Goal: Task Accomplishment & Management: Complete application form

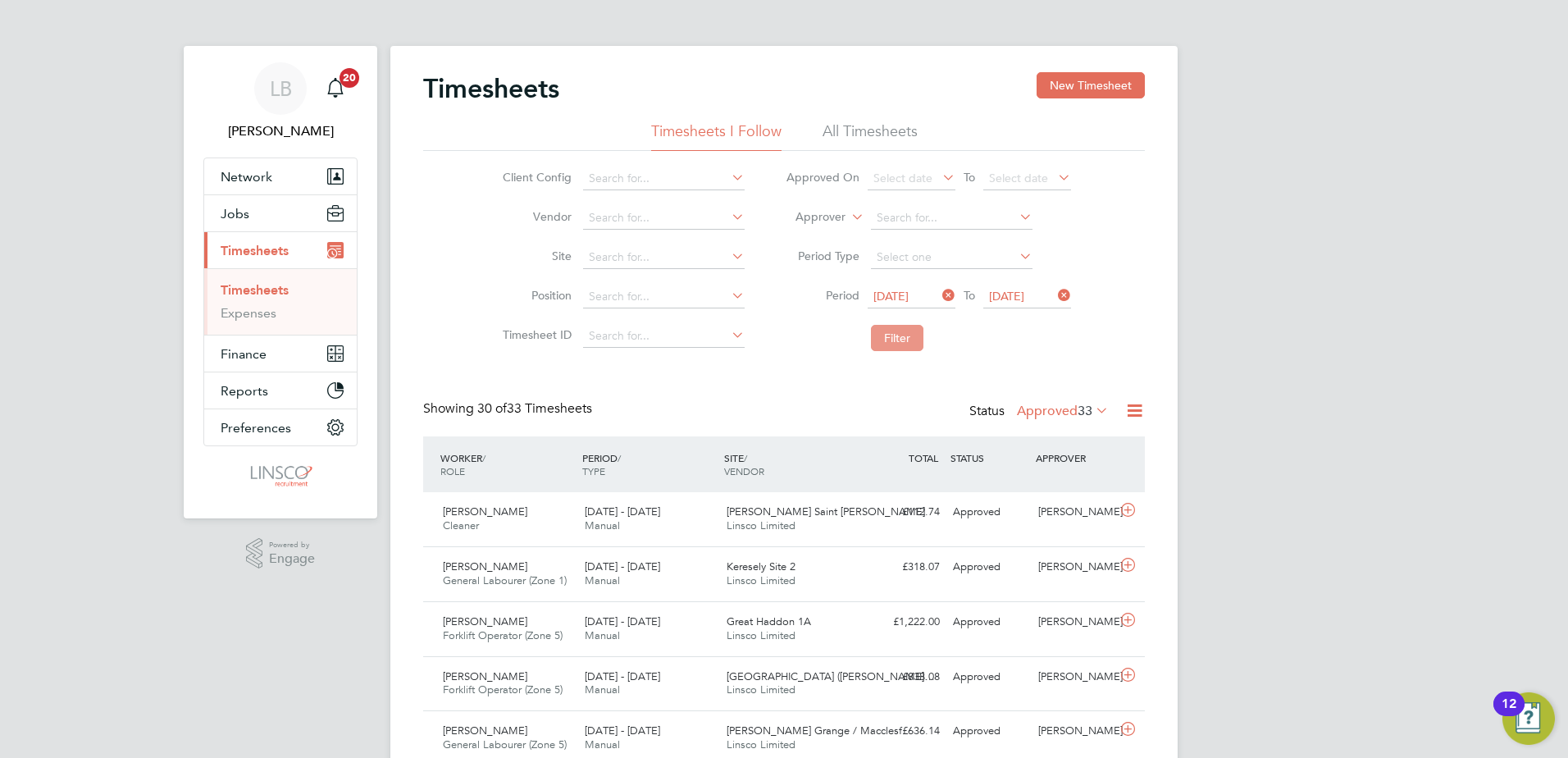
click at [873, 338] on button "Filter" at bounding box center [898, 337] width 52 height 26
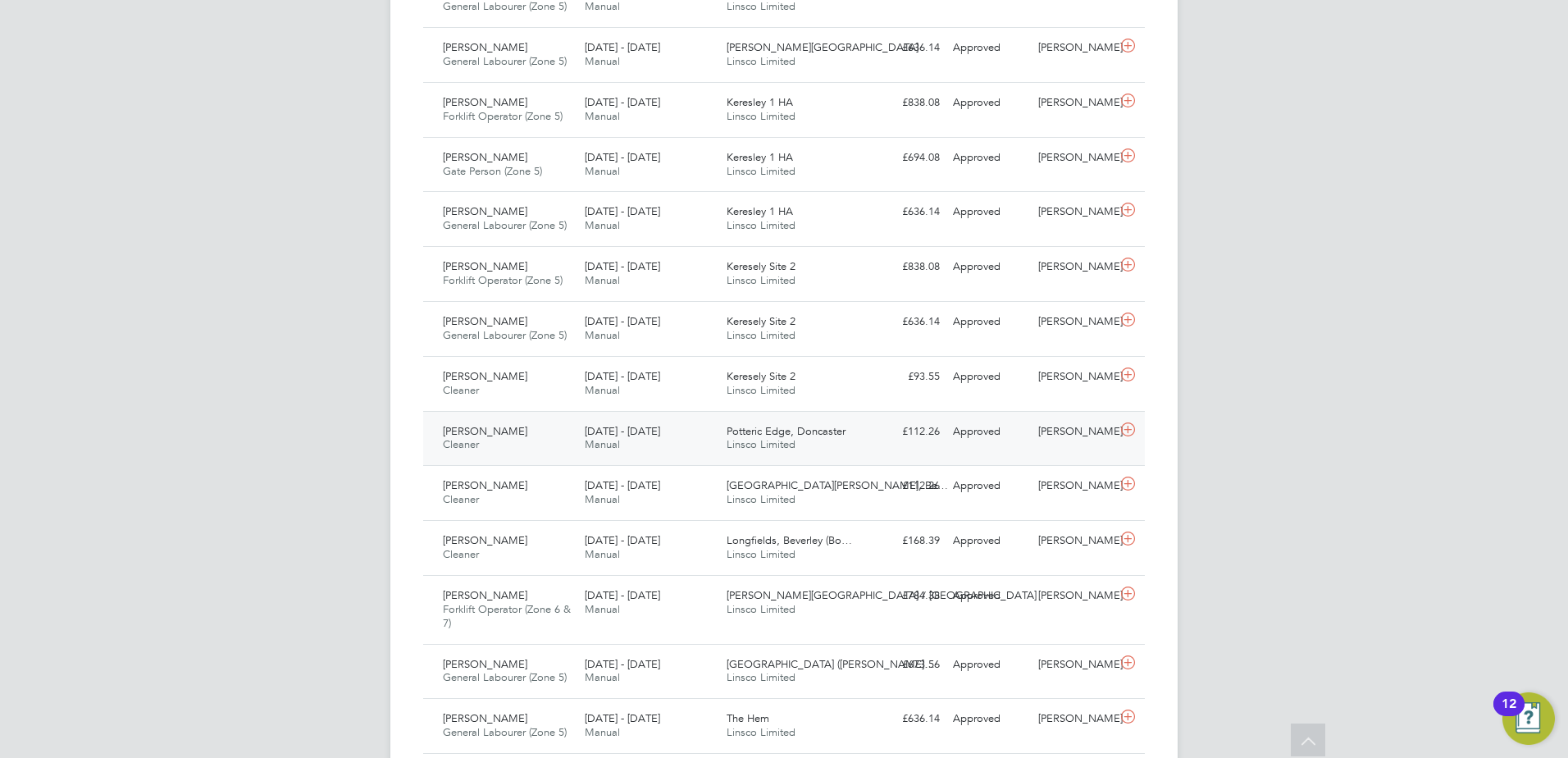
click at [475, 443] on span "Cleaner" at bounding box center [461, 444] width 36 height 14
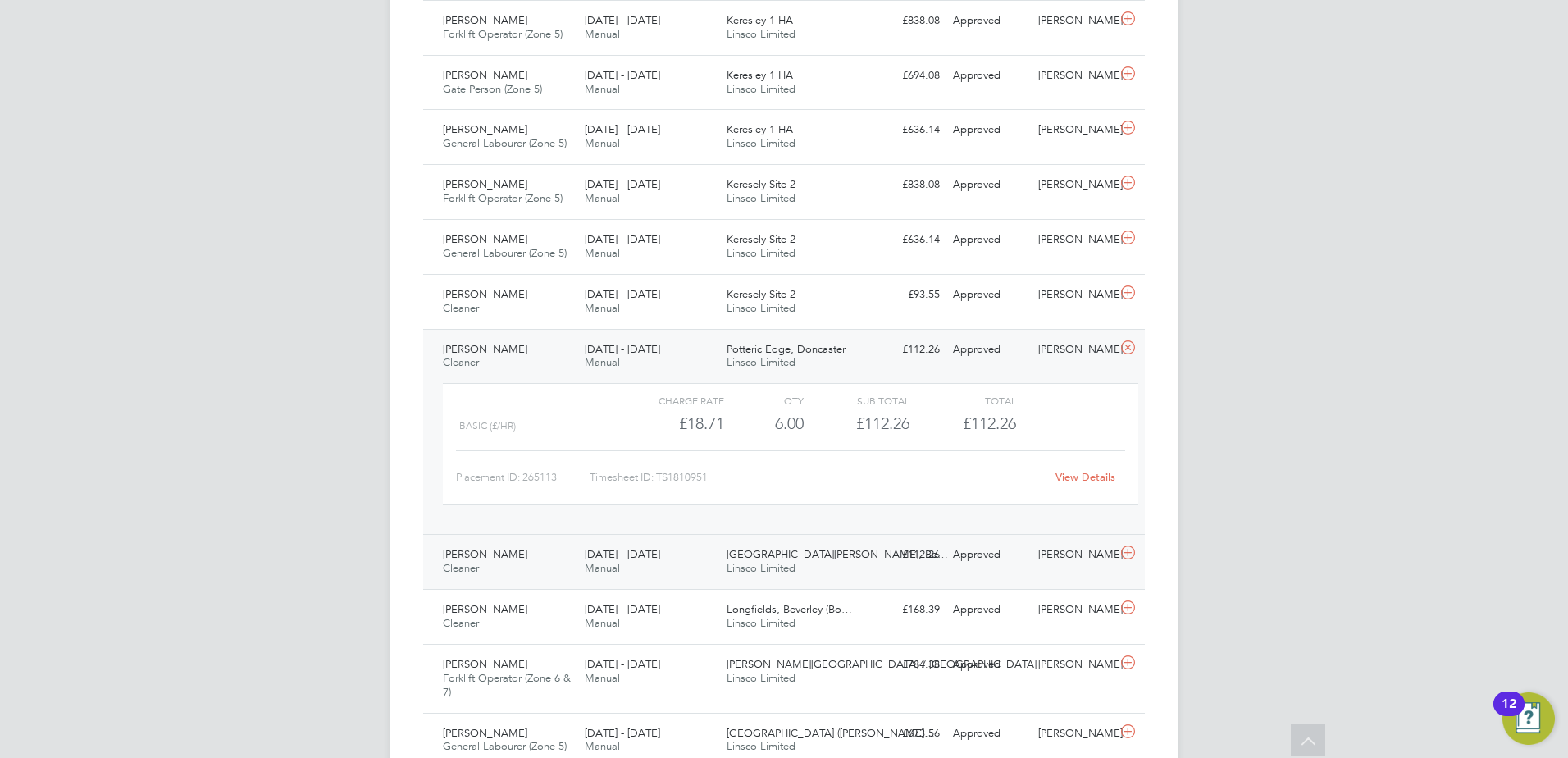
scroll to position [1067, 0]
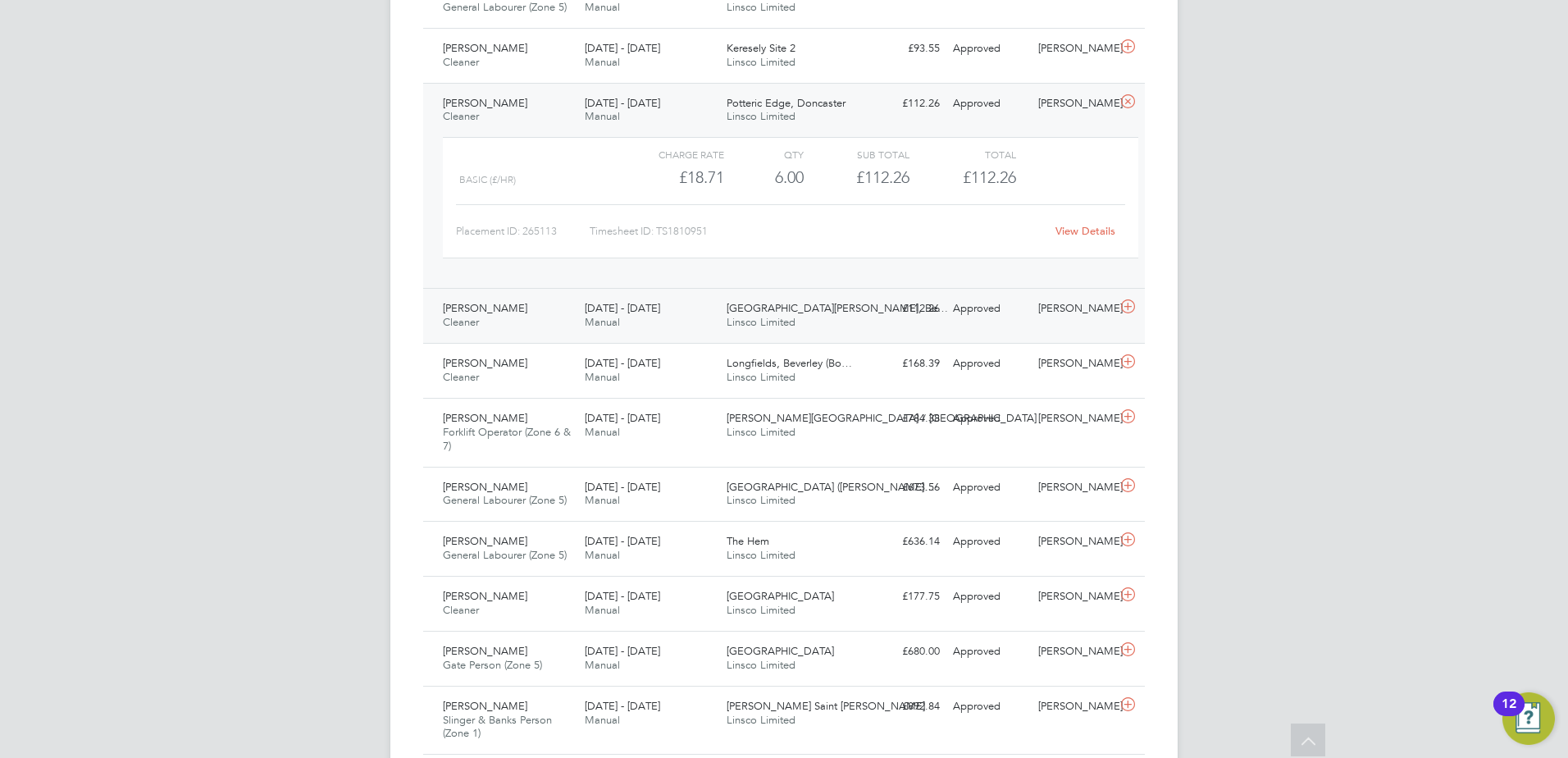
click at [706, 456] on div "Darren Hinchliffe Forklift Operator (Zone 6 & 7) 25 - 31 Aug 2025 25 - 31 Aug 2…" at bounding box center [784, 432] width 722 height 69
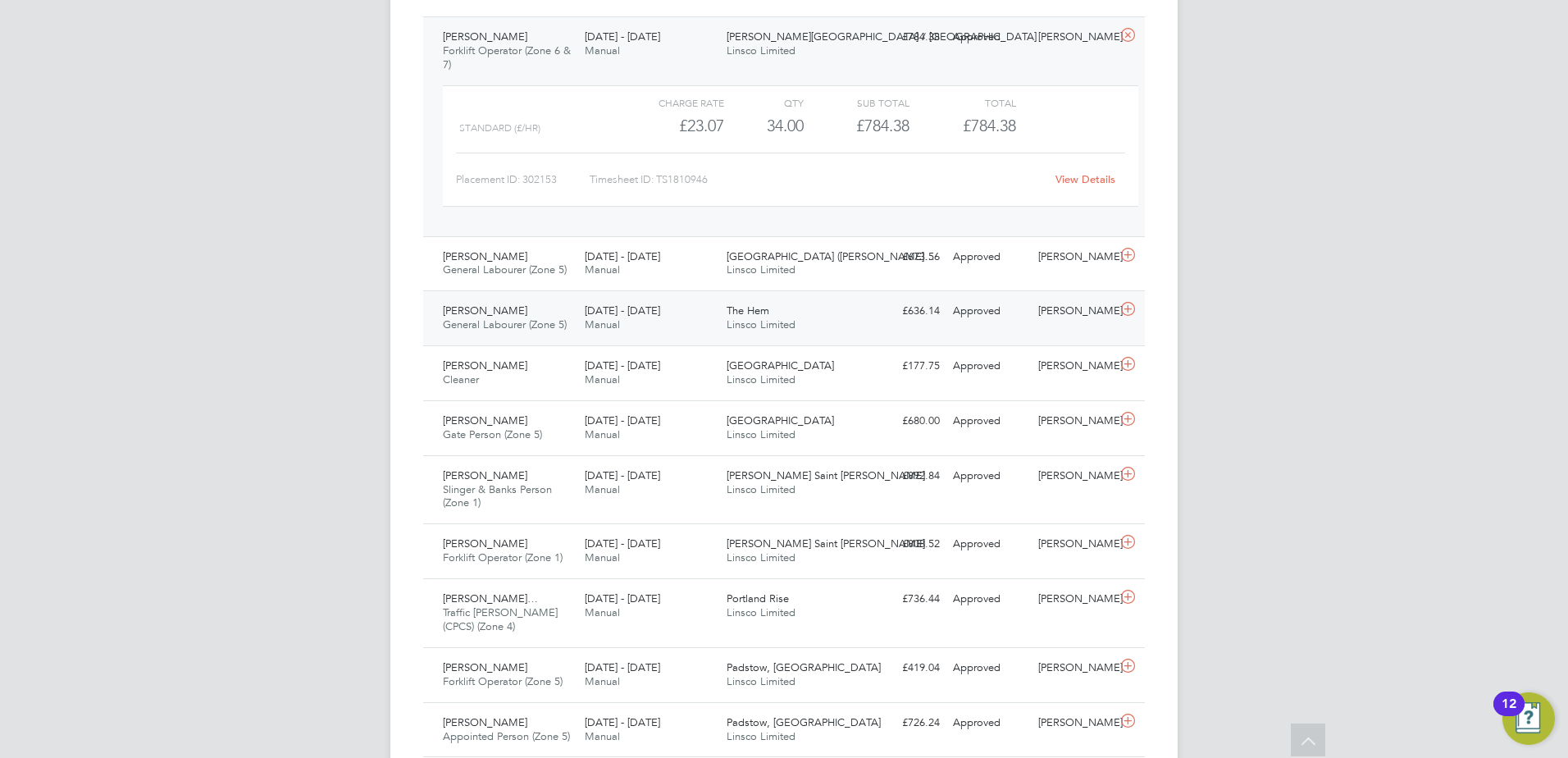
scroll to position [1476, 0]
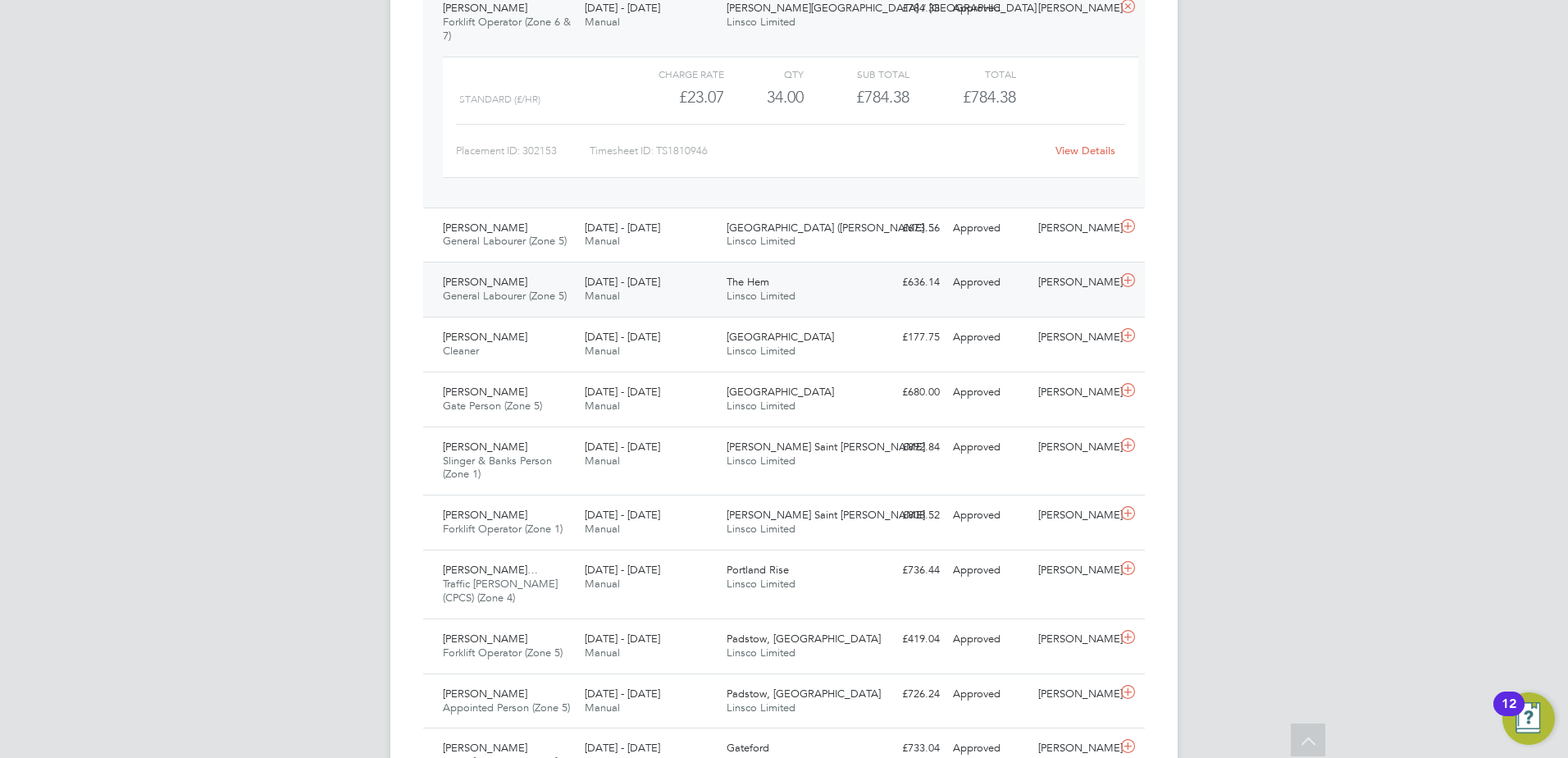
click at [491, 299] on span "General Labourer (Zone 5)" at bounding box center [504, 295] width 124 height 14
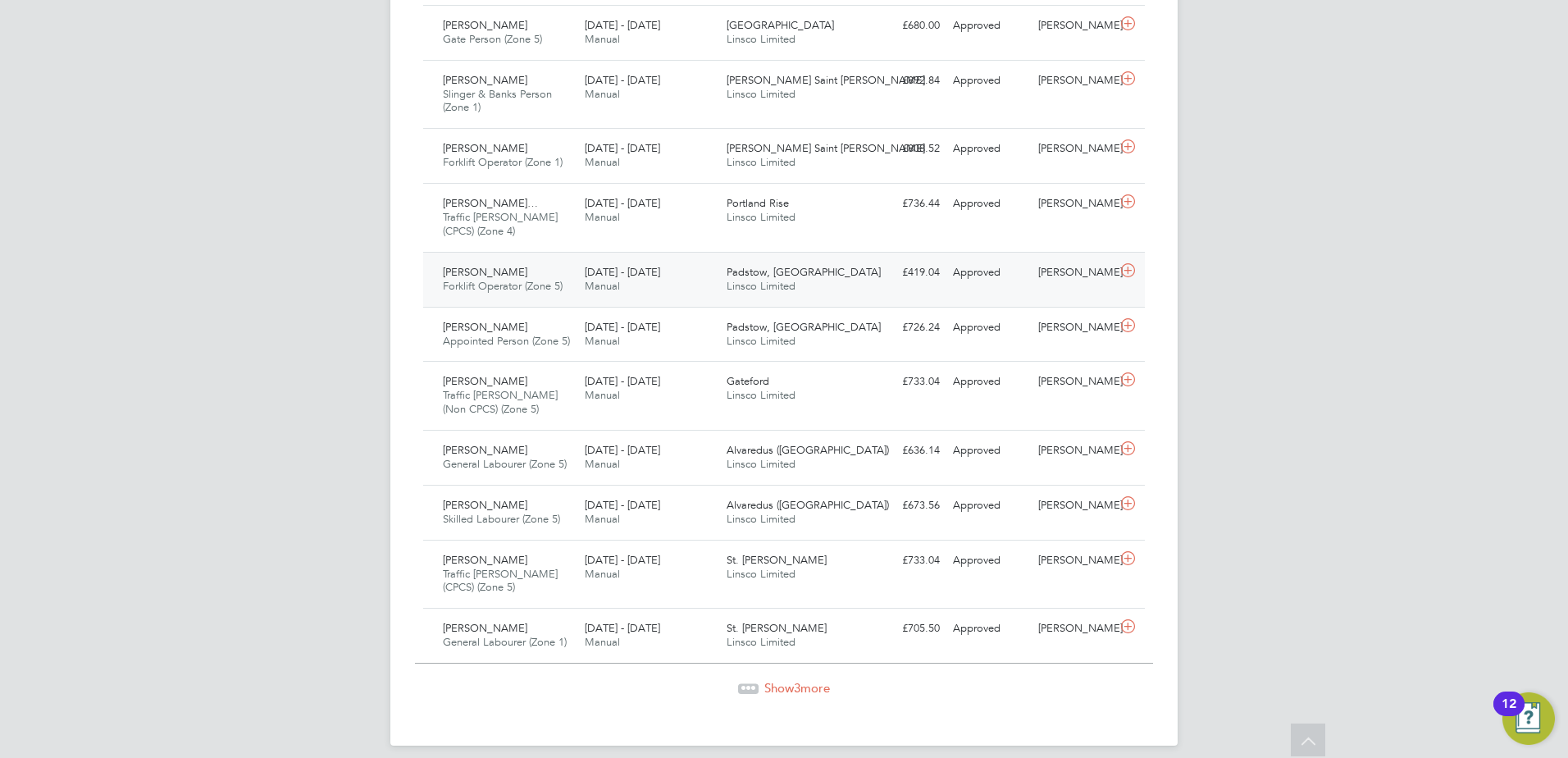
scroll to position [2009, 0]
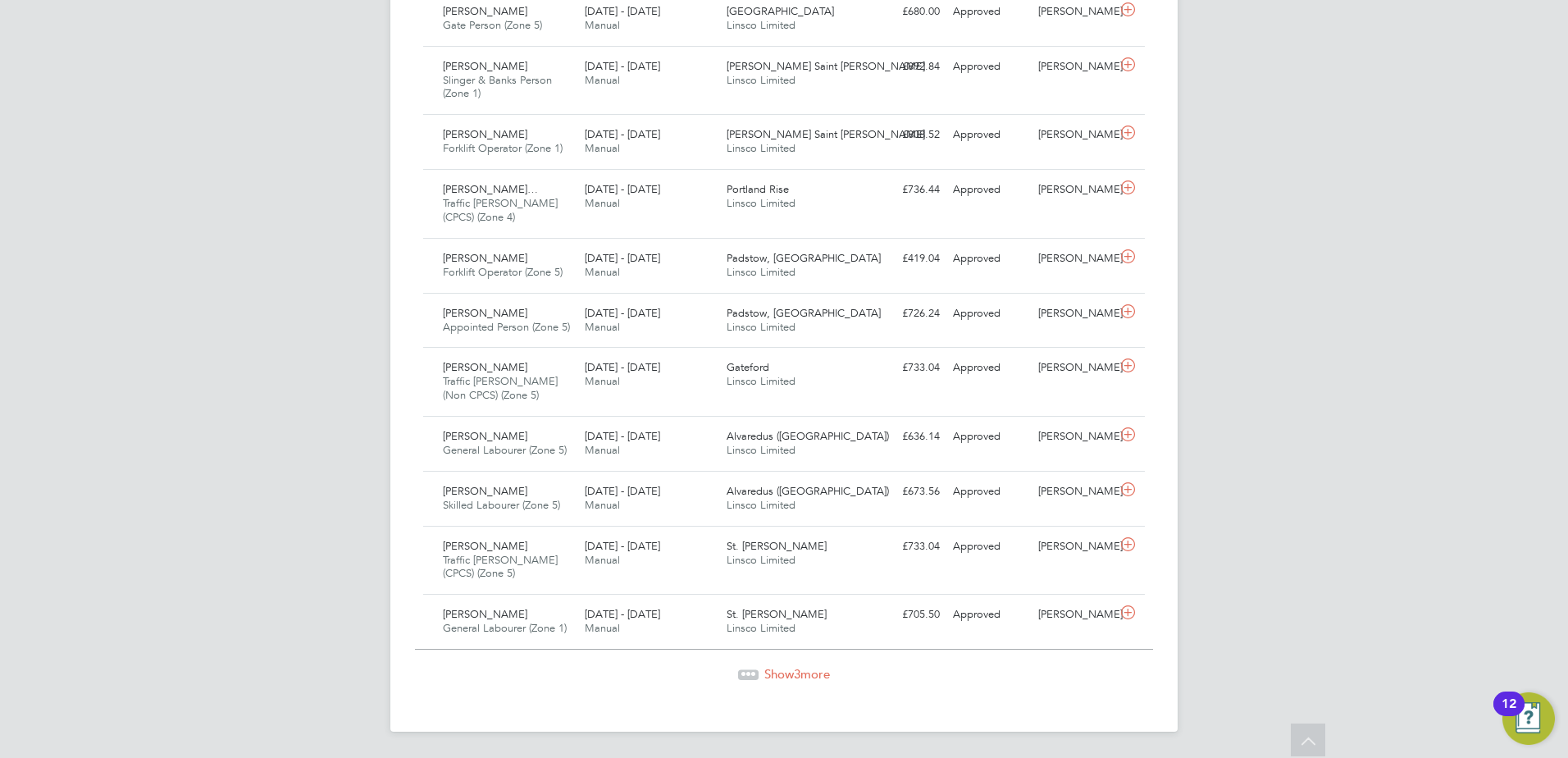
click at [791, 675] on span "Show 3 more" at bounding box center [797, 673] width 66 height 15
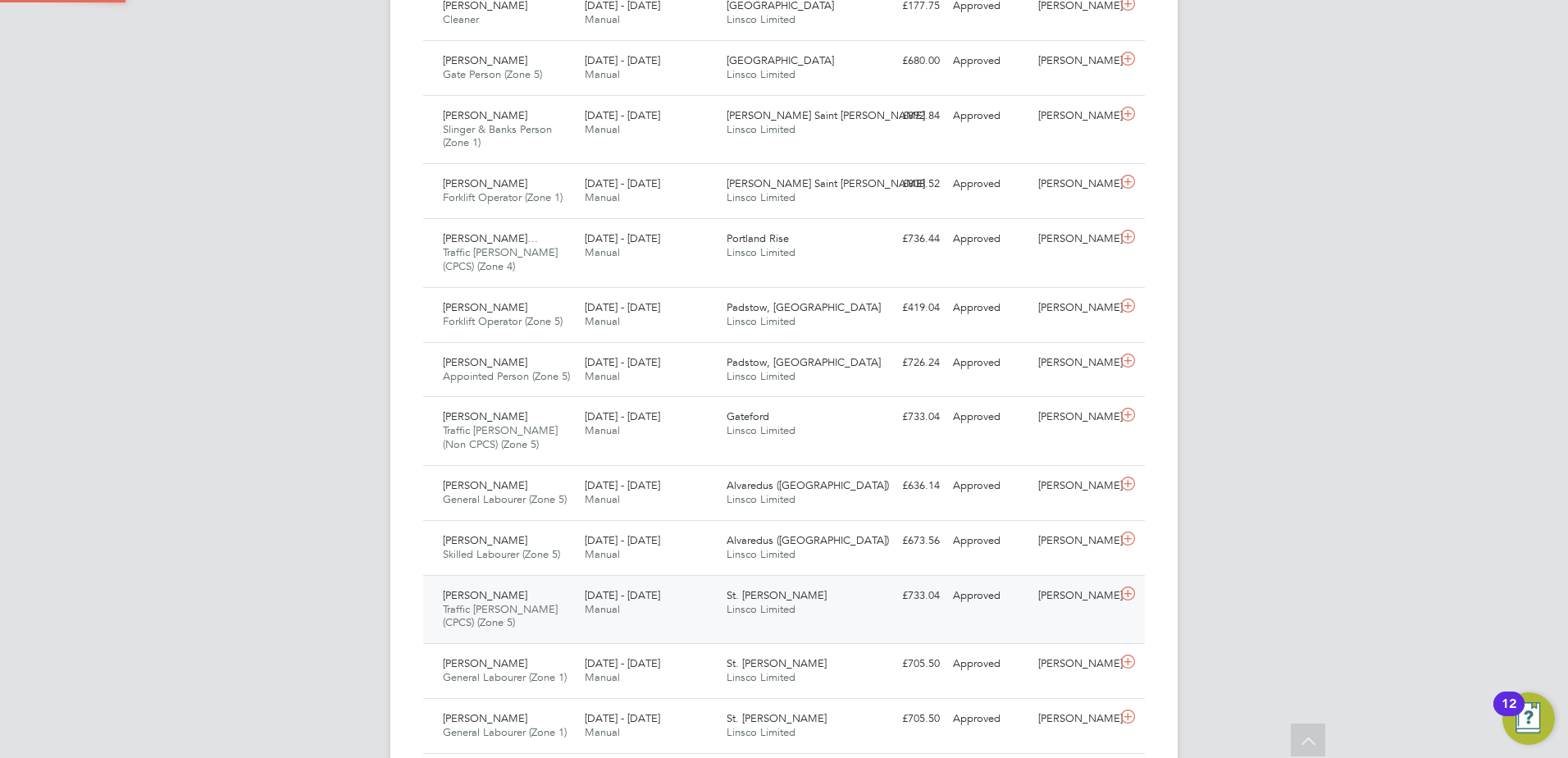
scroll to position [8, 8]
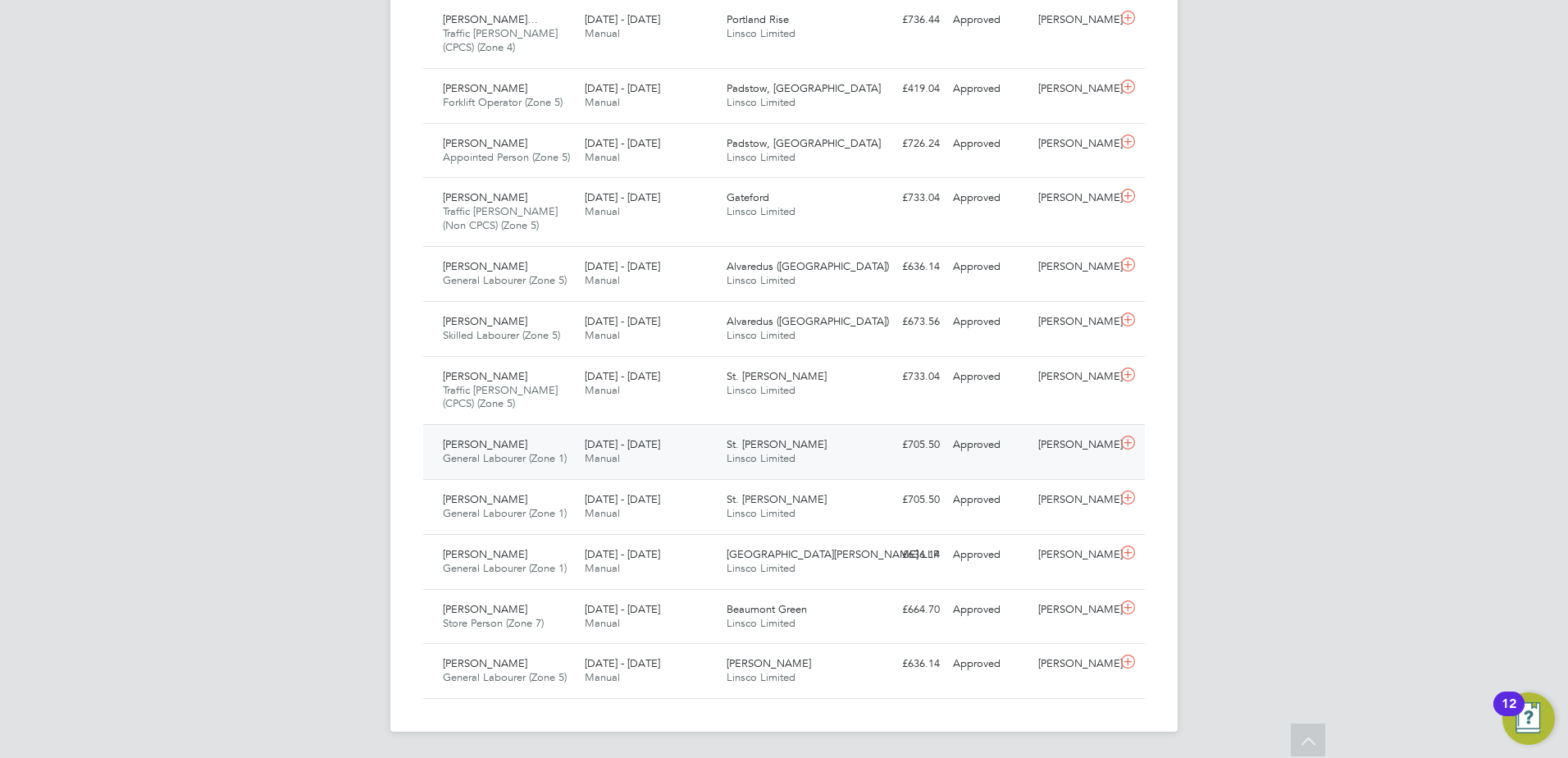
click at [667, 469] on div "[DATE] - [DATE] Manual" at bounding box center [649, 451] width 142 height 41
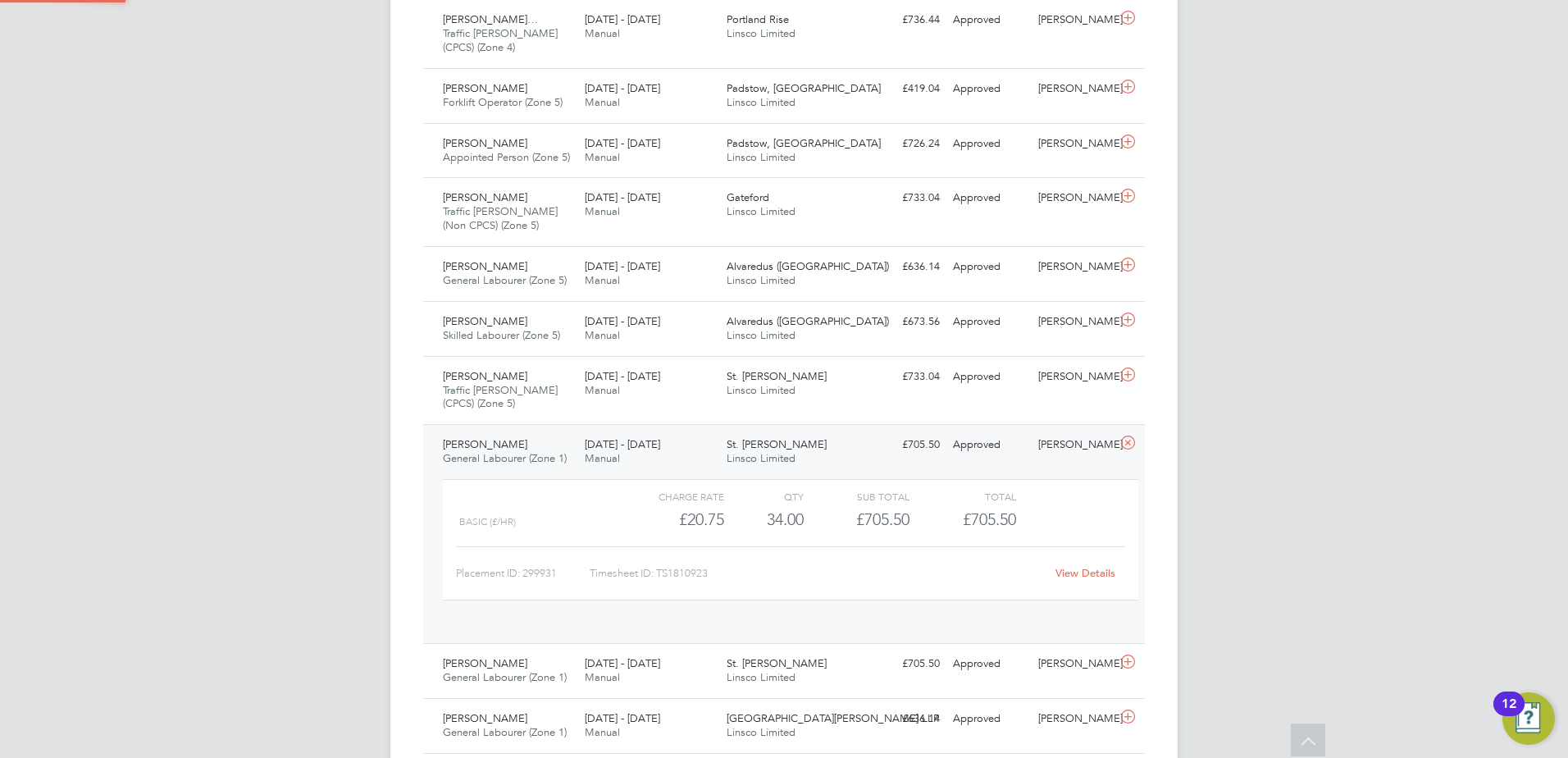
scroll to position [28, 160]
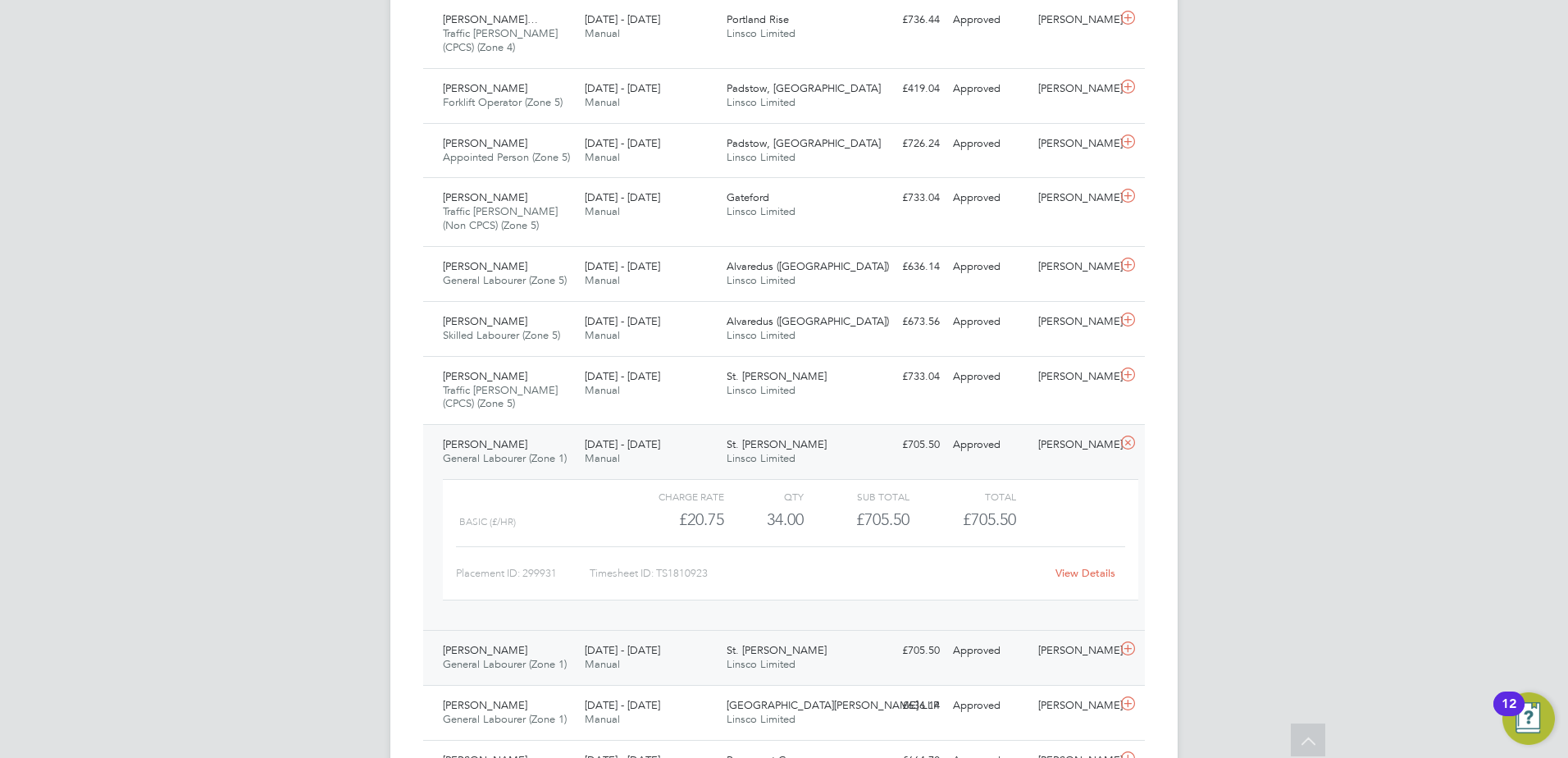
click at [661, 636] on div "Mark Evans General Labourer (Zone 1) 25 - 31 Aug 2025 25 - 31 Aug 2025 Manual S…" at bounding box center [784, 657] width 722 height 55
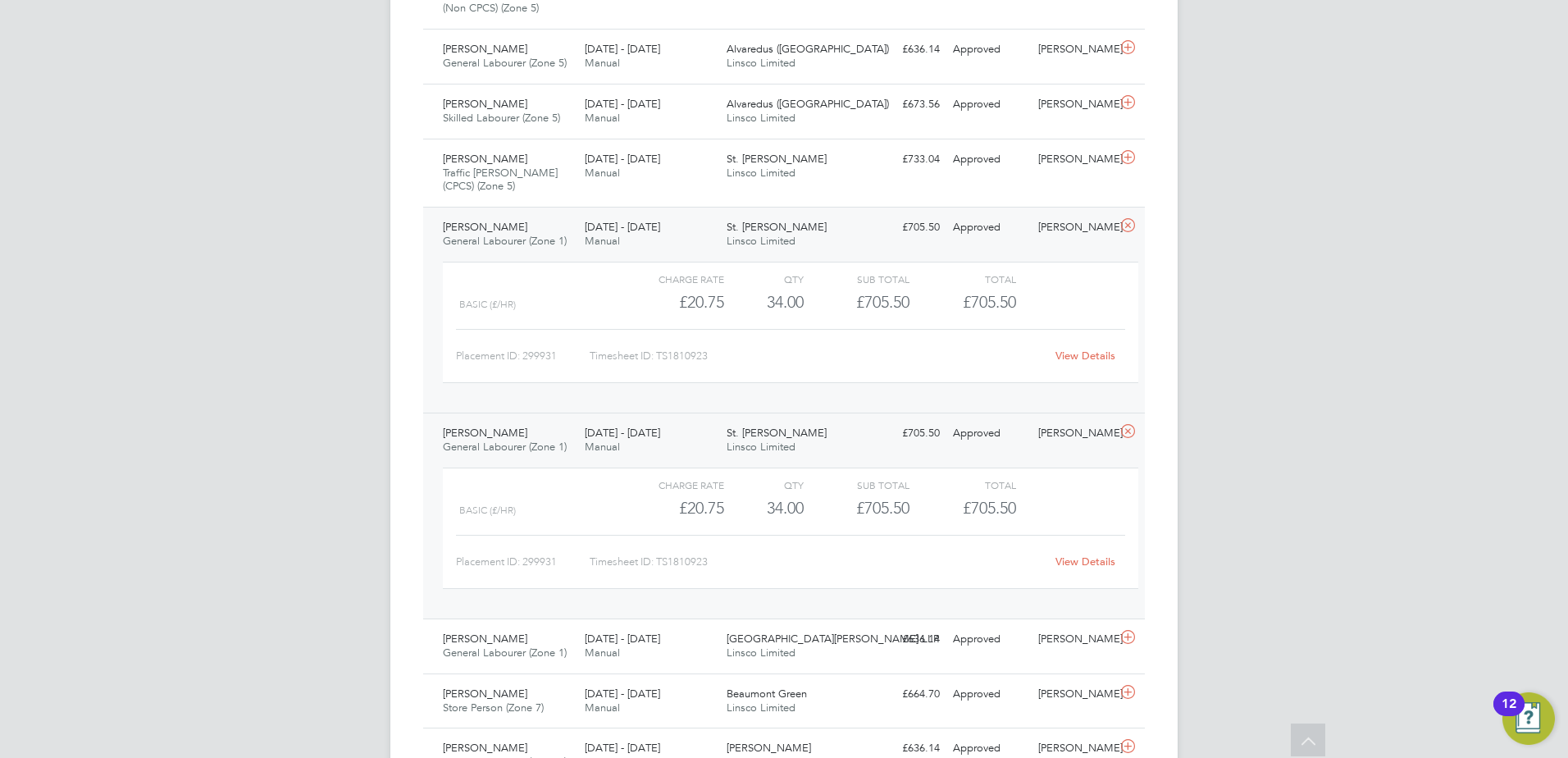
scroll to position [2425, 0]
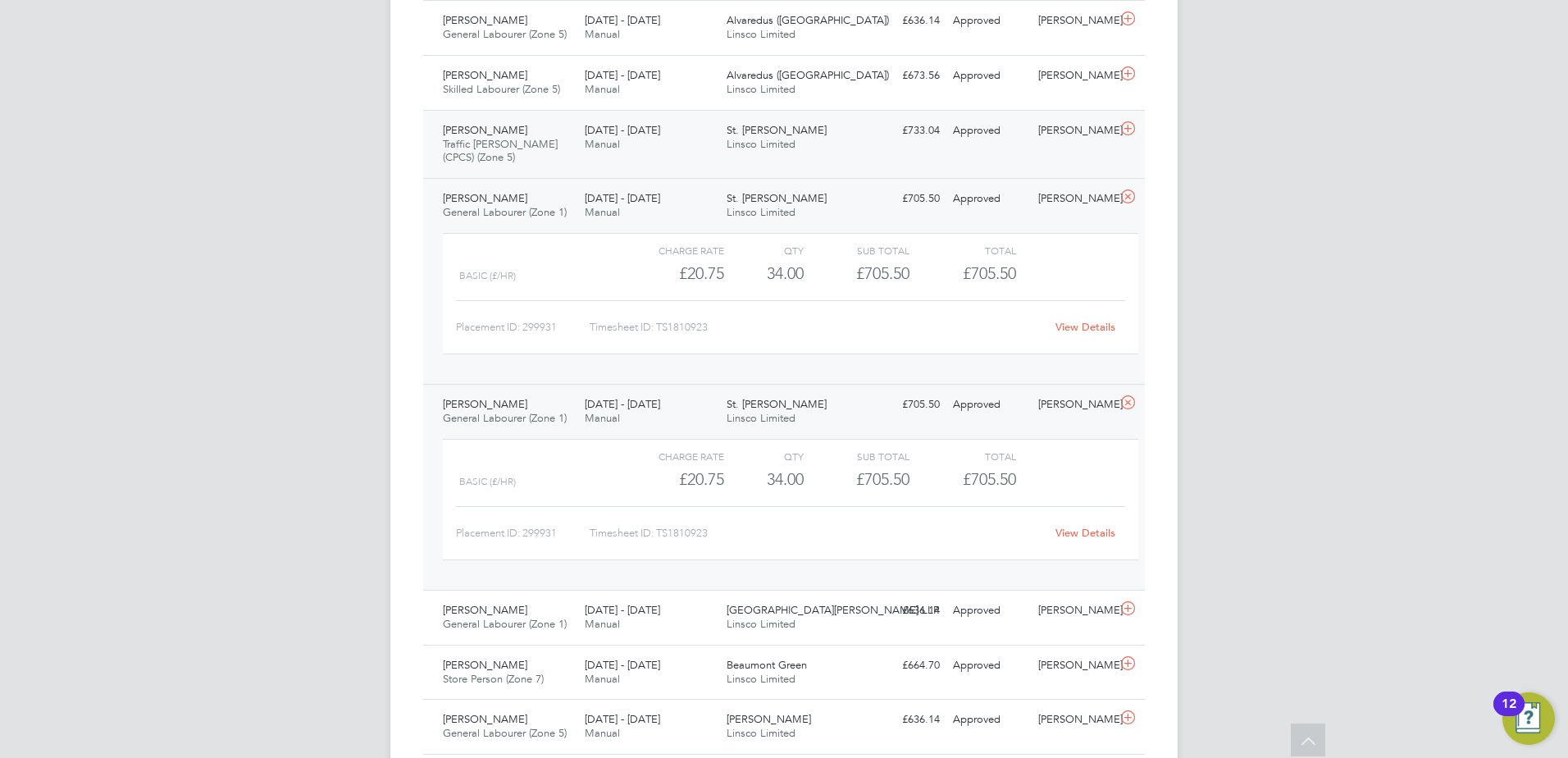
click at [573, 166] on div "Joe Parkin Traffic Marshall (CPCS) (Zone 5) 25 - 31 Aug 2025" at bounding box center [507, 144] width 142 height 55
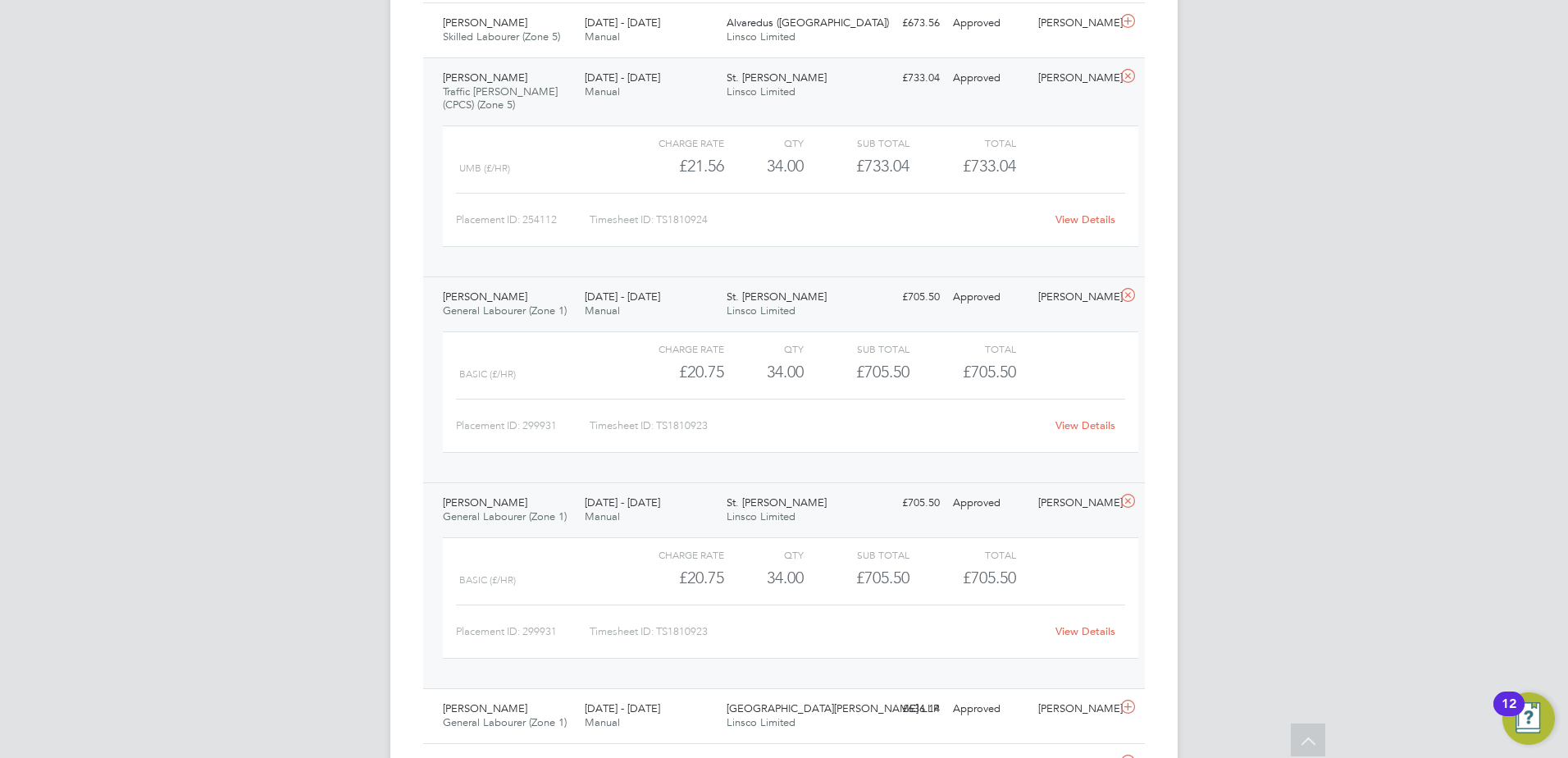
scroll to position [2506, 0]
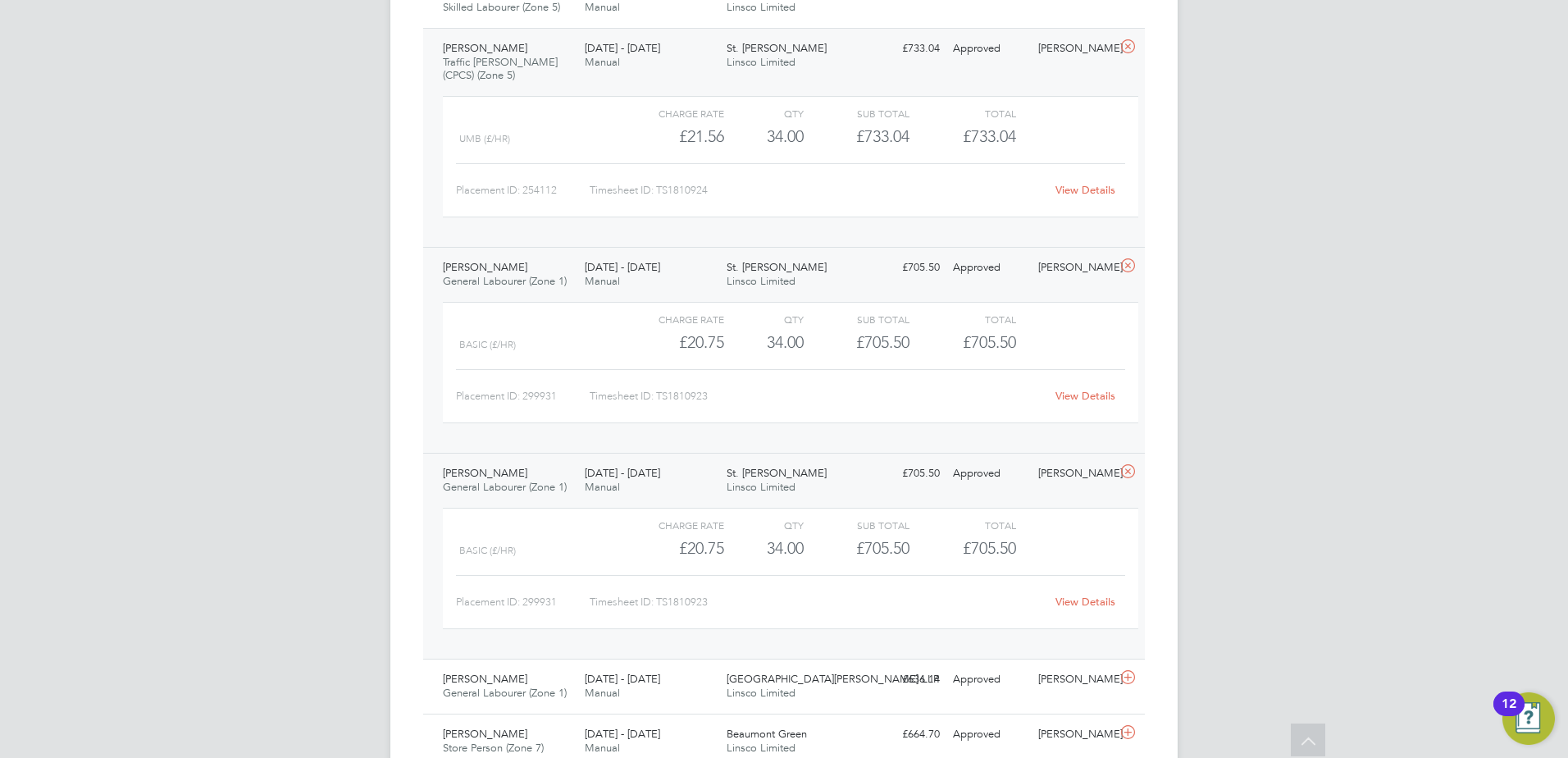
drag, startPoint x: 720, startPoint y: 412, endPoint x: 704, endPoint y: 406, distance: 17.1
drag, startPoint x: 704, startPoint y: 406, endPoint x: 338, endPoint y: 490, distance: 375.5
drag, startPoint x: 338, startPoint y: 490, endPoint x: 259, endPoint y: 460, distance: 84.5
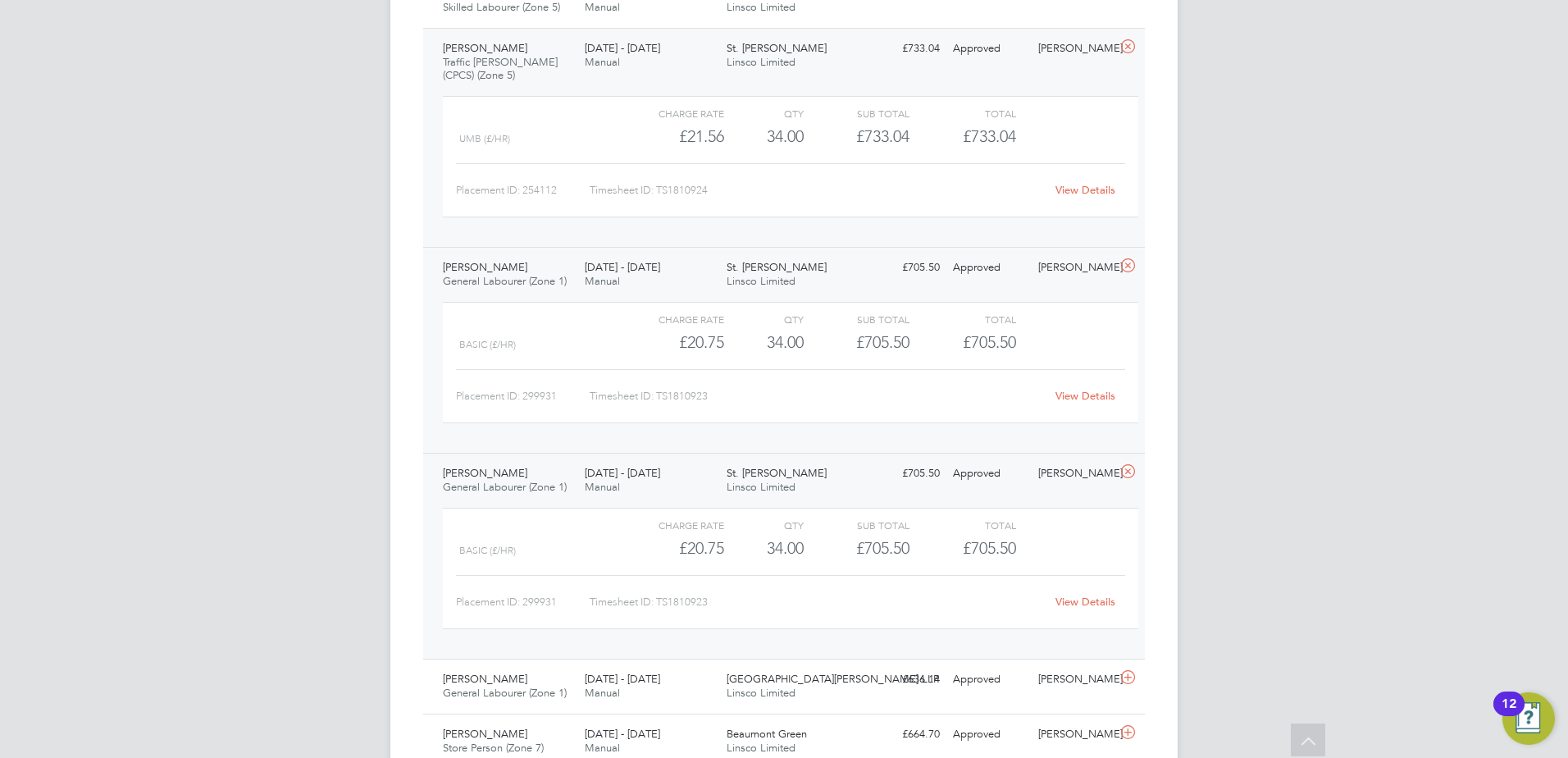
drag, startPoint x: 266, startPoint y: 457, endPoint x: 197, endPoint y: 429, distance: 74.5
drag, startPoint x: 199, startPoint y: 428, endPoint x: 236, endPoint y: 502, distance: 82.7
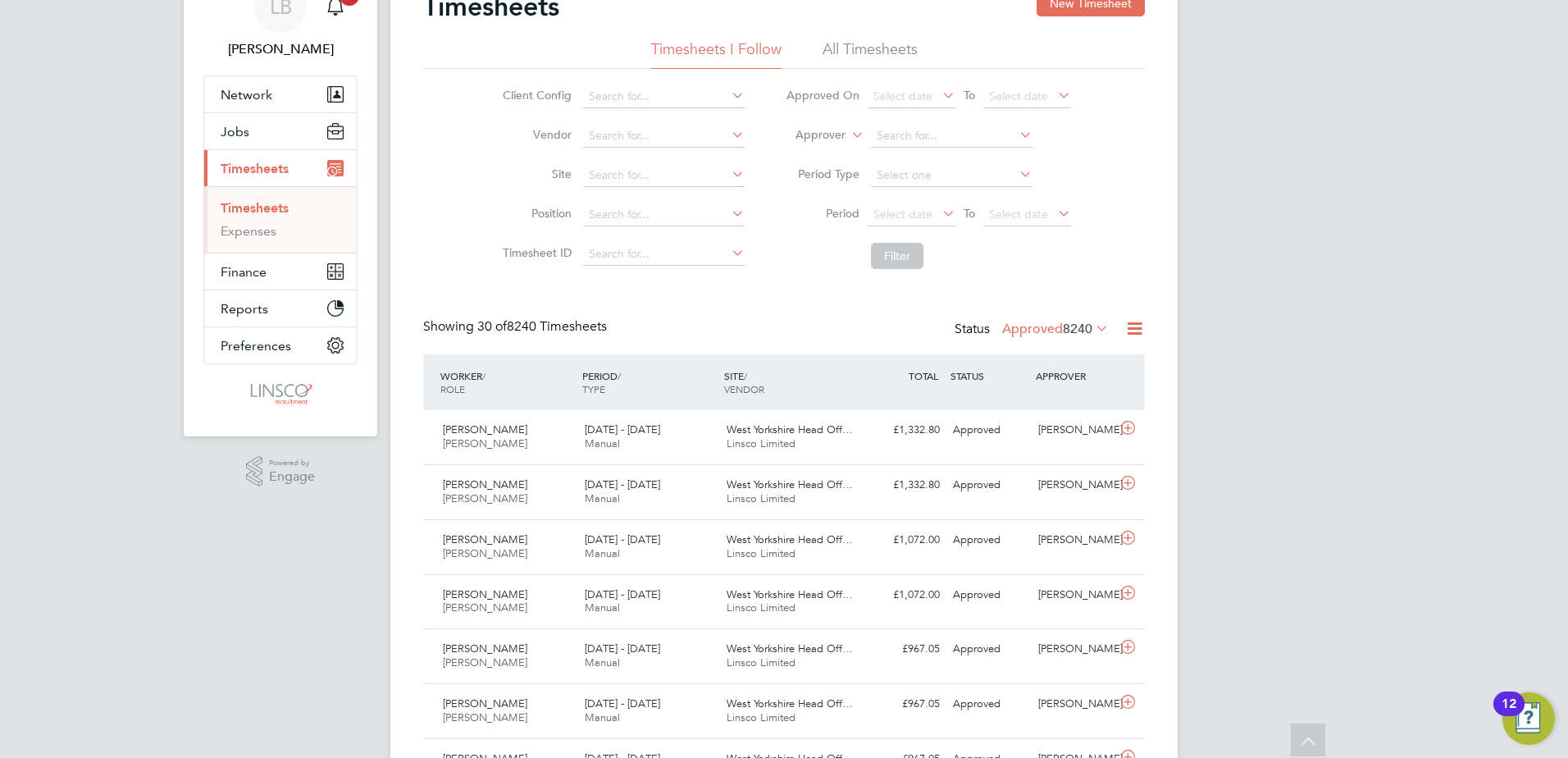
click at [845, 207] on label "Period" at bounding box center [823, 213] width 74 height 14
click at [893, 208] on span "Select date" at bounding box center [902, 214] width 59 height 14
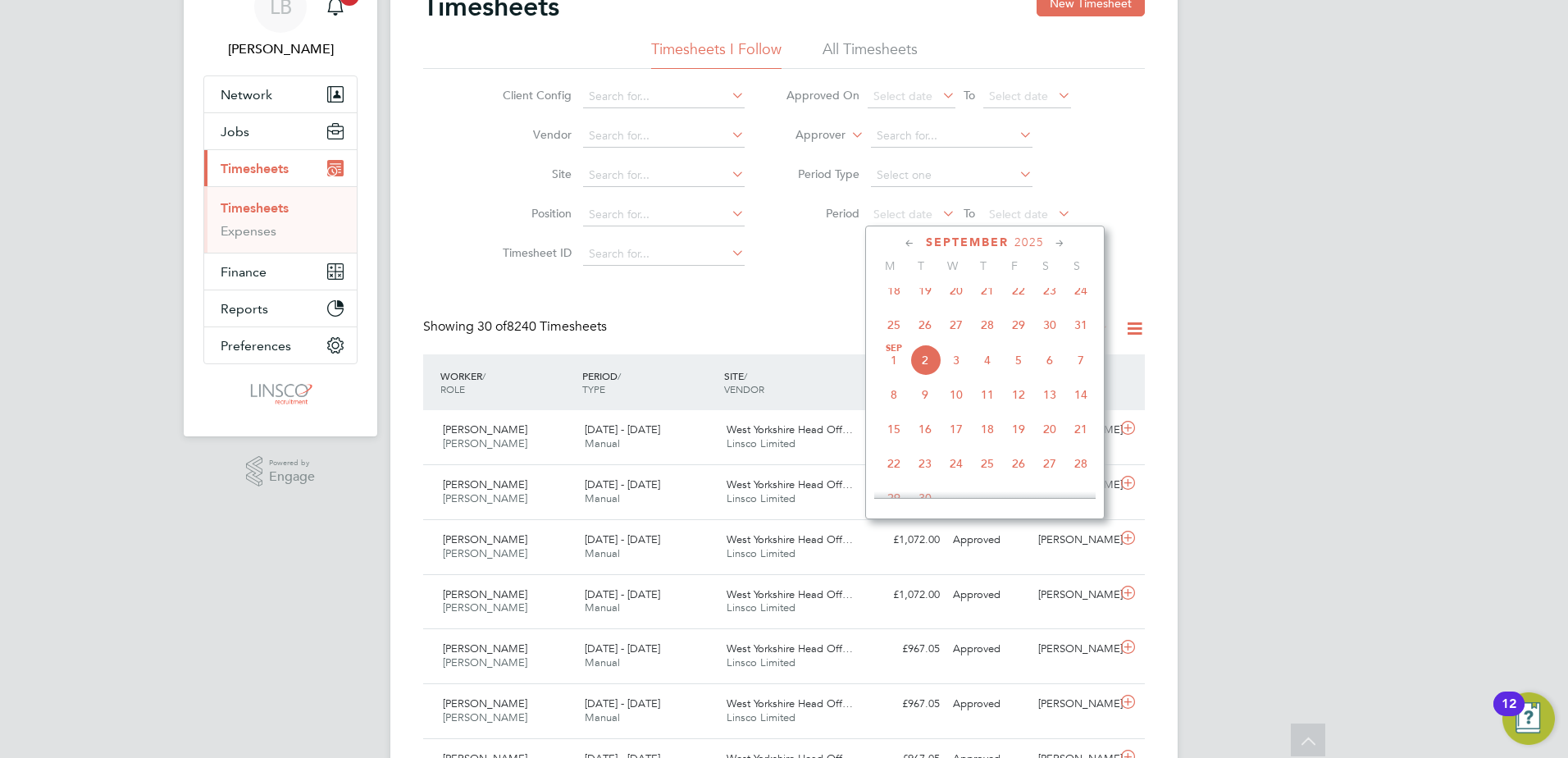
click at [887, 329] on span "25" at bounding box center [894, 325] width 32 height 32
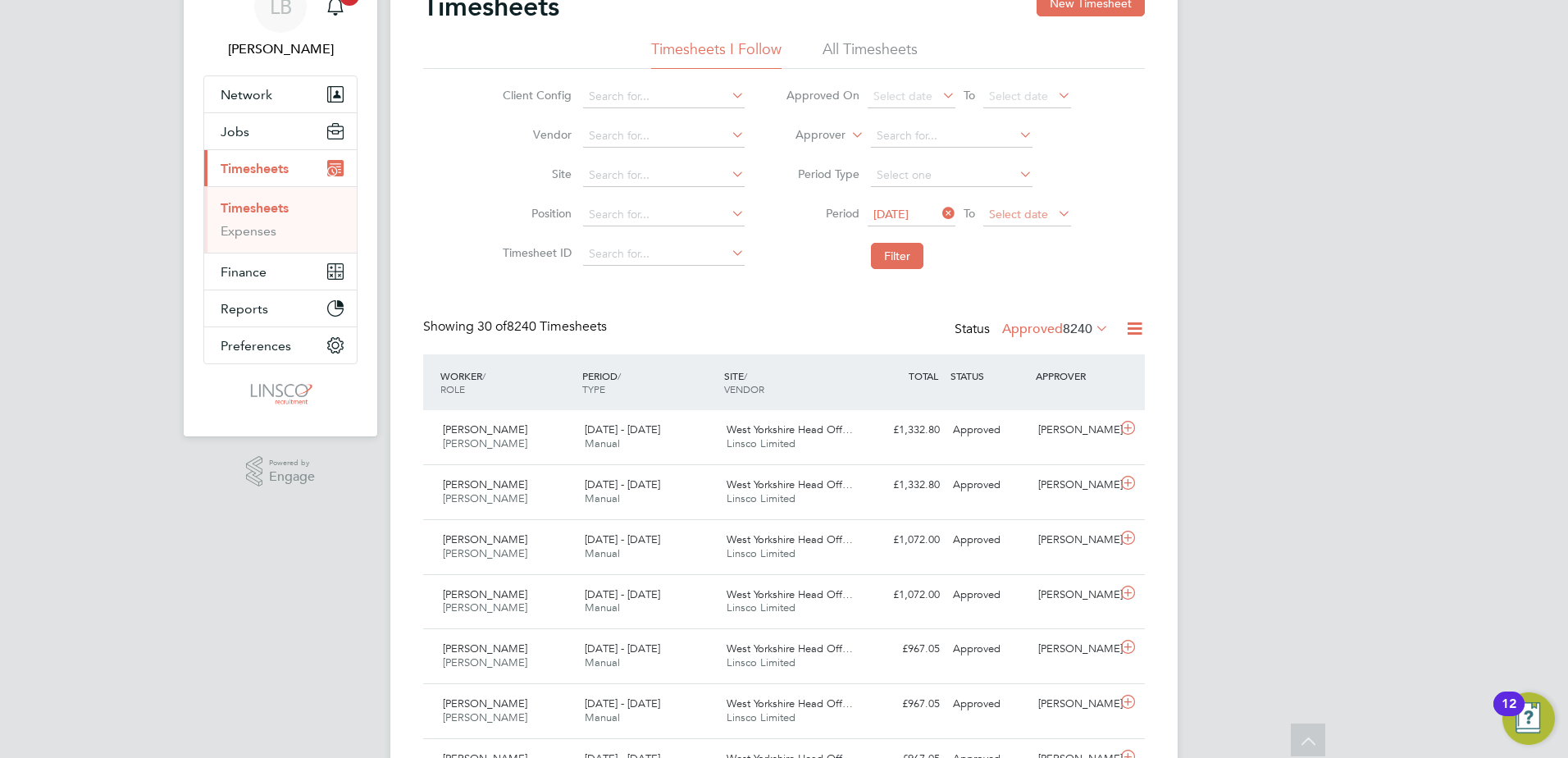
click at [1007, 209] on span "Select date" at bounding box center [1018, 214] width 59 height 14
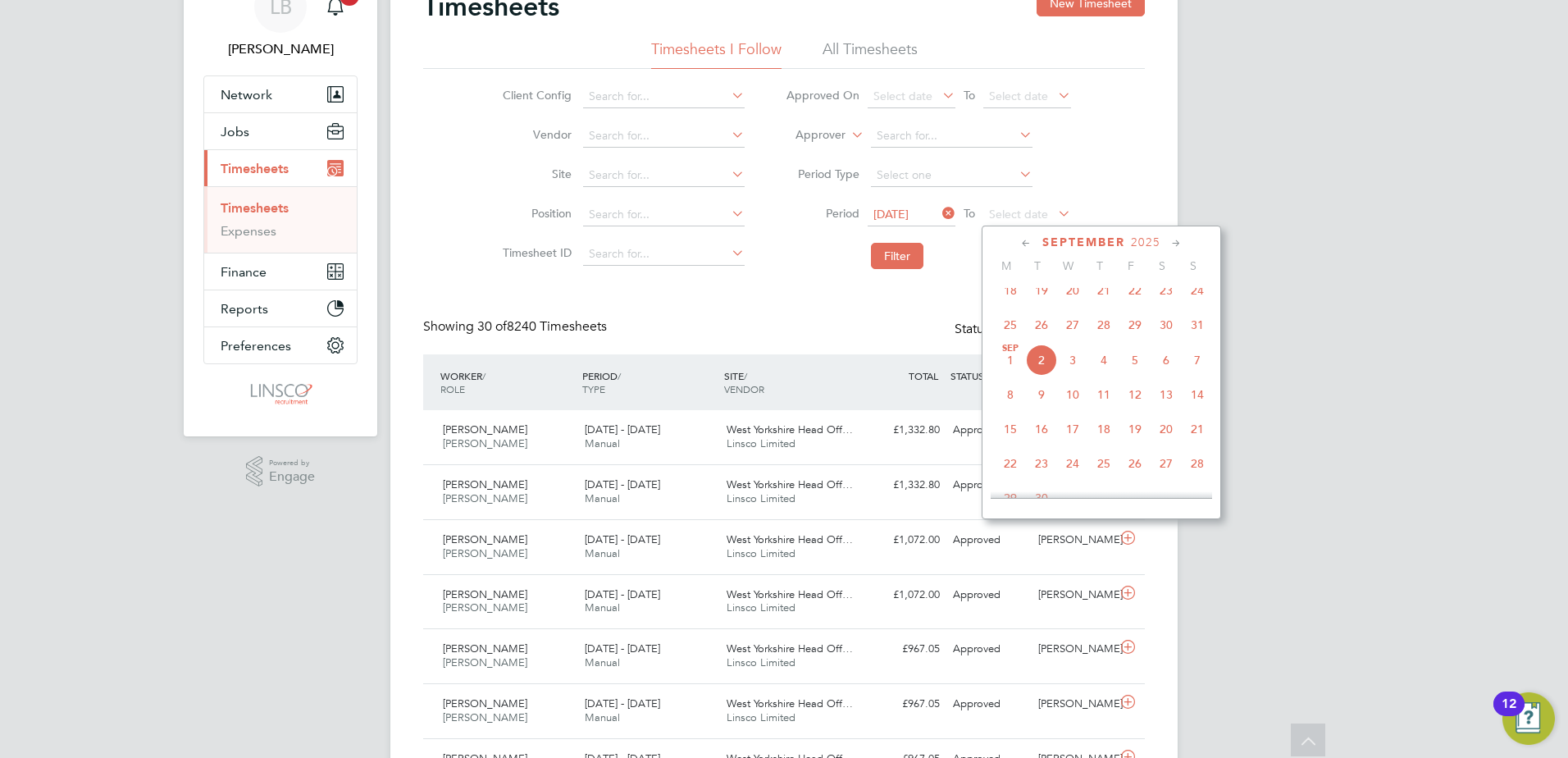
click at [1192, 326] on span "31" at bounding box center [1197, 325] width 32 height 32
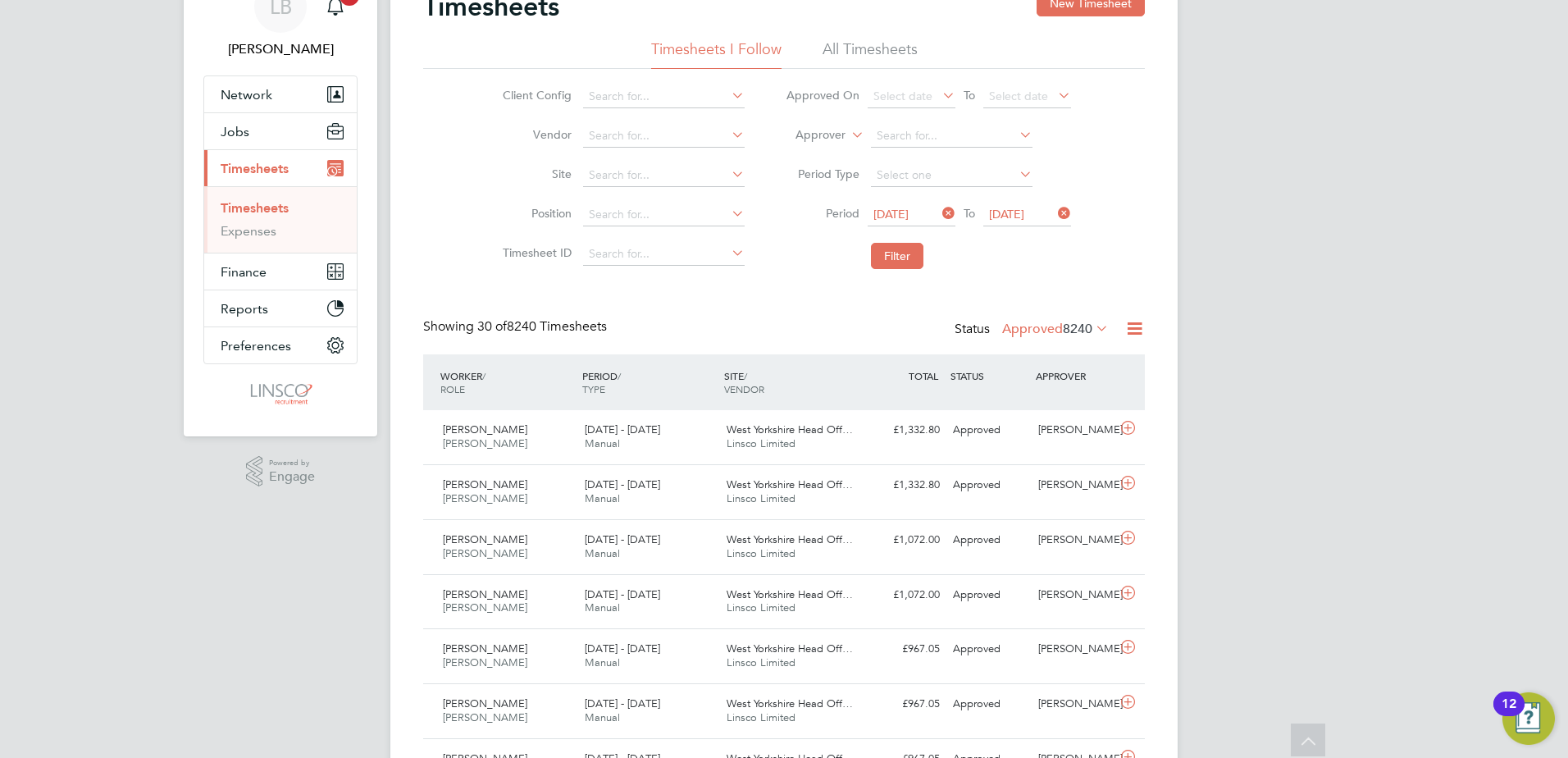
click at [877, 237] on li "Filter" at bounding box center [928, 255] width 327 height 42
click at [899, 263] on button "Filter" at bounding box center [898, 255] width 52 height 26
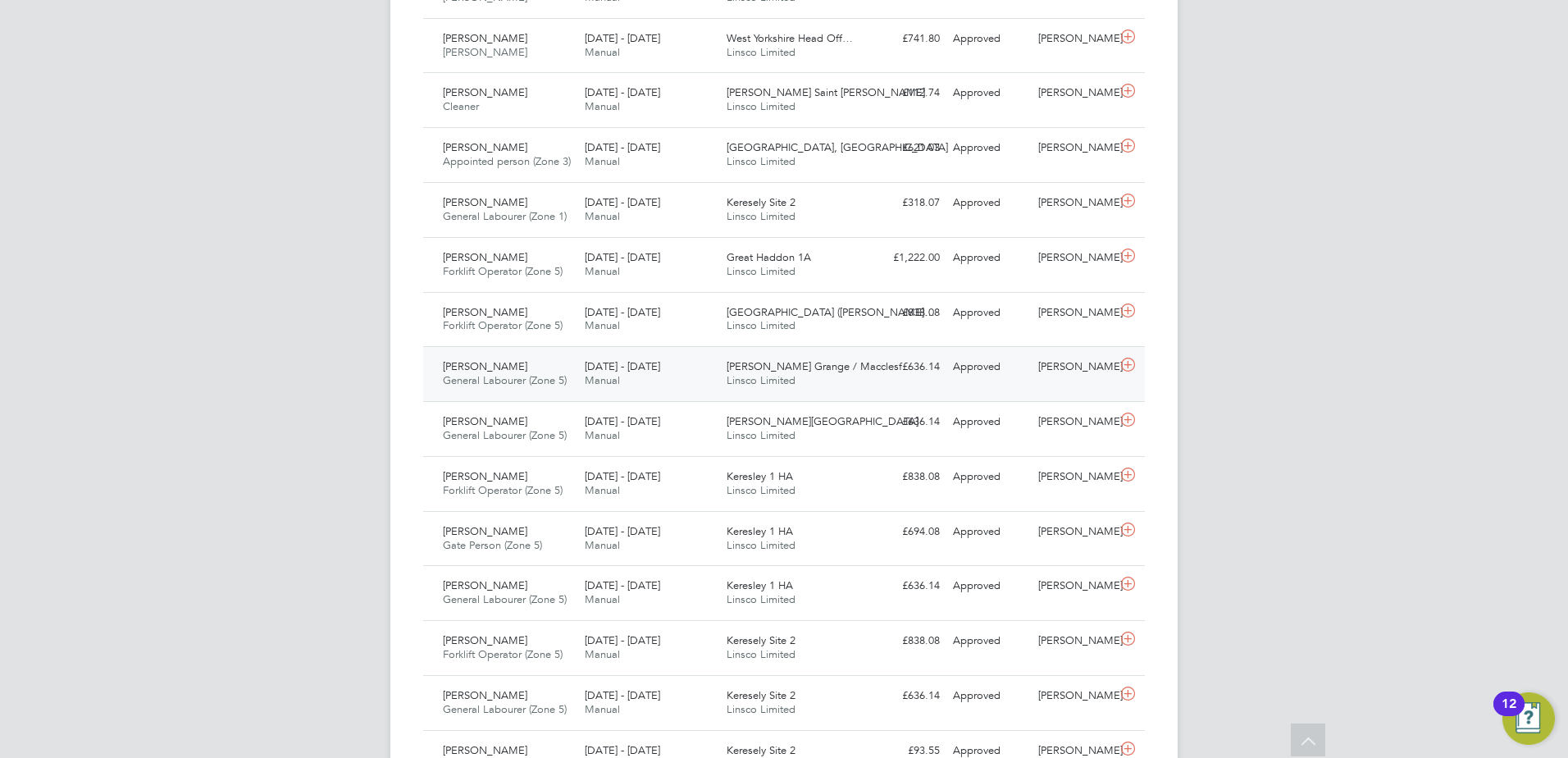
click at [580, 364] on div "[DATE] - [DATE] Manual" at bounding box center [649, 374] width 142 height 41
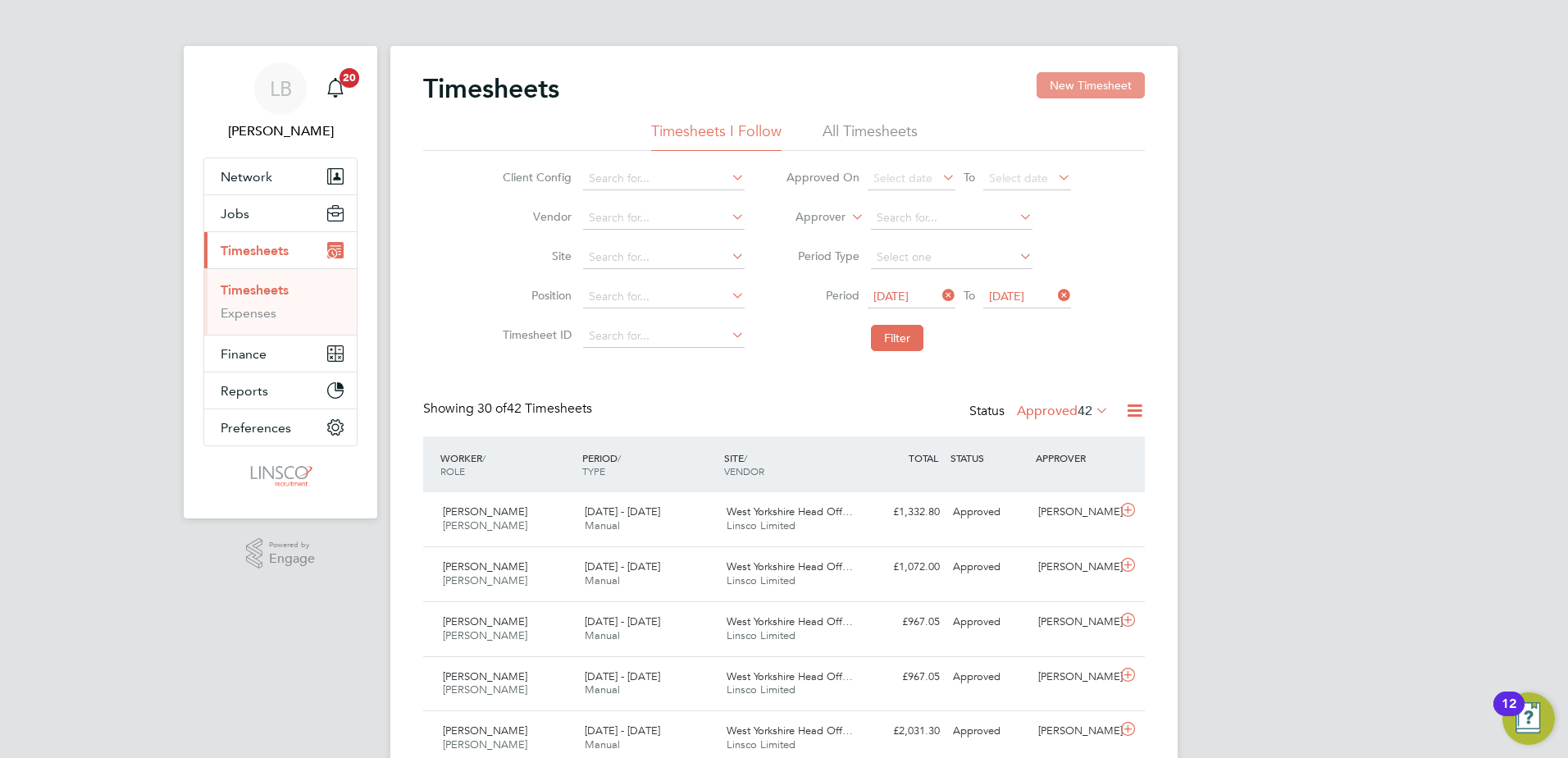
click at [1047, 85] on button "New Timesheet" at bounding box center [1091, 85] width 108 height 26
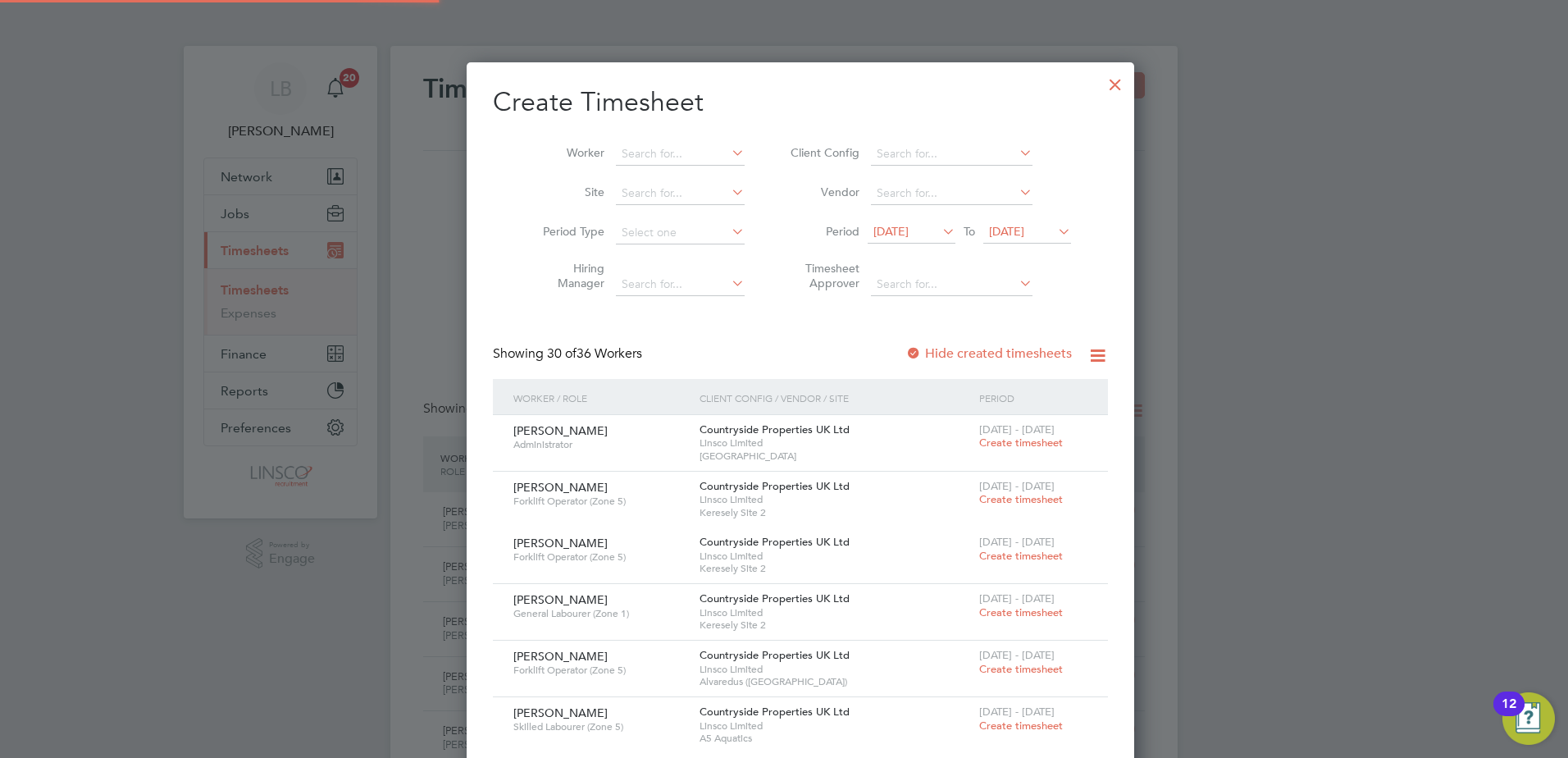
scroll to position [3143, 635]
click at [647, 153] on input at bounding box center [680, 153] width 129 height 23
click at [654, 163] on input "[PERSON_NAME]" at bounding box center [680, 153] width 129 height 23
click at [664, 176] on b "Bankat" at bounding box center [657, 175] width 38 height 14
type input "[PERSON_NAME]"
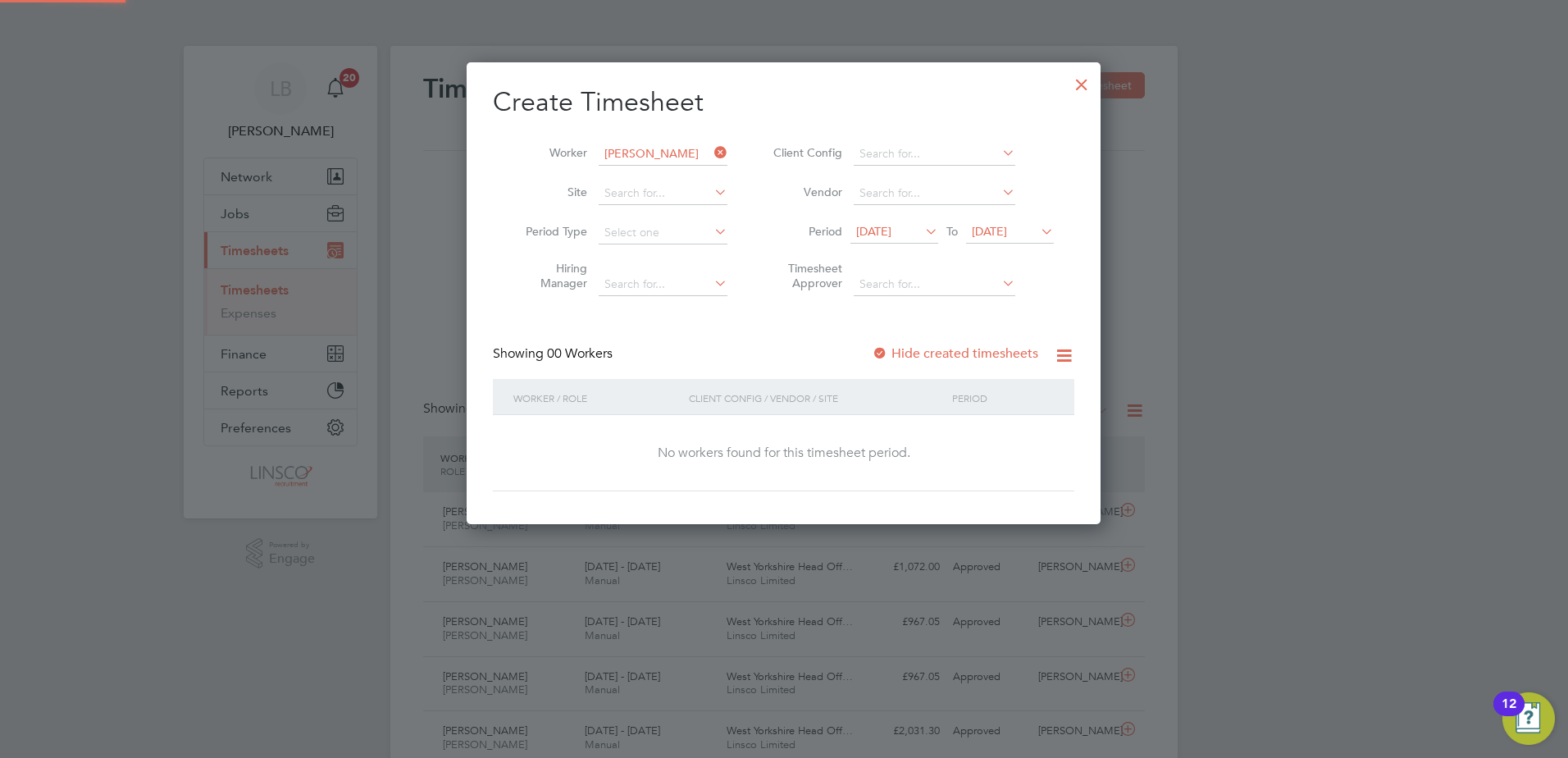
scroll to position [463, 635]
click at [874, 235] on span "[DATE]" at bounding box center [873, 231] width 35 height 14
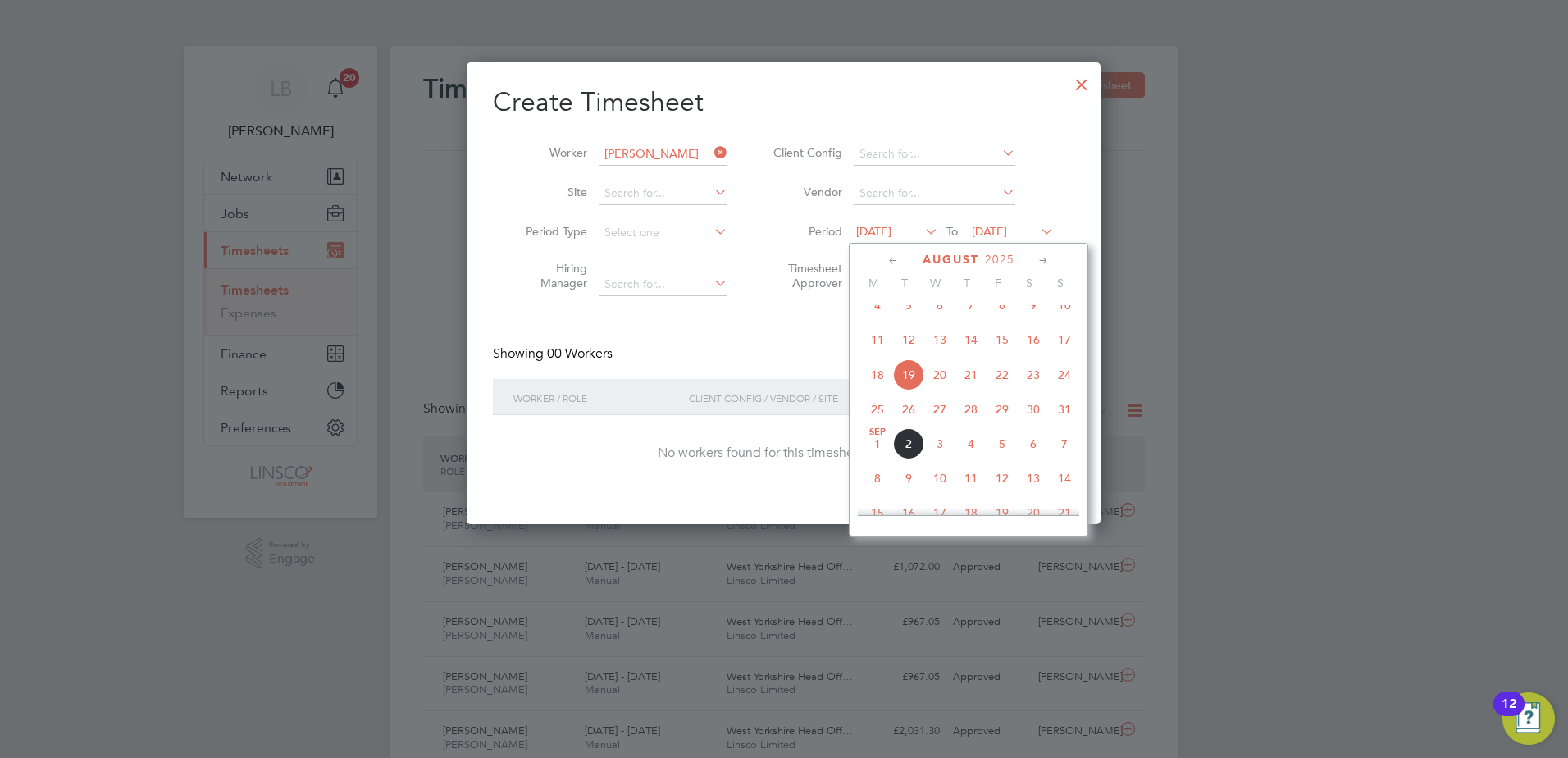
click at [876, 417] on span "25" at bounding box center [878, 409] width 32 height 32
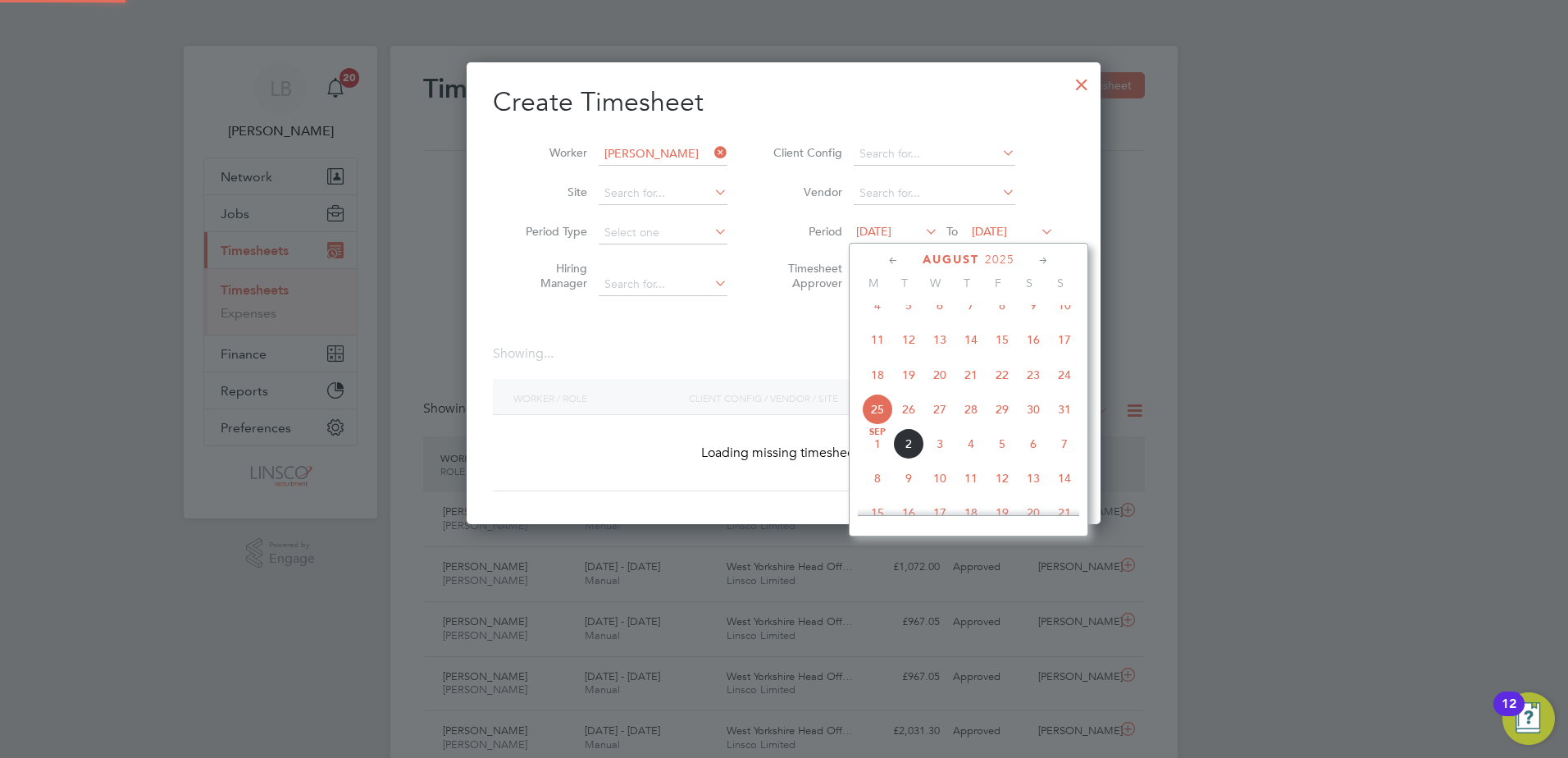
scroll to position [463, 635]
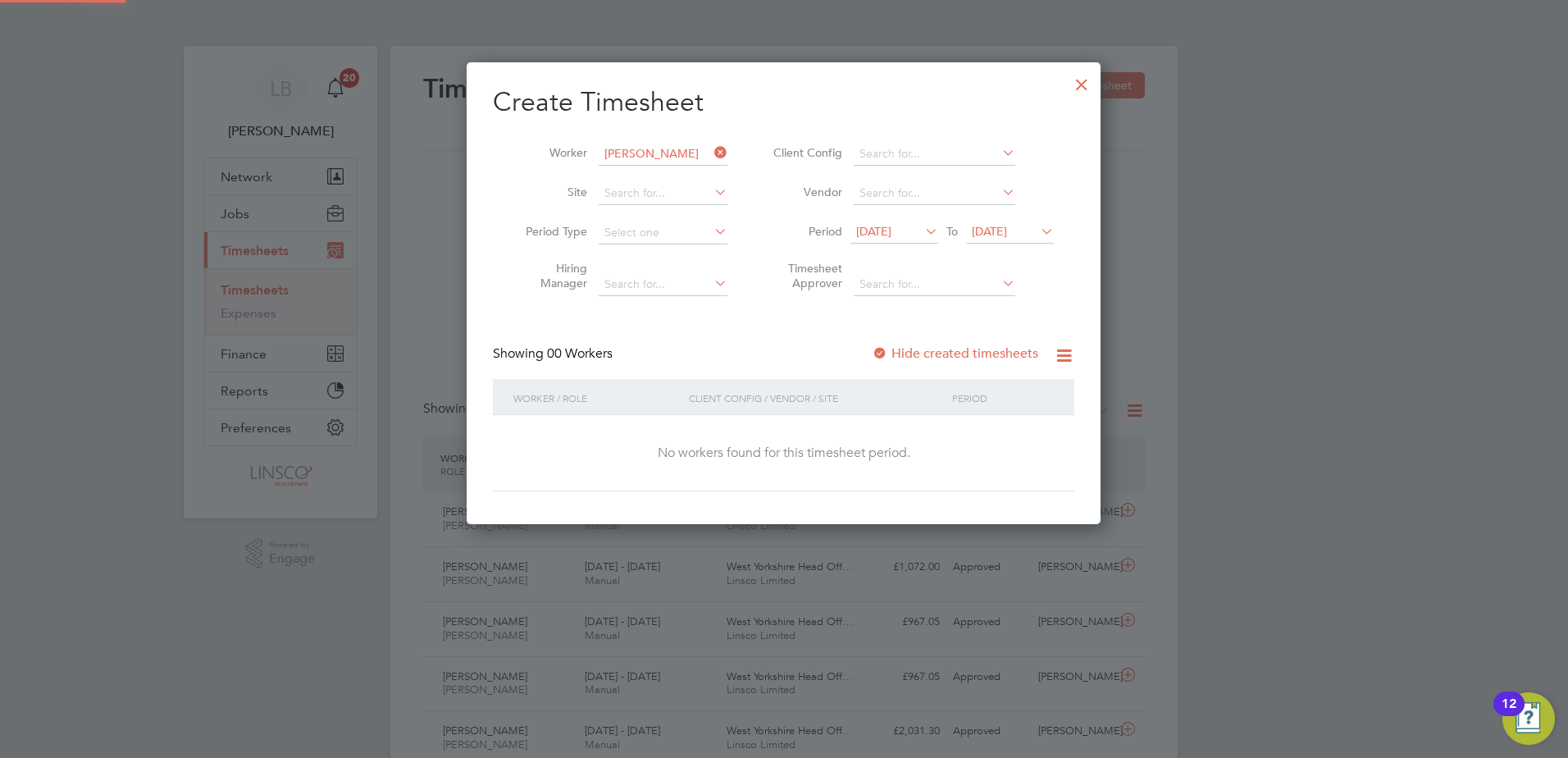
click at [1008, 241] on span "[DATE]" at bounding box center [1010, 232] width 88 height 23
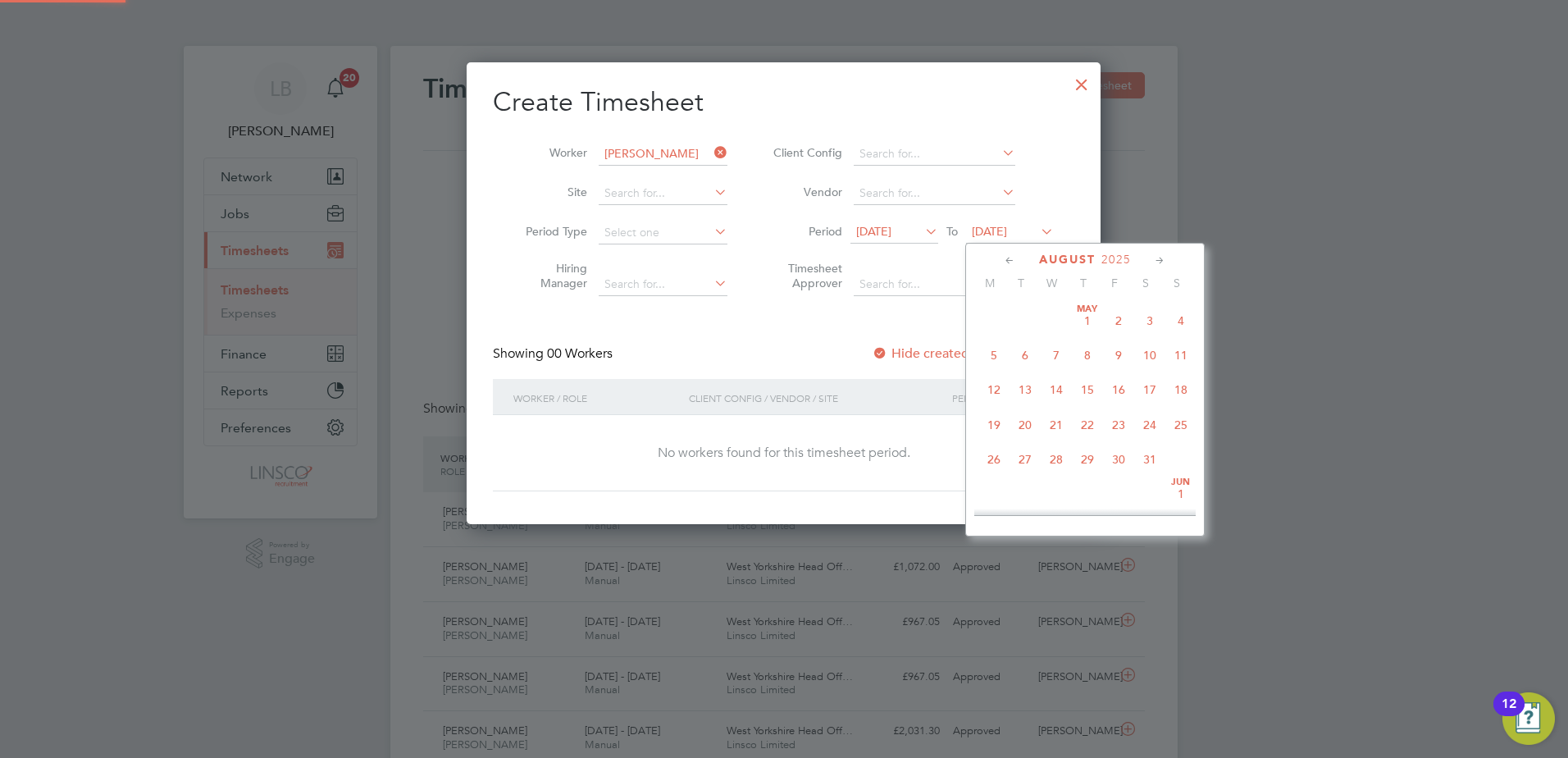
scroll to position [639, 0]
click at [1170, 388] on span "31" at bounding box center [1181, 374] width 32 height 32
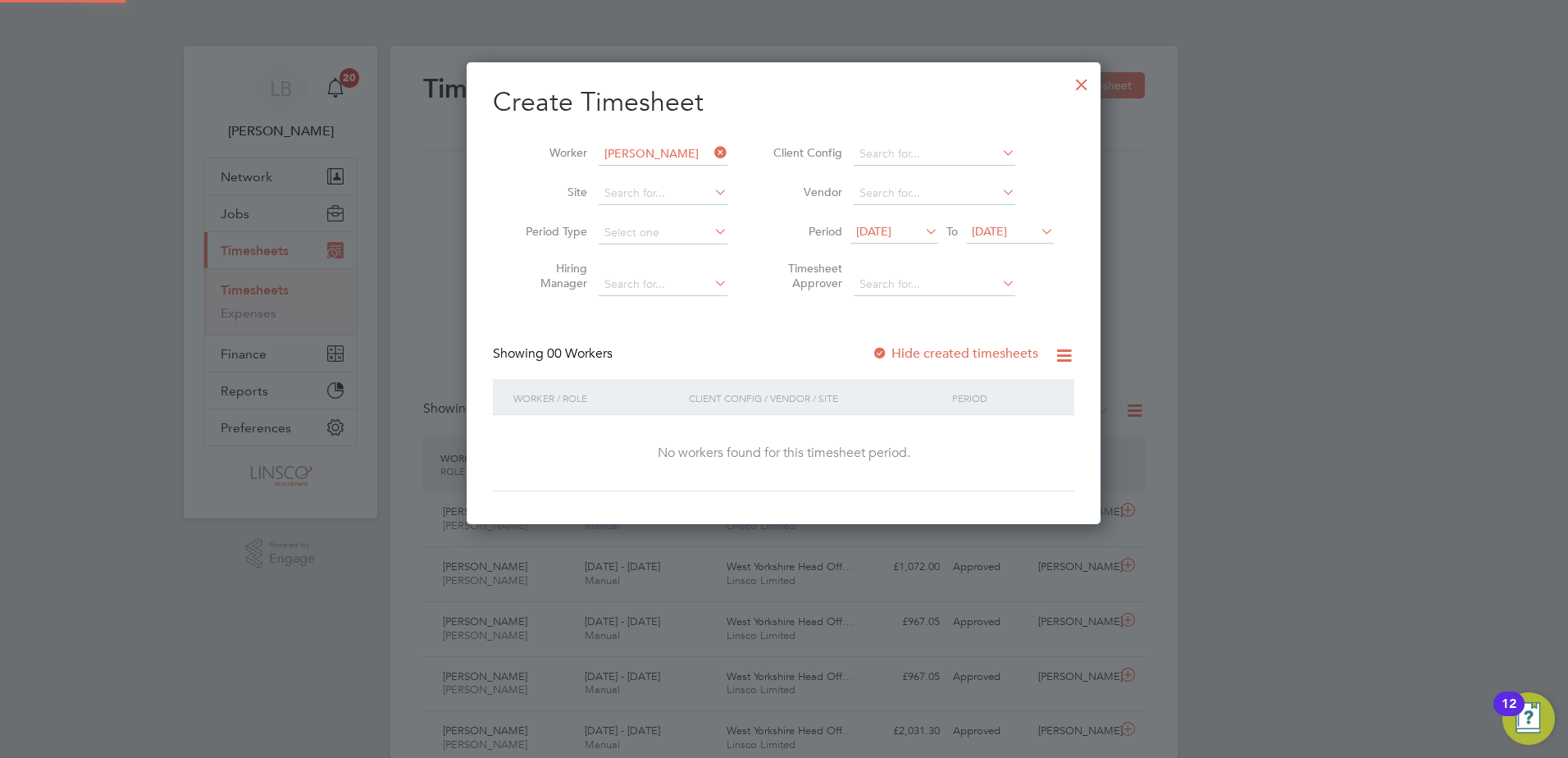
scroll to position [463, 635]
click at [971, 364] on div "Showing 00 Workers Hide created timesheets" at bounding box center [783, 362] width 582 height 33
click at [962, 353] on label "Hide created timesheets" at bounding box center [955, 354] width 167 height 16
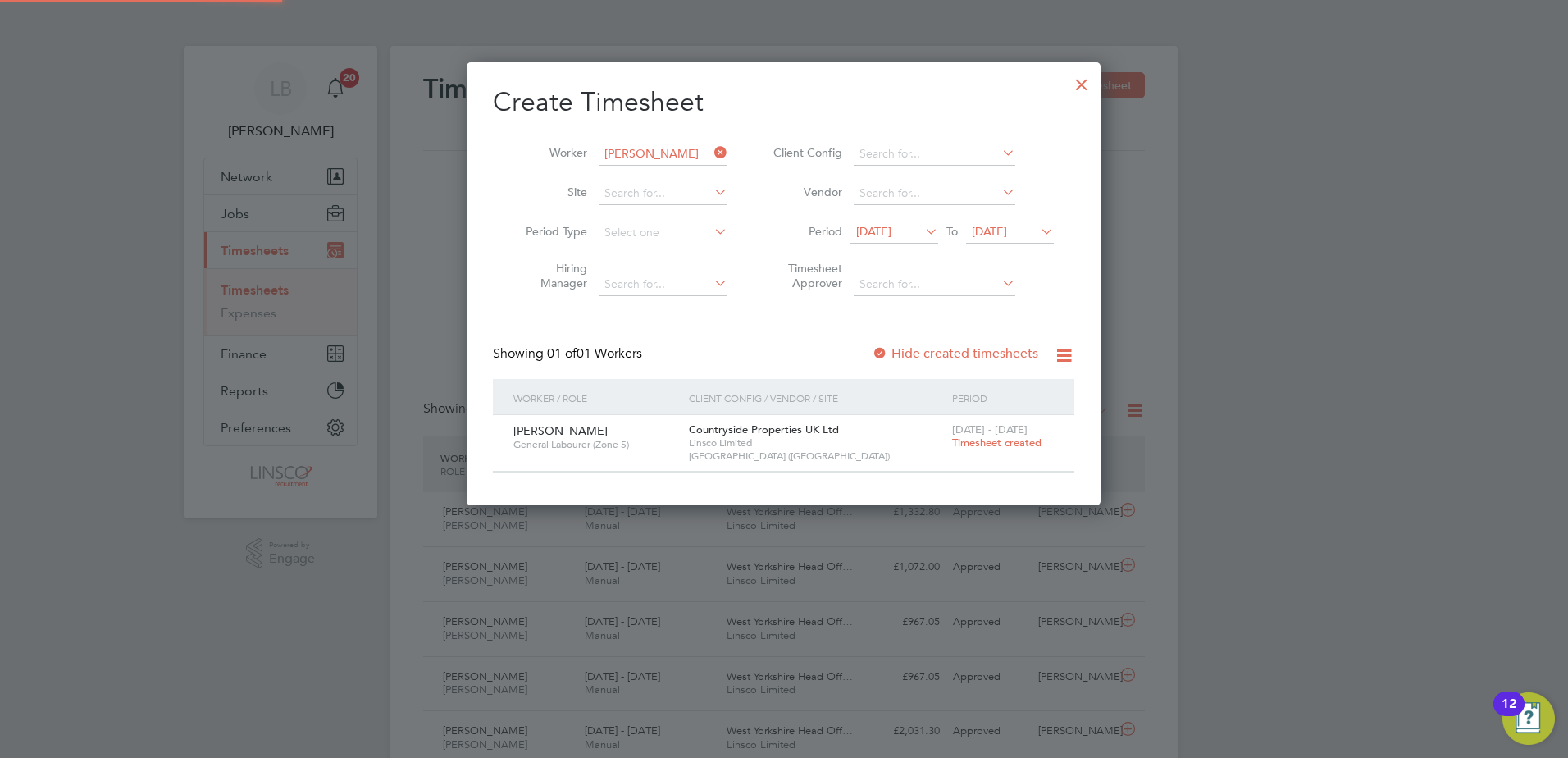
scroll to position [442, 635]
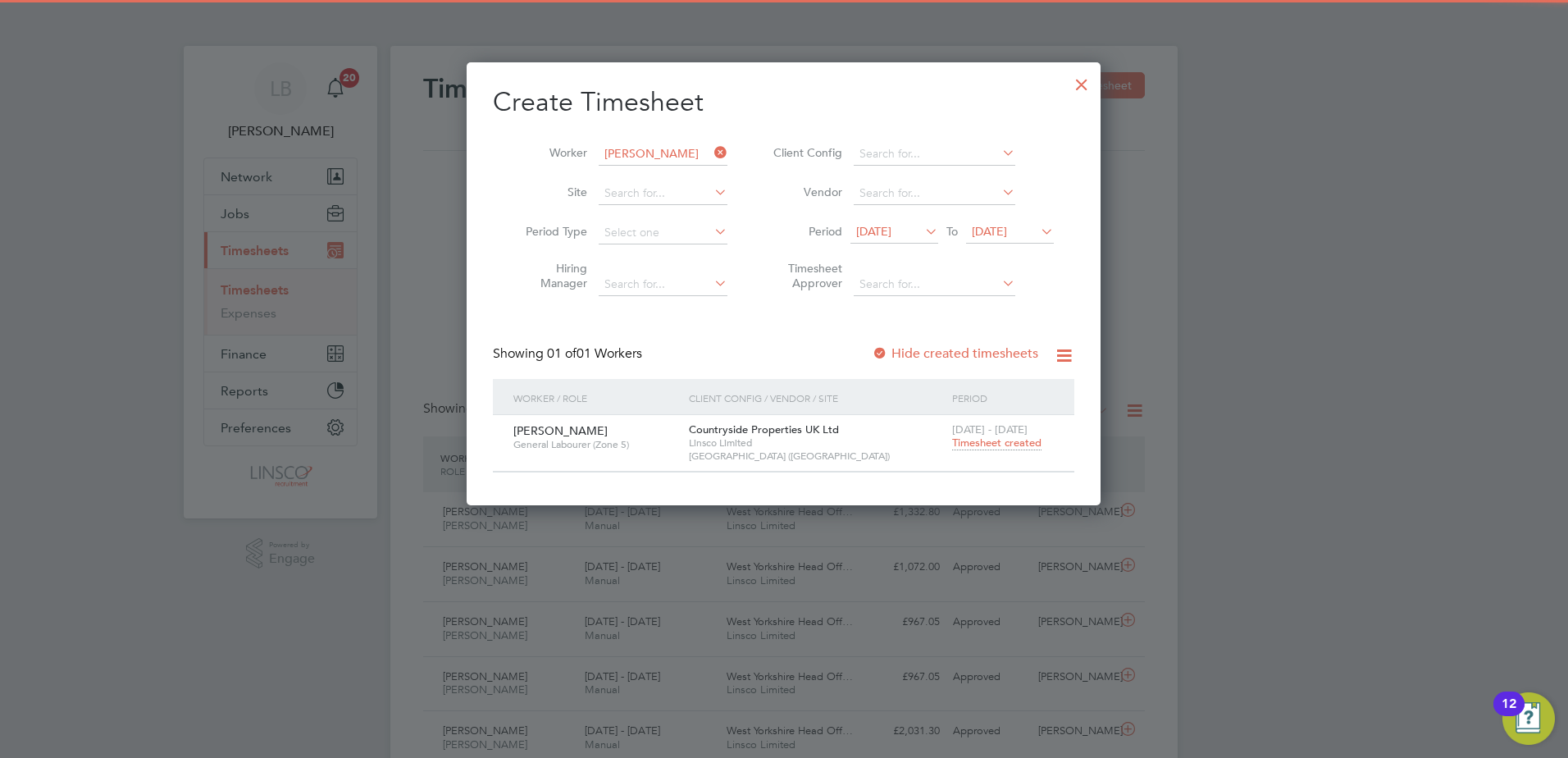
click at [993, 446] on span "Timesheet created" at bounding box center [997, 443] width 89 height 14
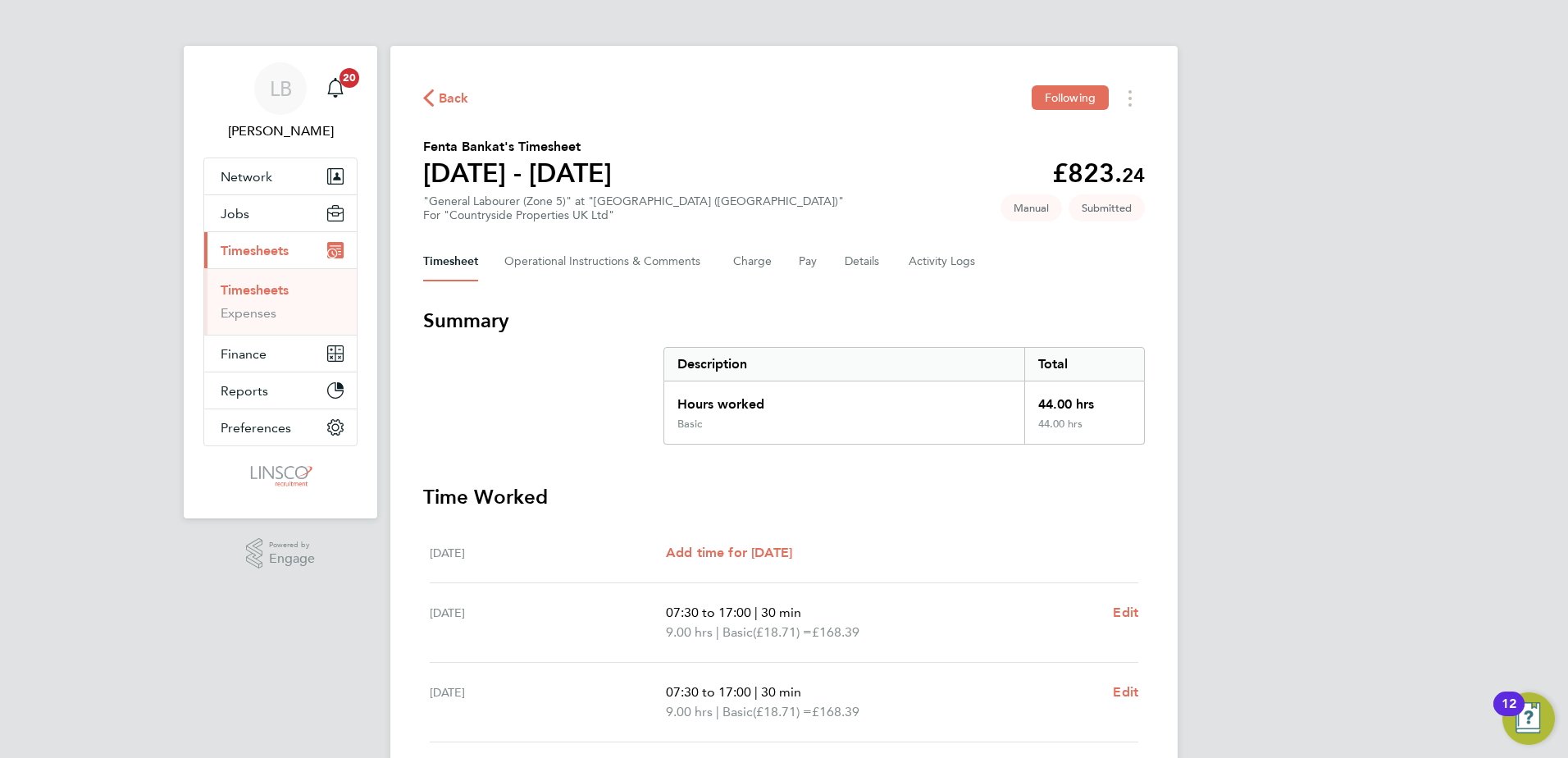
click at [422, 110] on div "Back Following Fenta Bankat's Timesheet [DATE] - [DATE] £823. 24 "General Labou…" at bounding box center [784, 603] width 788 height 1114
click at [435, 95] on span "Back" at bounding box center [446, 97] width 46 height 15
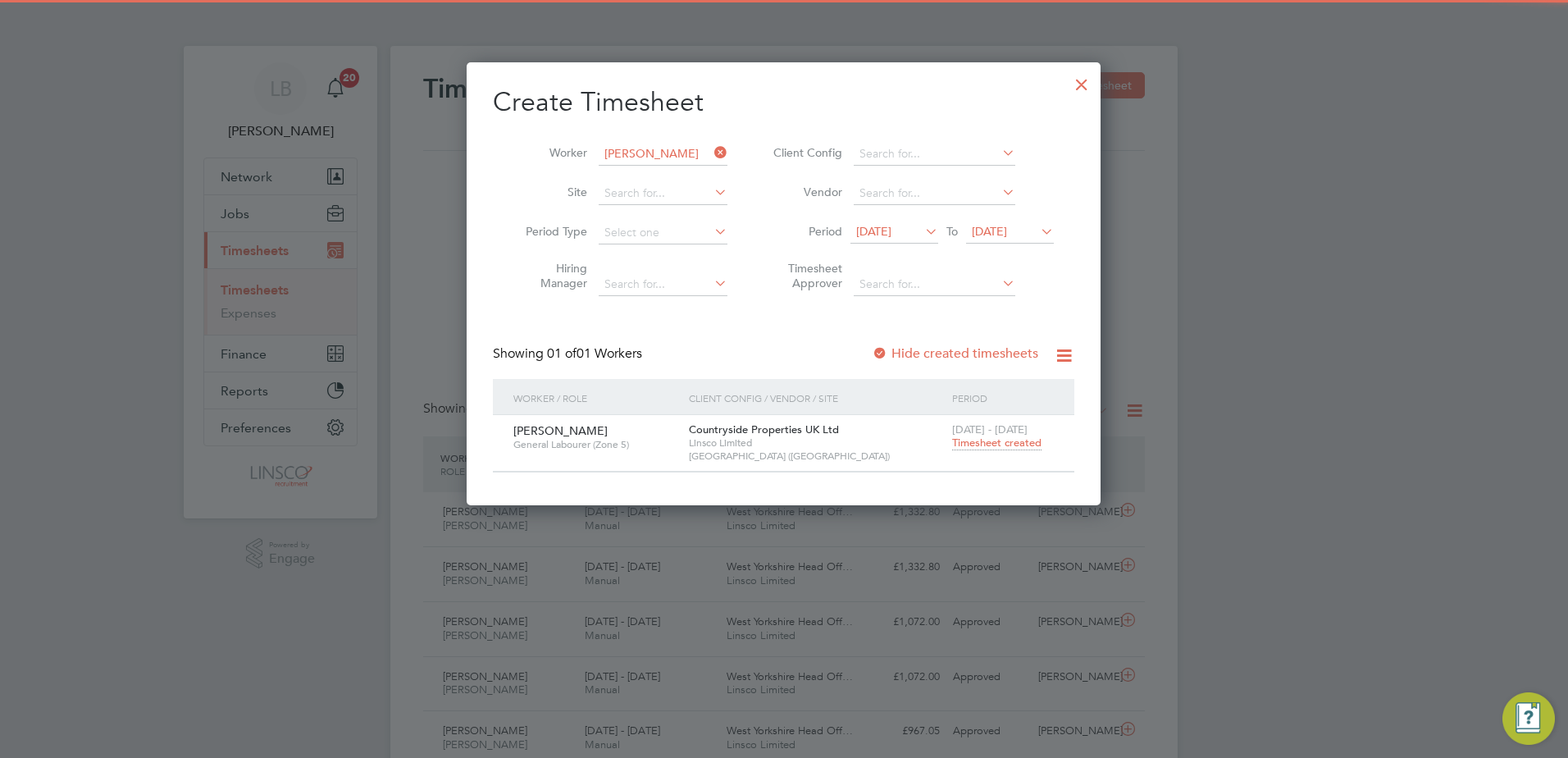
scroll to position [42, 143]
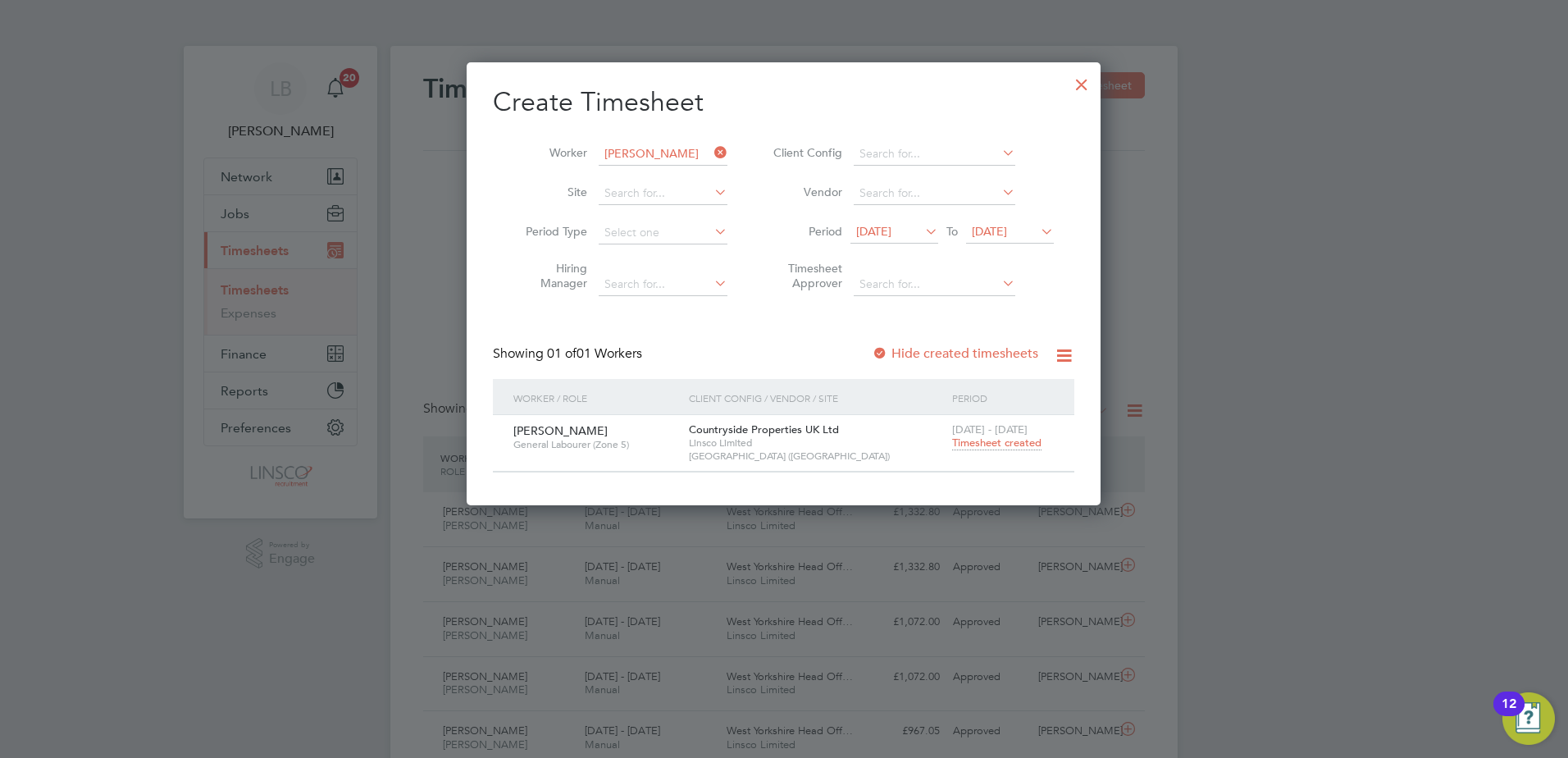
click at [711, 140] on li "Worker [PERSON_NAME]" at bounding box center [620, 154] width 255 height 40
click at [639, 156] on input at bounding box center [663, 153] width 129 height 23
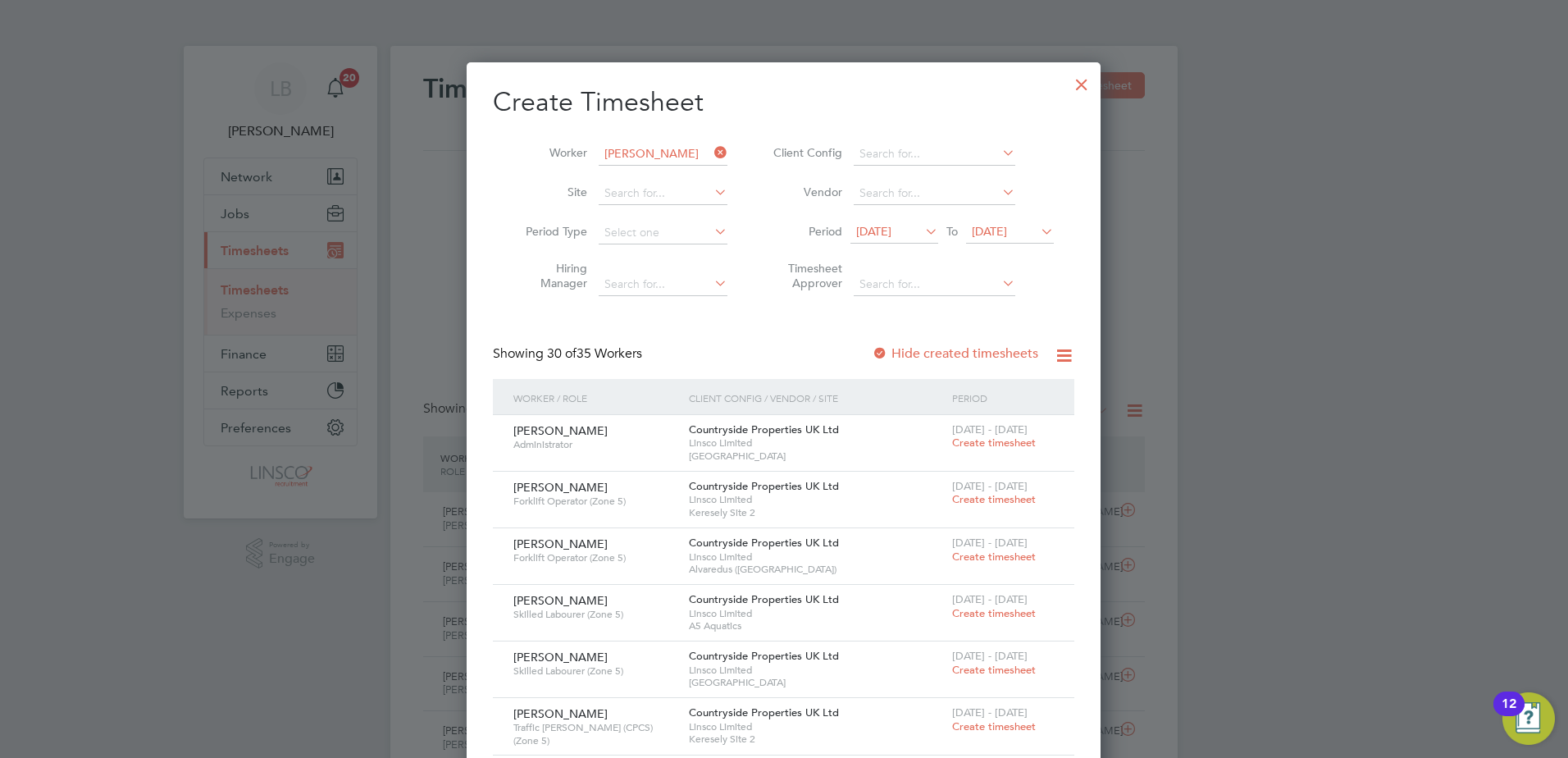
click at [670, 182] on li "[DEMOGRAPHIC_DATA][PERSON_NAME] [PERSON_NAME]" at bounding box center [769, 176] width 342 height 23
type input "[DEMOGRAPHIC_DATA][PERSON_NAME] [PERSON_NAME]"
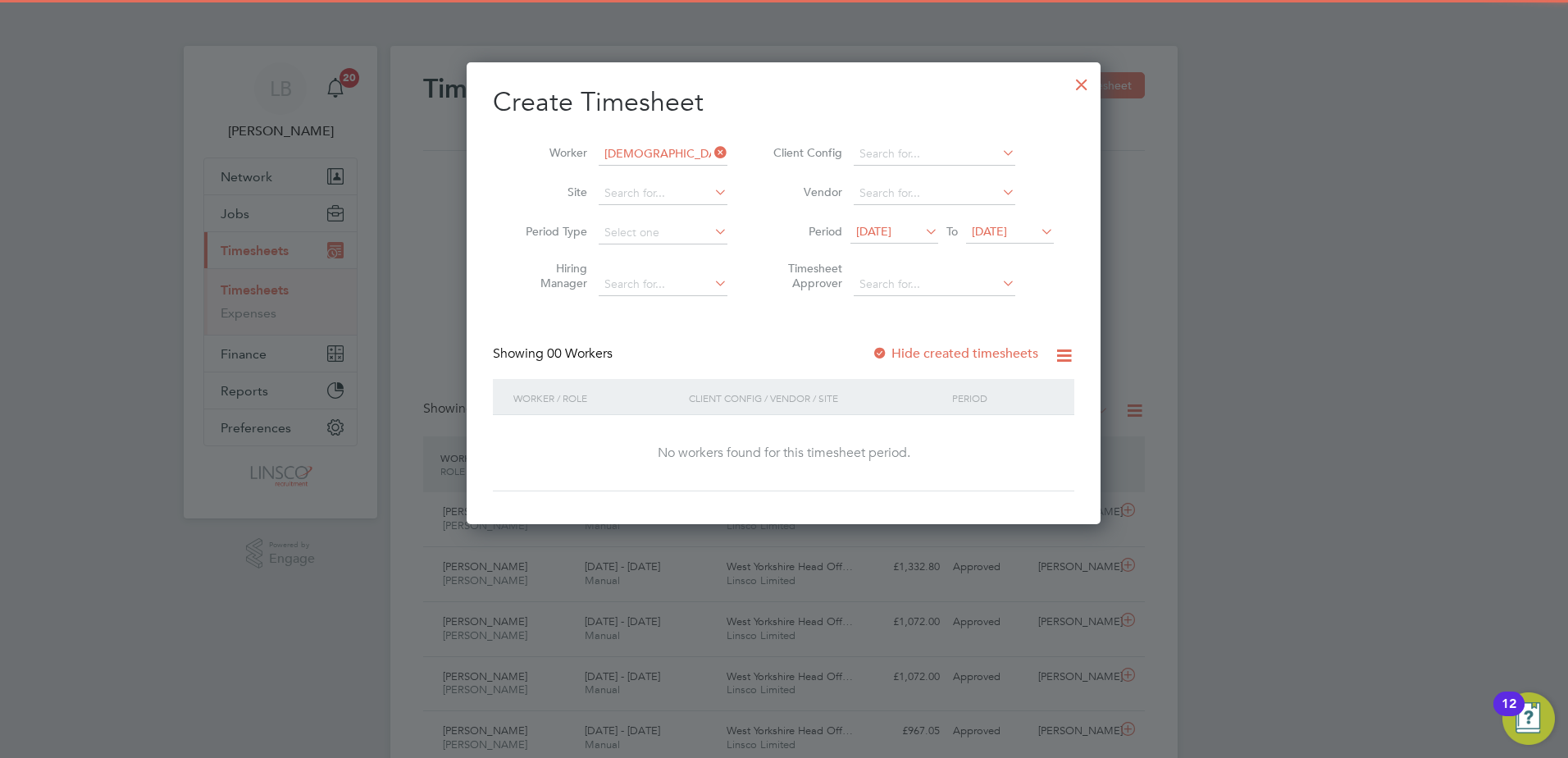
click at [958, 352] on label "Hide created timesheets" at bounding box center [955, 354] width 167 height 16
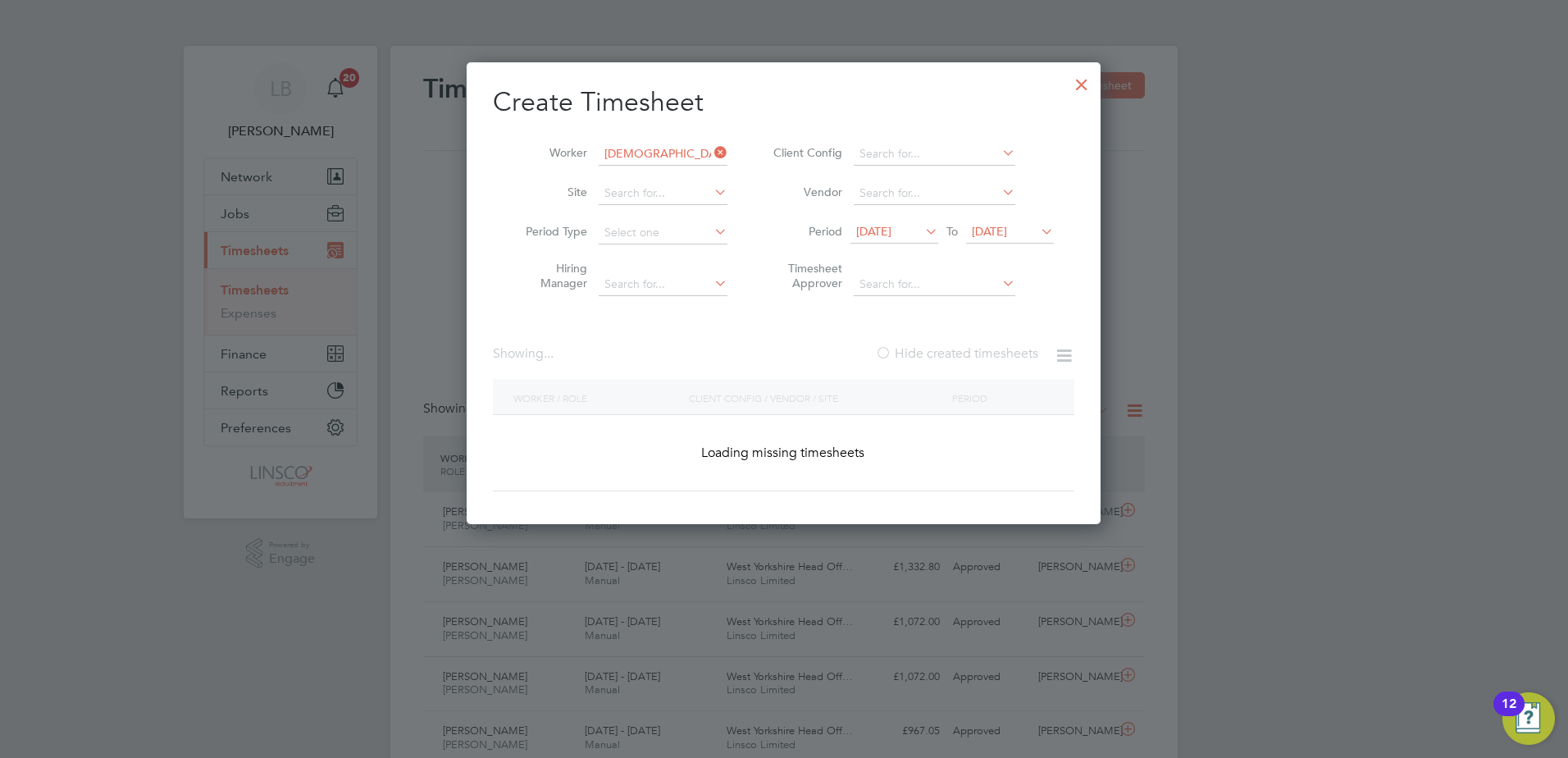
click at [958, 352] on label "Hide created timesheets" at bounding box center [956, 354] width 163 height 16
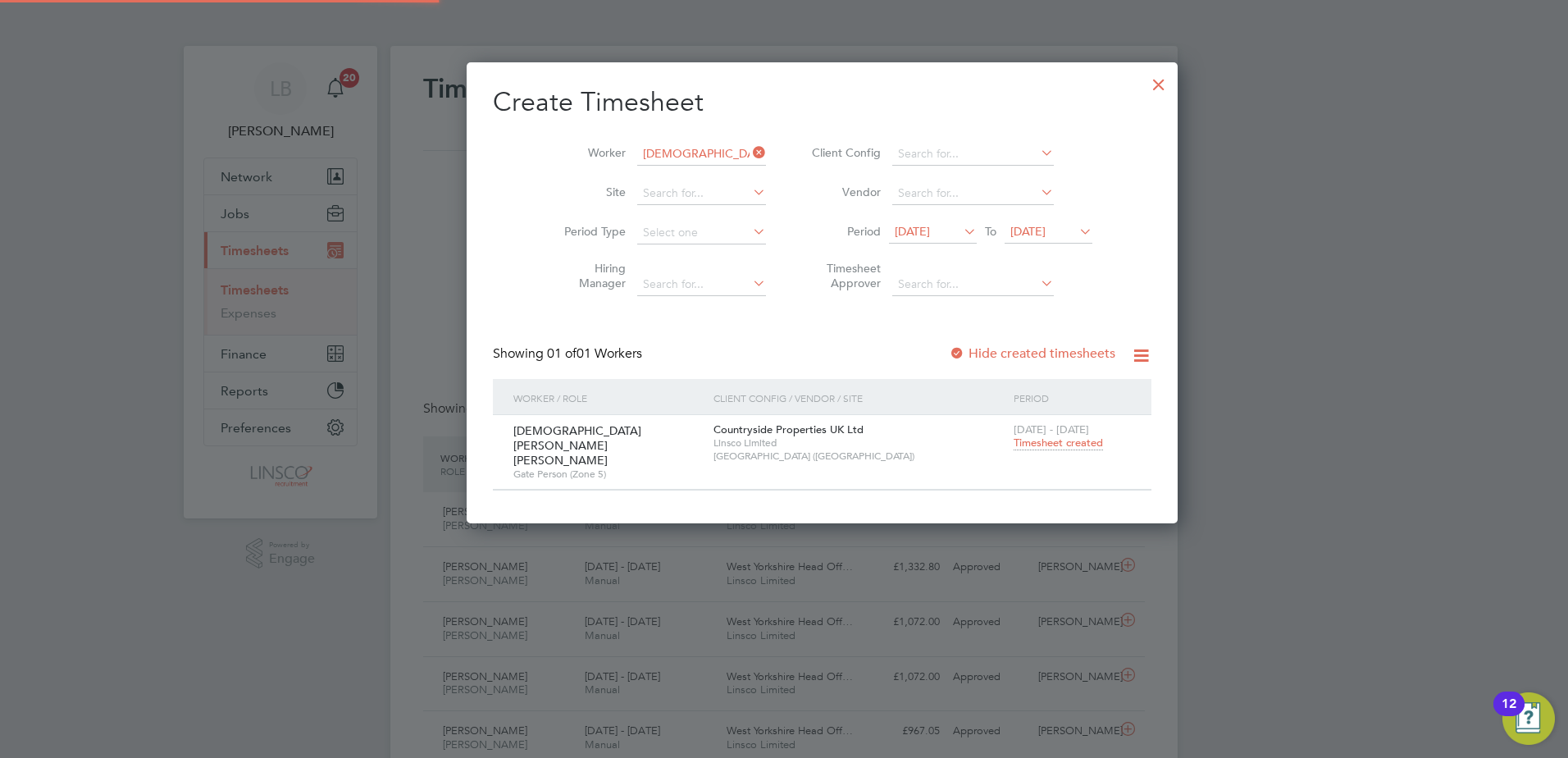
click at [1014, 445] on span "Timesheet created" at bounding box center [1058, 443] width 89 height 14
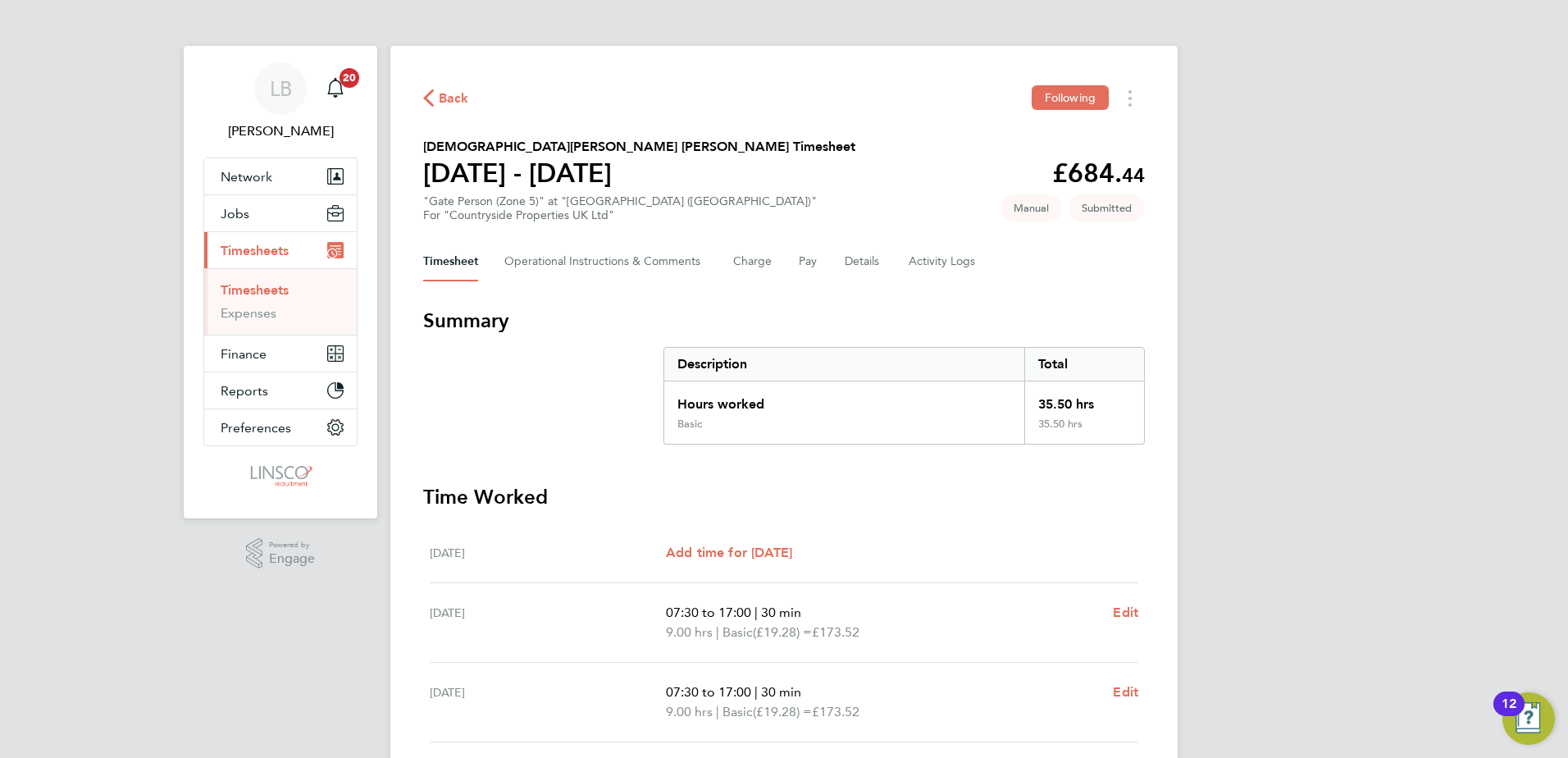
drag, startPoint x: 467, startPoint y: 110, endPoint x: 459, endPoint y: 97, distance: 15.3
click at [465, 103] on div "Back Following" at bounding box center [784, 98] width 722 height 25
click at [459, 97] on span "Back" at bounding box center [454, 98] width 31 height 20
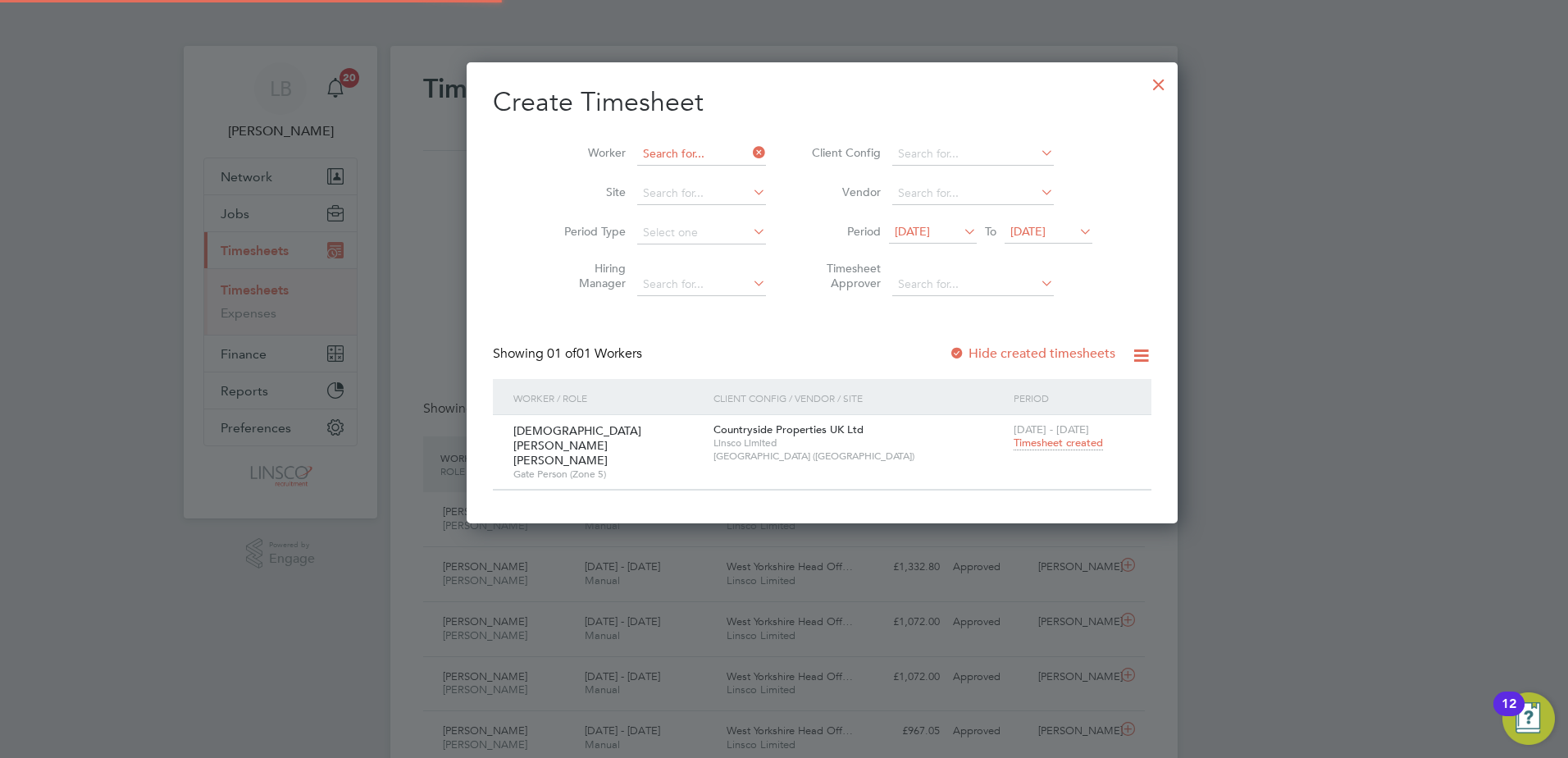
click at [678, 144] on input at bounding box center [701, 153] width 129 height 23
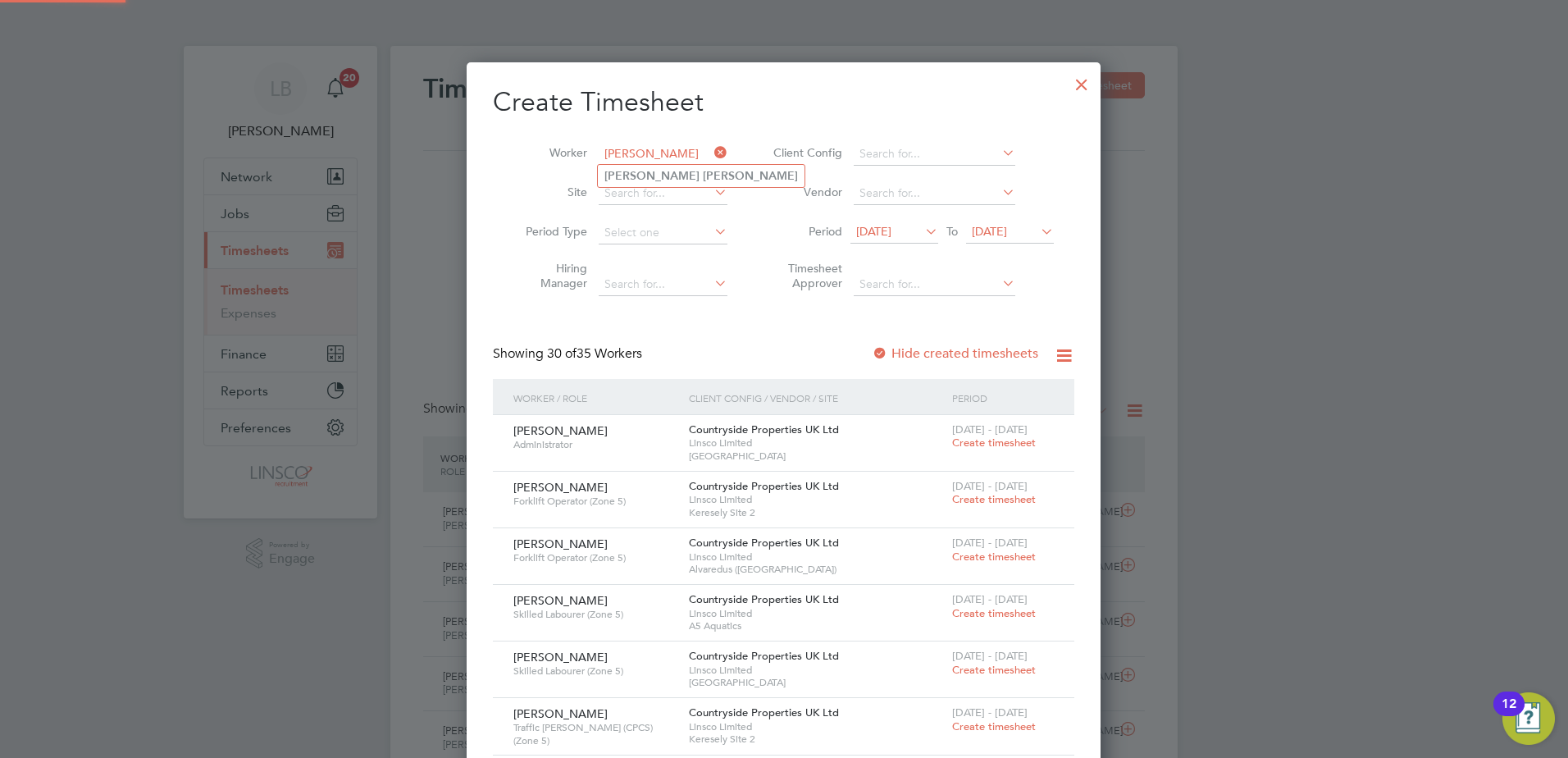
type input "[PERSON_NAME]"
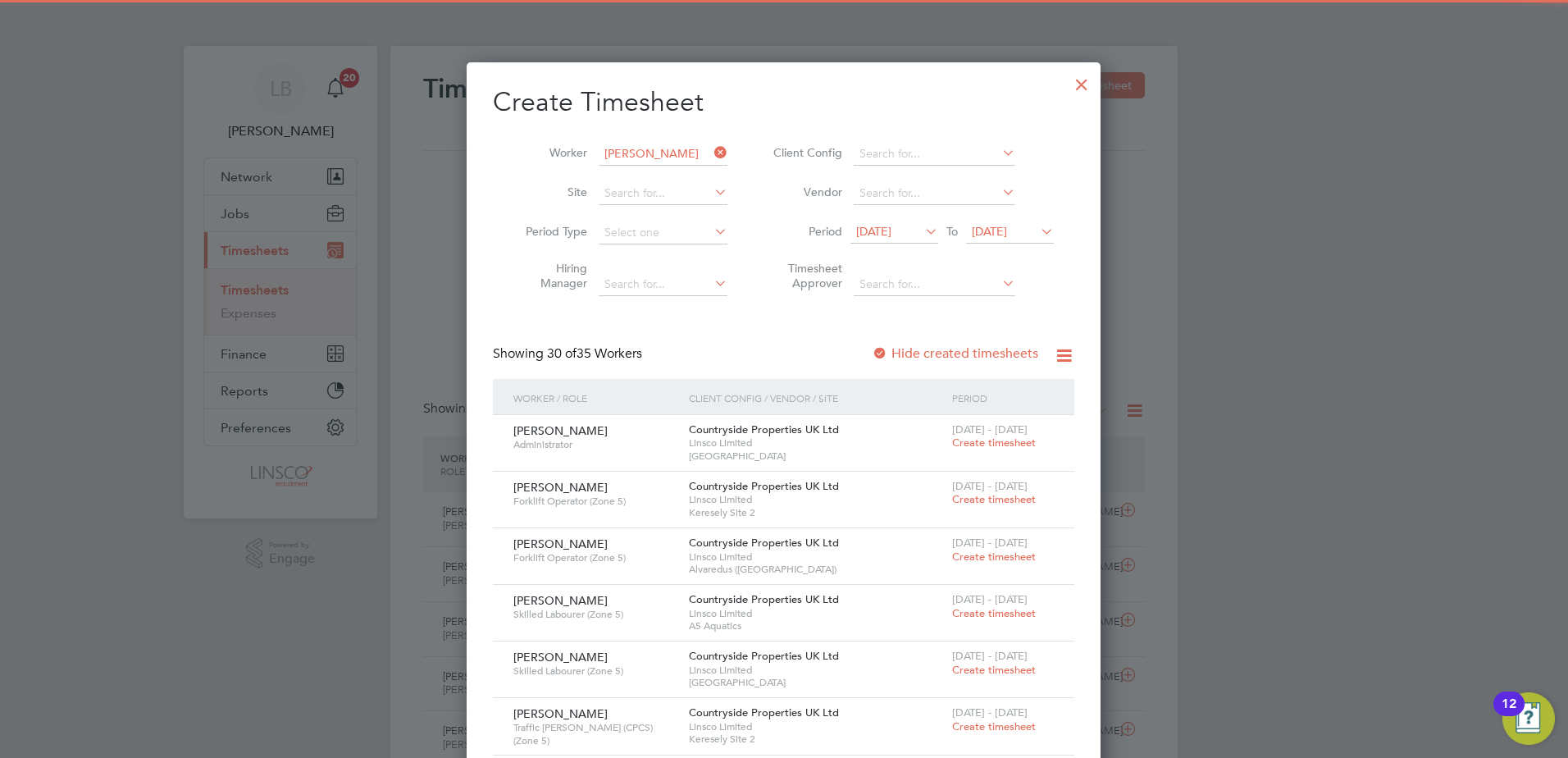
click at [948, 349] on label "Hide created timesheets" at bounding box center [955, 354] width 167 height 16
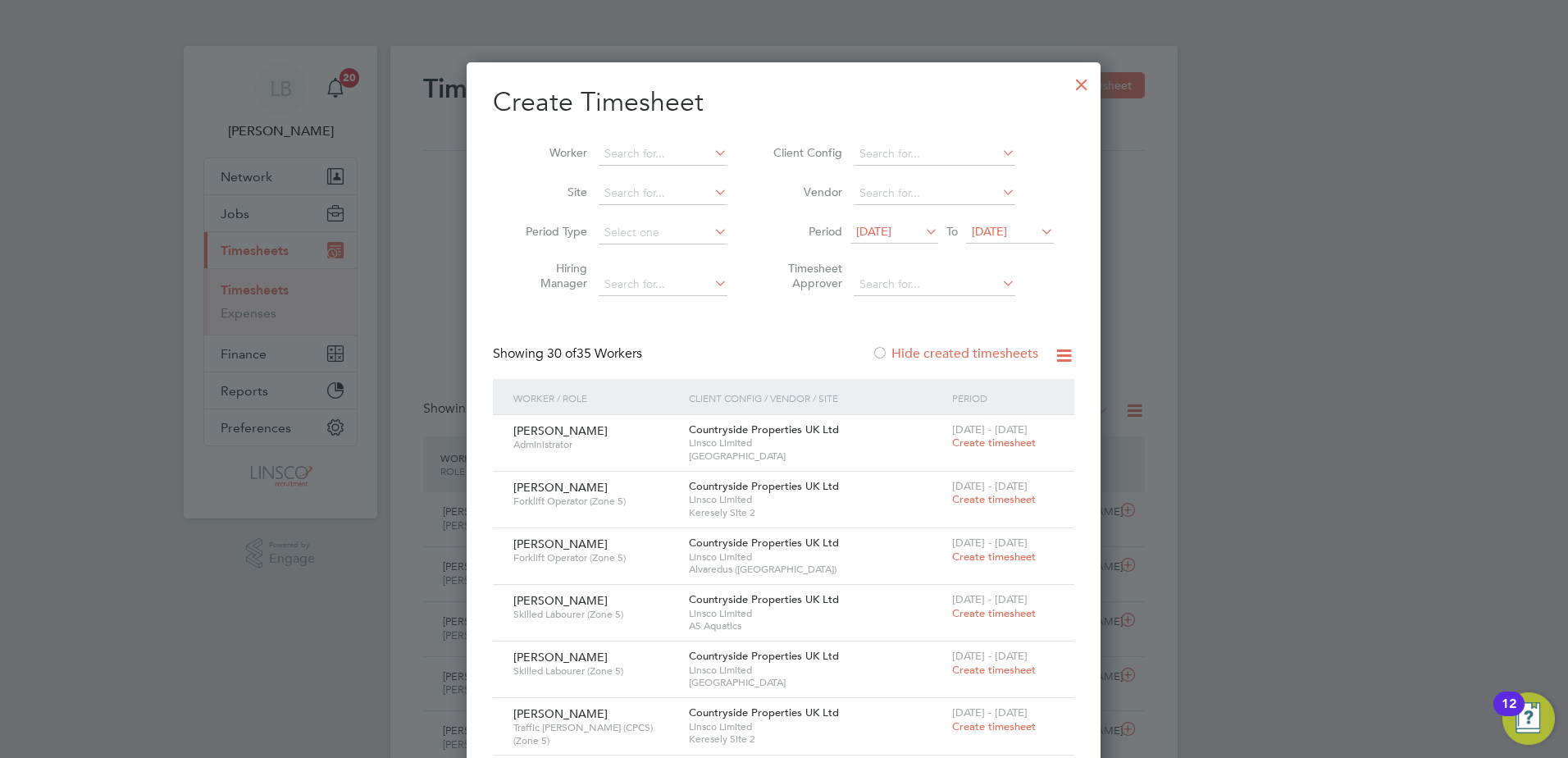
click at [628, 135] on li "Worker" at bounding box center [620, 154] width 255 height 40
click at [637, 147] on input at bounding box center [663, 153] width 129 height 23
click at [654, 174] on li "[PERSON_NAME] s" at bounding box center [672, 176] width 149 height 23
type input "[PERSON_NAME]"
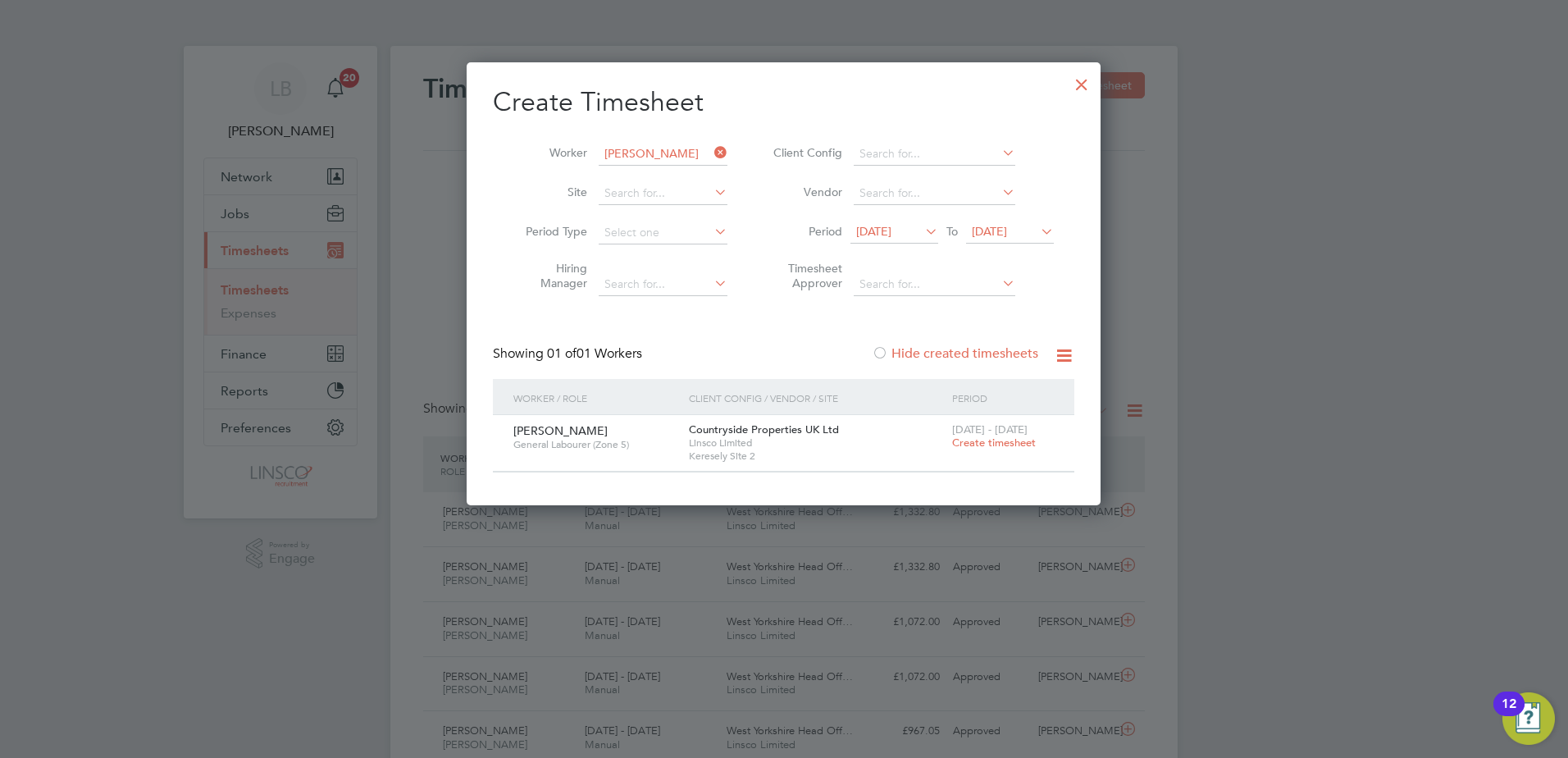
click at [948, 361] on div "Hide created timesheets" at bounding box center [956, 354] width 170 height 17
click at [945, 357] on label "Hide created timesheets" at bounding box center [955, 354] width 167 height 16
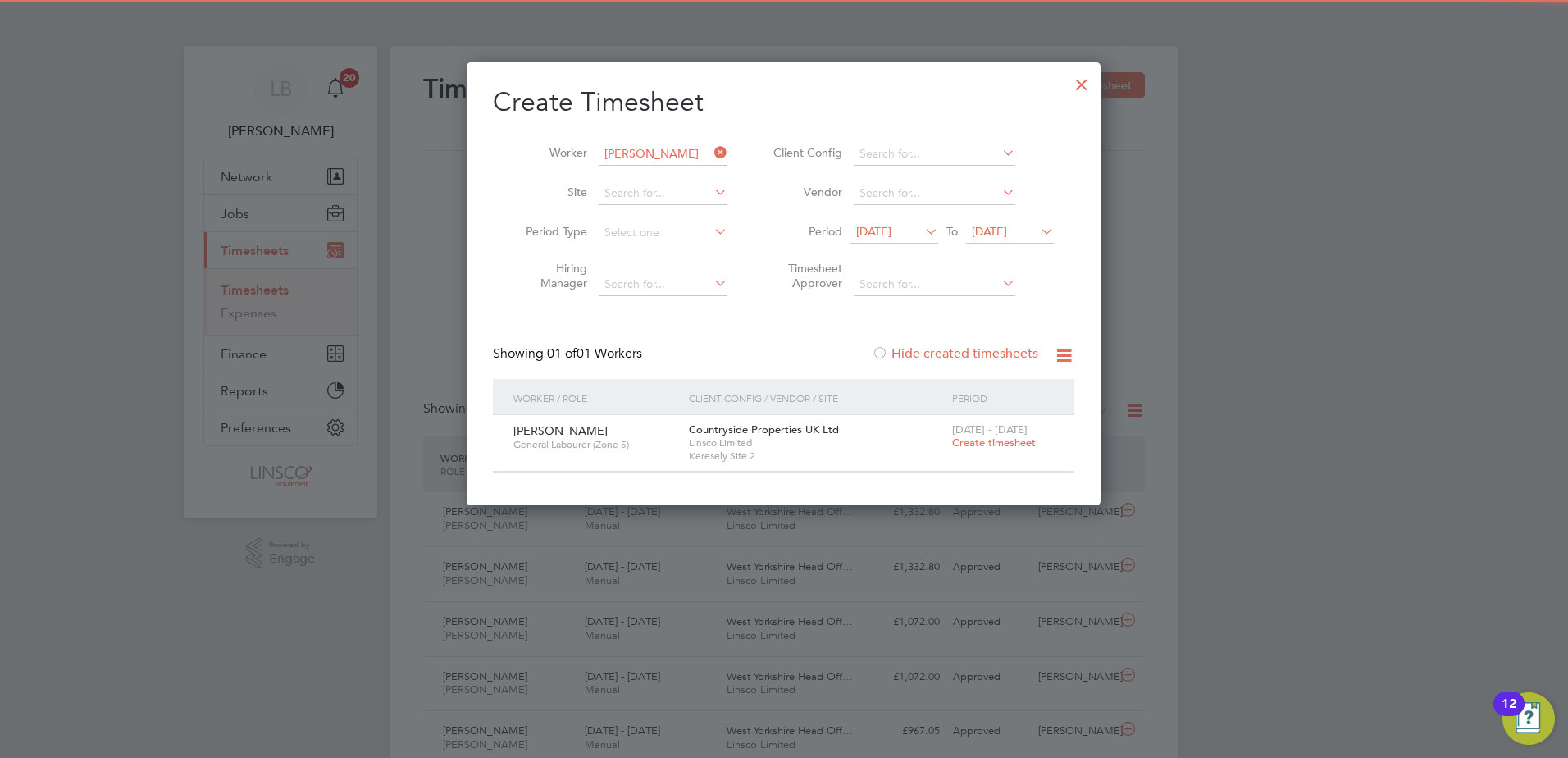
click at [899, 342] on div "Create Timesheet Worker [PERSON_NAME] Site Period Type Hiring Manager Client Co…" at bounding box center [783, 279] width 582 height 387
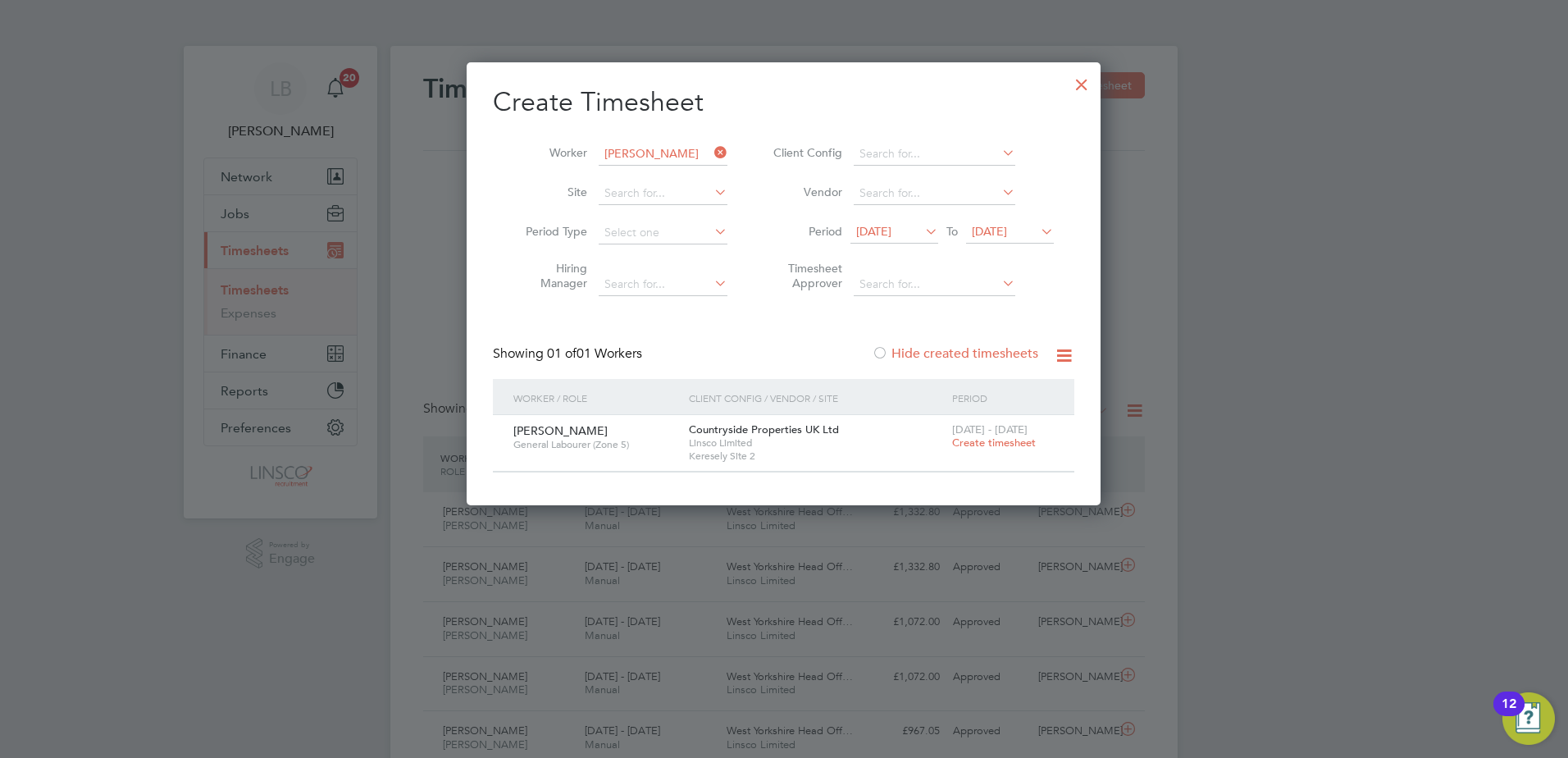
click at [878, 356] on div at bounding box center [880, 355] width 16 height 16
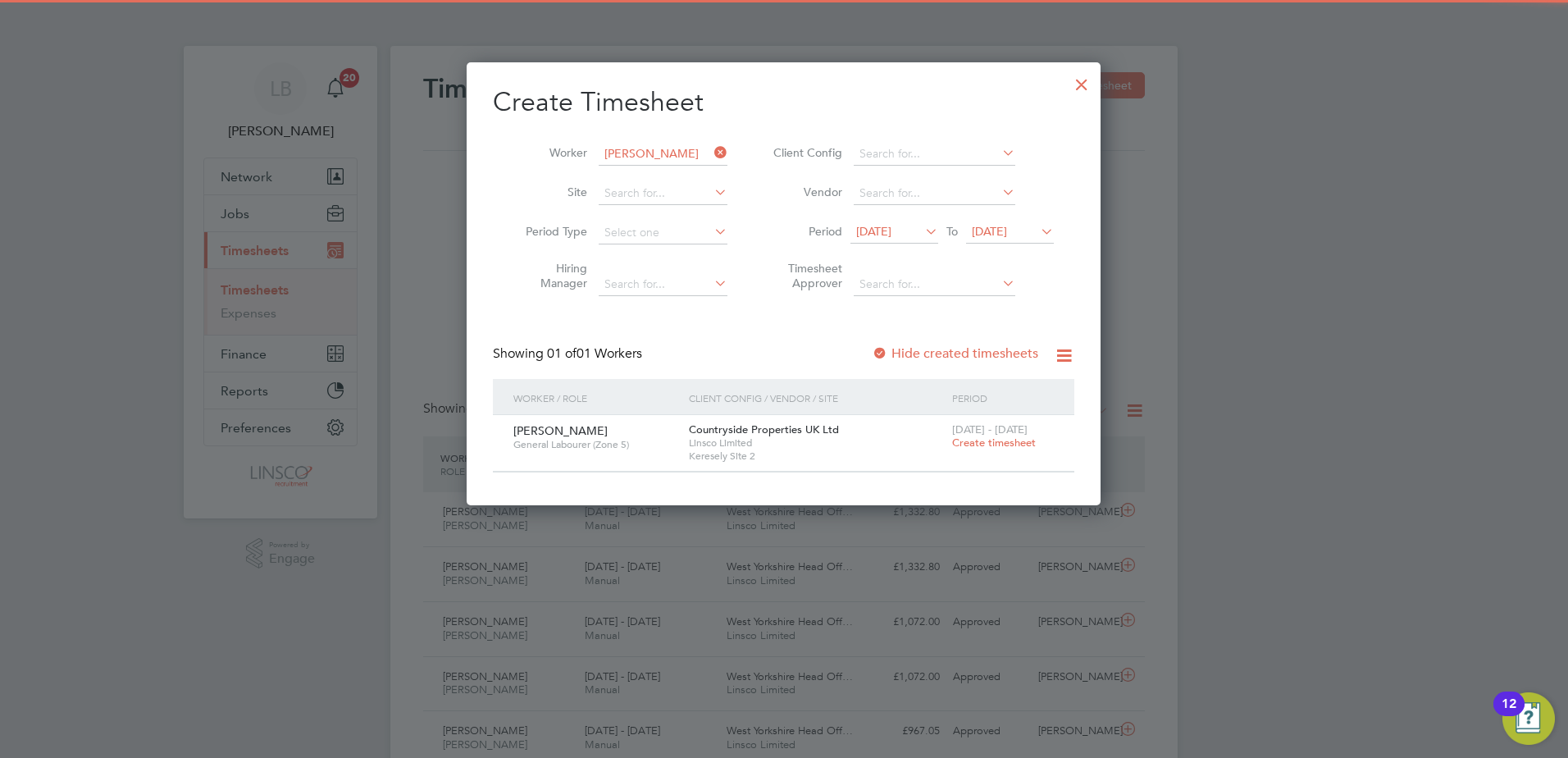
click at [878, 356] on div at bounding box center [880, 355] width 16 height 16
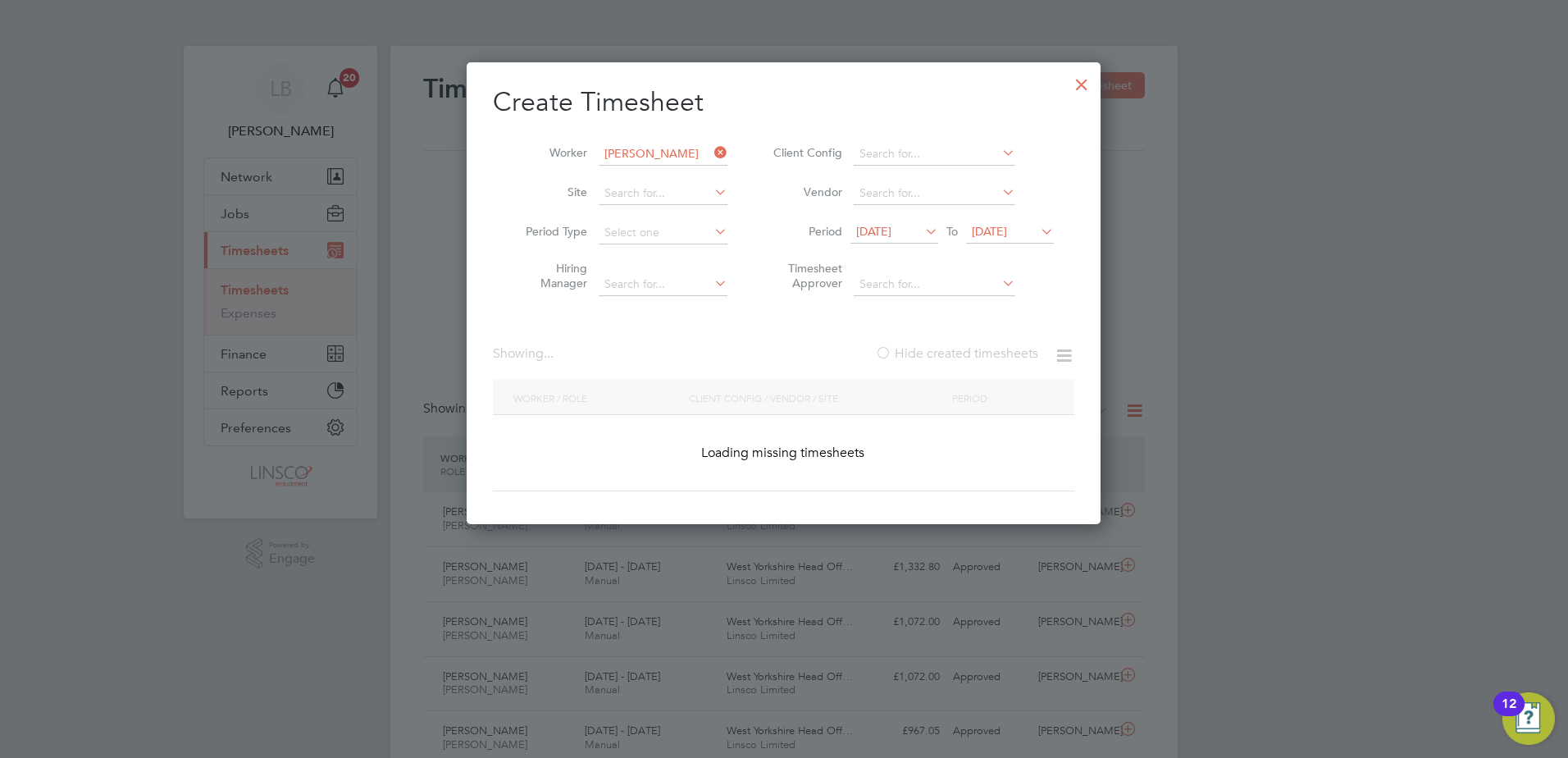
click at [878, 356] on div at bounding box center [883, 355] width 16 height 16
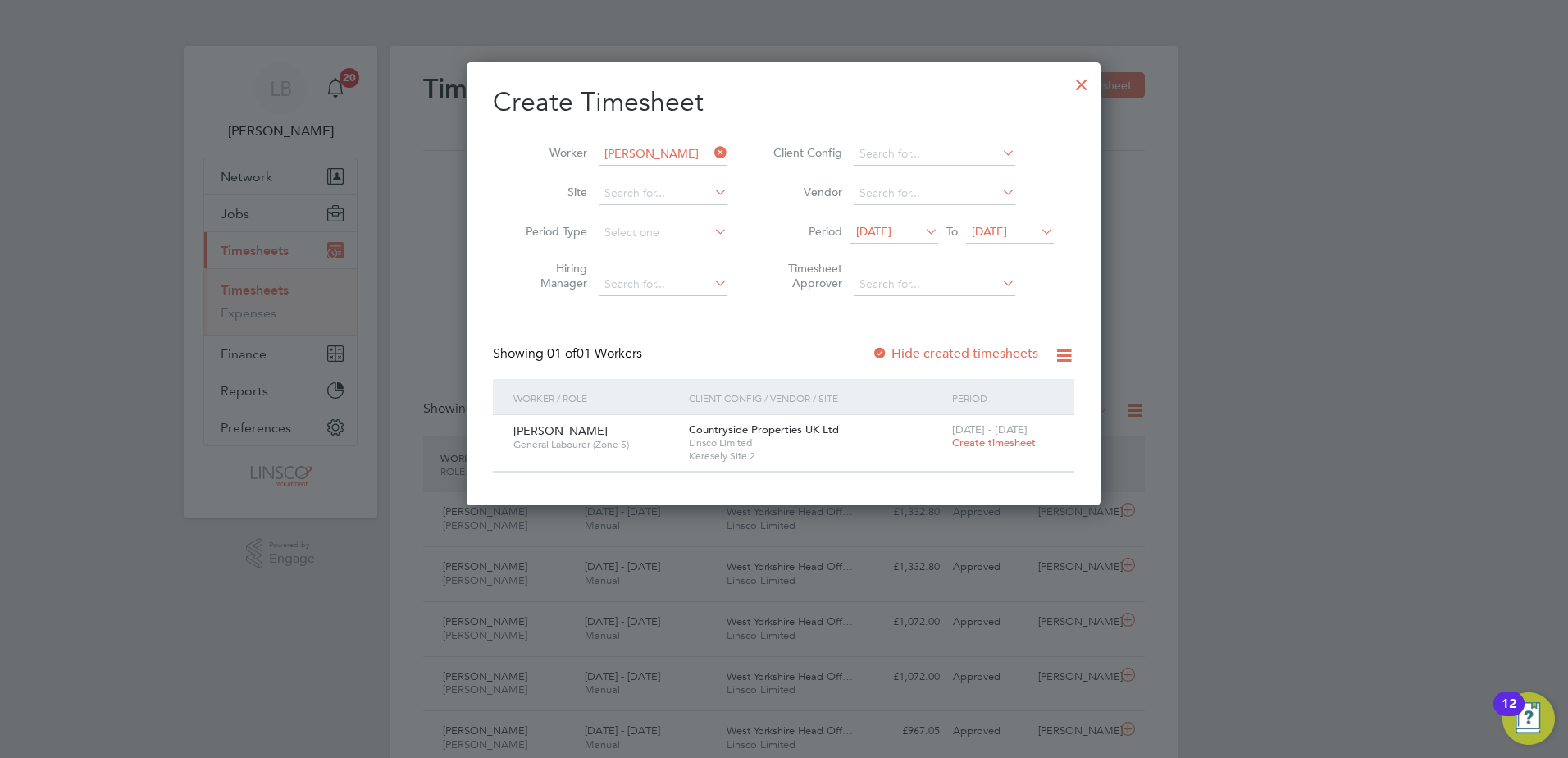
click at [887, 355] on div at bounding box center [880, 355] width 16 height 16
click at [913, 355] on label "Hide created timesheets" at bounding box center [955, 354] width 167 height 16
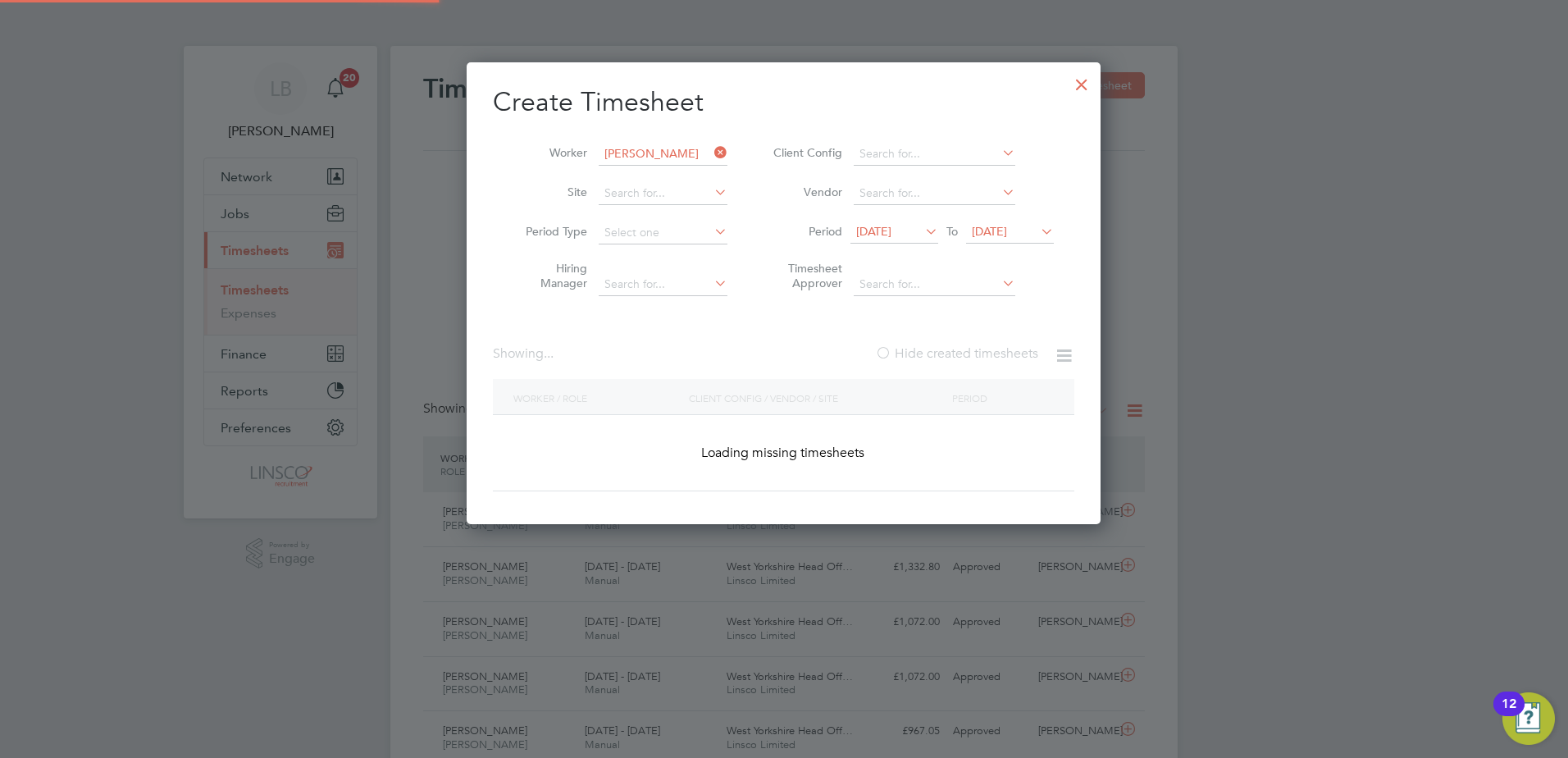
click at [913, 355] on label "Hide created timesheets" at bounding box center [956, 354] width 163 height 16
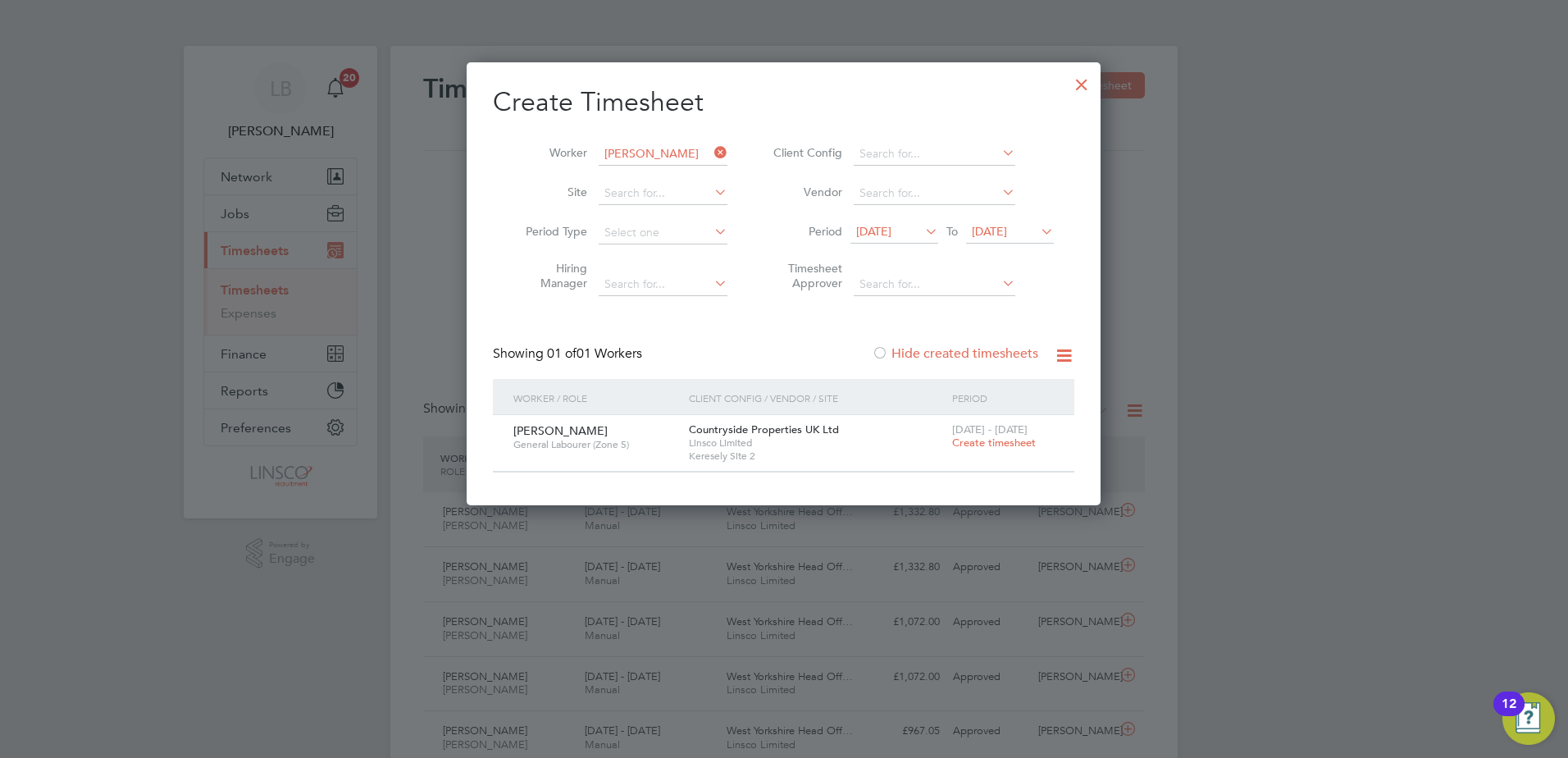
click at [913, 355] on label "Hide created timesheets" at bounding box center [955, 354] width 167 height 16
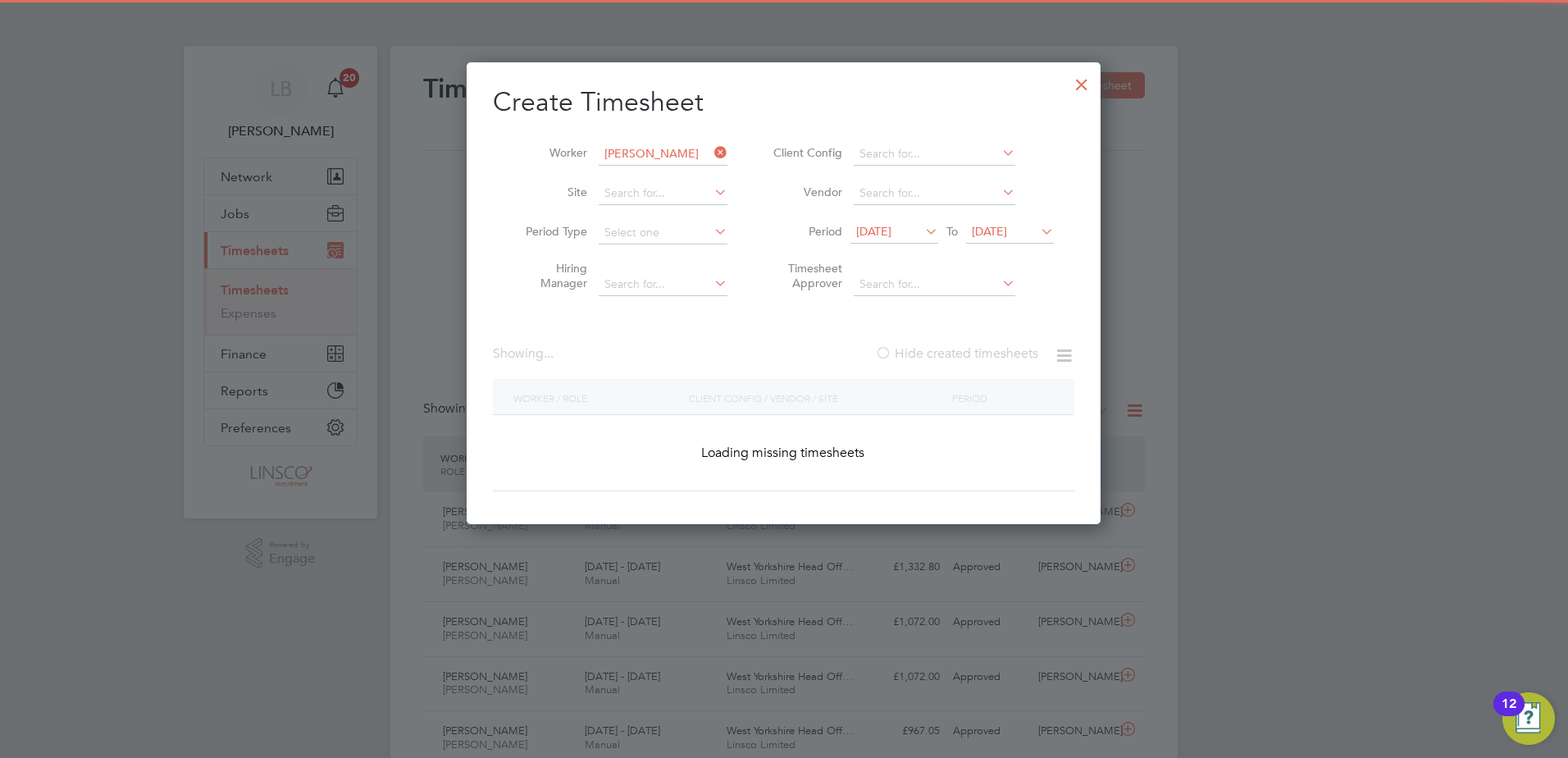
click at [913, 355] on label "Hide created timesheets" at bounding box center [956, 354] width 163 height 16
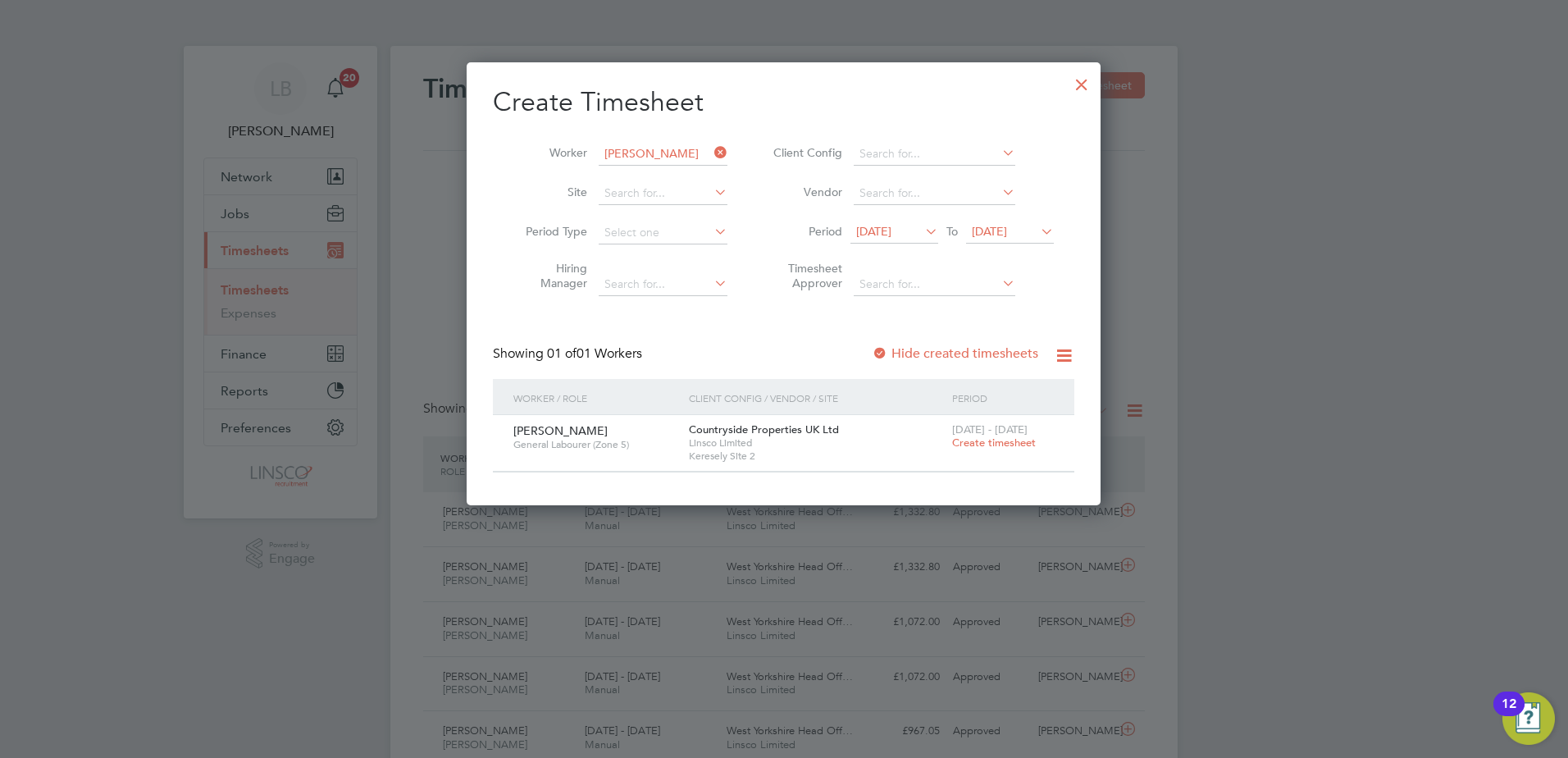
click at [913, 355] on label "Hide created timesheets" at bounding box center [955, 354] width 167 height 16
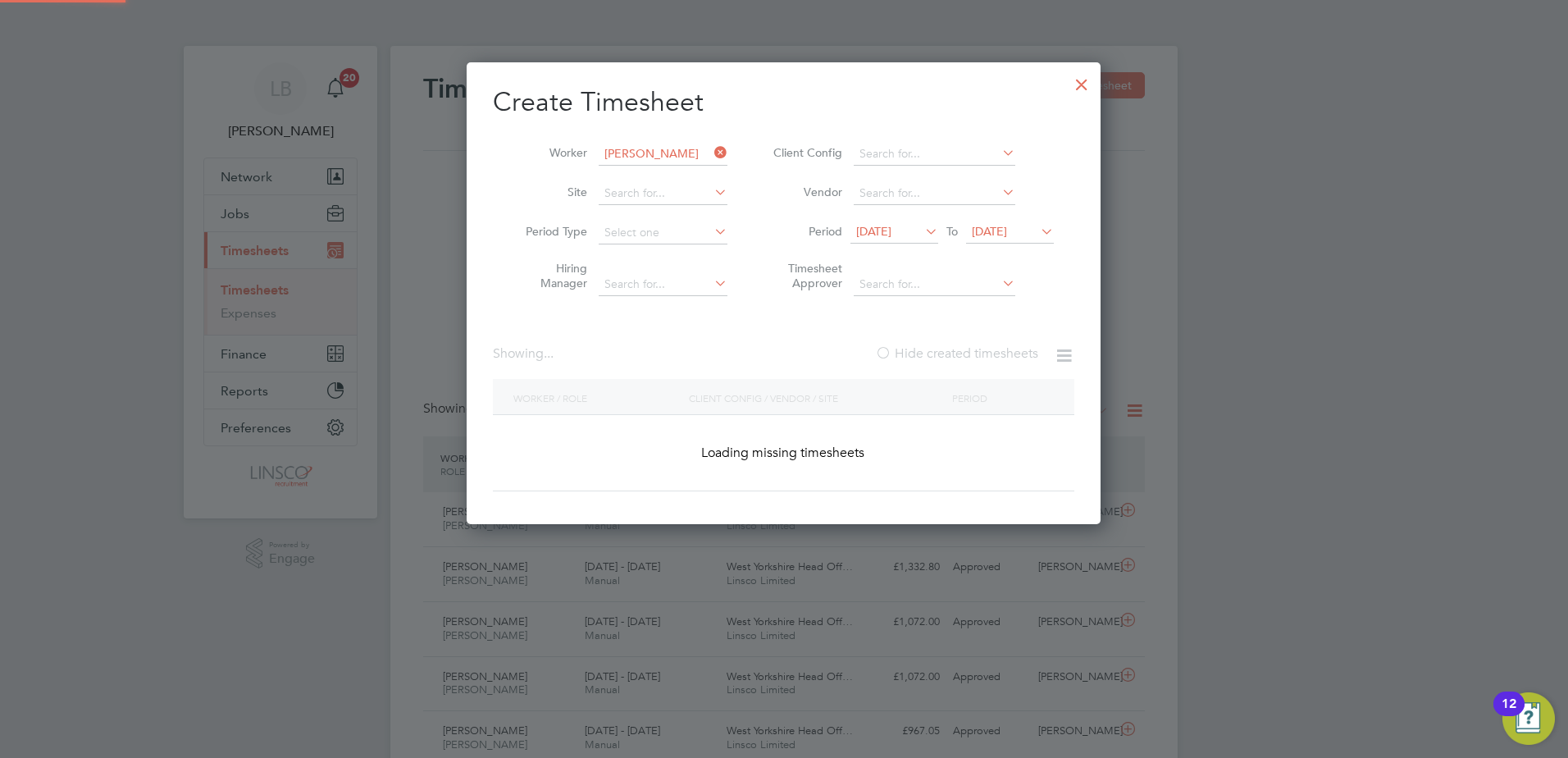
click at [913, 355] on label "Hide created timesheets" at bounding box center [956, 354] width 163 height 16
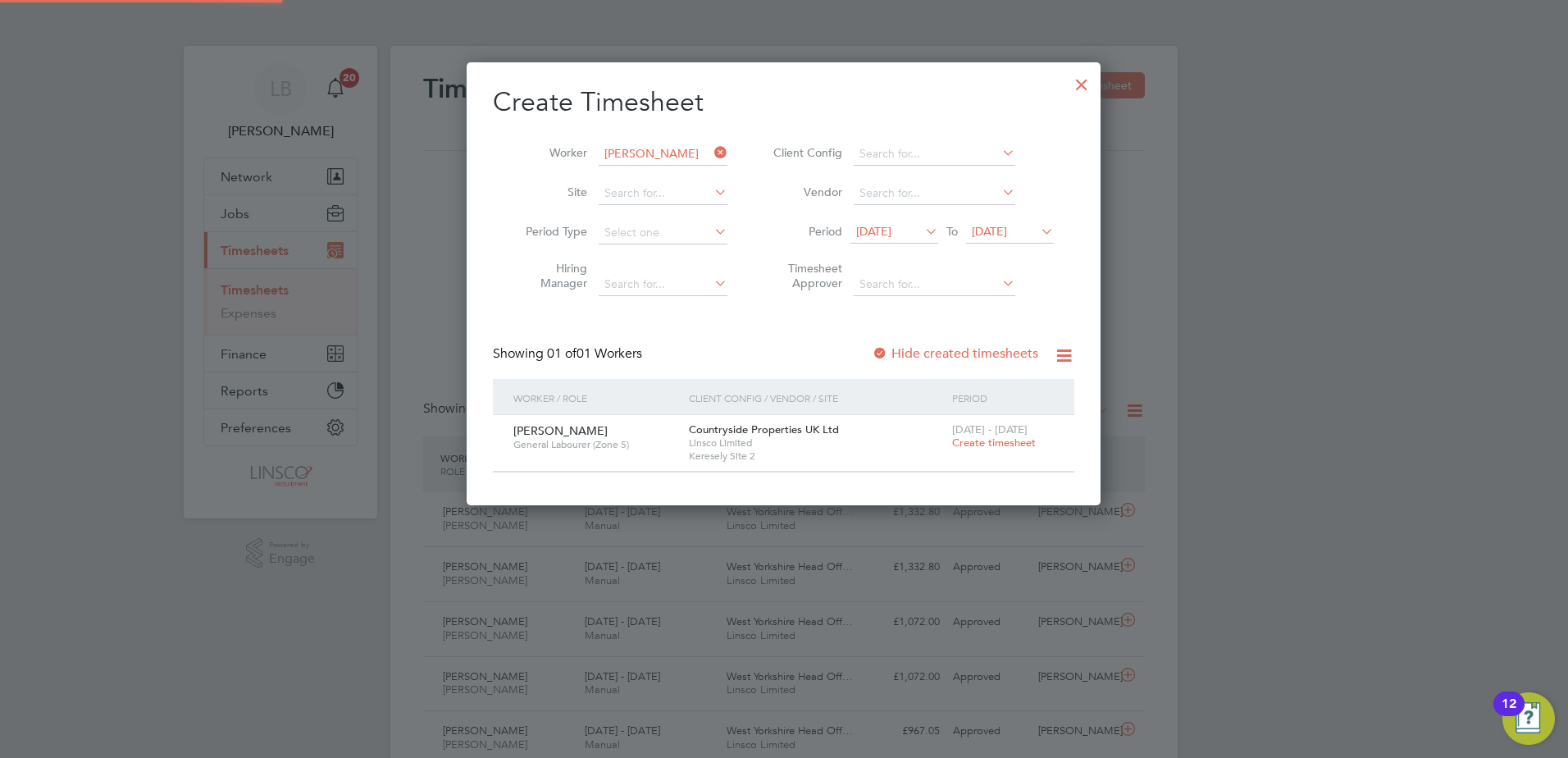
click at [913, 355] on label "Hide created timesheets" at bounding box center [955, 354] width 167 height 16
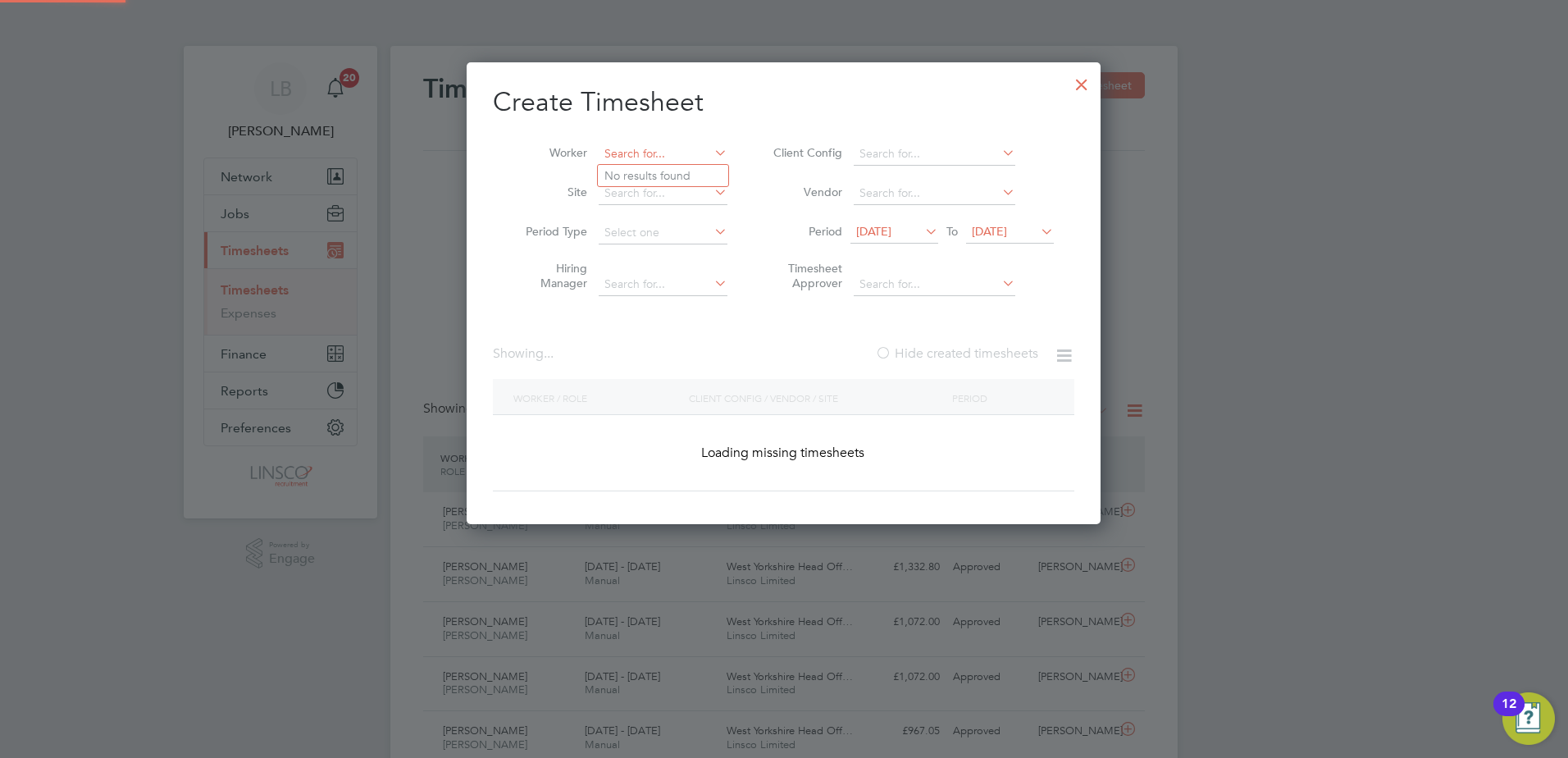
click at [651, 156] on input at bounding box center [663, 153] width 129 height 23
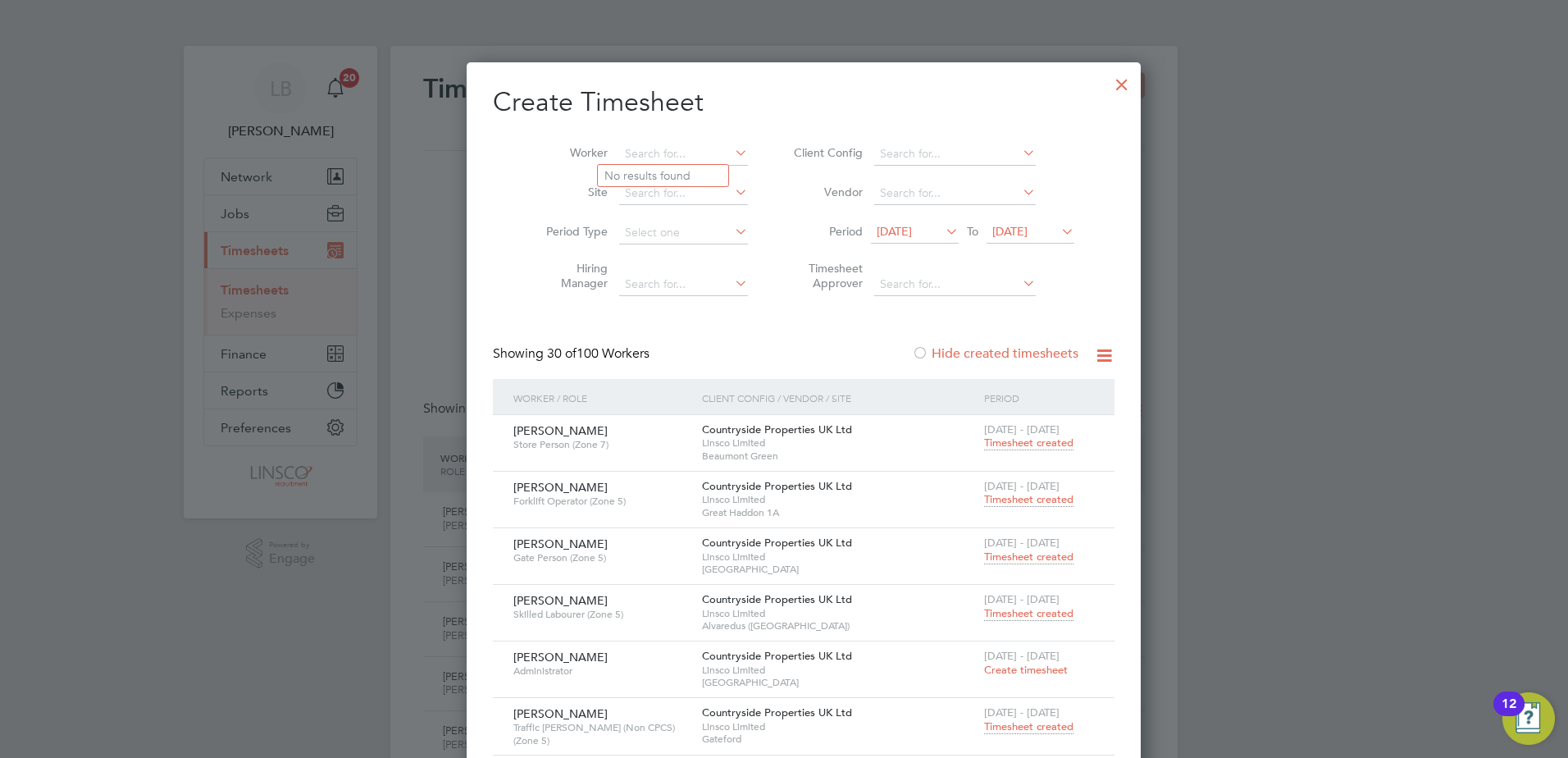
click at [1107, 81] on div at bounding box center [1121, 80] width 30 height 30
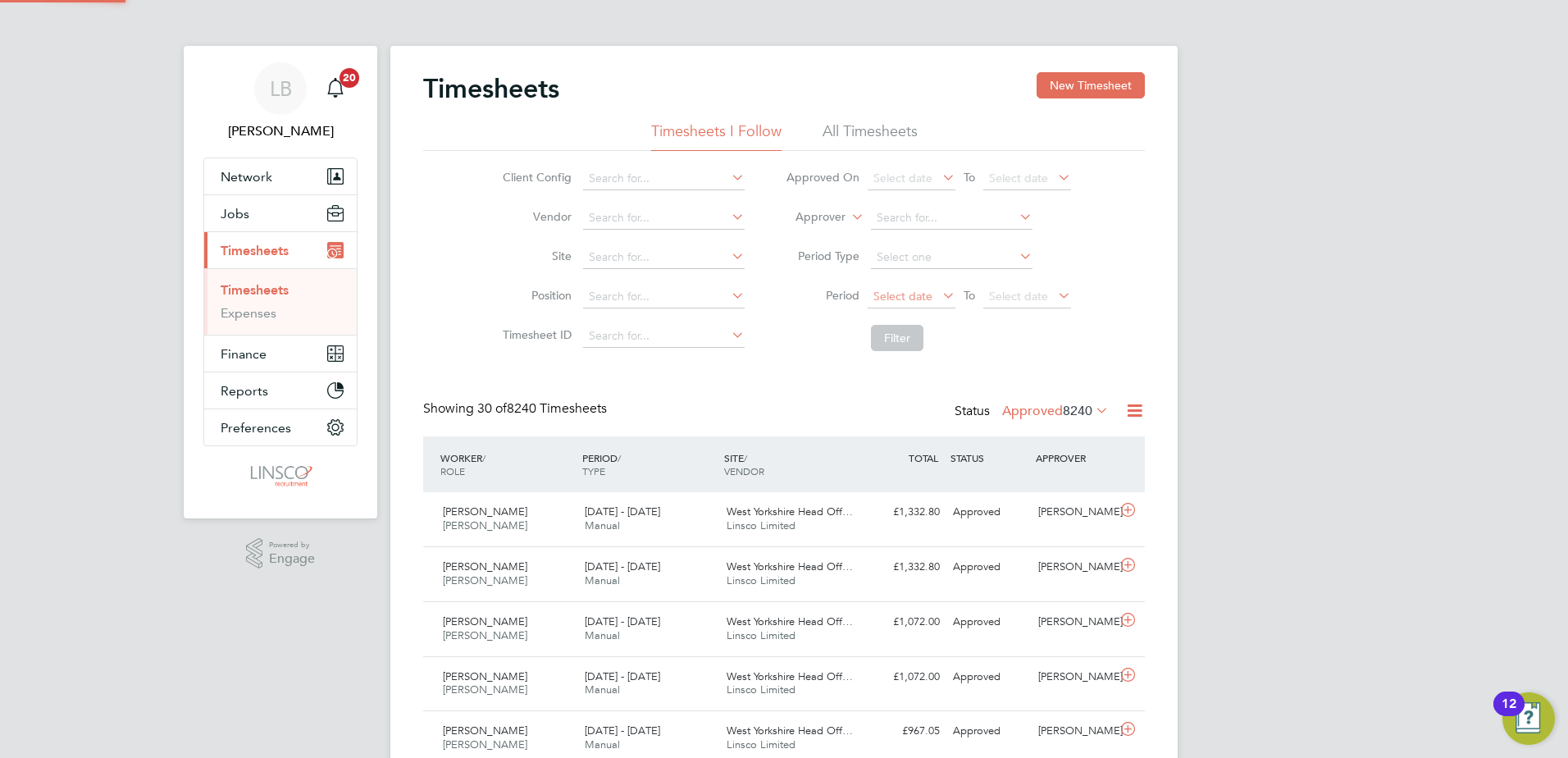
click at [910, 295] on span "Select date" at bounding box center [902, 296] width 59 height 14
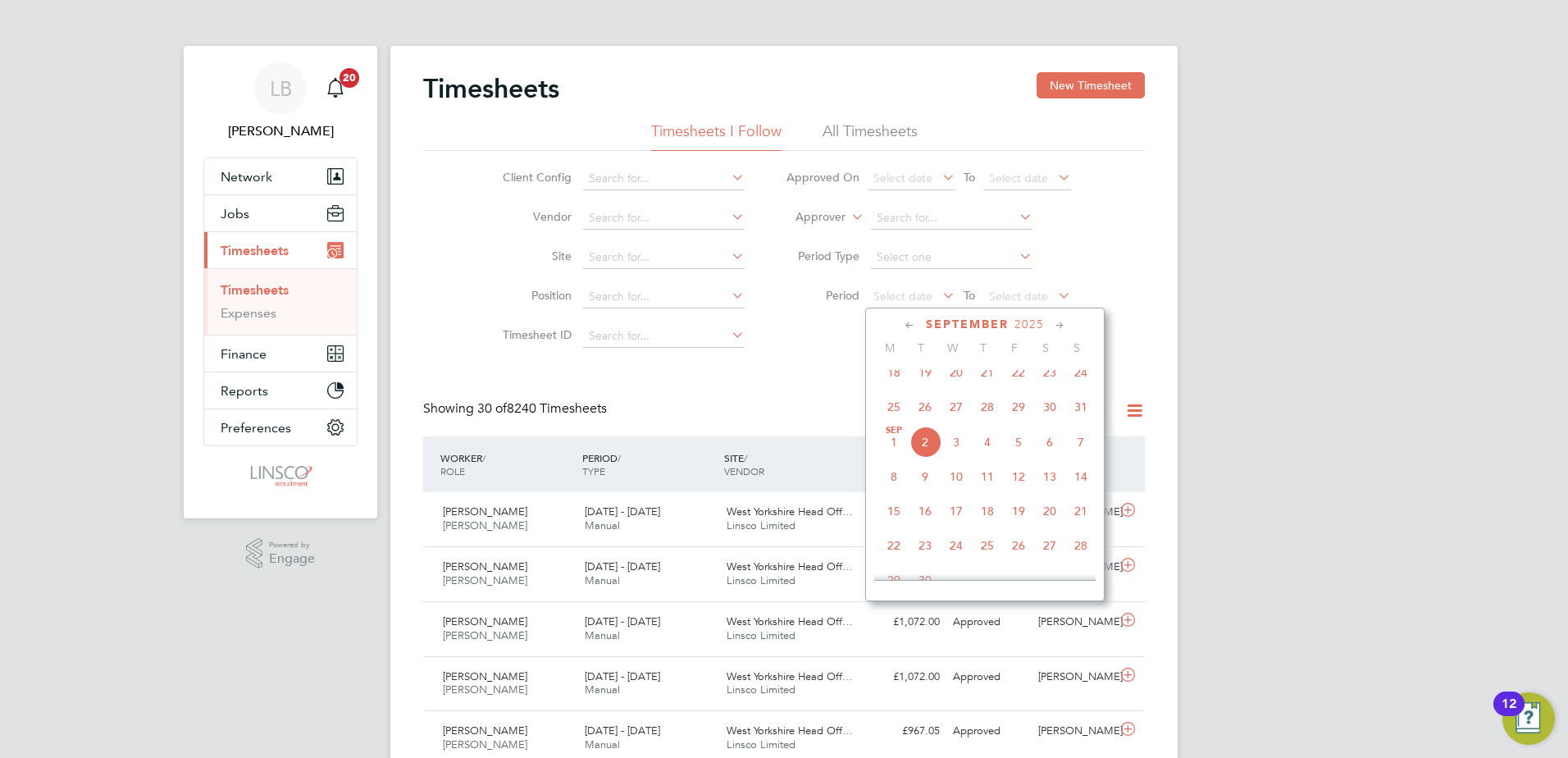
click at [887, 414] on span "25" at bounding box center [894, 407] width 32 height 32
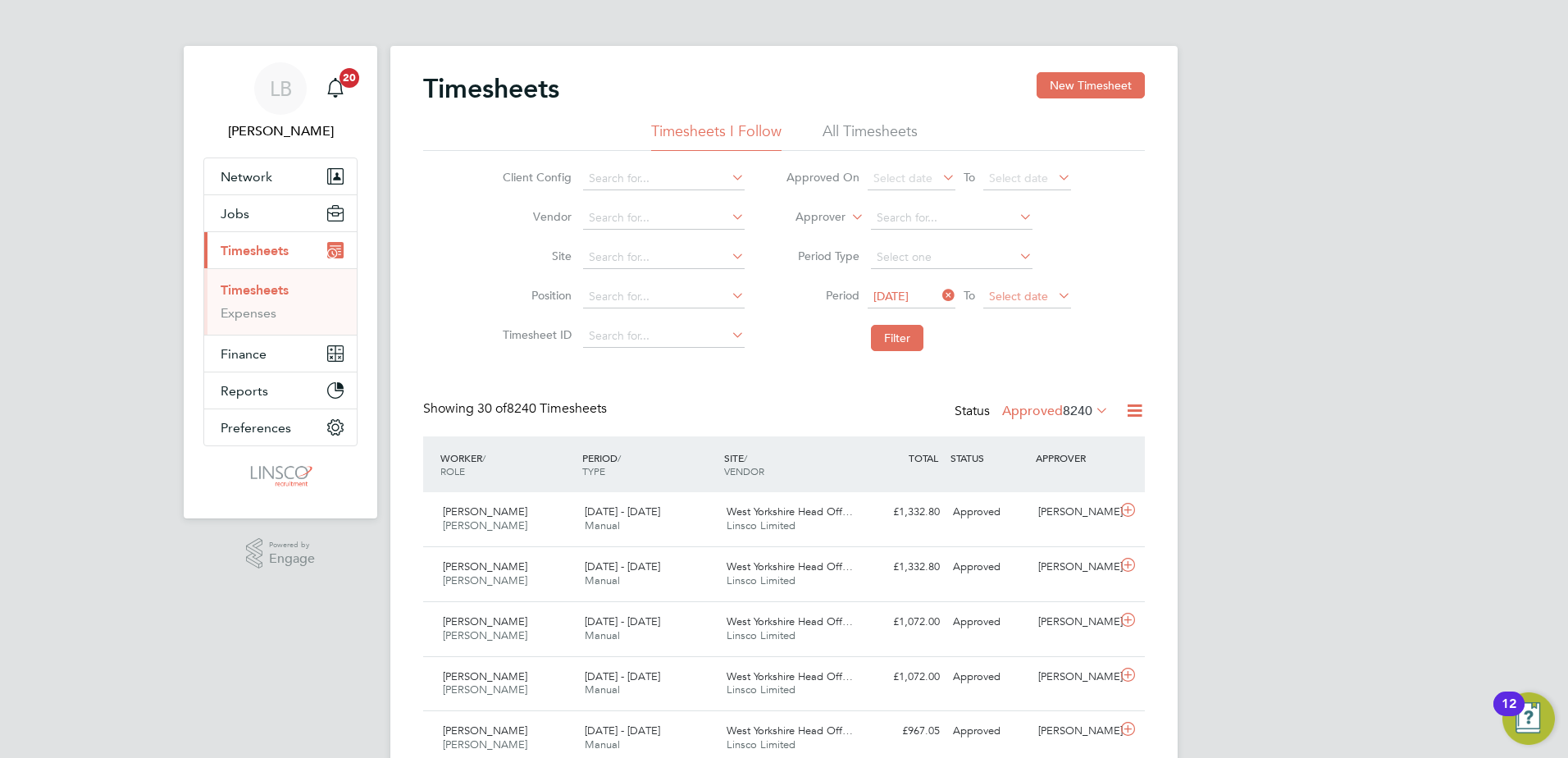
click at [1000, 302] on span "Select date" at bounding box center [1018, 296] width 59 height 14
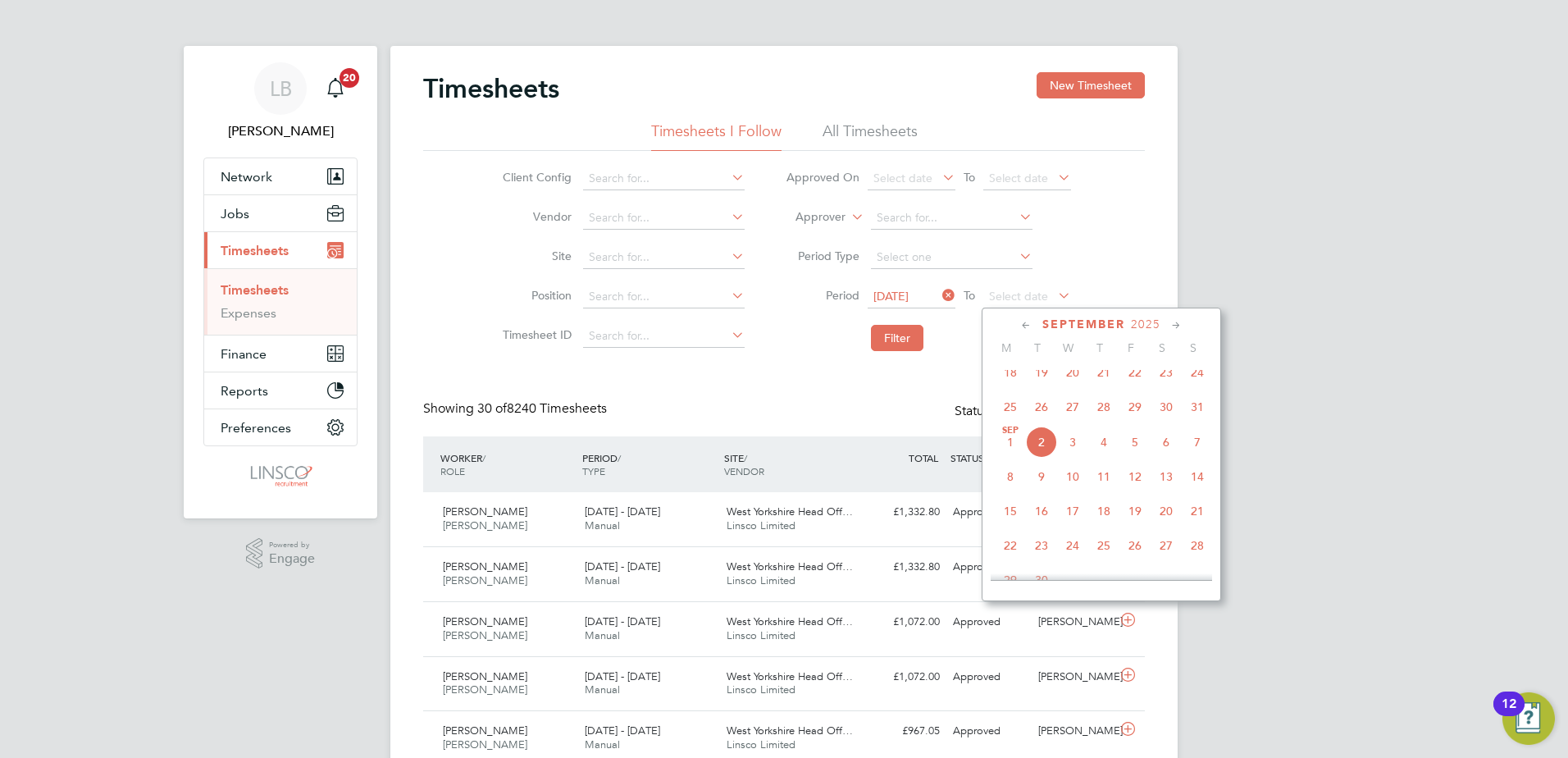
click at [1205, 413] on span "31" at bounding box center [1197, 407] width 32 height 32
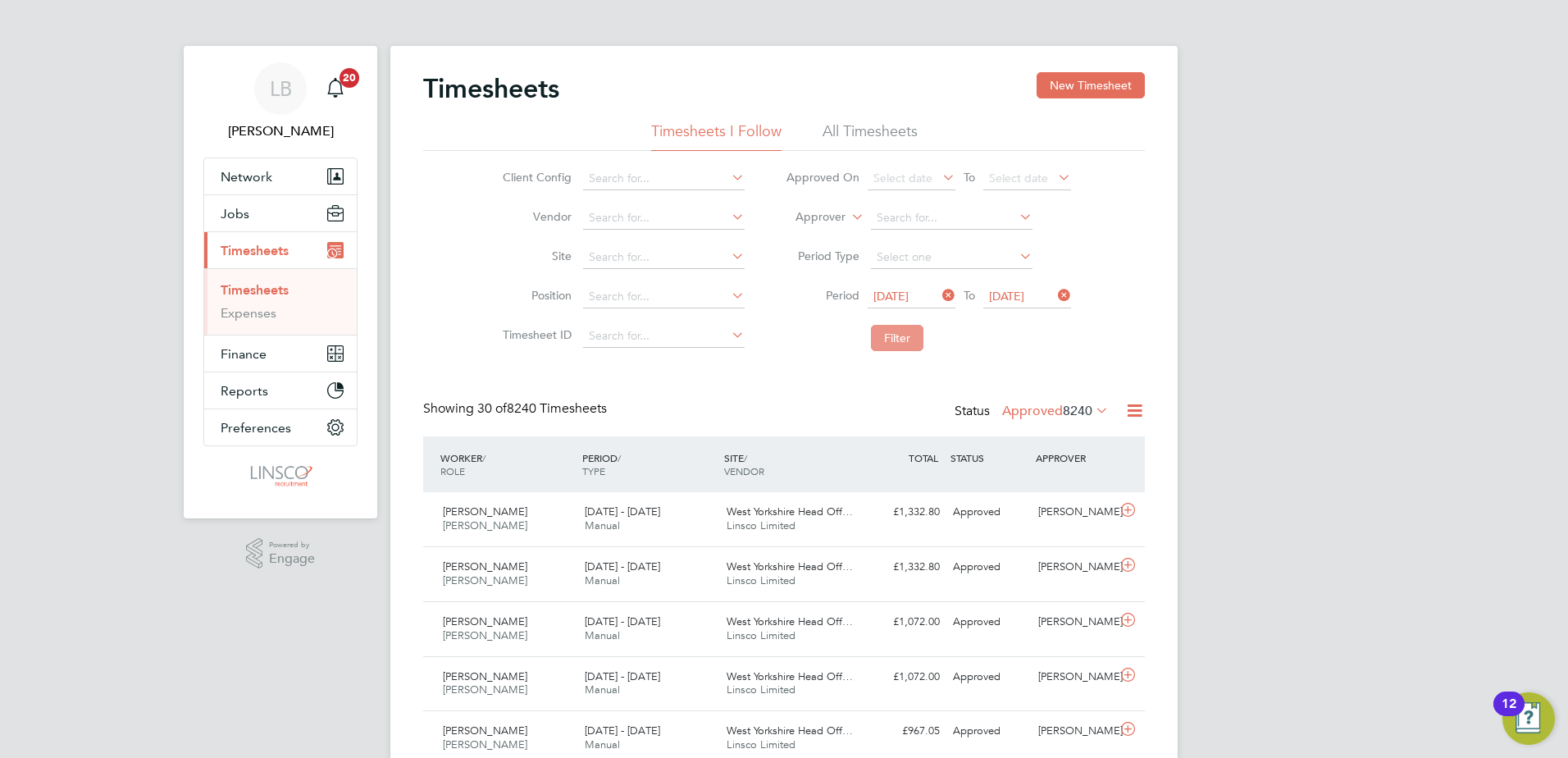
click at [882, 340] on button "Filter" at bounding box center [898, 337] width 52 height 26
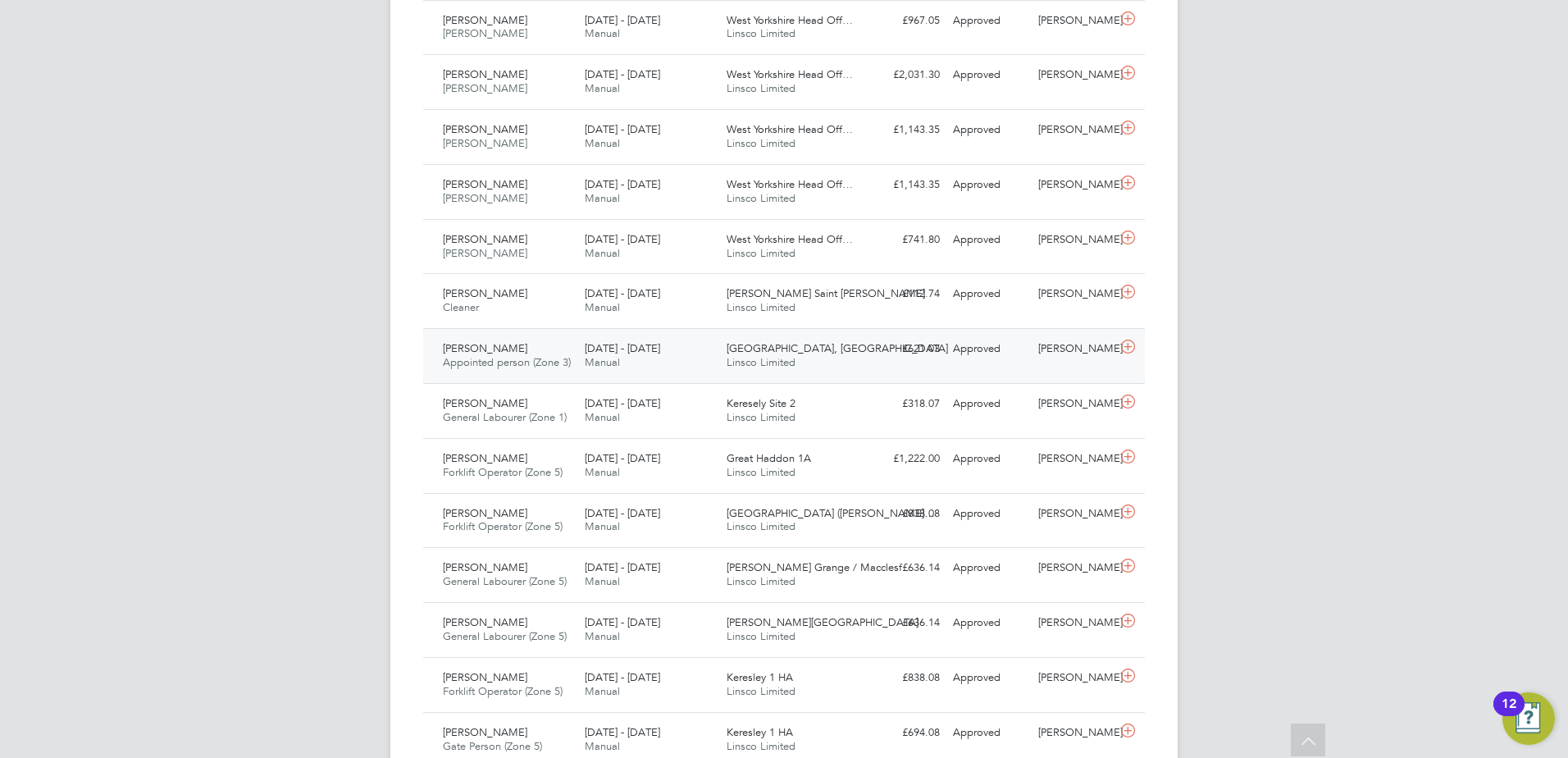
click at [486, 356] on span "Appointed person (Zone 3)" at bounding box center [507, 362] width 128 height 14
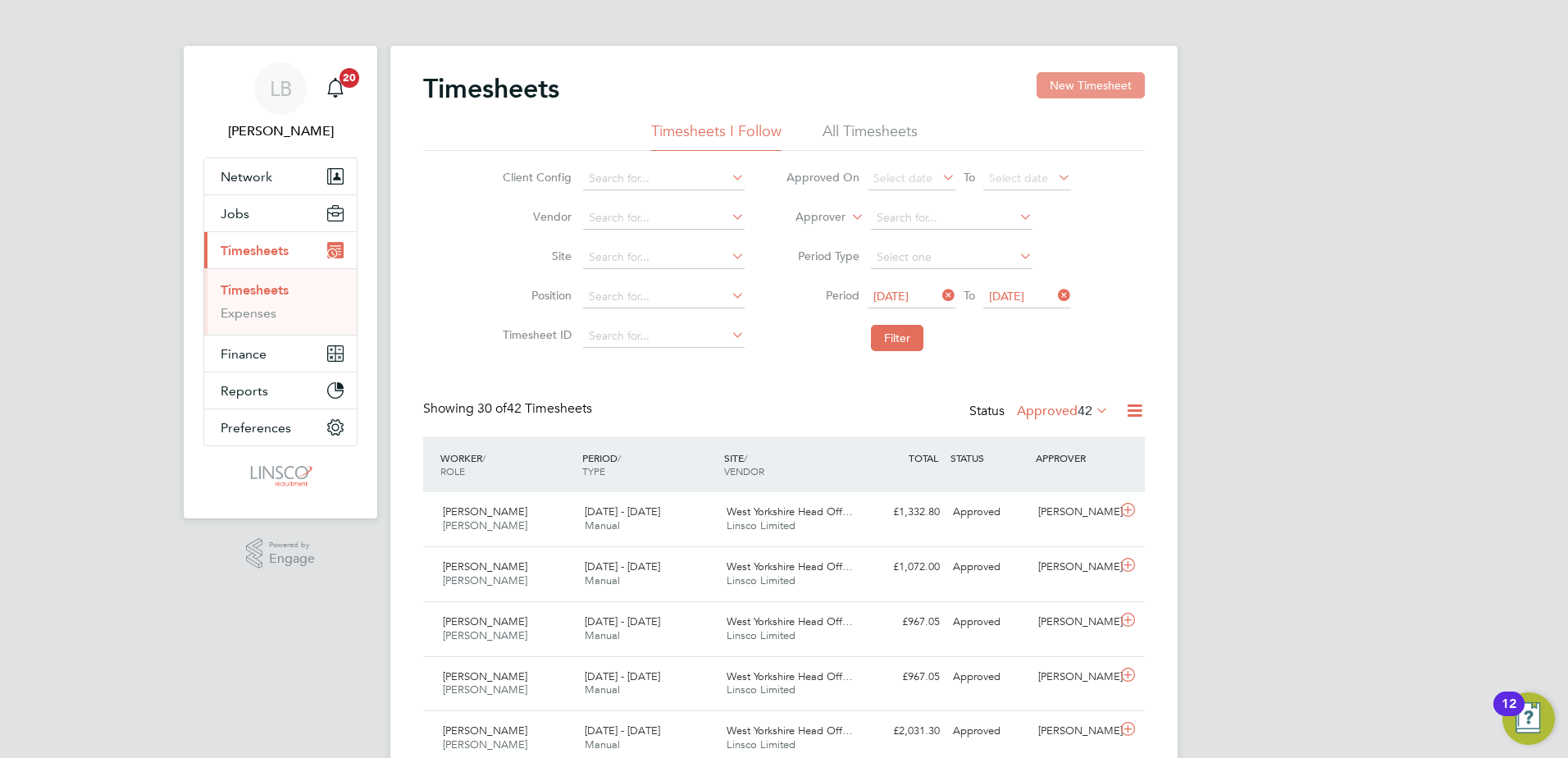
click at [1102, 95] on button "New Timesheet" at bounding box center [1091, 85] width 108 height 26
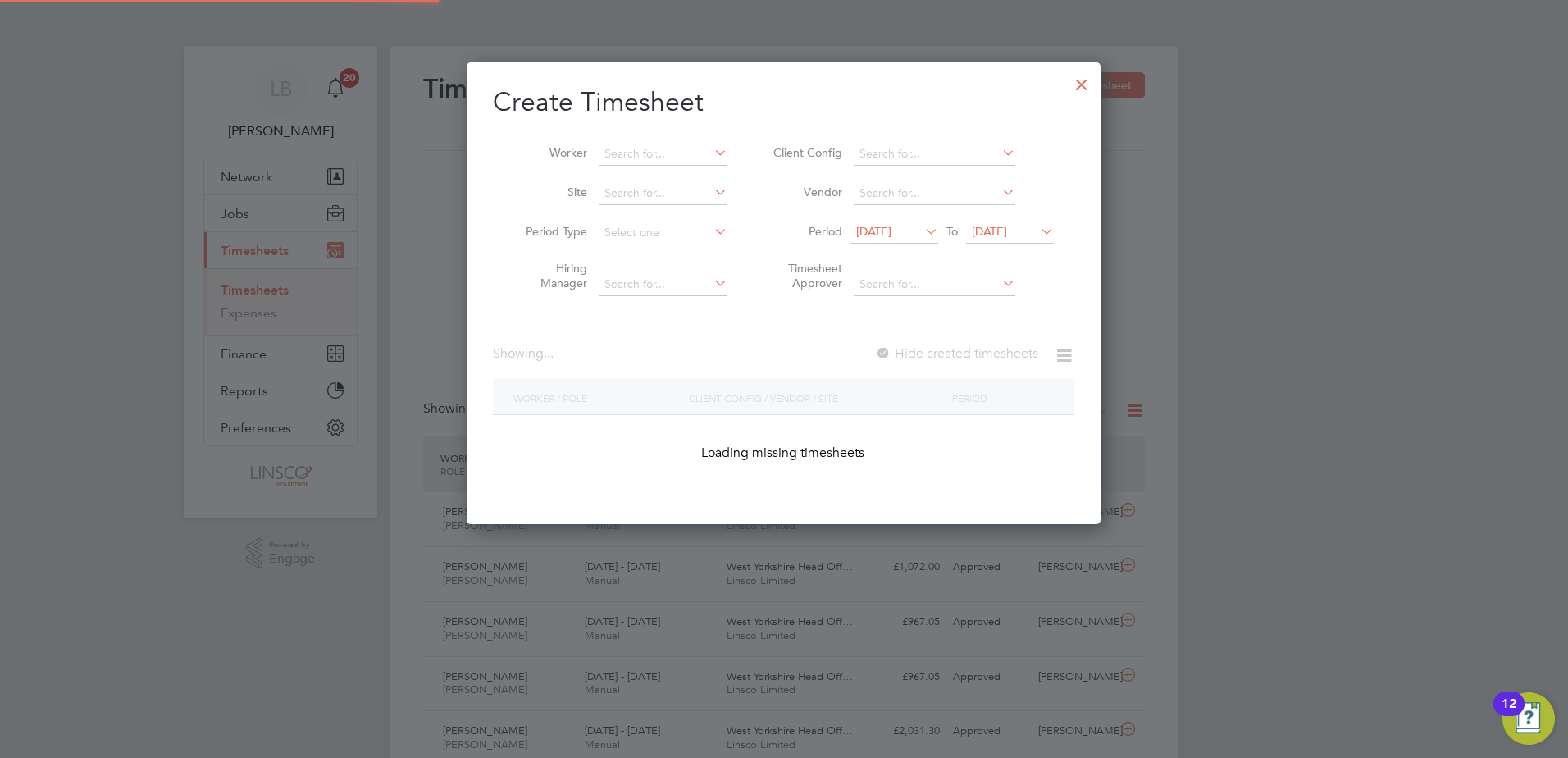
scroll to position [3143, 635]
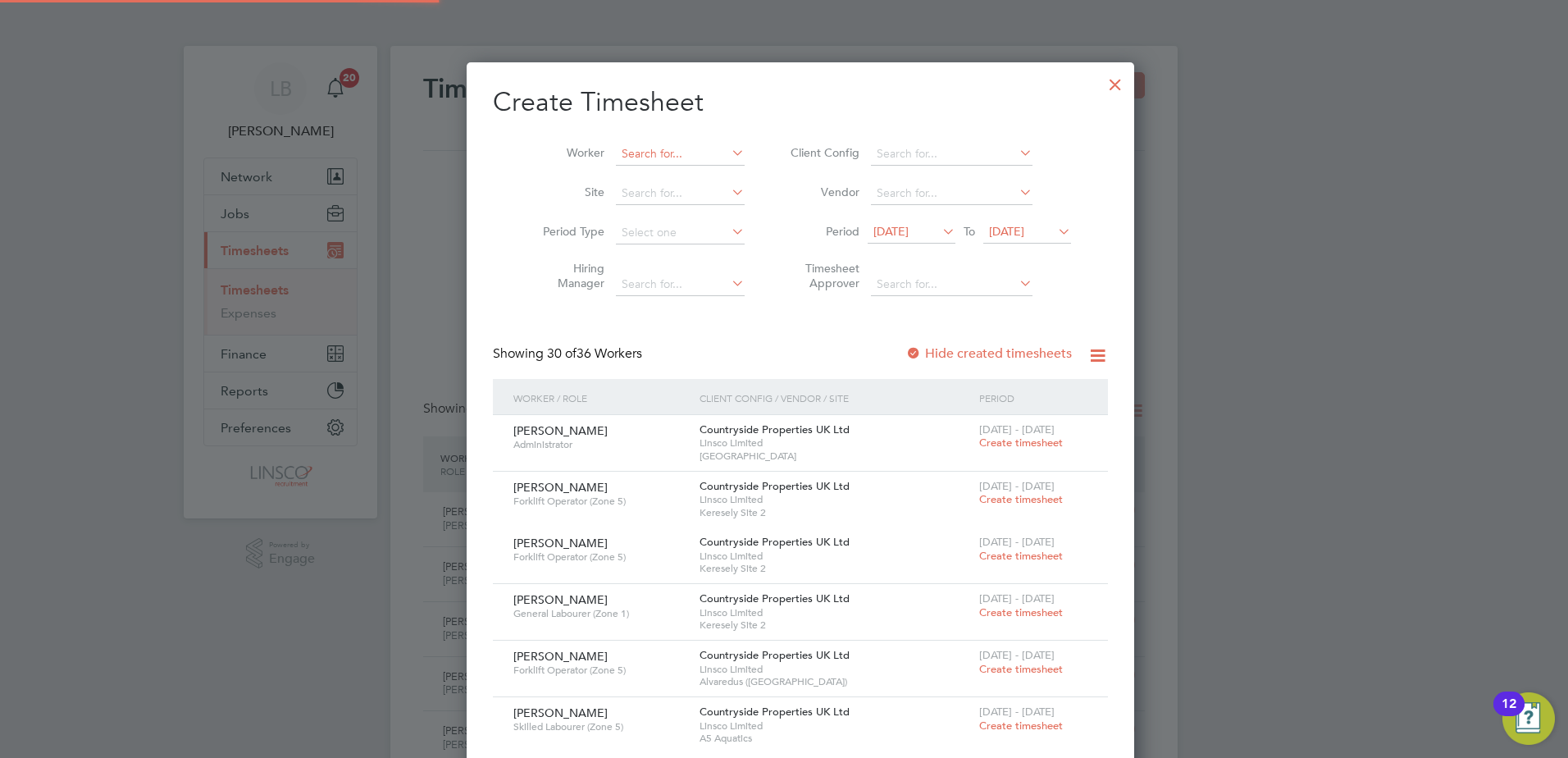
click at [624, 153] on input at bounding box center [680, 153] width 129 height 23
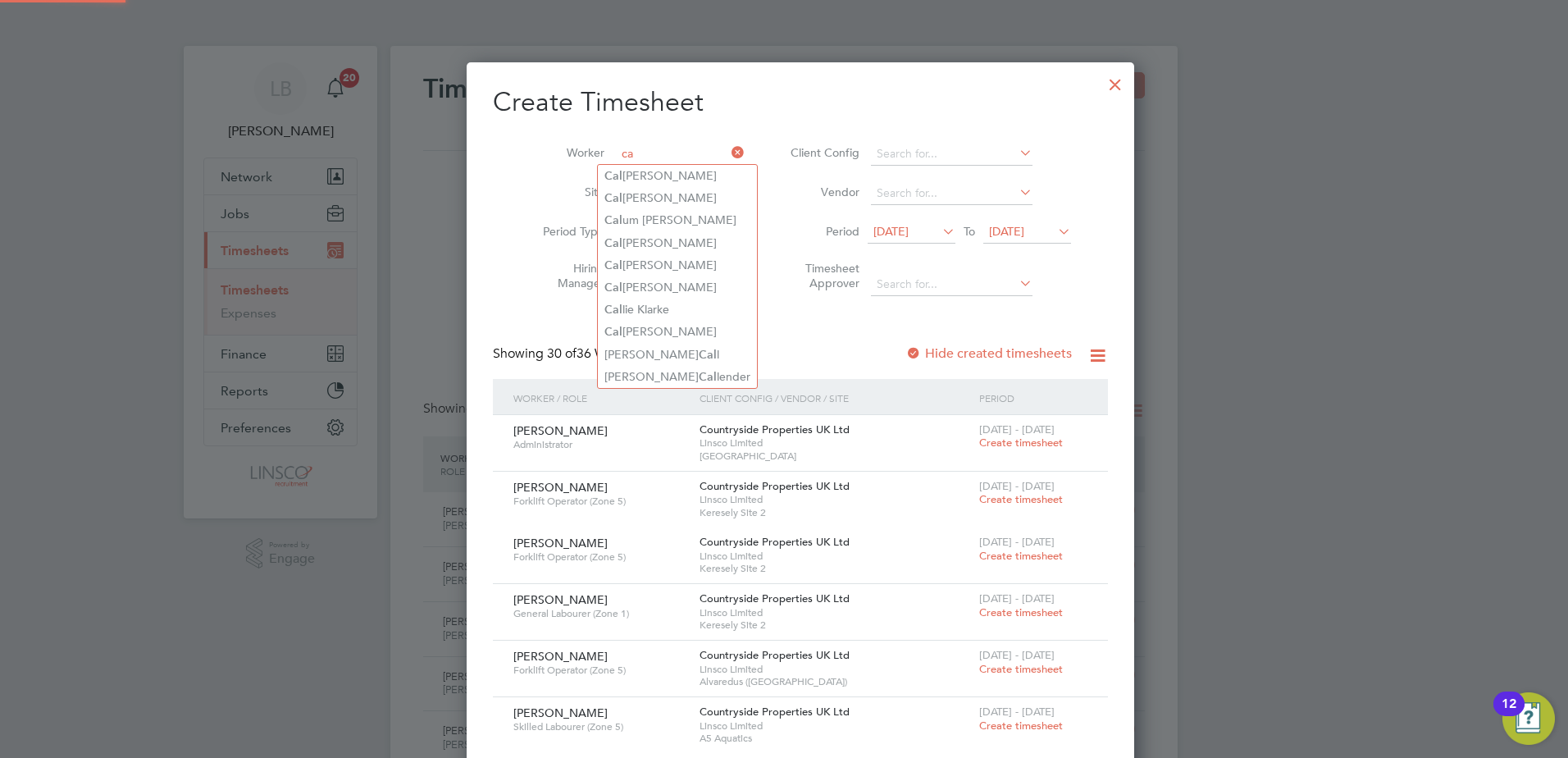
type input "c"
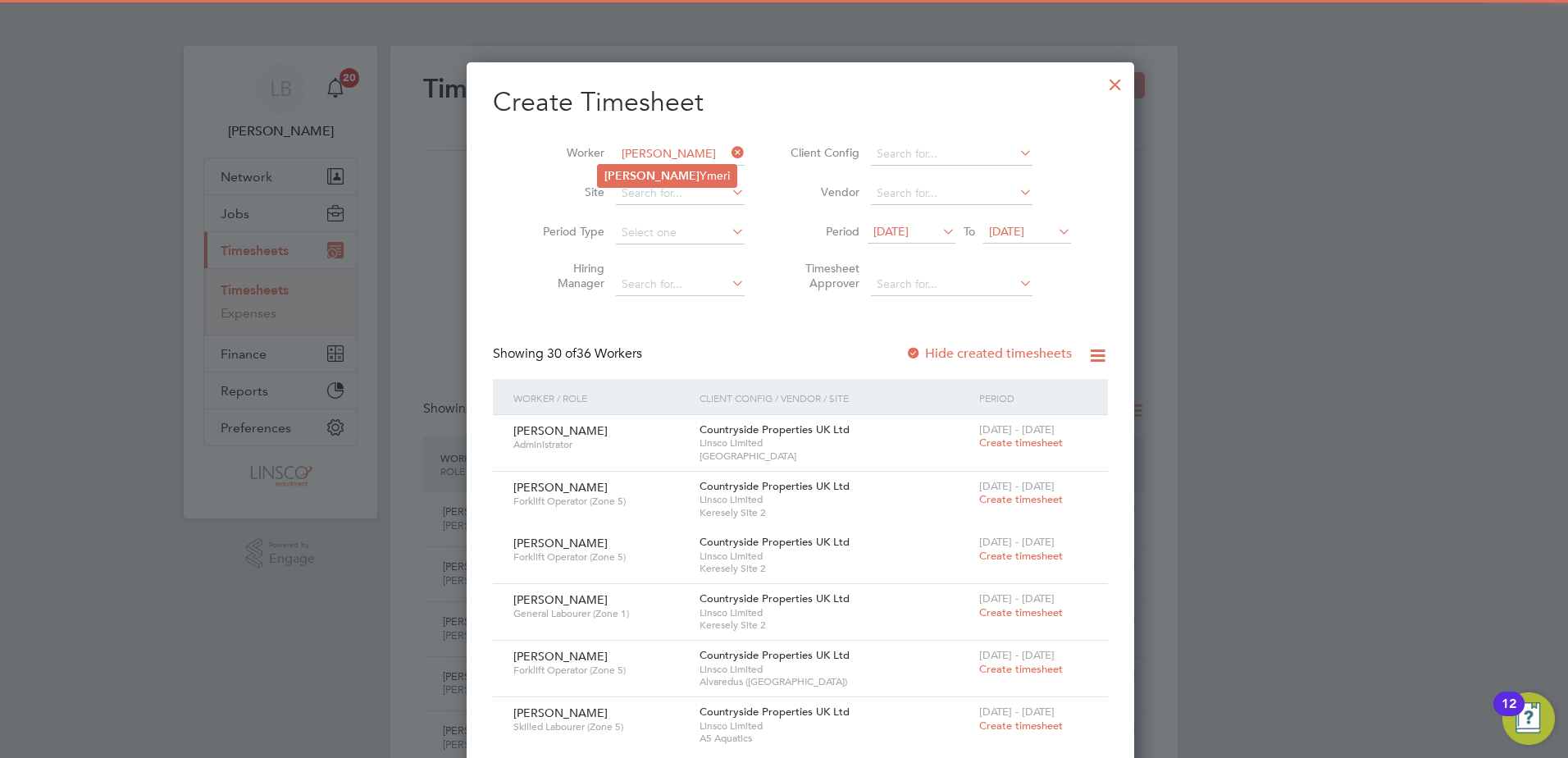
click at [626, 178] on b "[PERSON_NAME]" at bounding box center [651, 175] width 95 height 14
type input "[PERSON_NAME]"
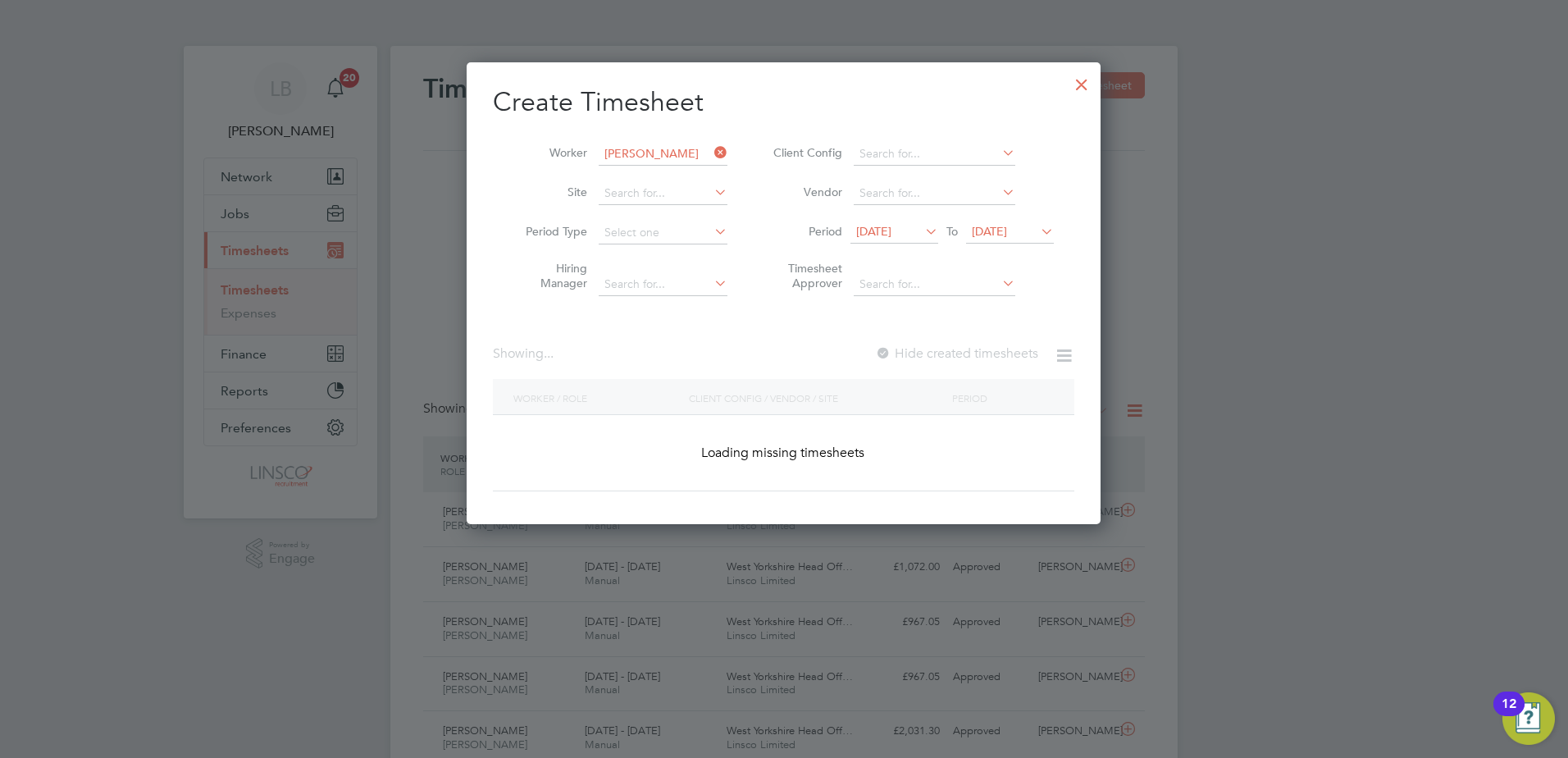
scroll to position [442, 635]
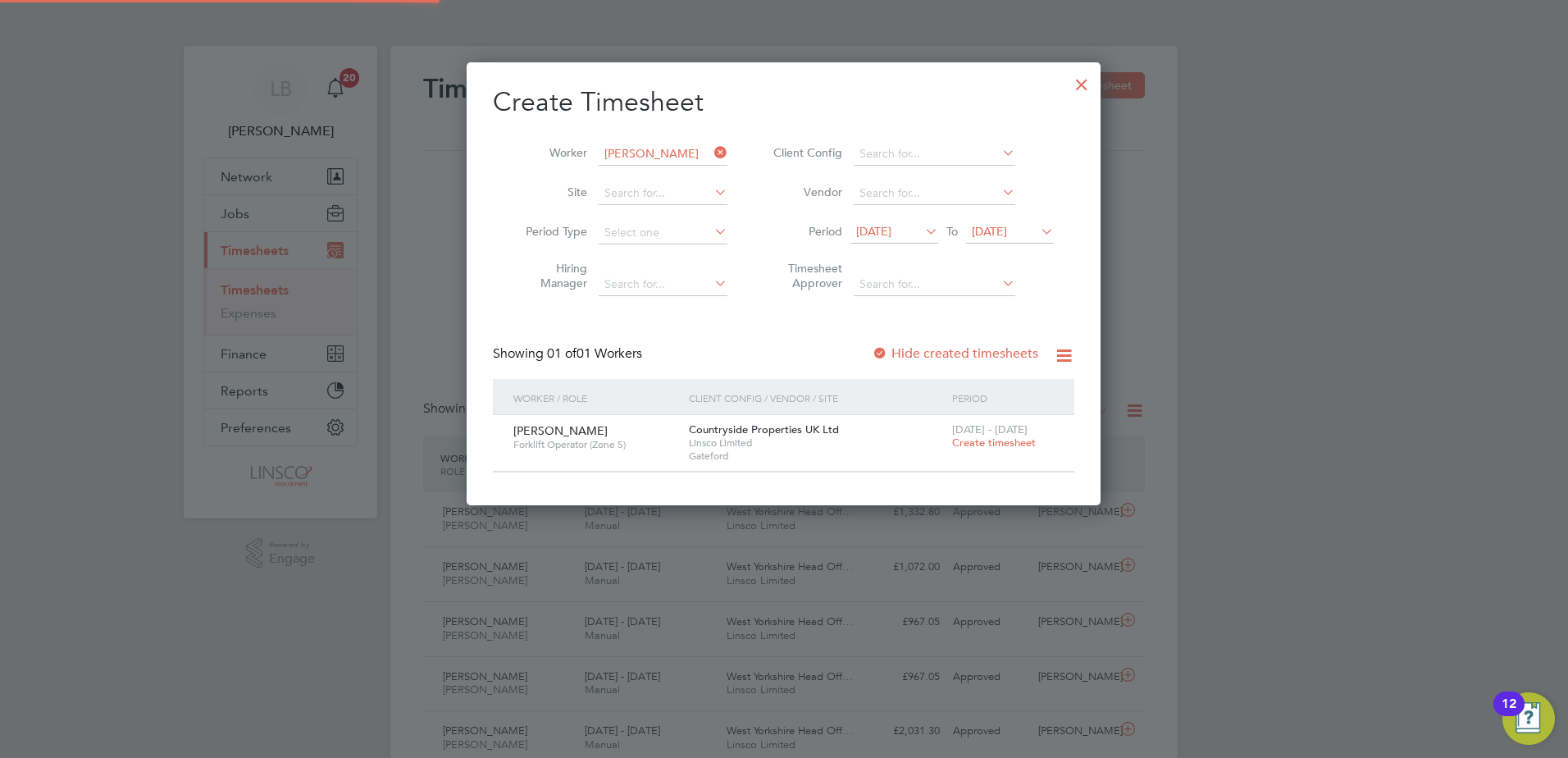
click at [899, 245] on li "Period [DATE] To [DATE]" at bounding box center [911, 233] width 327 height 40
click at [864, 230] on span "[DATE]" at bounding box center [873, 231] width 35 height 14
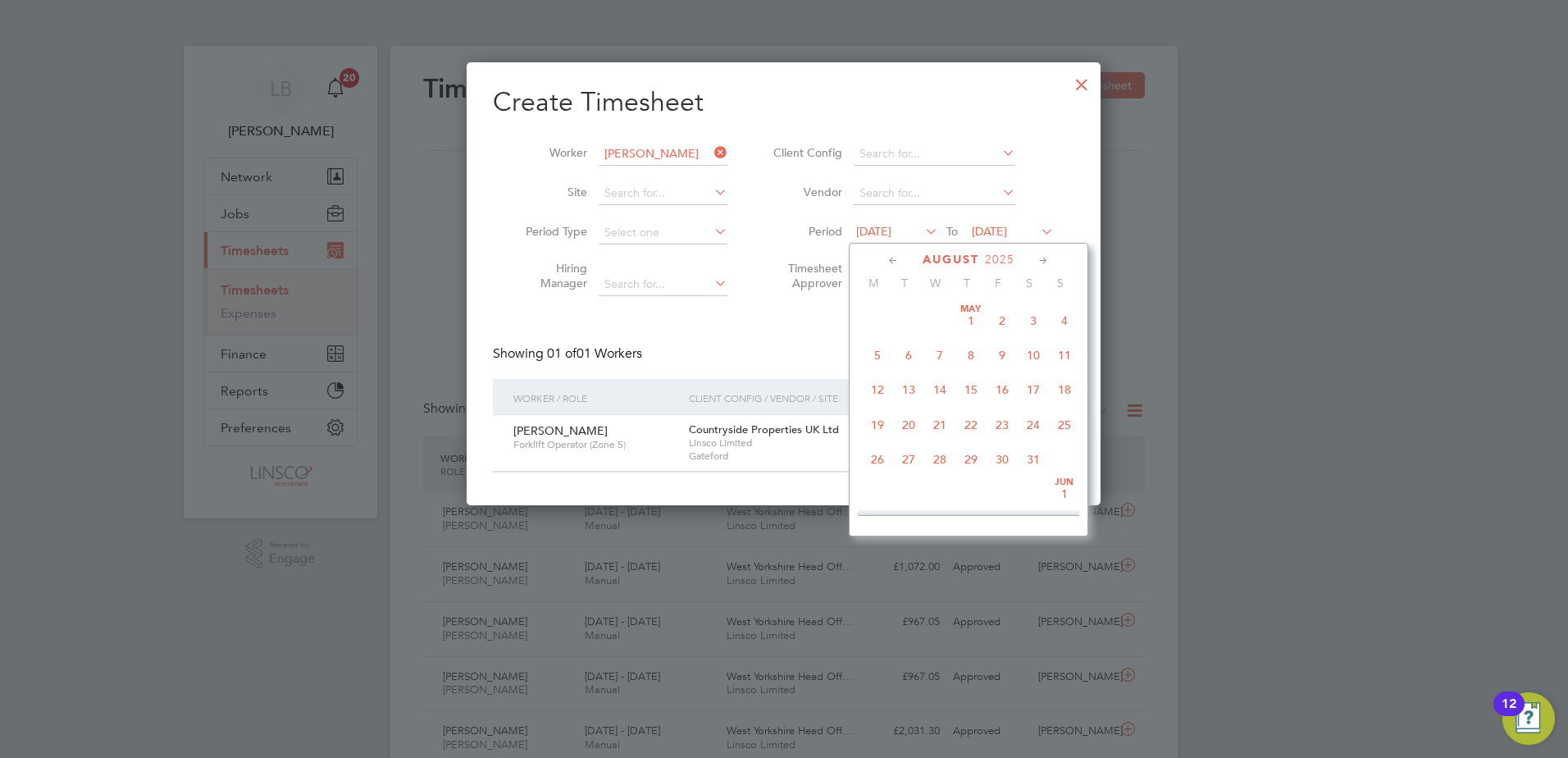
scroll to position [604, 0]
click at [876, 416] on span "25" at bounding box center [878, 409] width 32 height 32
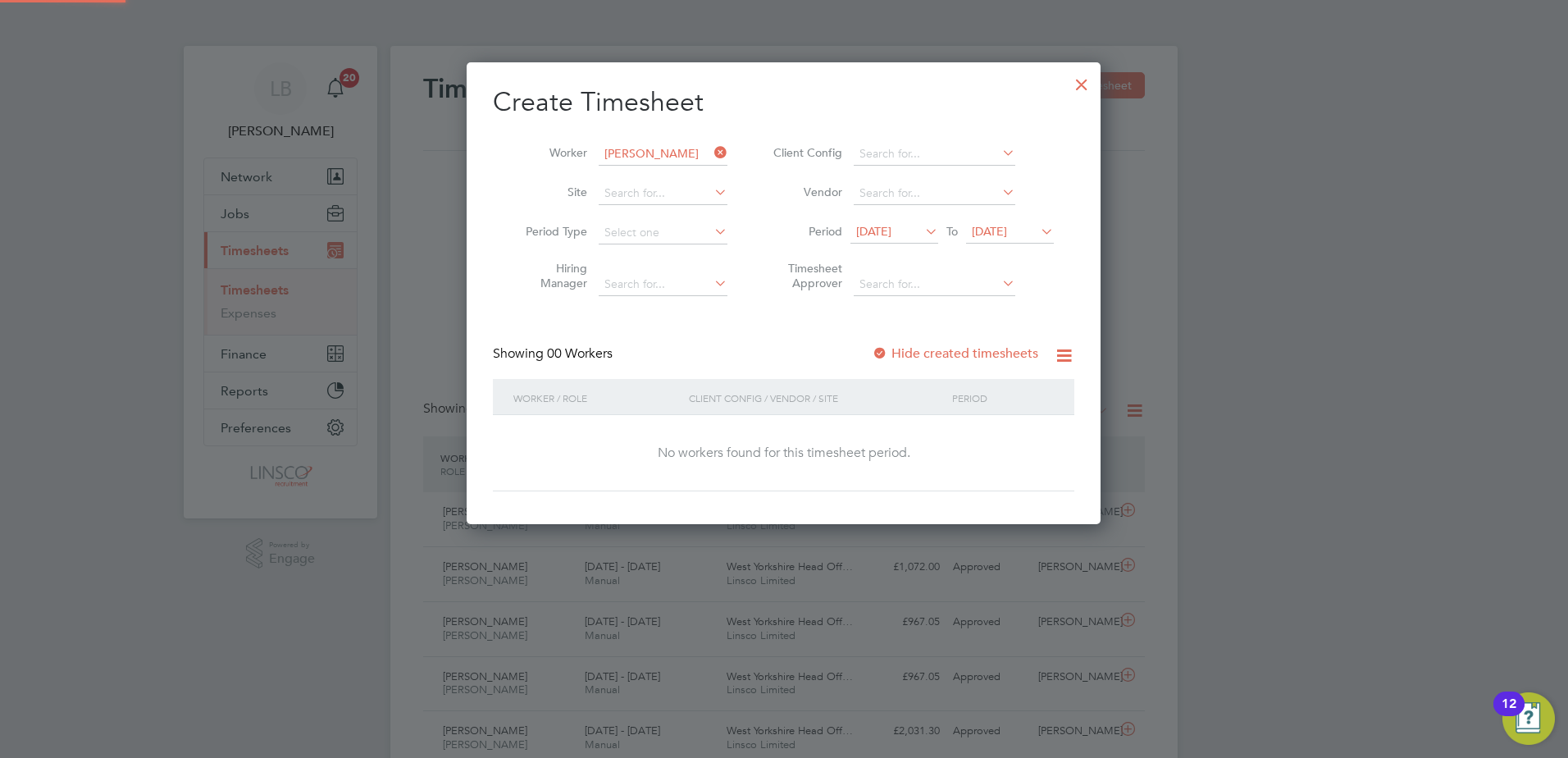
scroll to position [463, 635]
click at [1007, 235] on span "[DATE]" at bounding box center [989, 231] width 35 height 14
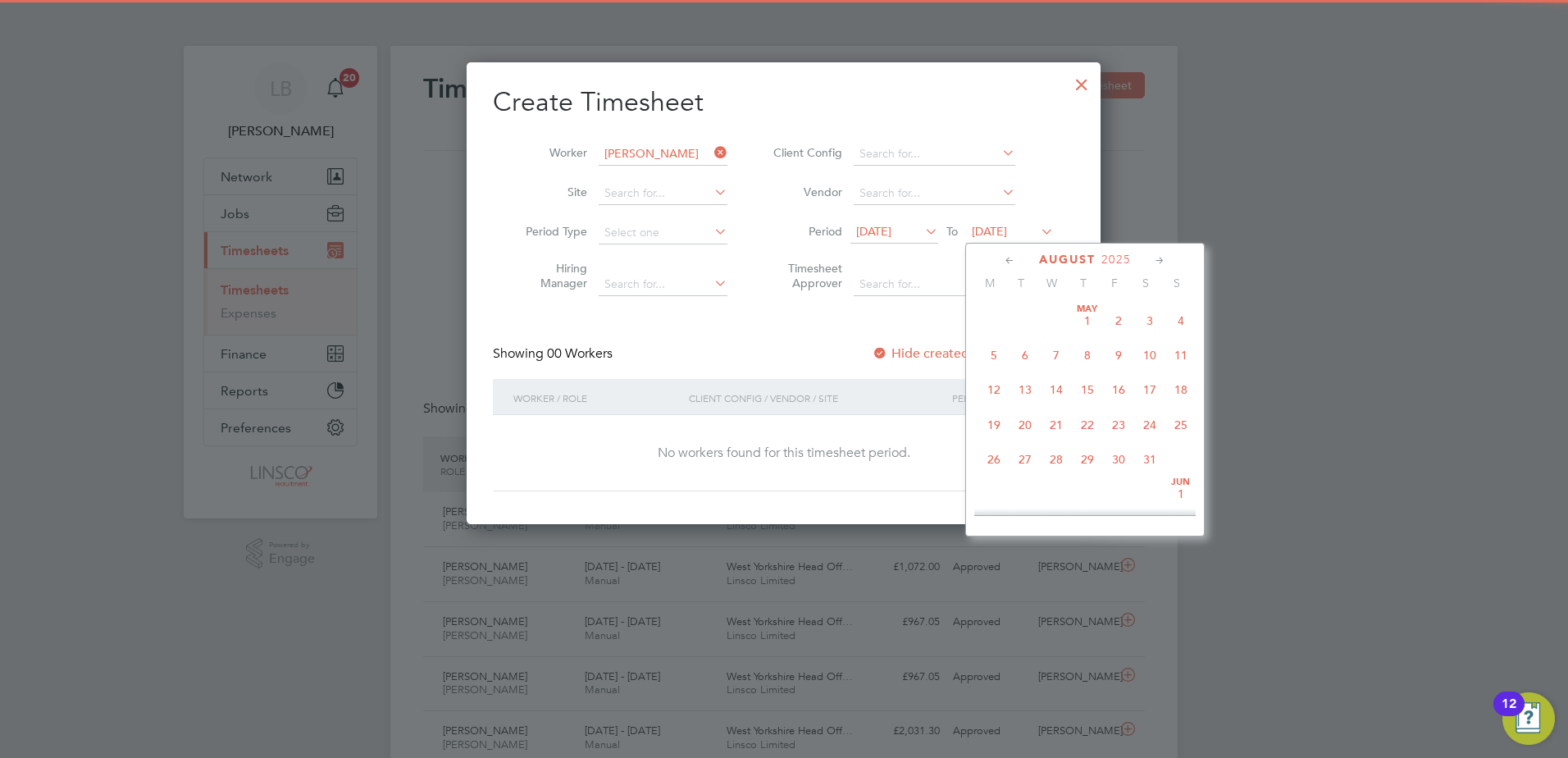
scroll to position [639, 0]
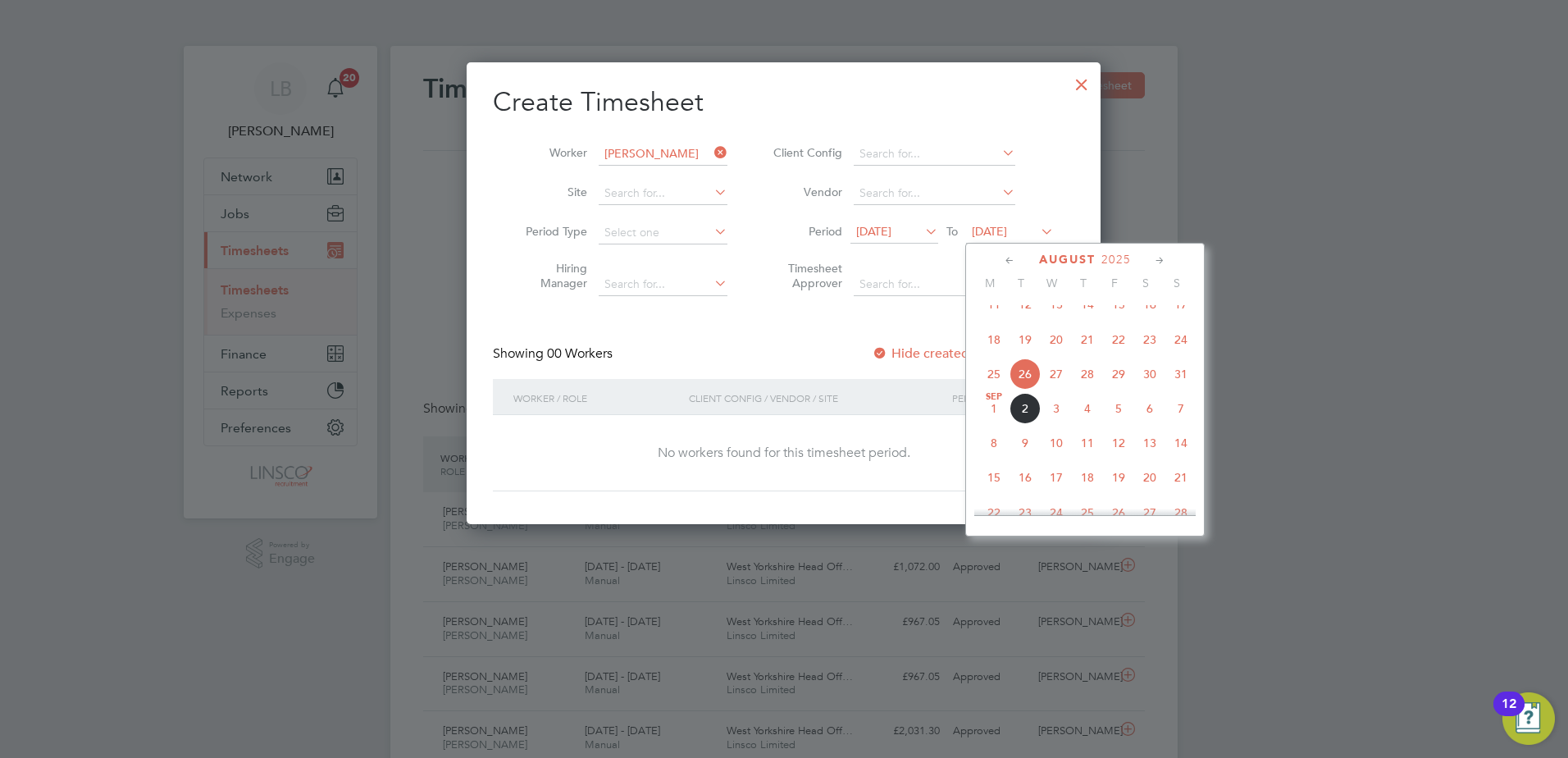
click at [1186, 386] on span "31" at bounding box center [1181, 374] width 32 height 32
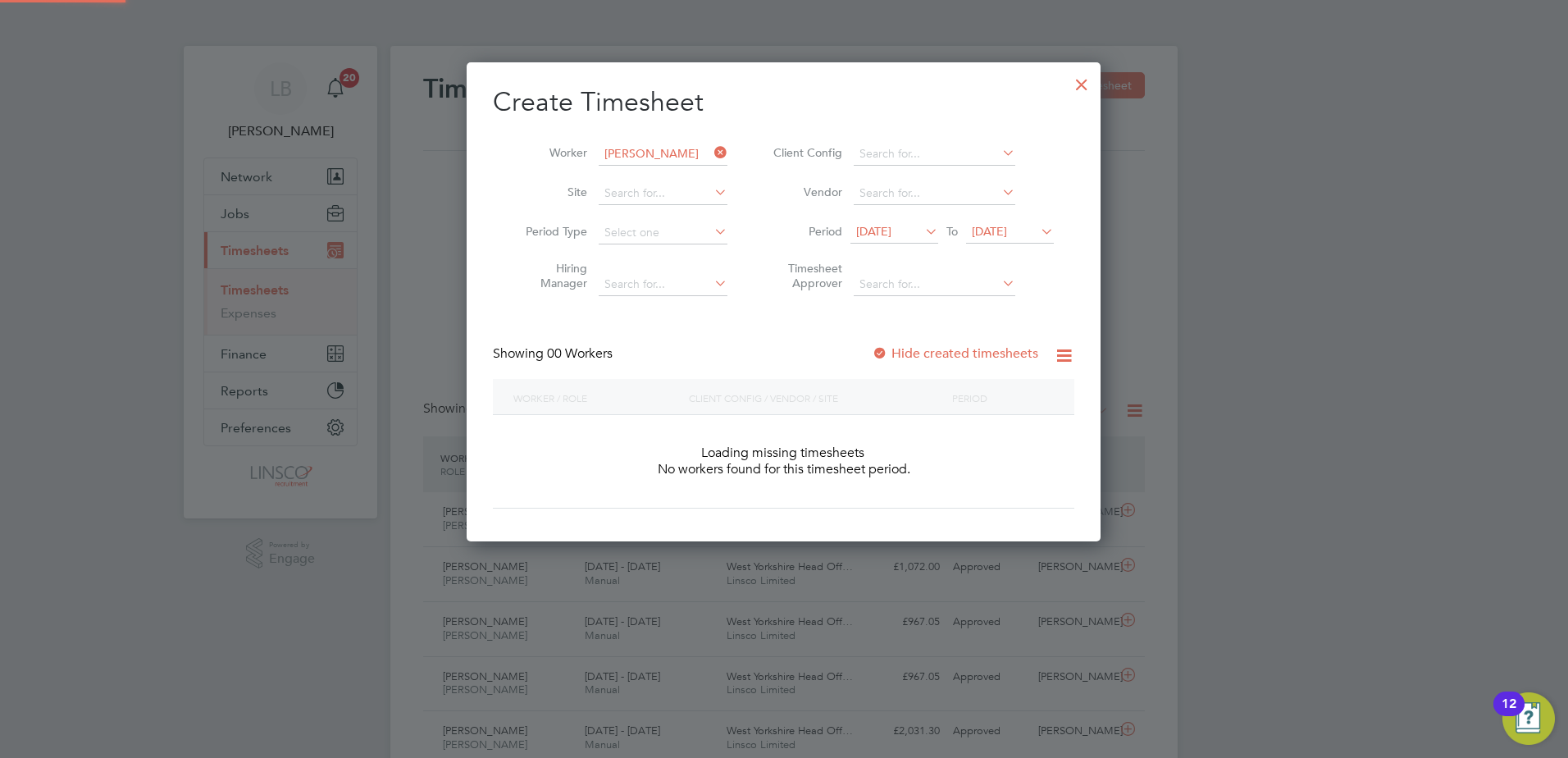
scroll to position [463, 635]
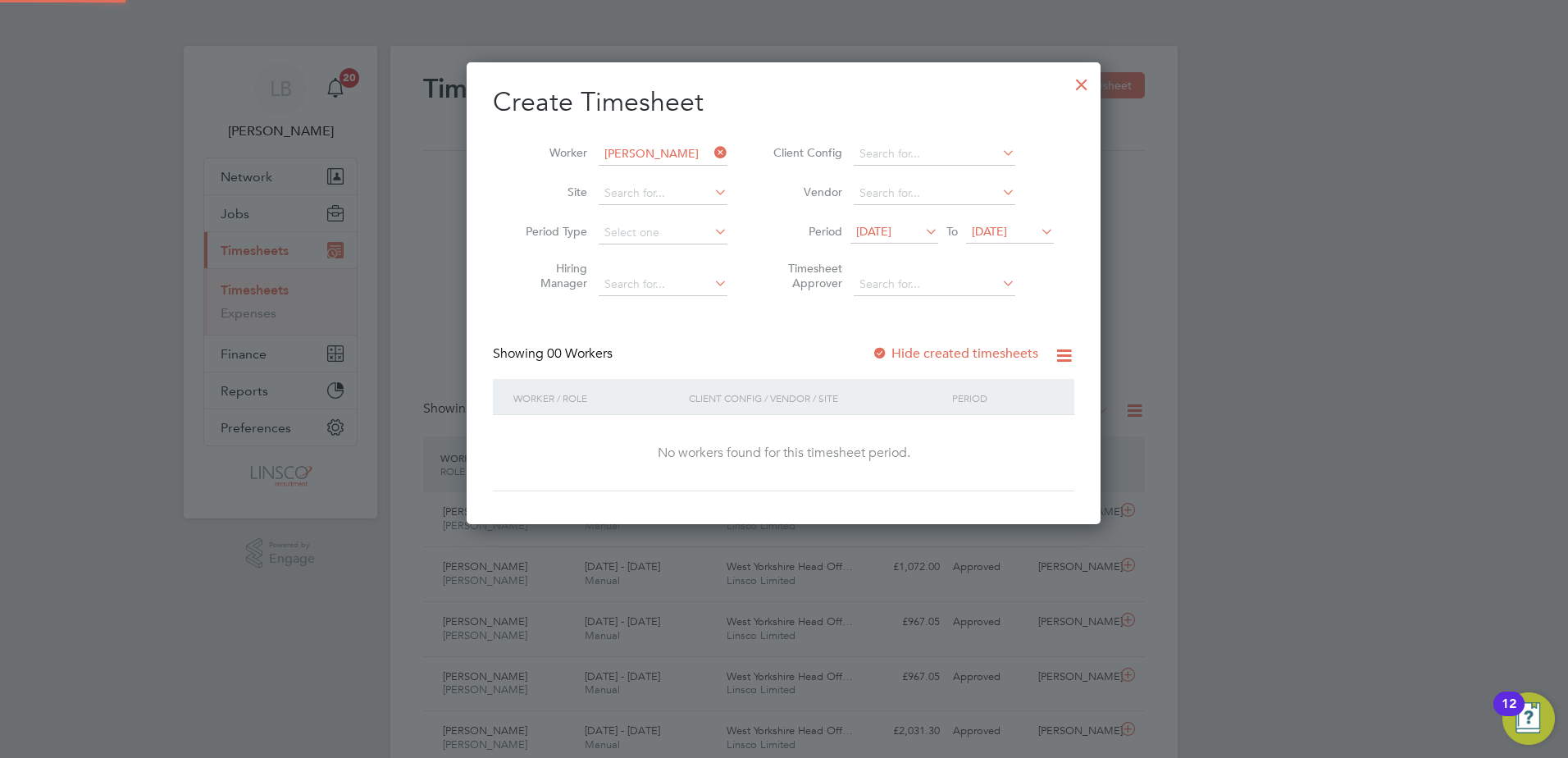
click at [967, 361] on div "Hide created timesheets" at bounding box center [956, 354] width 170 height 17
click at [962, 353] on label "Hide created timesheets" at bounding box center [955, 354] width 167 height 16
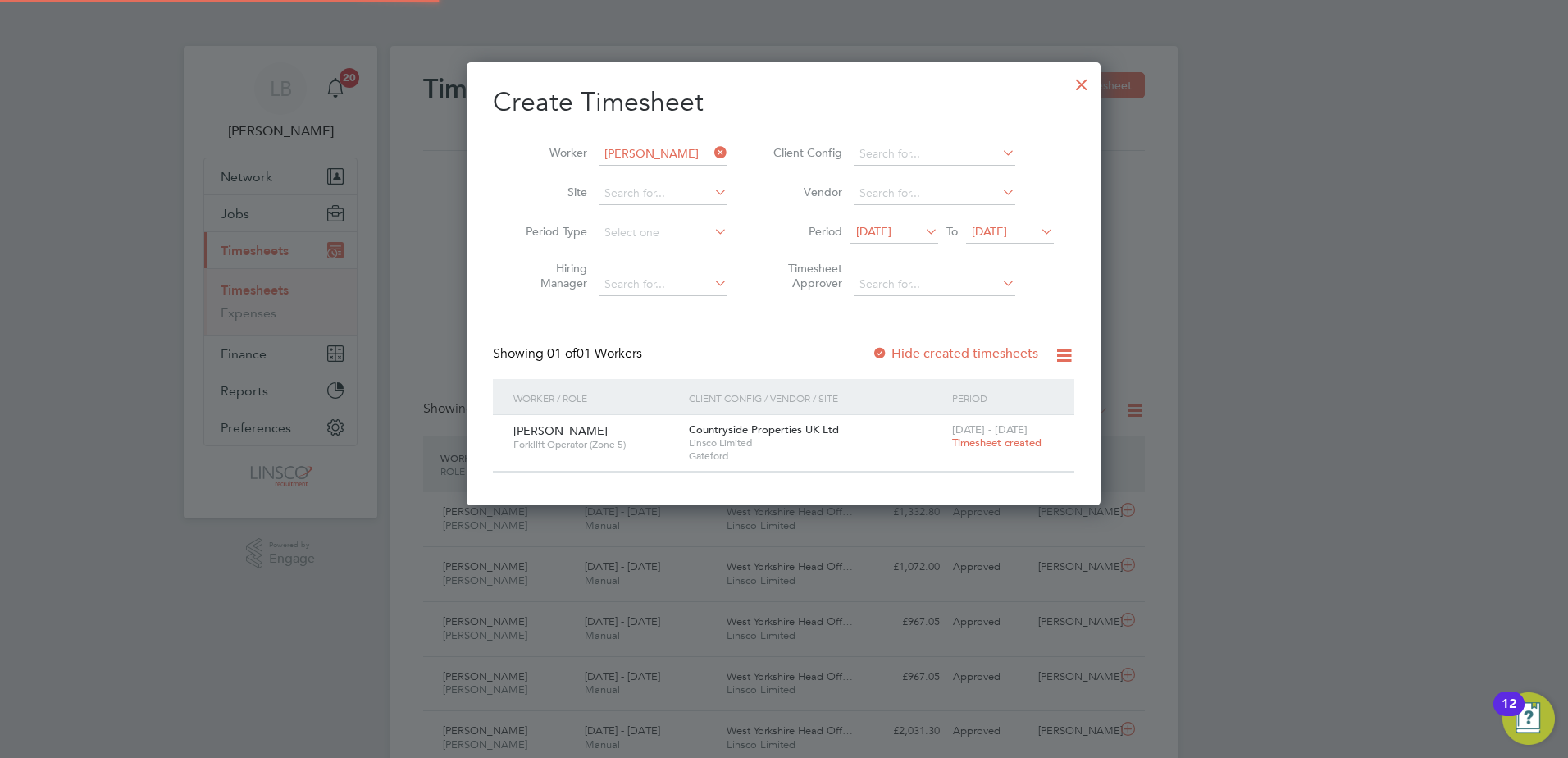
scroll to position [442, 635]
click at [994, 445] on span "Timesheet created" at bounding box center [997, 443] width 89 height 14
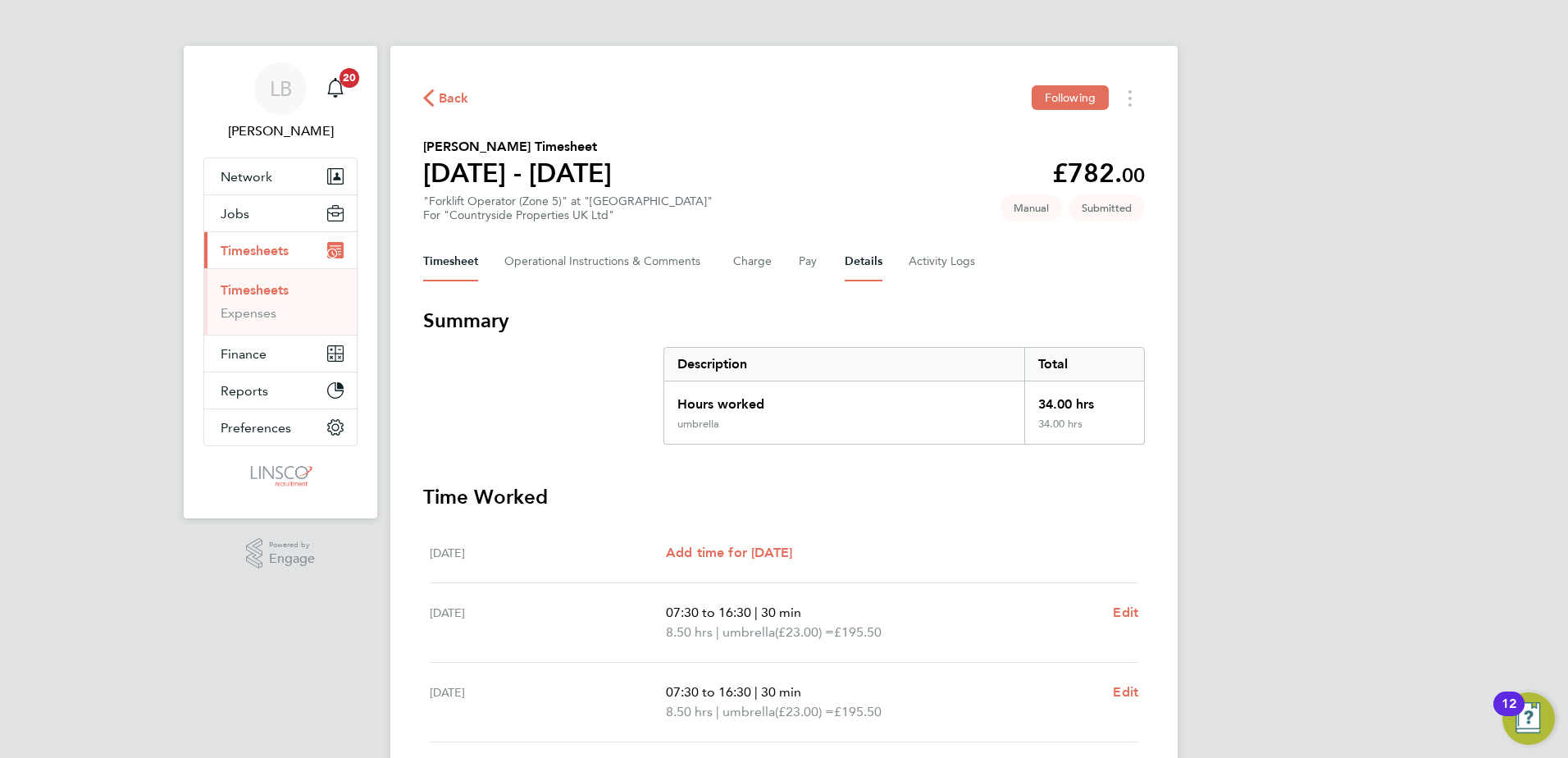
click at [865, 278] on button "Details" at bounding box center [863, 262] width 38 height 40
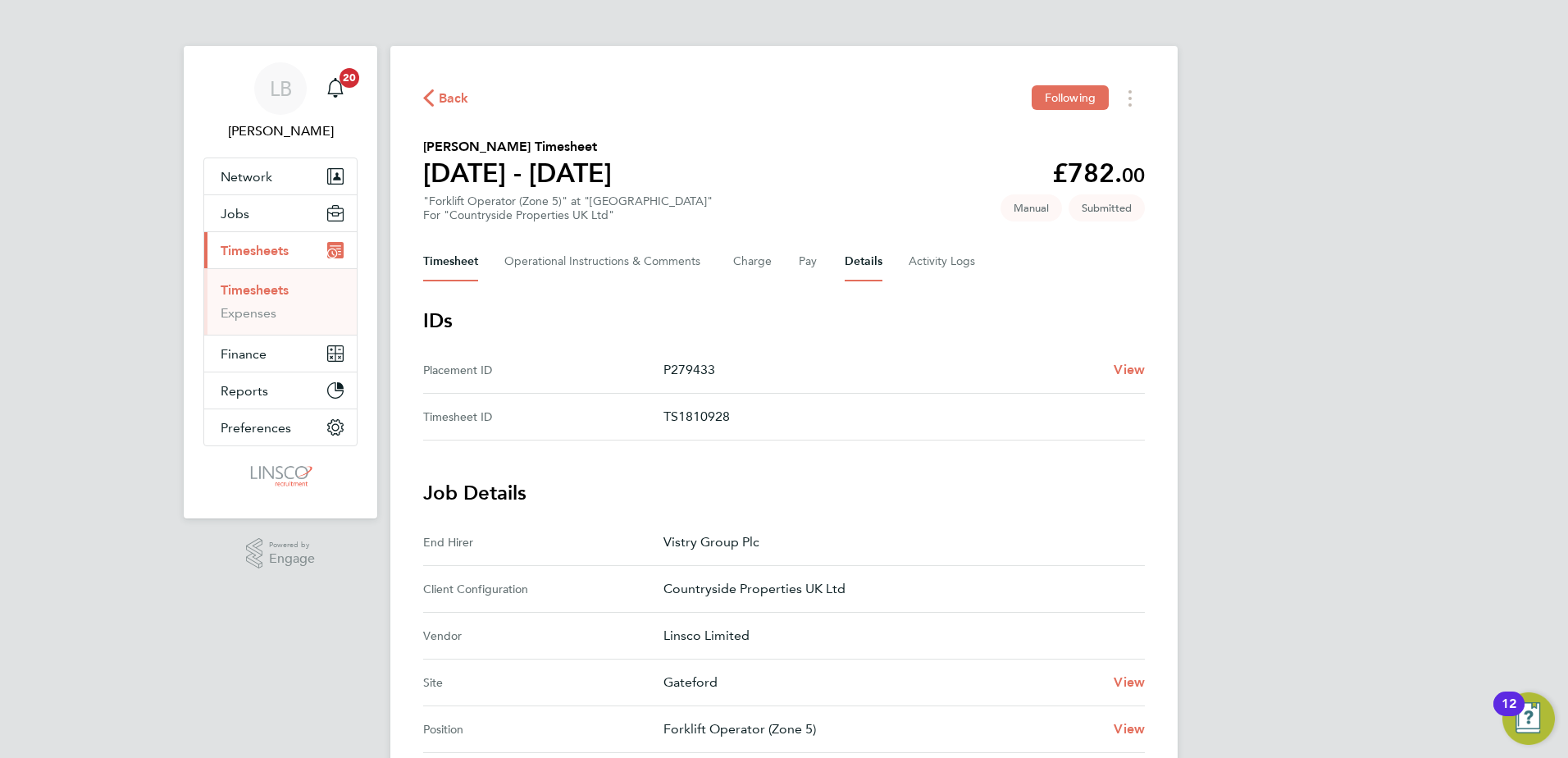
click at [450, 266] on button "Timesheet" at bounding box center [450, 262] width 55 height 40
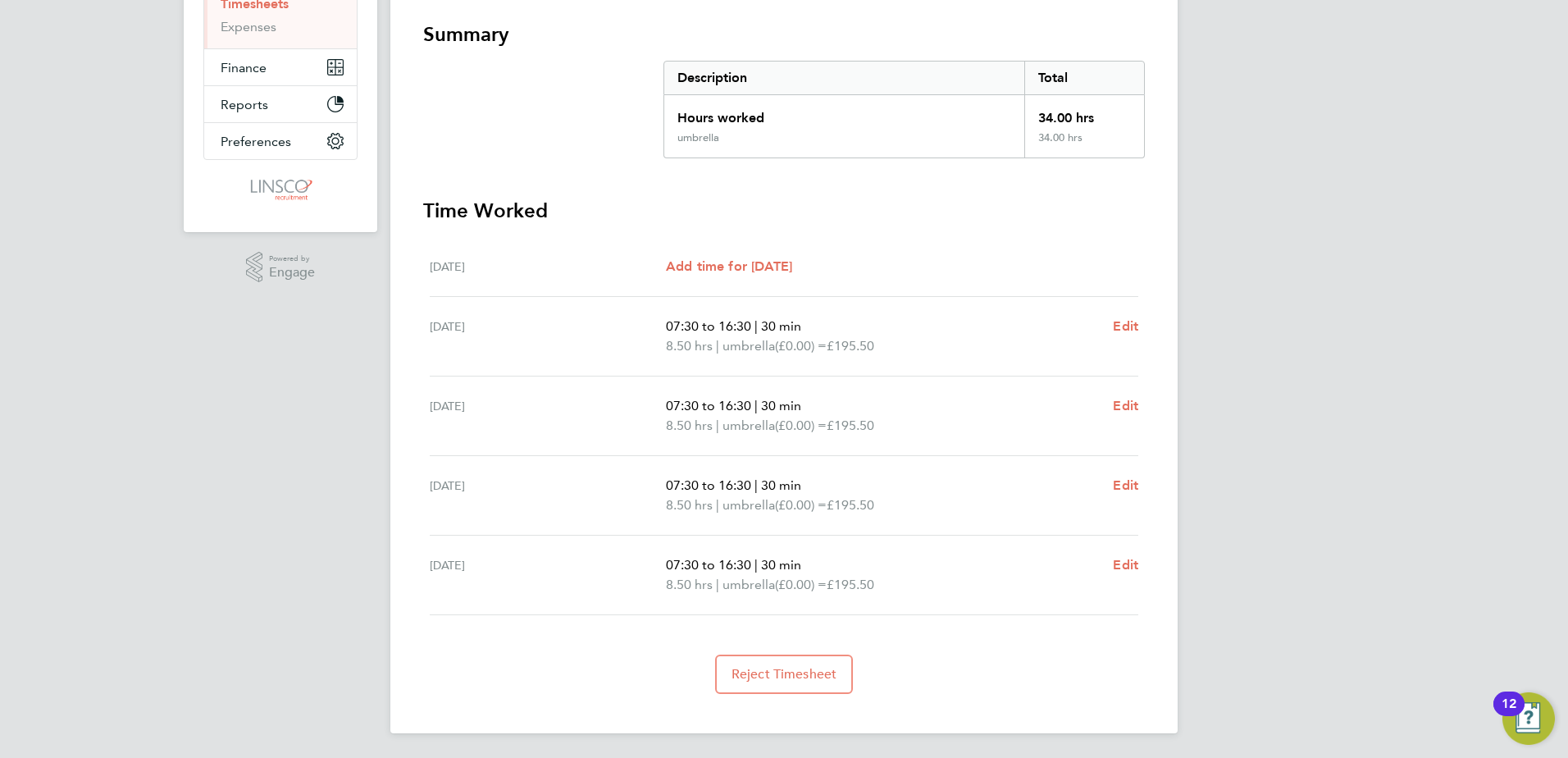
scroll to position [288, 0]
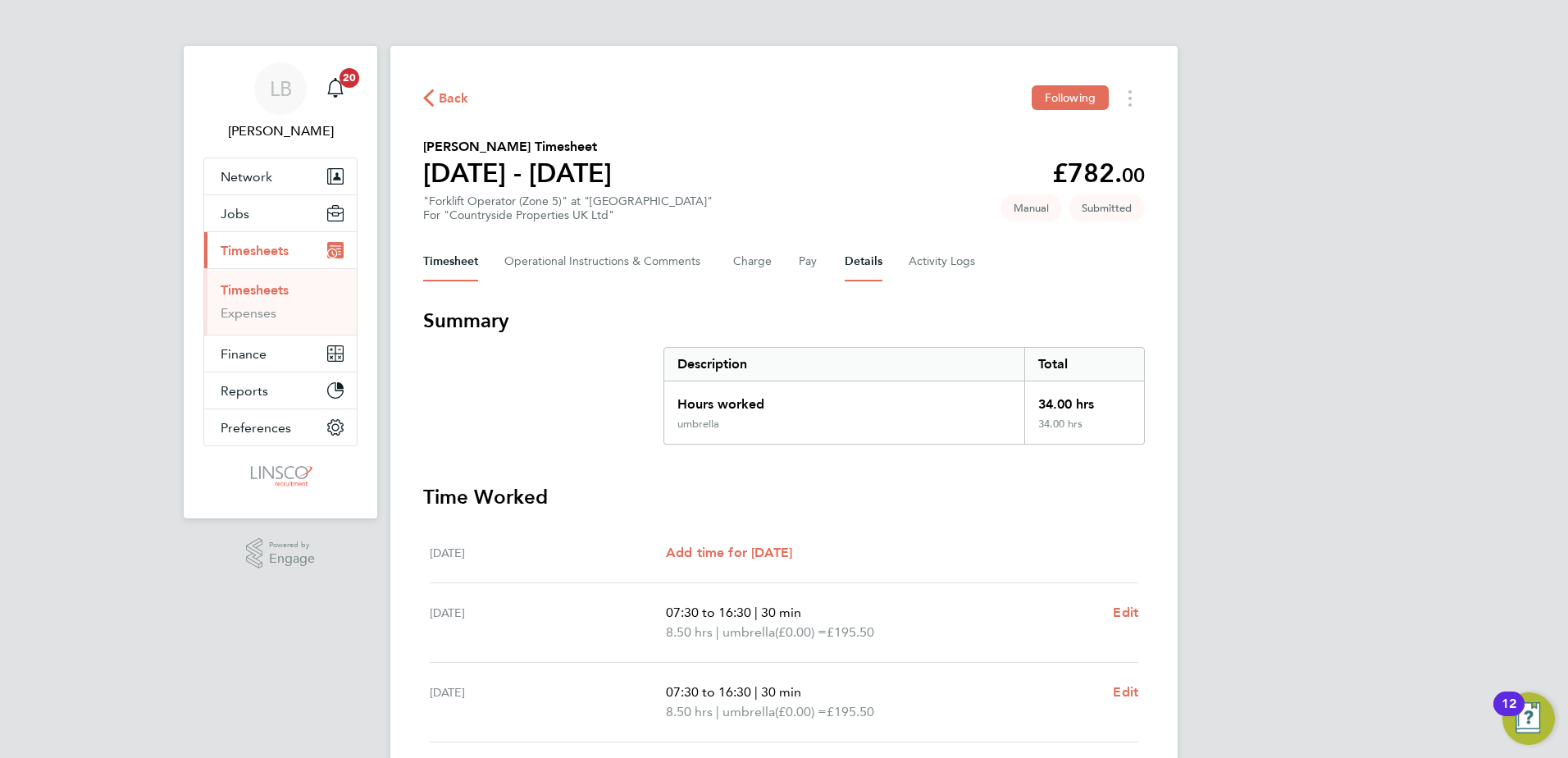
click at [844, 254] on button "Details" at bounding box center [863, 262] width 38 height 40
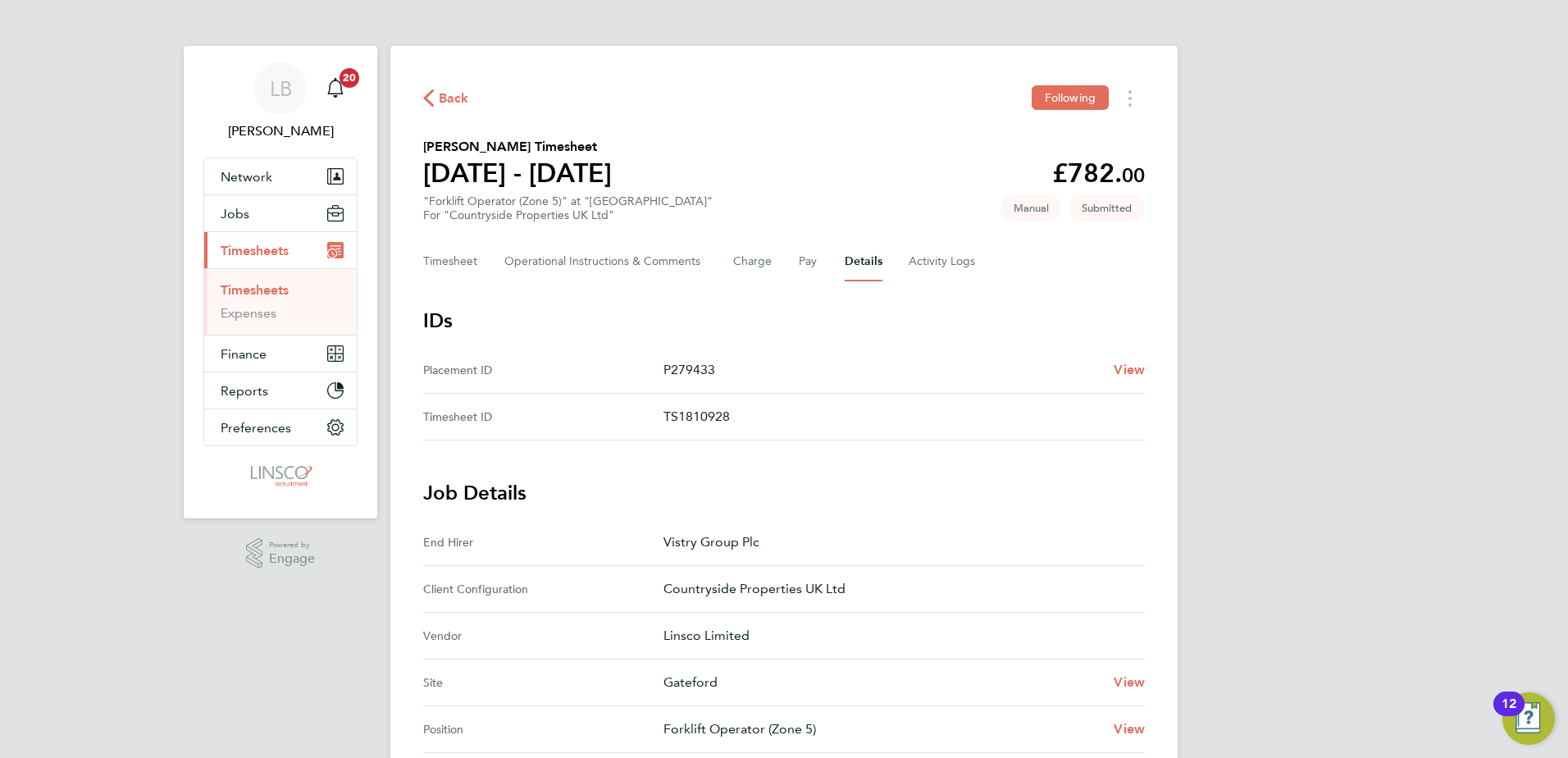
click at [450, 97] on span "Back" at bounding box center [454, 98] width 31 height 20
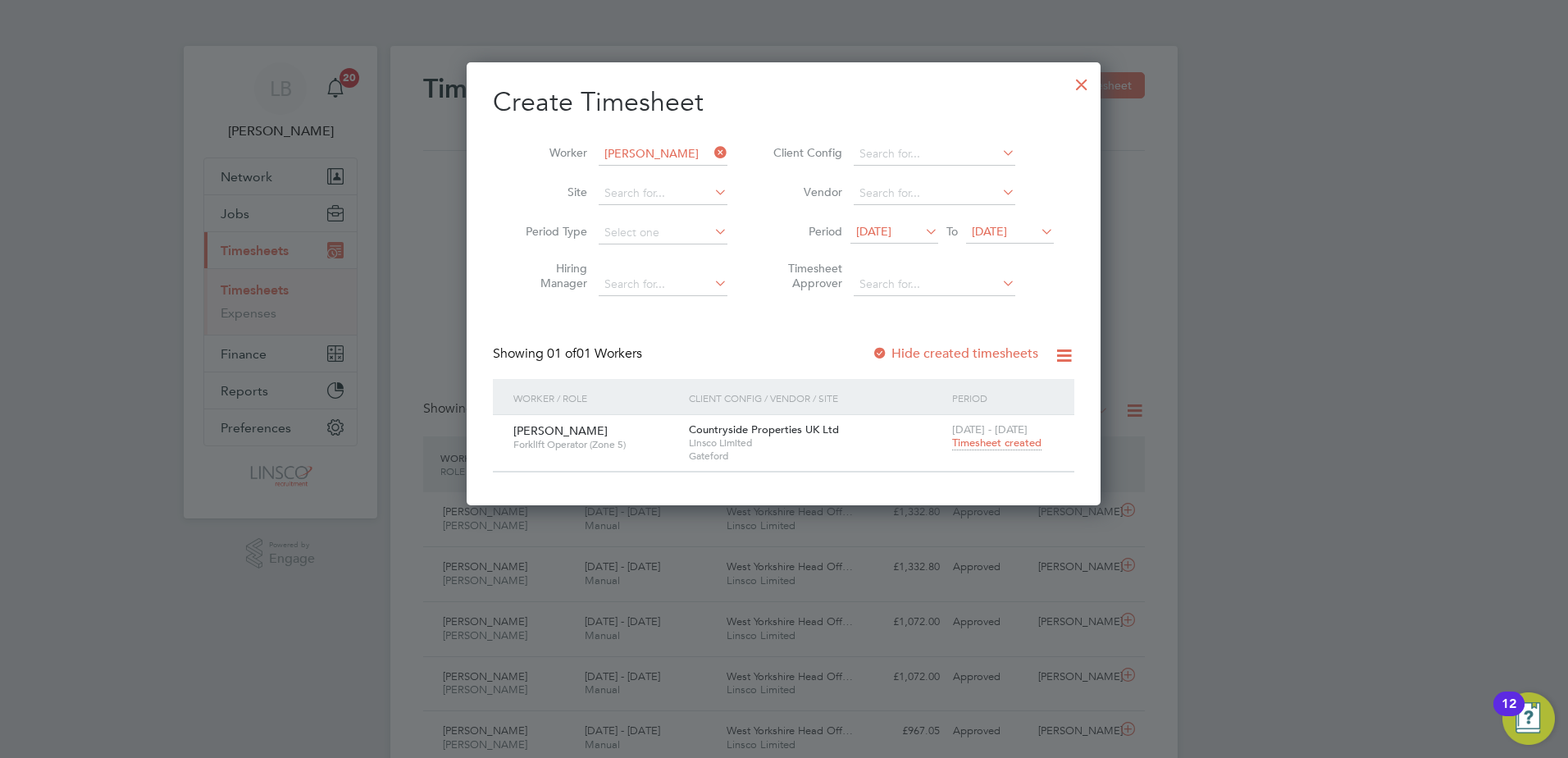
click at [1086, 91] on div at bounding box center [1082, 80] width 30 height 30
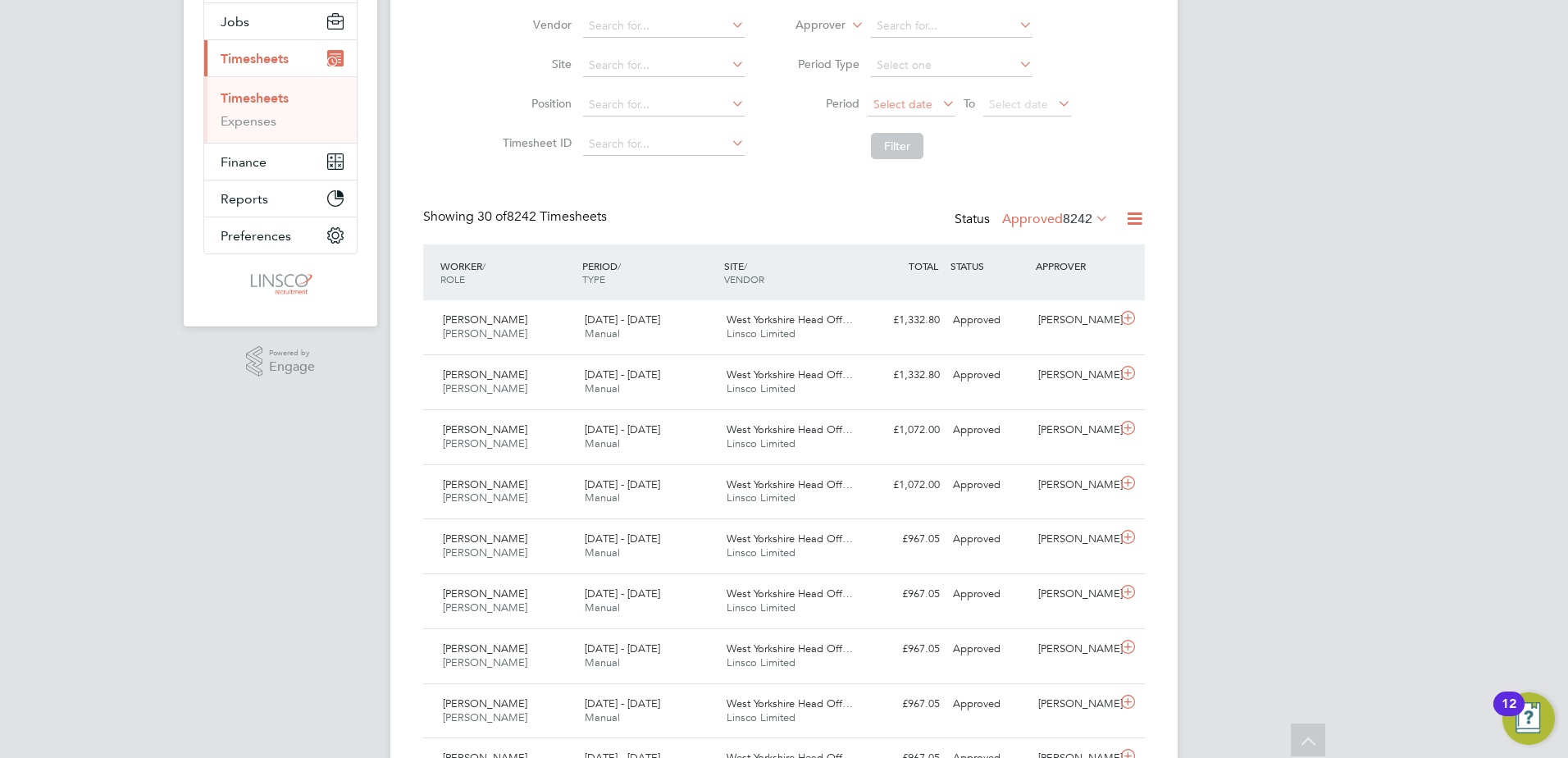
click at [900, 114] on span "Select date" at bounding box center [911, 106] width 88 height 23
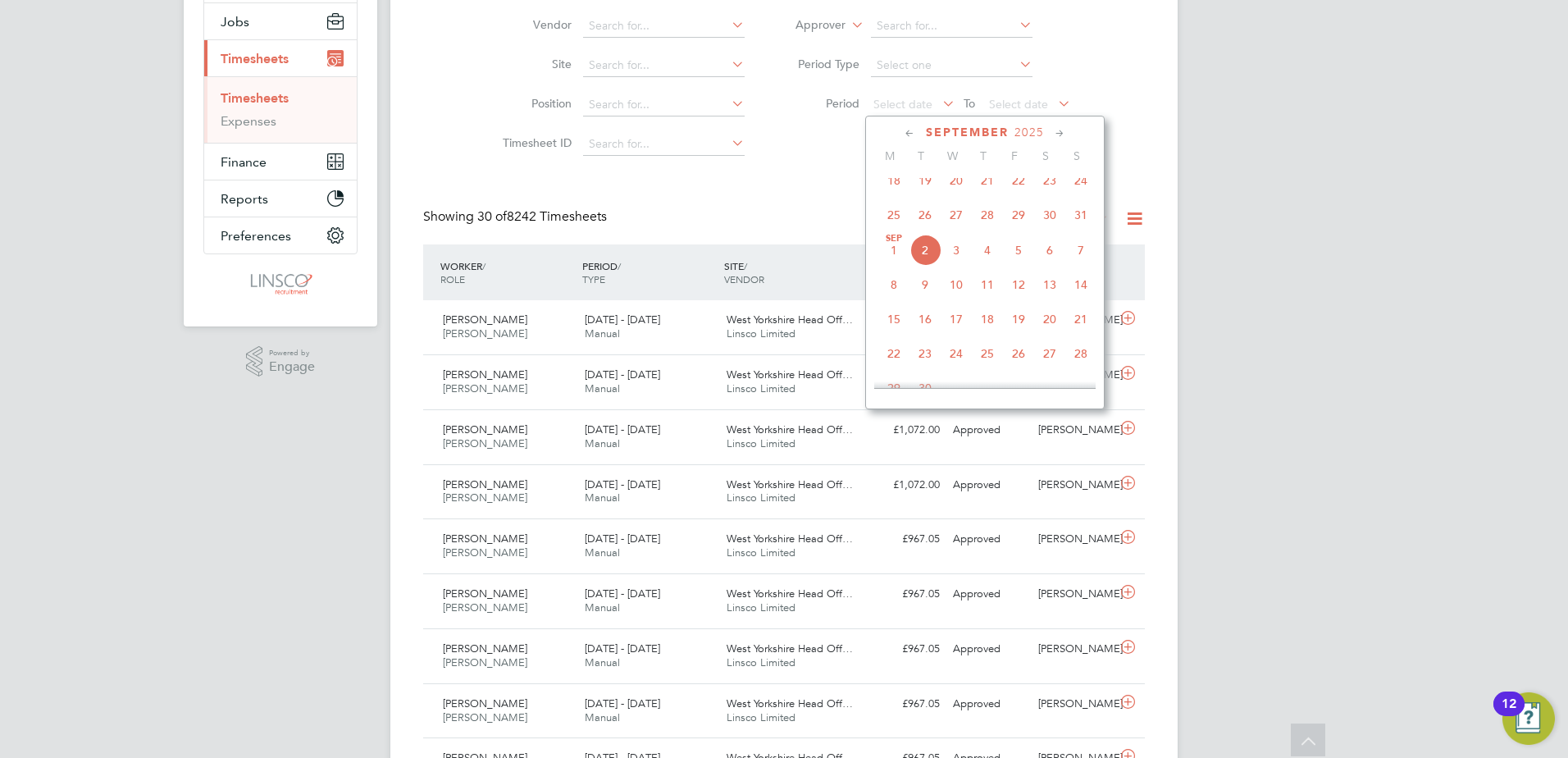
click at [898, 221] on span "25" at bounding box center [894, 215] width 32 height 32
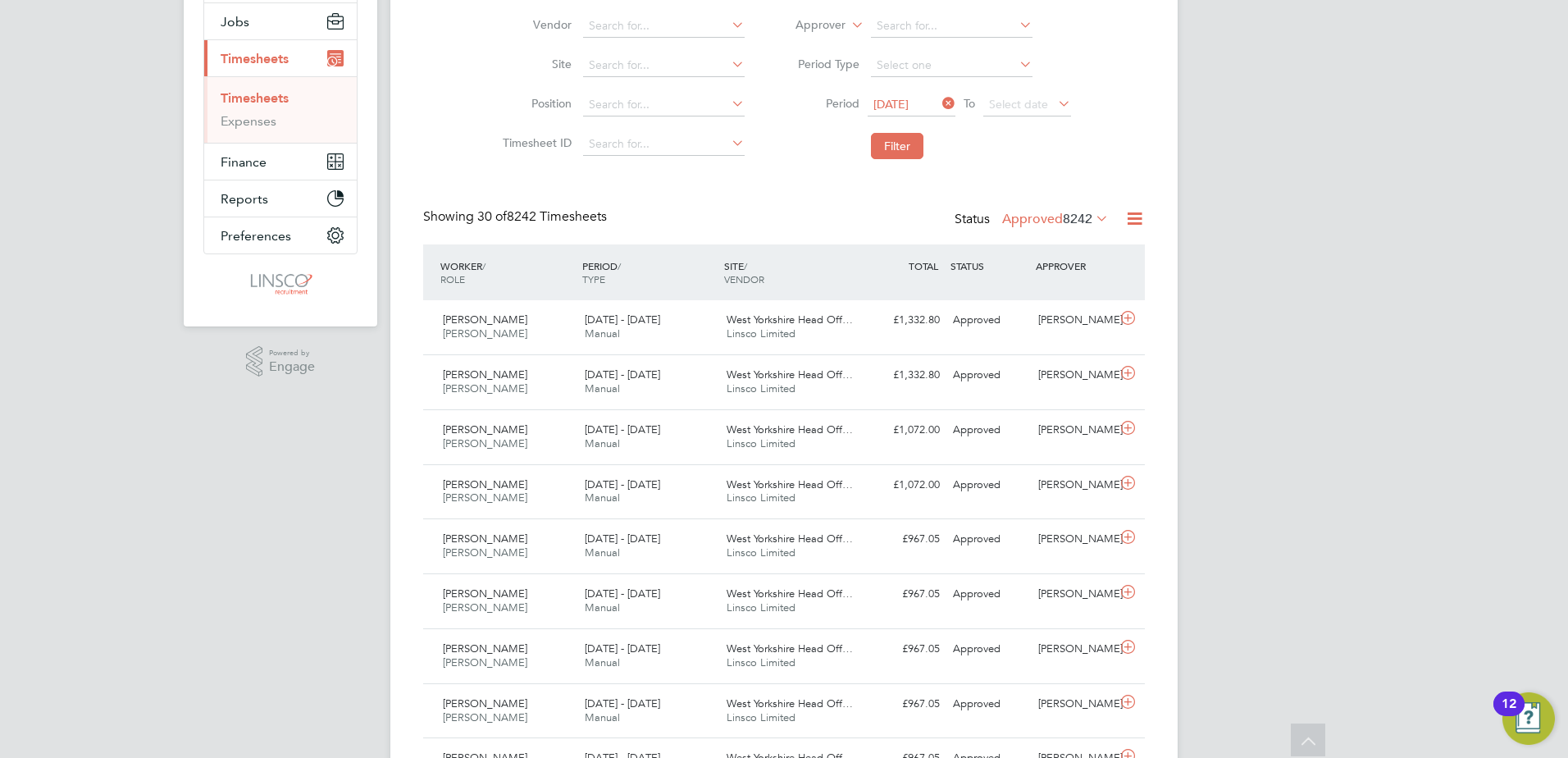
click at [1018, 116] on li "Period [DATE] To Select date" at bounding box center [928, 106] width 327 height 40
click at [1020, 116] on span "Select date" at bounding box center [1027, 106] width 88 height 23
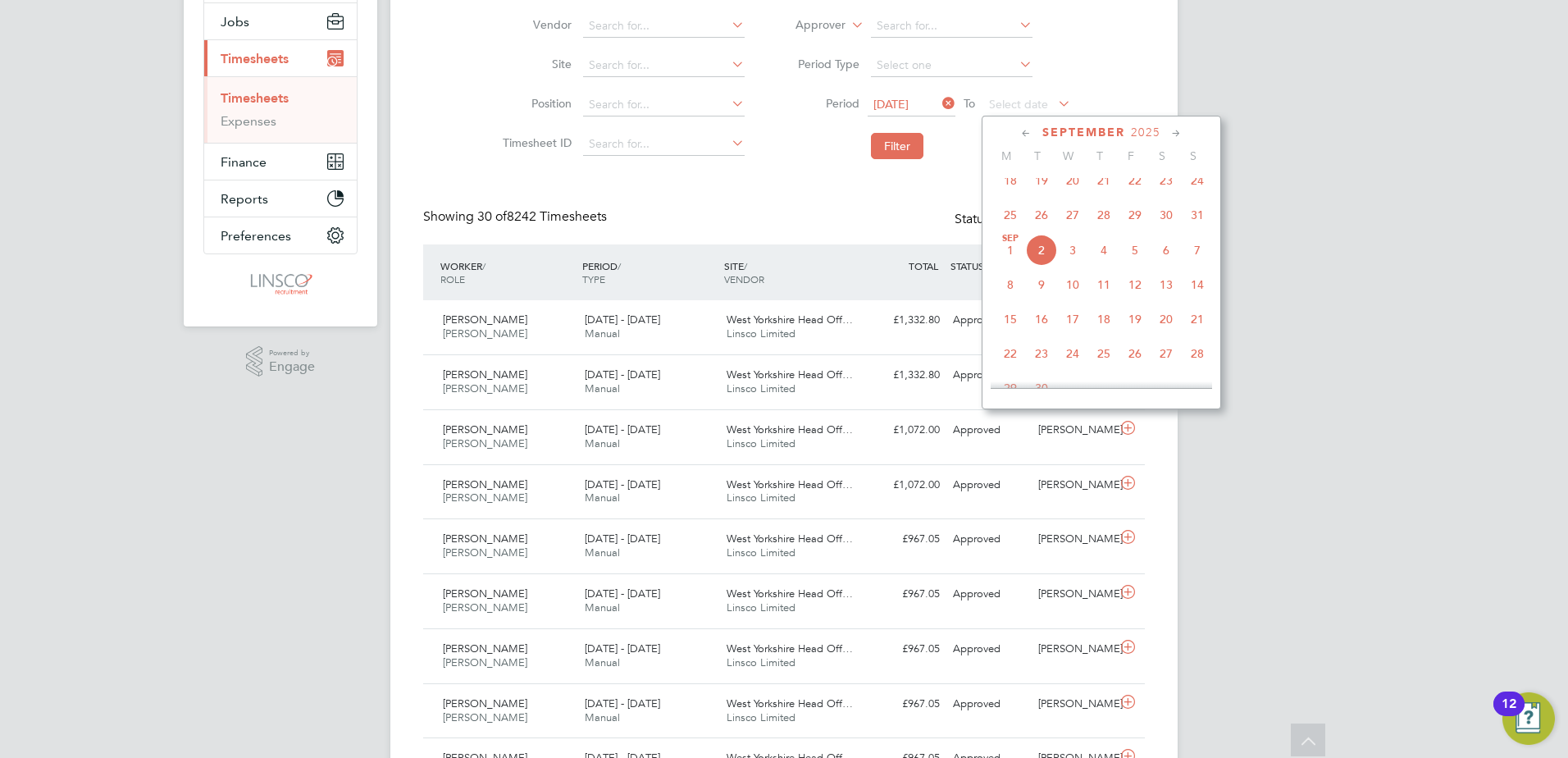
click at [1190, 230] on span "31" at bounding box center [1197, 215] width 32 height 32
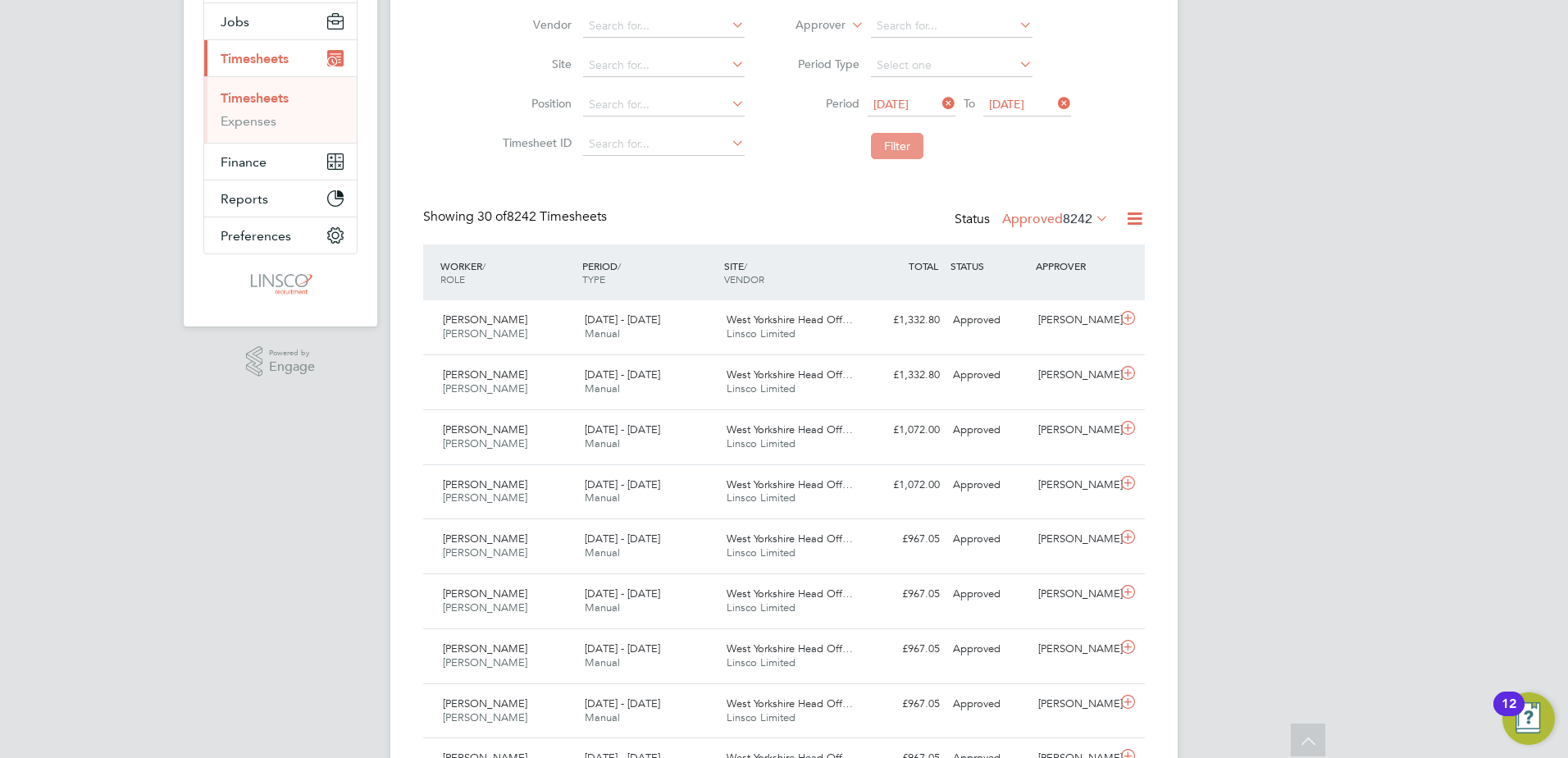
click at [908, 155] on button "Filter" at bounding box center [898, 145] width 52 height 26
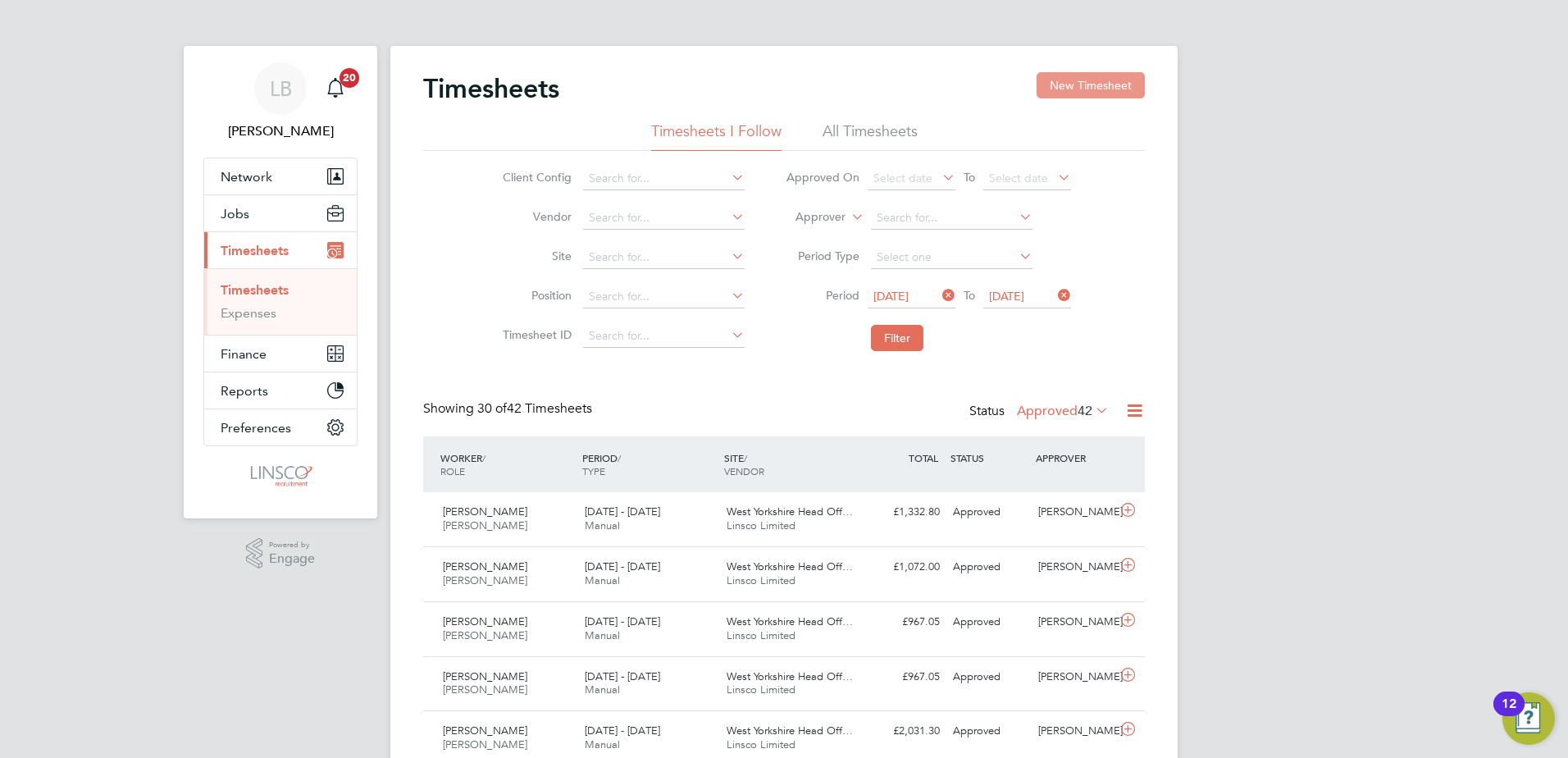
click at [1085, 74] on button "New Timesheet" at bounding box center [1091, 85] width 108 height 26
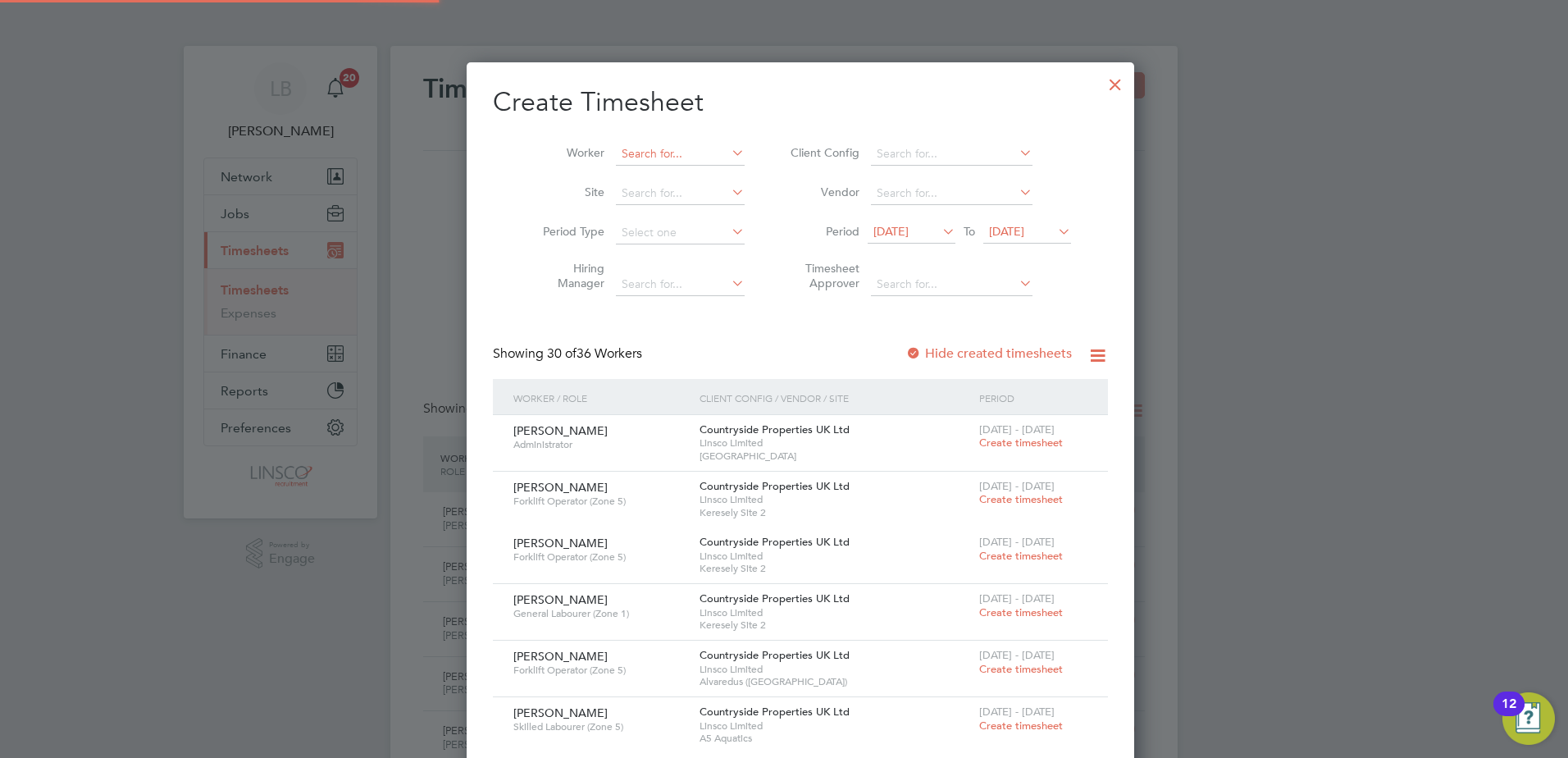
click at [623, 163] on input at bounding box center [680, 153] width 129 height 23
click at [620, 179] on b "[PERSON_NAME]" at bounding box center [651, 175] width 95 height 14
type input "[PERSON_NAME]"
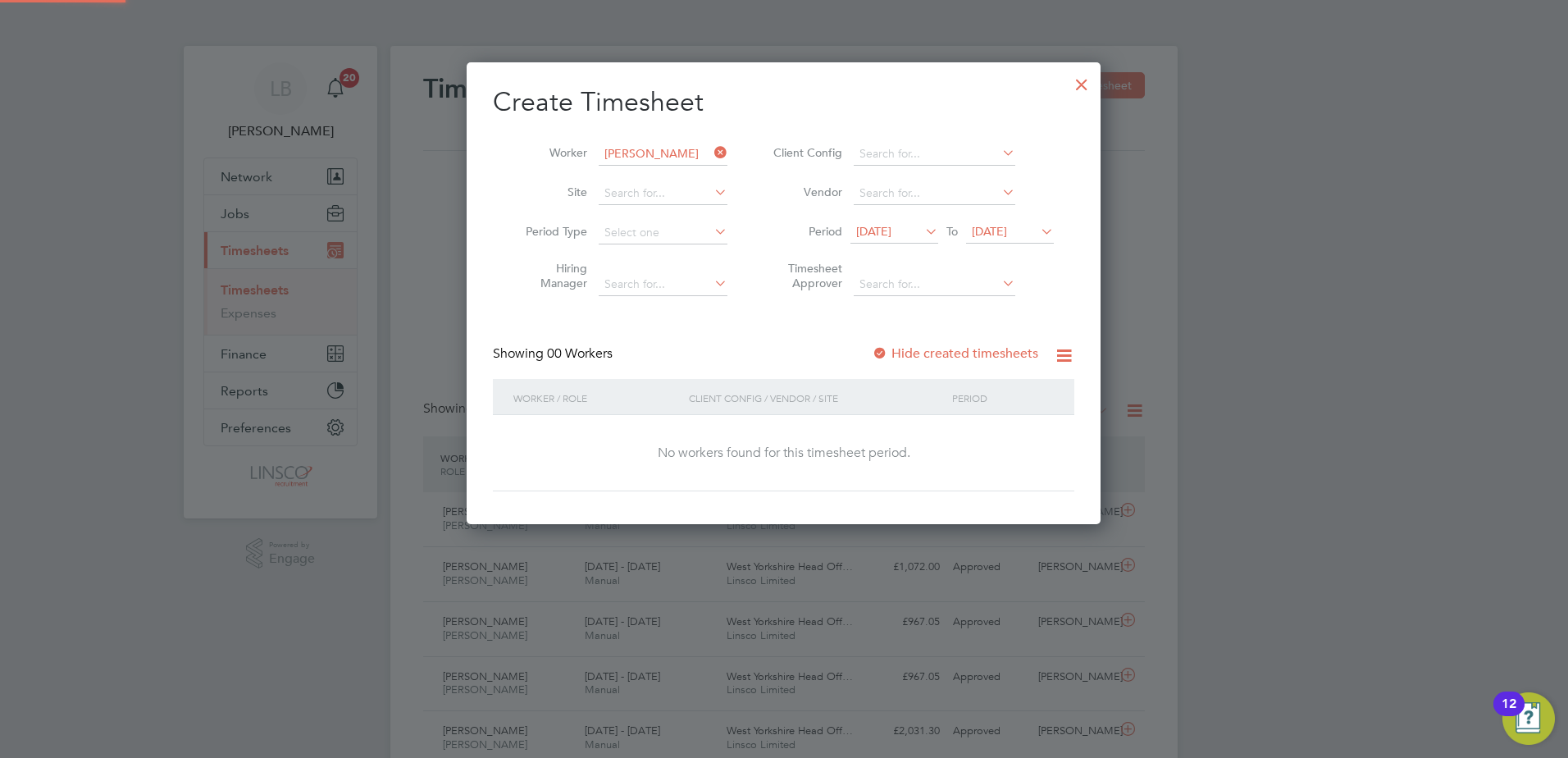
click at [921, 244] on span "[DATE]" at bounding box center [894, 232] width 88 height 23
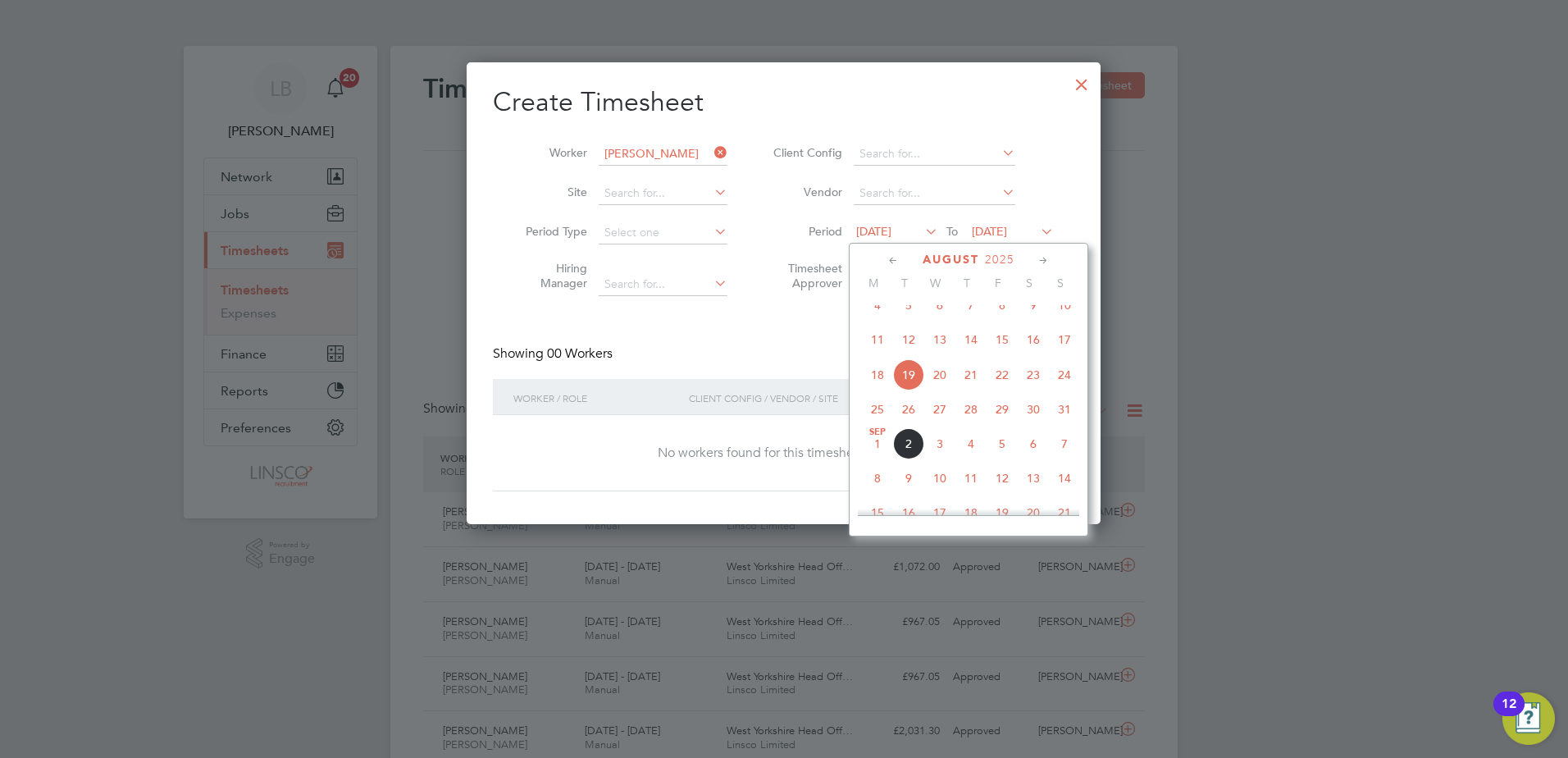
click at [877, 420] on span "25" at bounding box center [878, 409] width 32 height 32
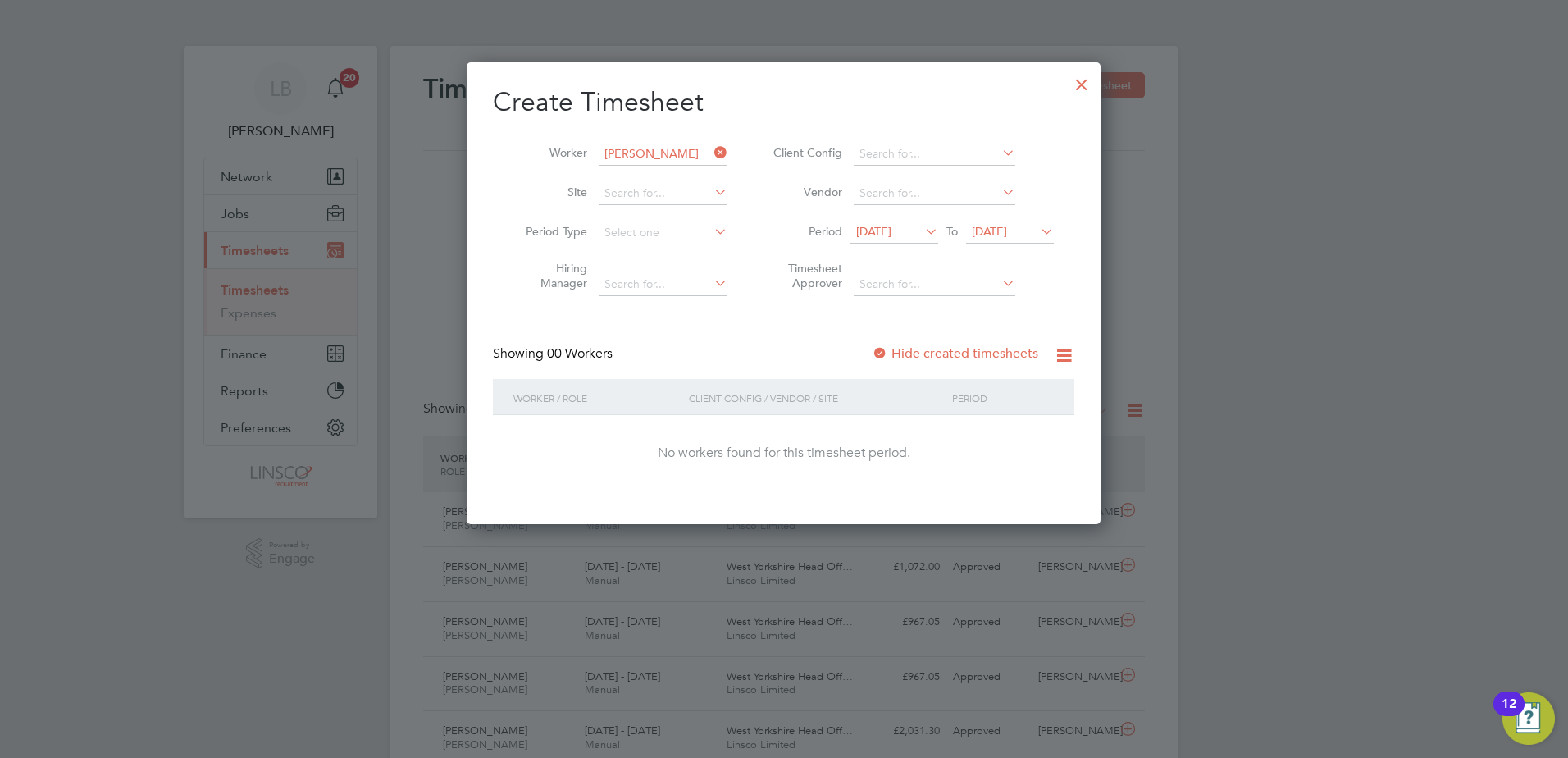
click at [1007, 238] on span "[DATE]" at bounding box center [989, 231] width 35 height 14
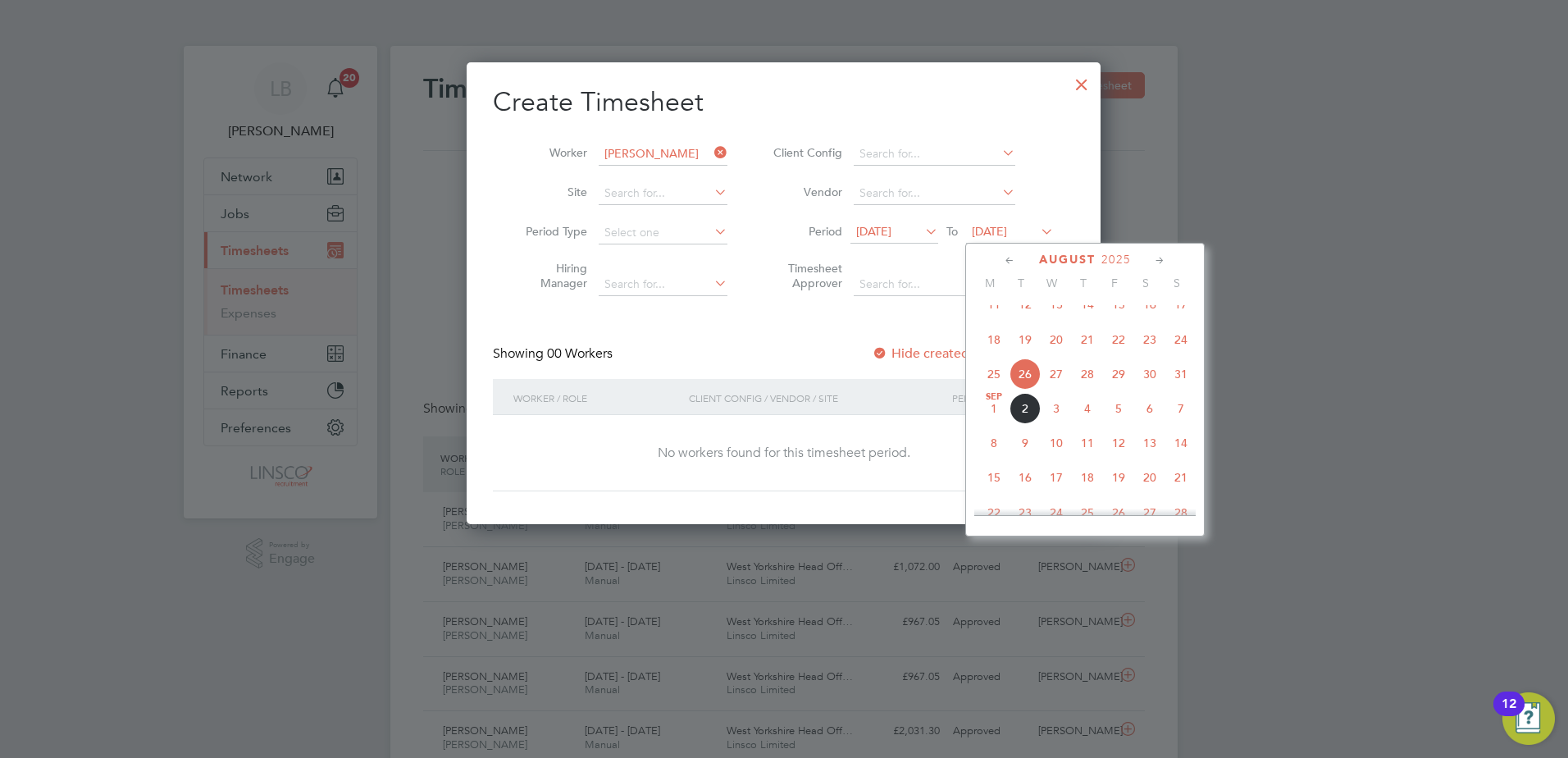
click at [1191, 379] on span "31" at bounding box center [1181, 374] width 32 height 32
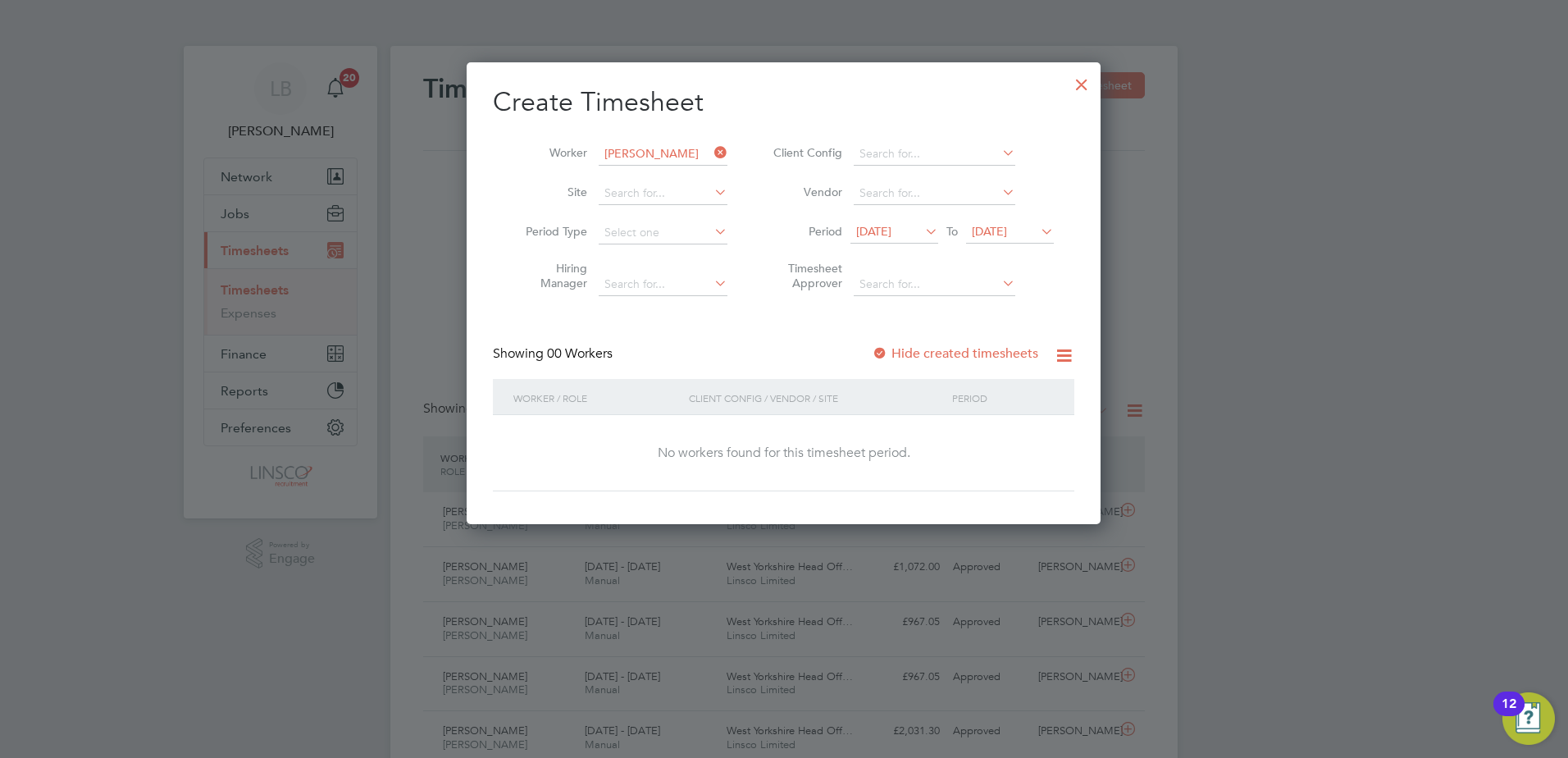
click at [923, 349] on label "Hide created timesheets" at bounding box center [955, 354] width 167 height 16
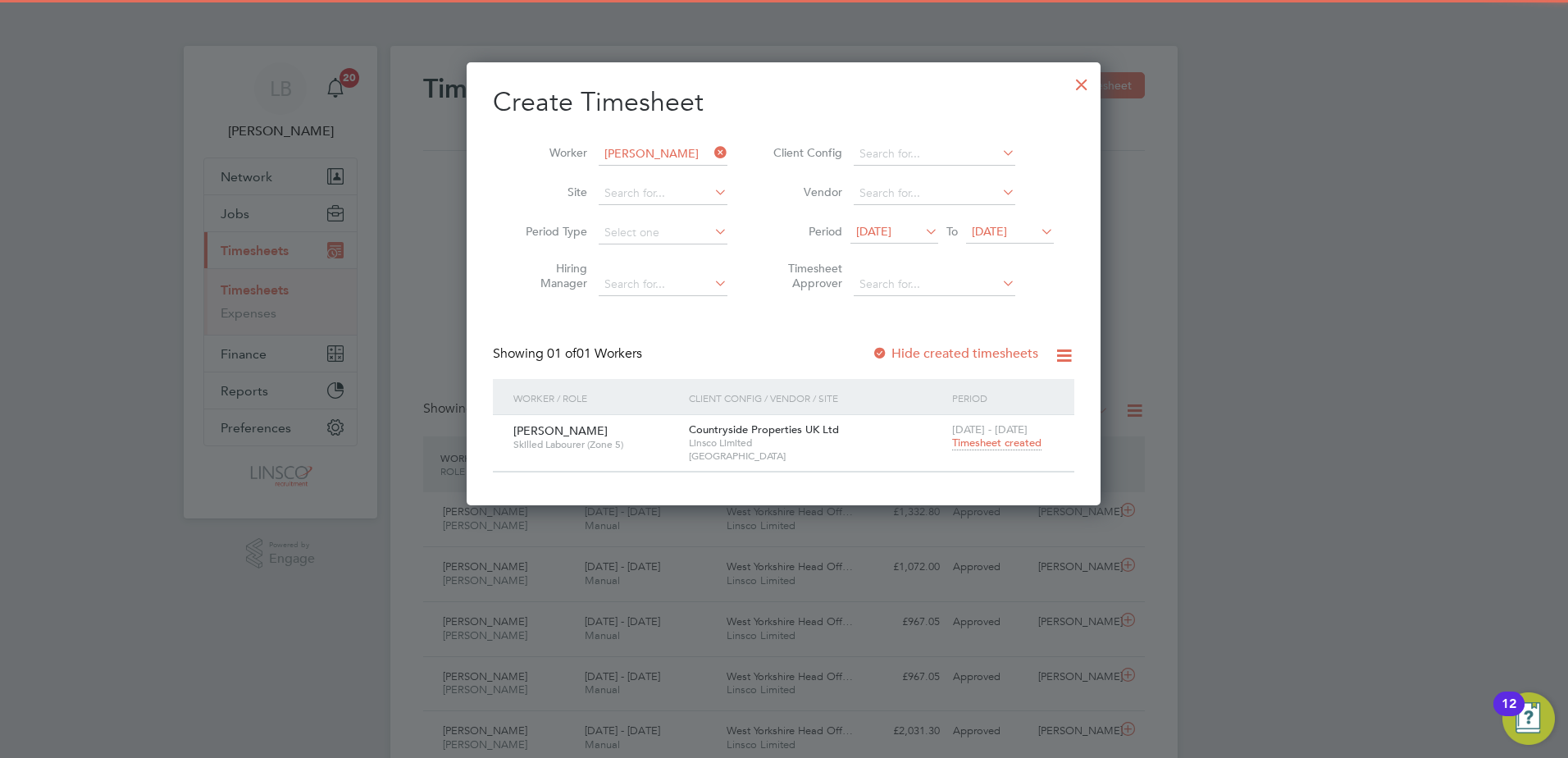
click at [989, 446] on span "Timesheet created" at bounding box center [997, 443] width 89 height 14
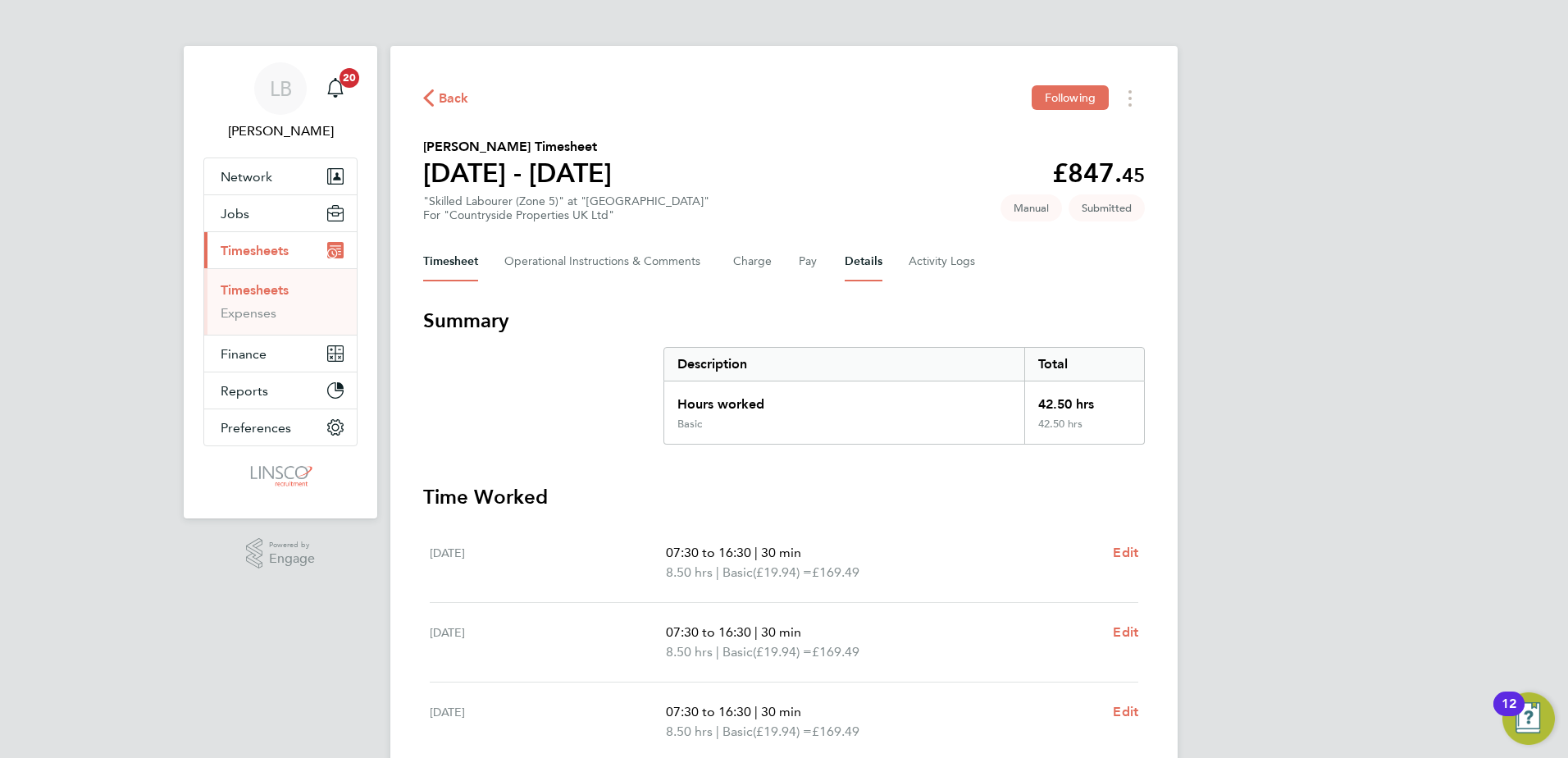
click at [880, 258] on button "Details" at bounding box center [863, 262] width 38 height 40
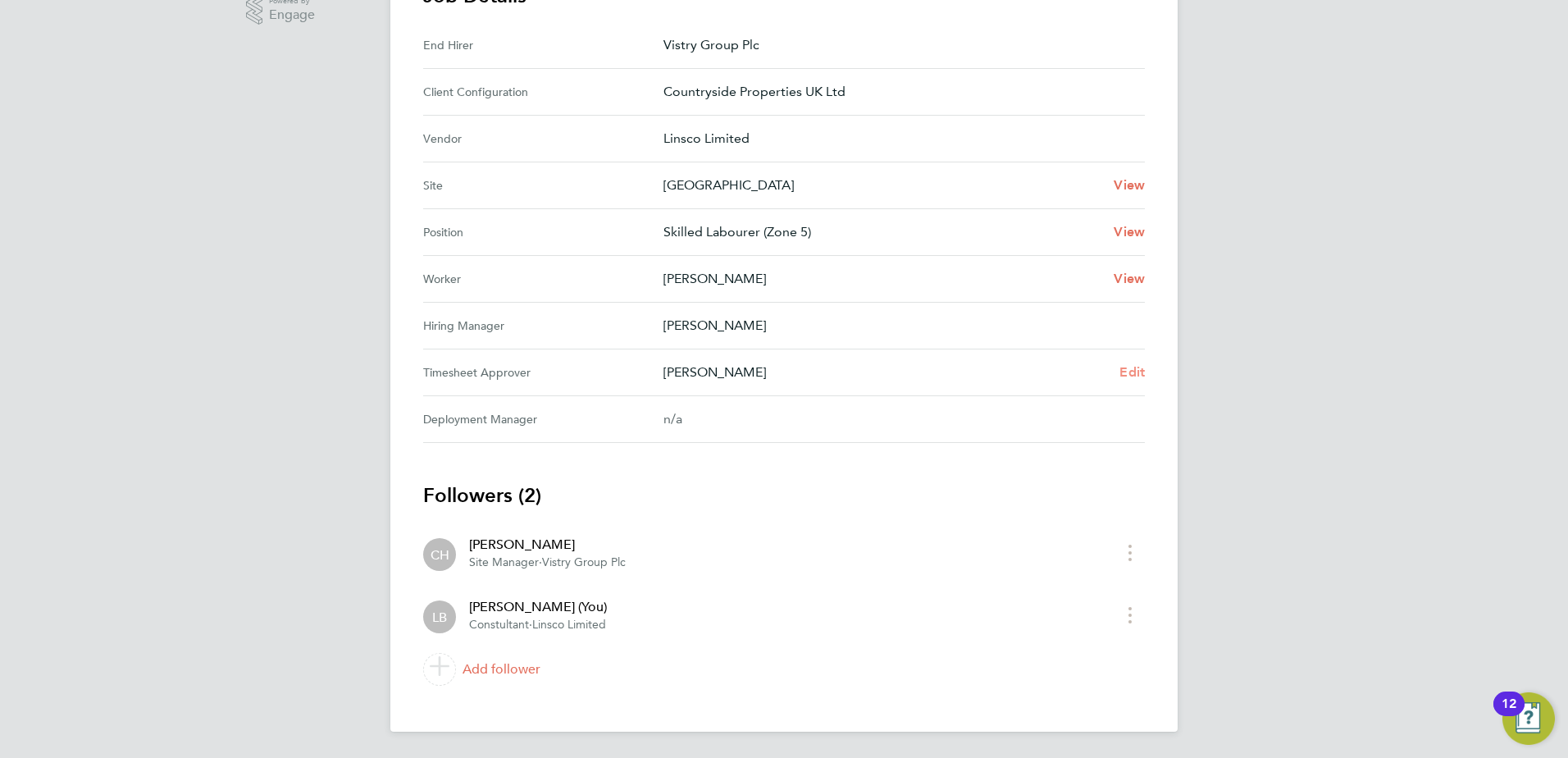
click at [1124, 367] on span "Edit" at bounding box center [1132, 372] width 25 height 15
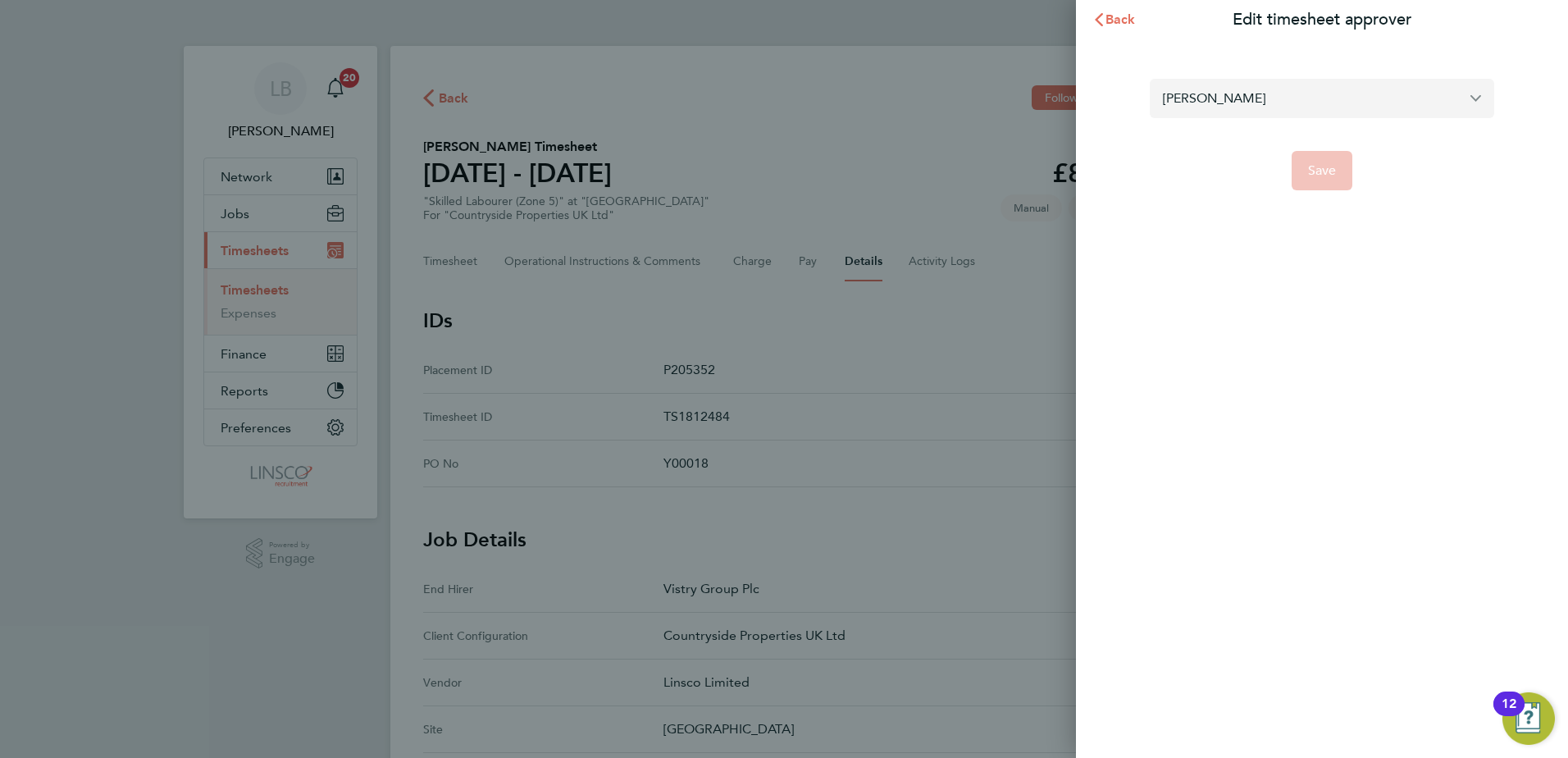
click at [1222, 113] on input "[PERSON_NAME]" at bounding box center [1323, 97] width 345 height 39
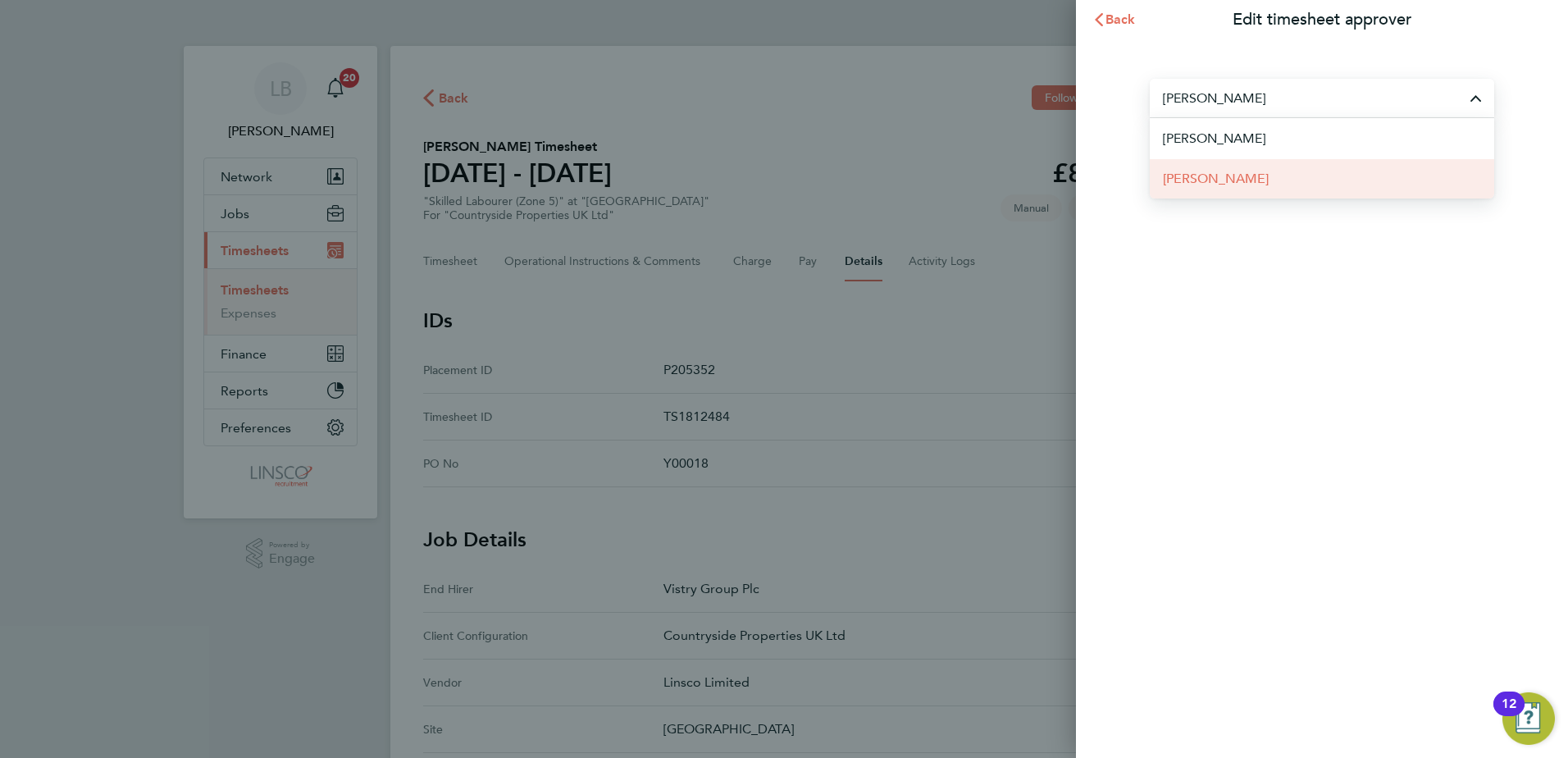
click at [1235, 177] on li "[PERSON_NAME]" at bounding box center [1323, 178] width 345 height 41
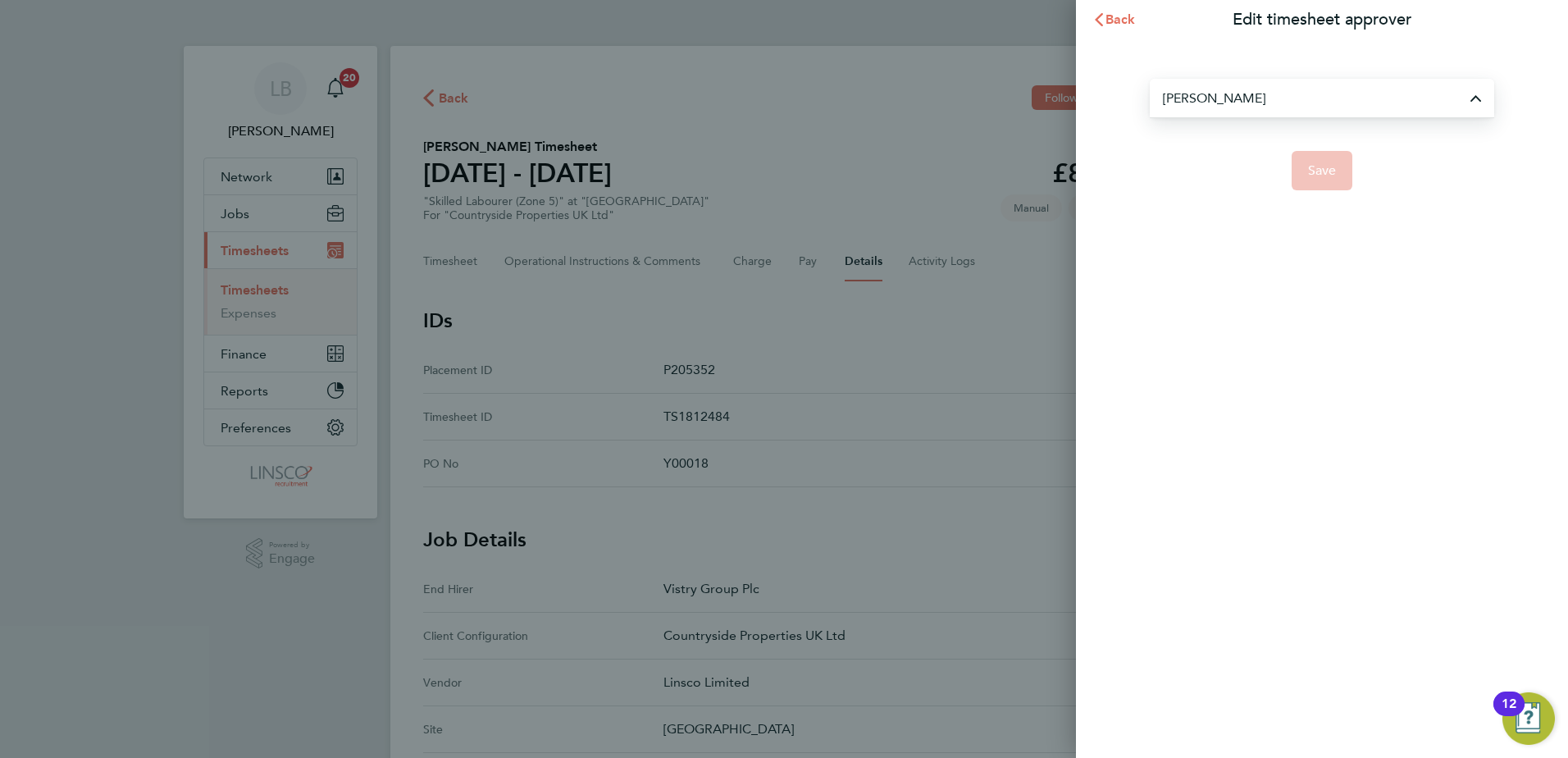
type input "[PERSON_NAME]"
click at [1337, 176] on button "Save" at bounding box center [1323, 171] width 61 height 40
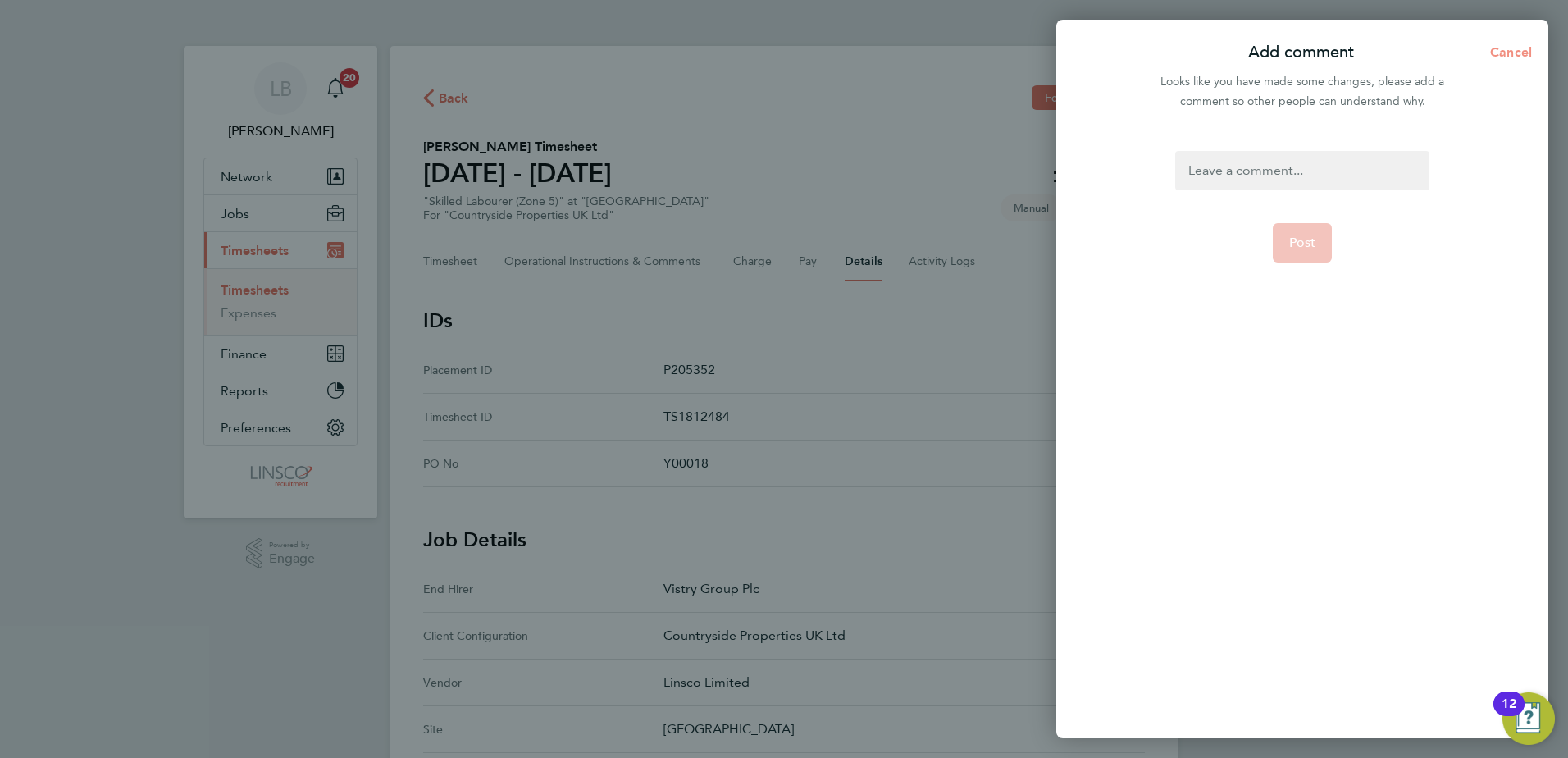
click at [1516, 54] on span "Cancel" at bounding box center [1508, 51] width 47 height 15
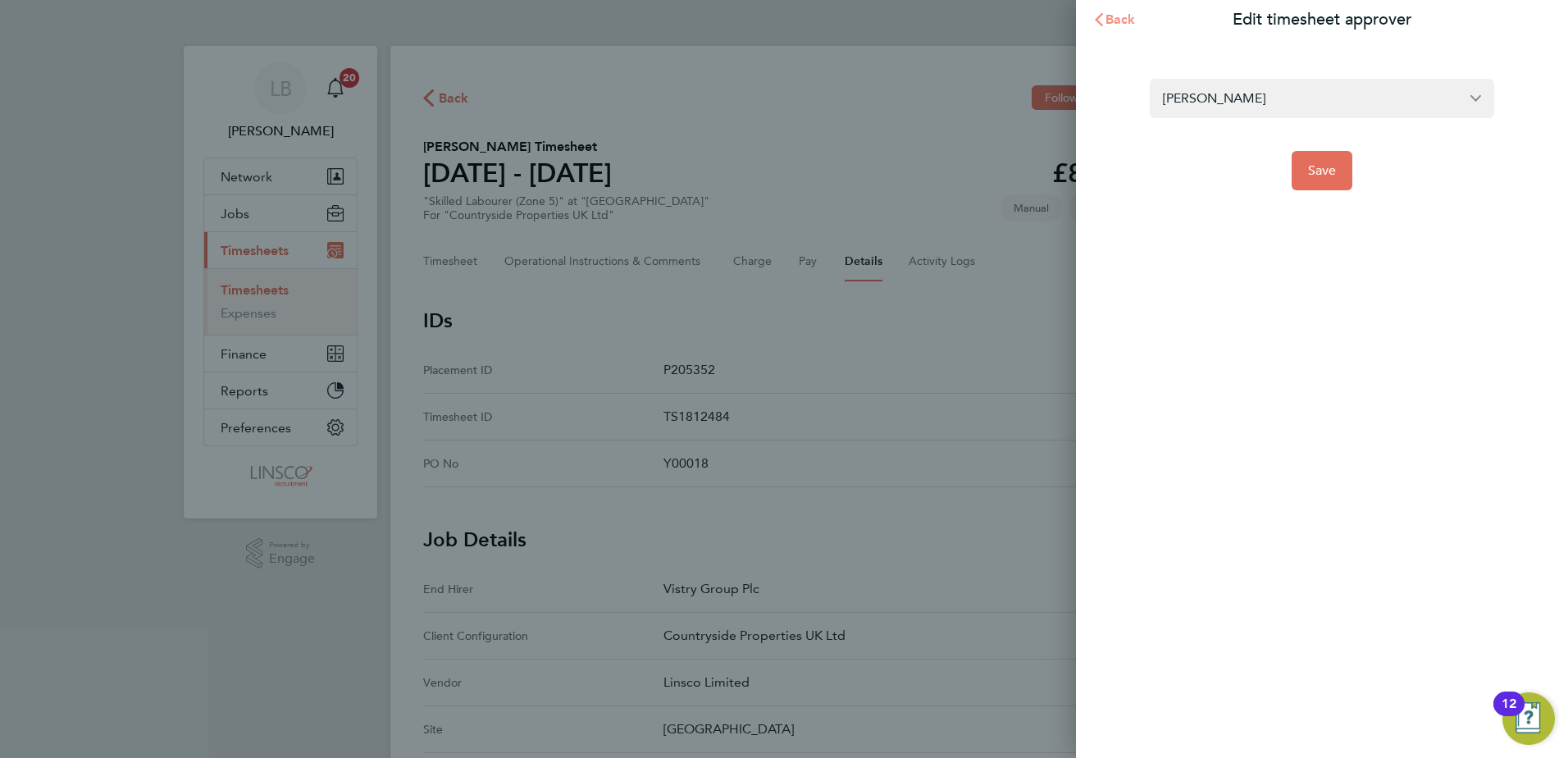
click at [1111, 14] on span "Back" at bounding box center [1121, 19] width 31 height 15
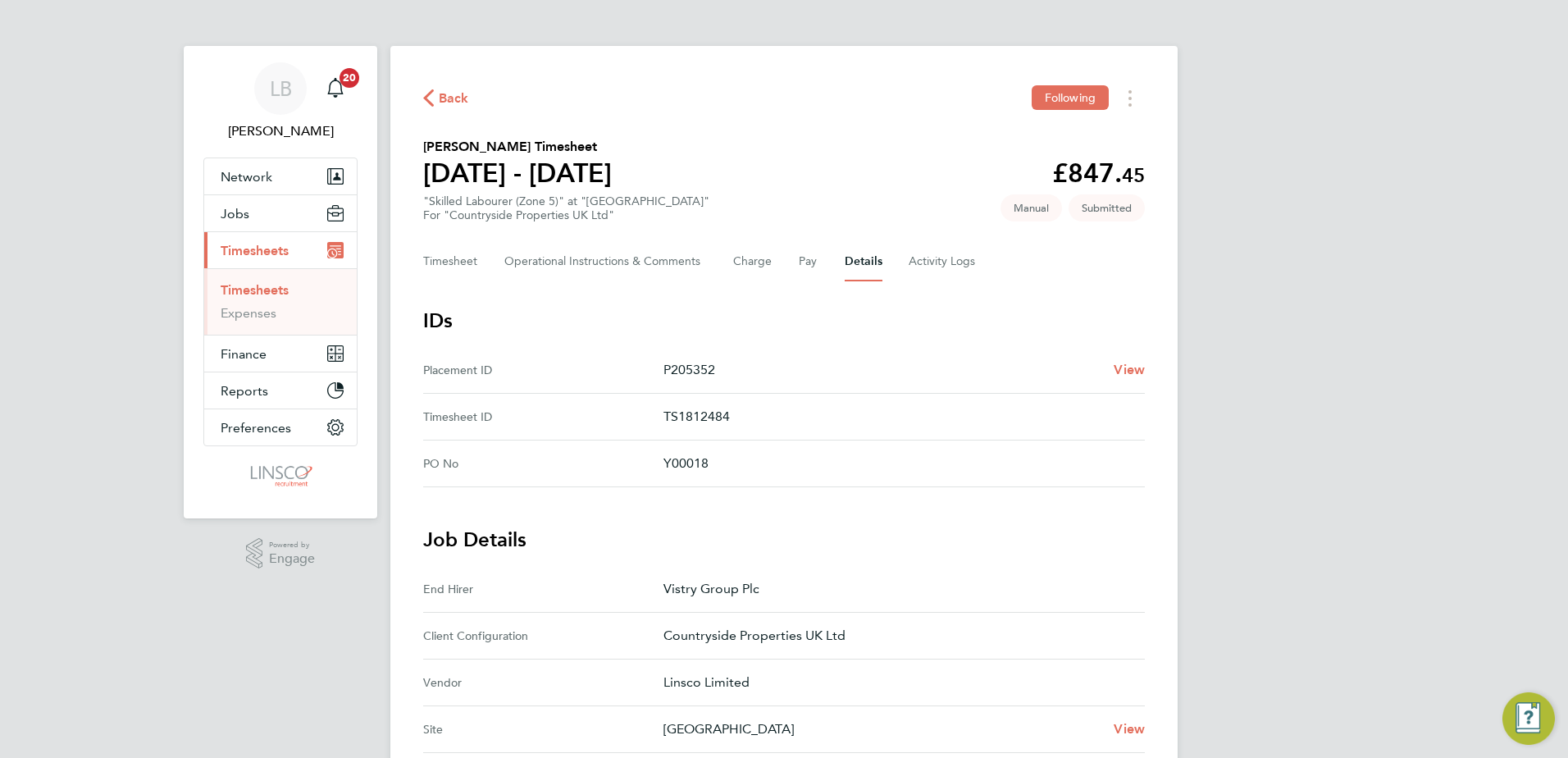
click at [461, 96] on span "Back" at bounding box center [454, 98] width 31 height 20
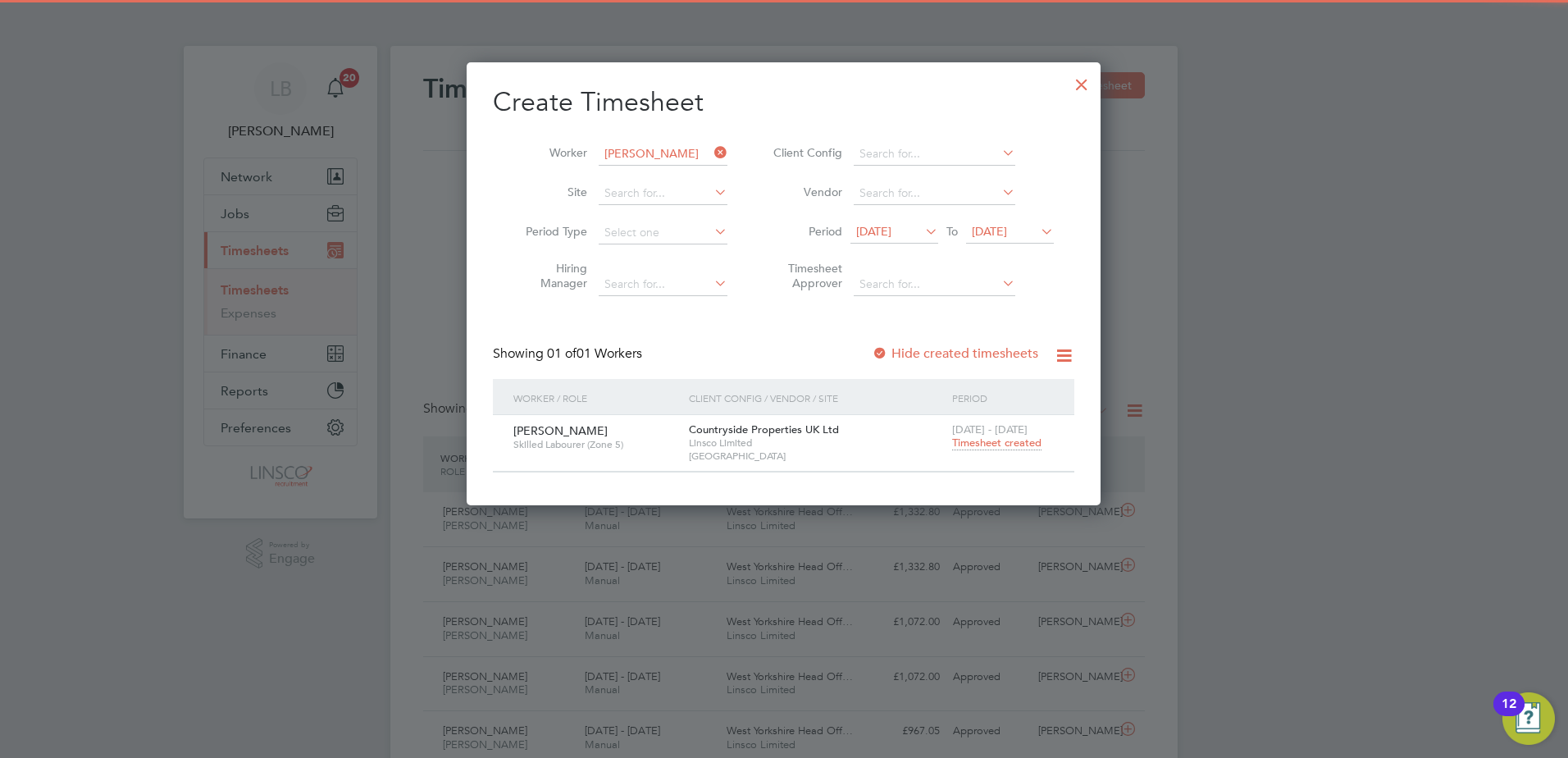
scroll to position [42, 143]
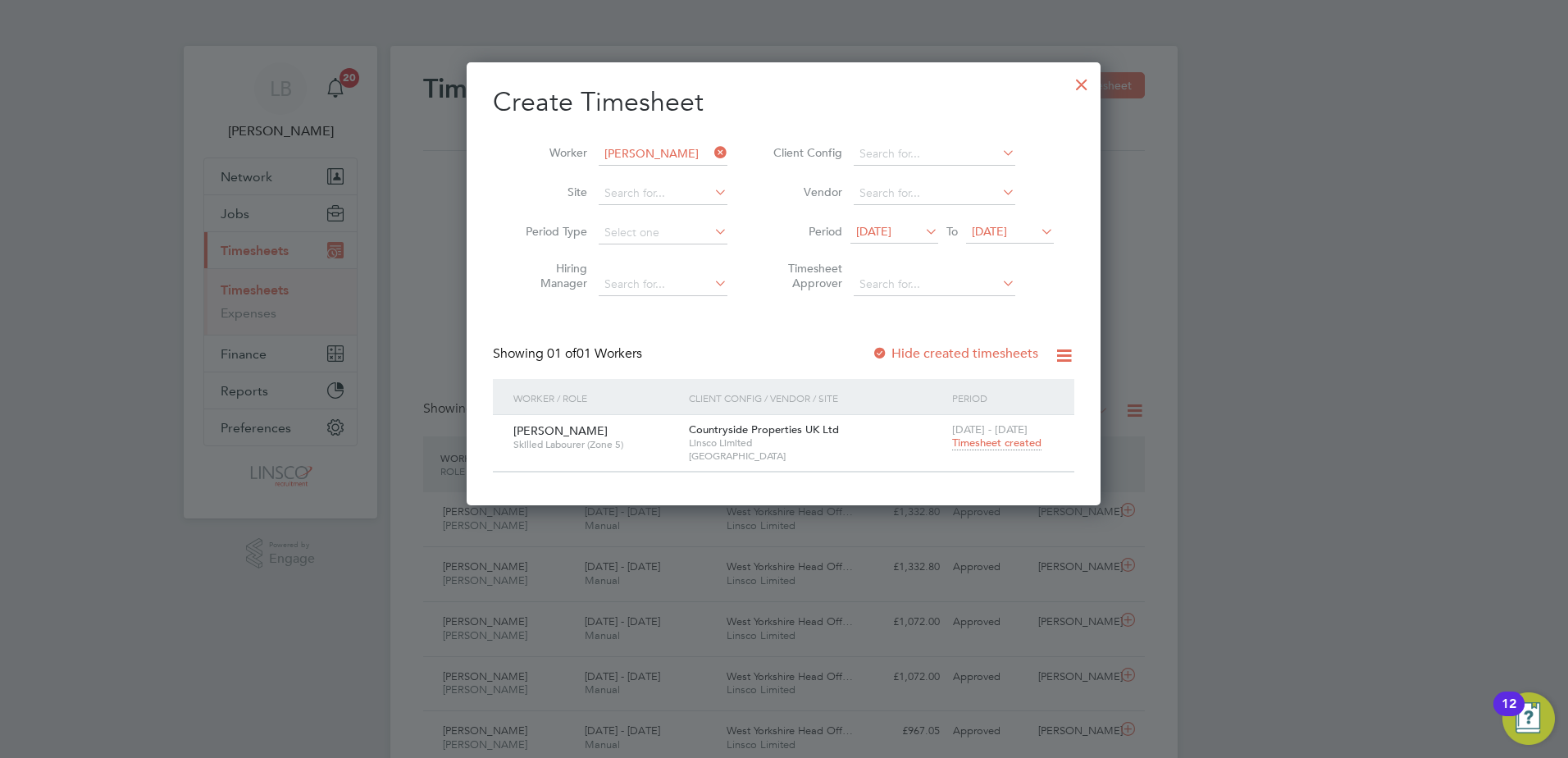
click at [1072, 90] on div at bounding box center [1082, 80] width 30 height 30
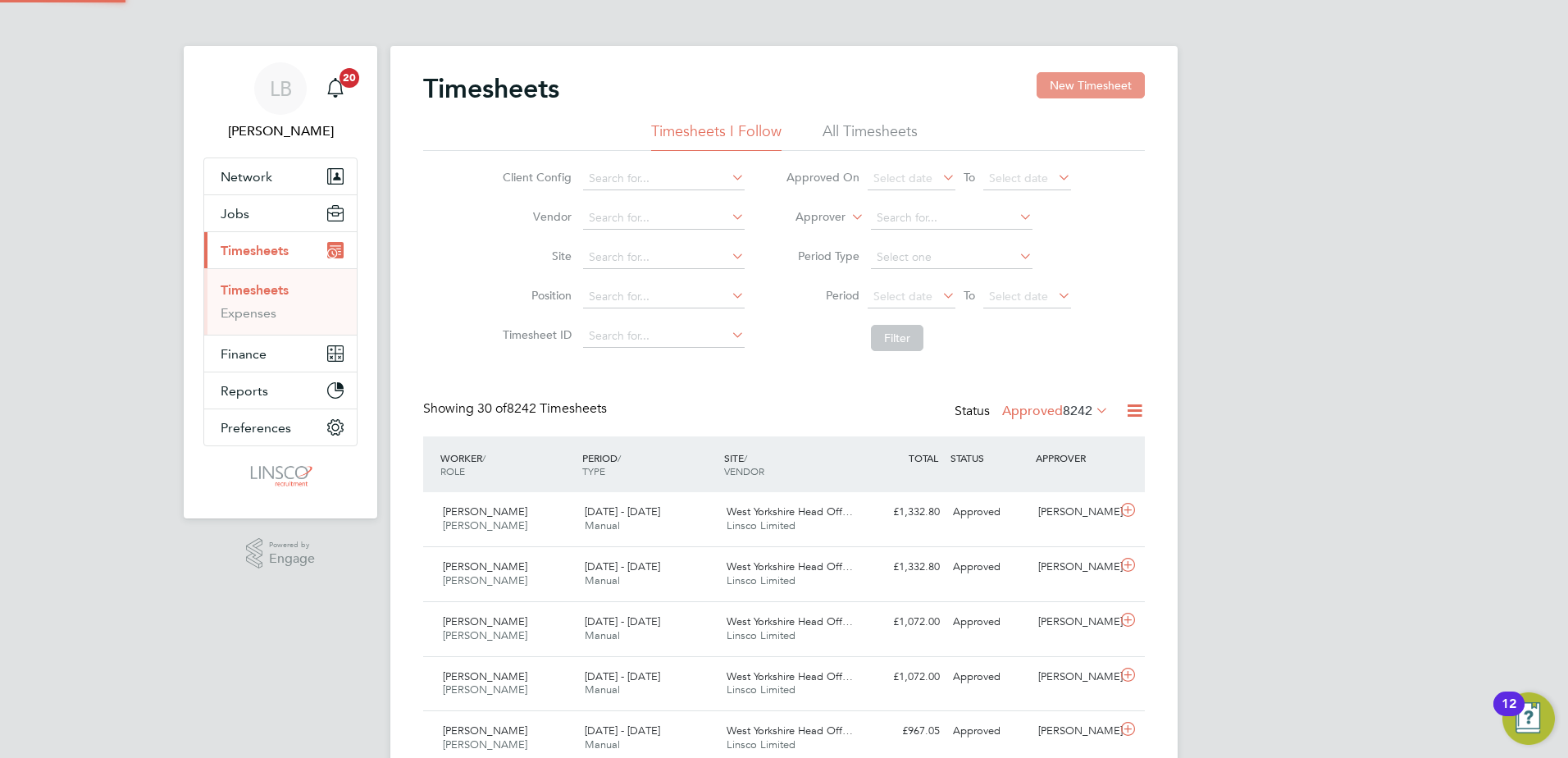
click at [1084, 96] on button "New Timesheet" at bounding box center [1091, 85] width 108 height 26
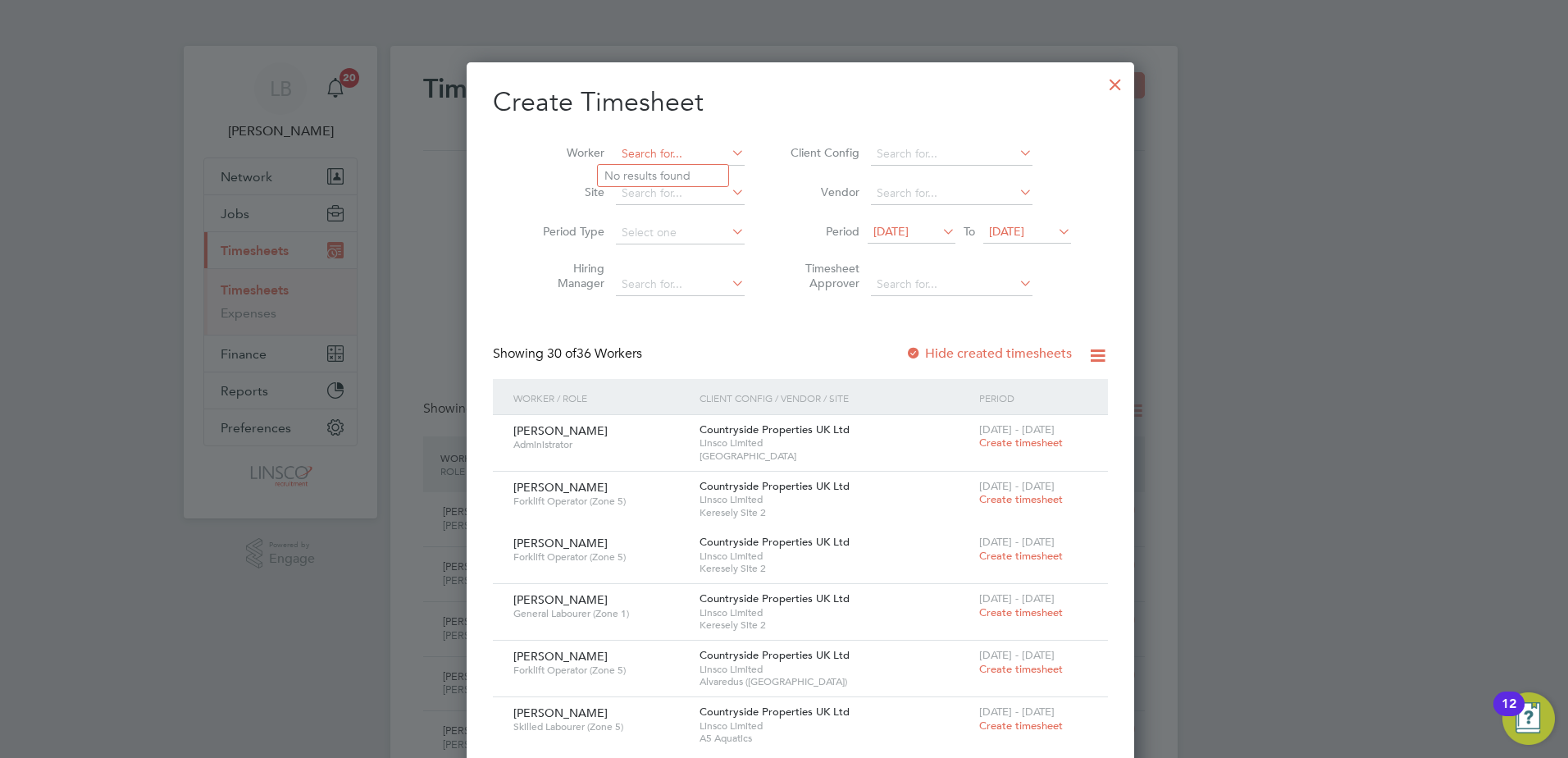
click at [667, 160] on input at bounding box center [680, 153] width 129 height 23
type input "spyr"
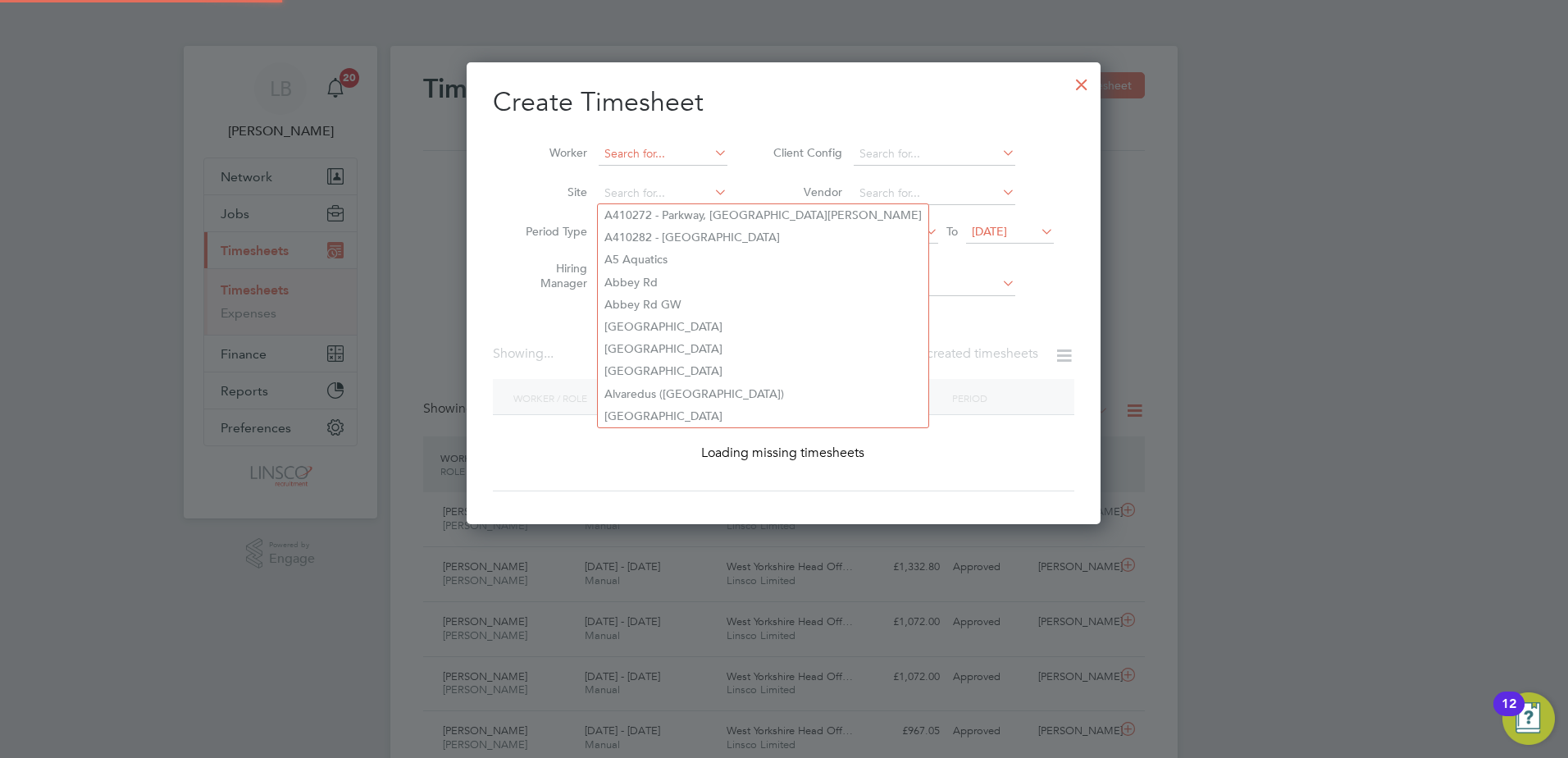
drag, startPoint x: 678, startPoint y: 197, endPoint x: 665, endPoint y: 157, distance: 42.1
click at [665, 157] on ul "Worker Site Period Type Hiring Manager" at bounding box center [620, 219] width 255 height 170
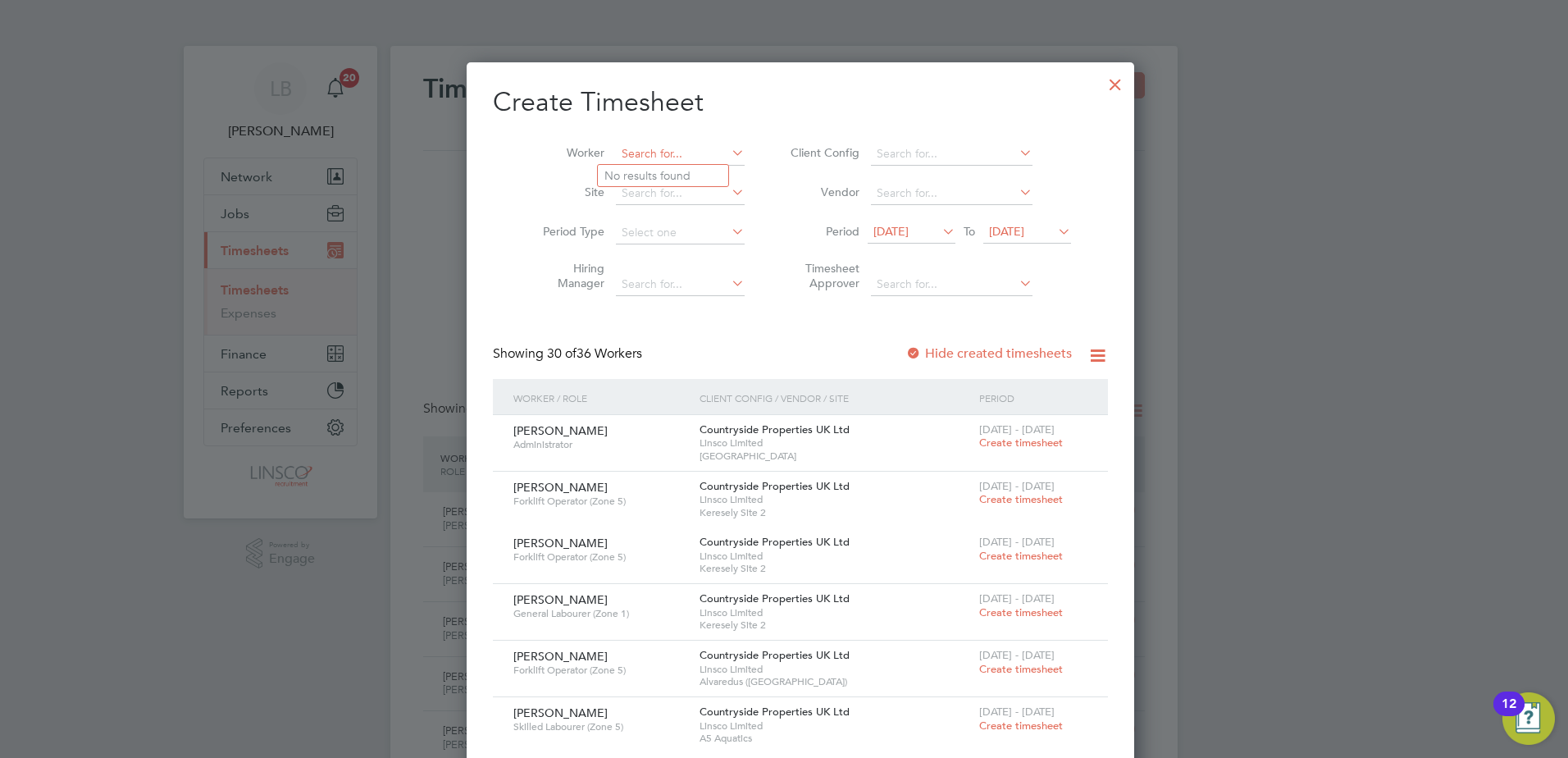
click at [665, 156] on input at bounding box center [680, 153] width 129 height 23
click at [683, 174] on li "[PERSON_NAME]" at bounding box center [671, 176] width 147 height 23
type input "[PERSON_NAME]"
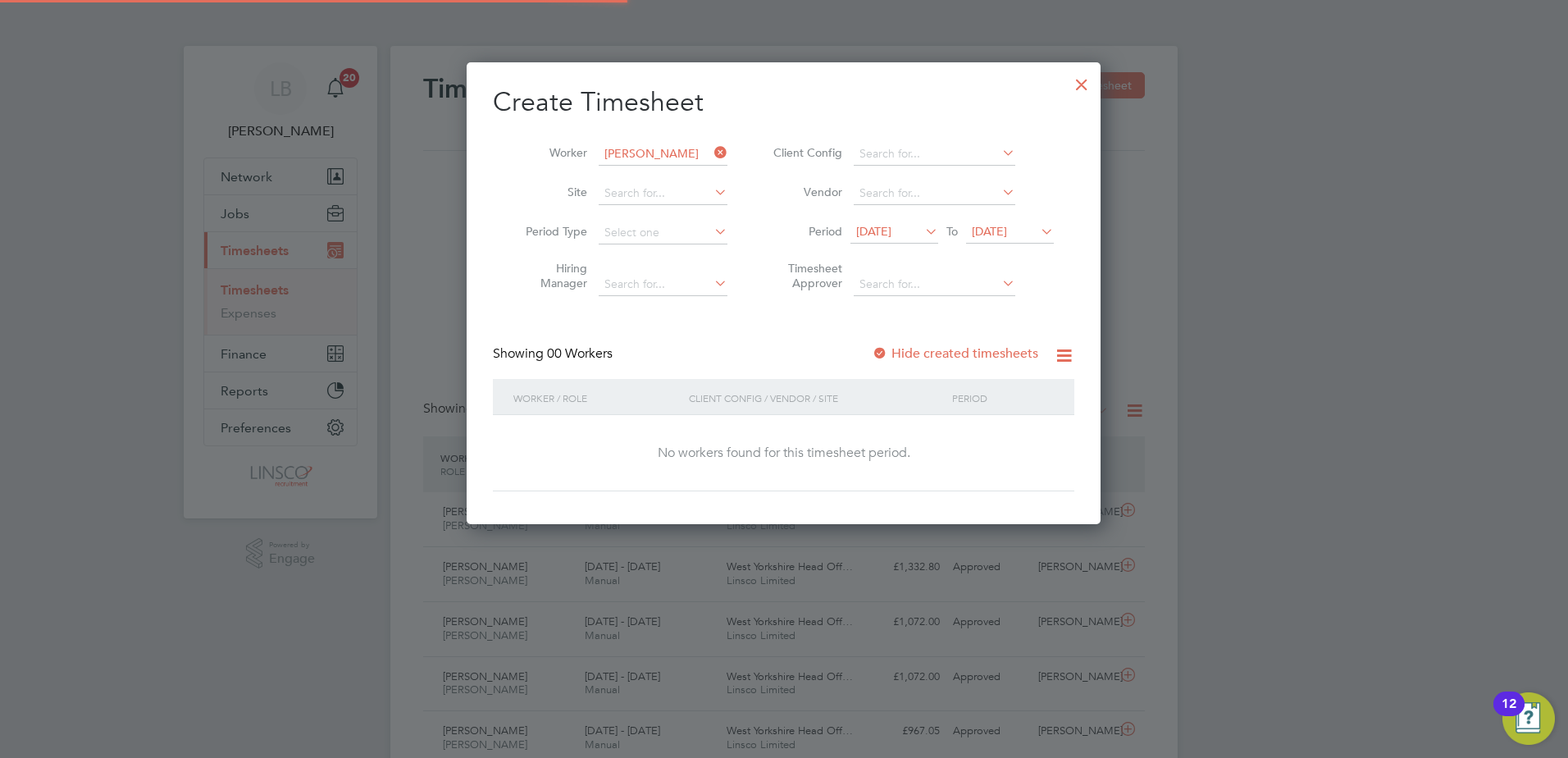
click at [891, 228] on span "[DATE]" at bounding box center [873, 231] width 35 height 14
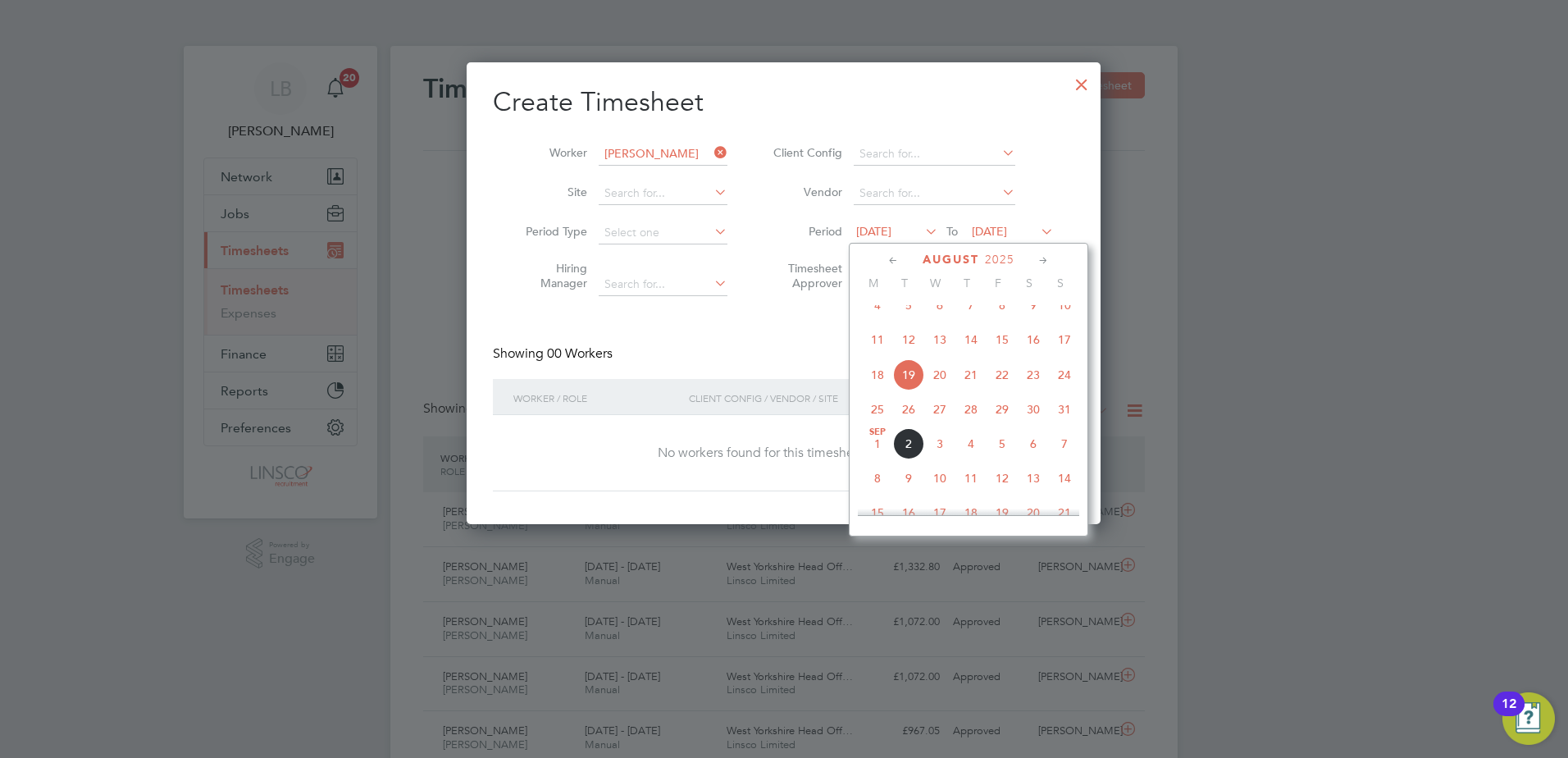
click at [882, 421] on span "25" at bounding box center [878, 409] width 32 height 32
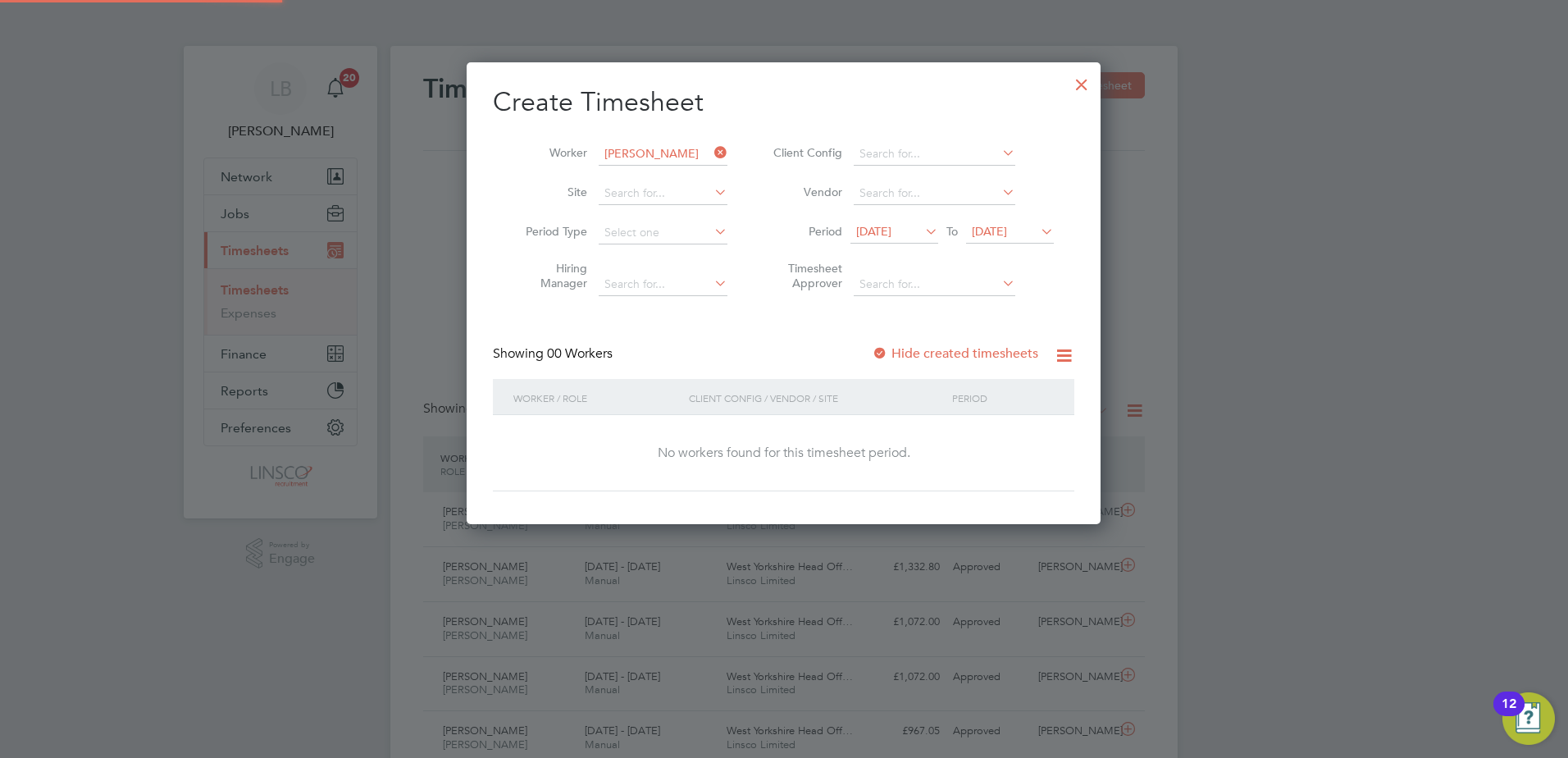
drag, startPoint x: 989, startPoint y: 328, endPoint x: 965, endPoint y: 371, distance: 49.2
click at [982, 348] on div "Create Timesheet Worker [PERSON_NAME] Site Period Type Hiring Manager Client Co…" at bounding box center [783, 289] width 582 height 406
click at [965, 371] on div "Showing 00 Workers Hide created timesheets" at bounding box center [783, 362] width 582 height 33
click at [966, 353] on label "Hide created timesheets" at bounding box center [955, 354] width 167 height 16
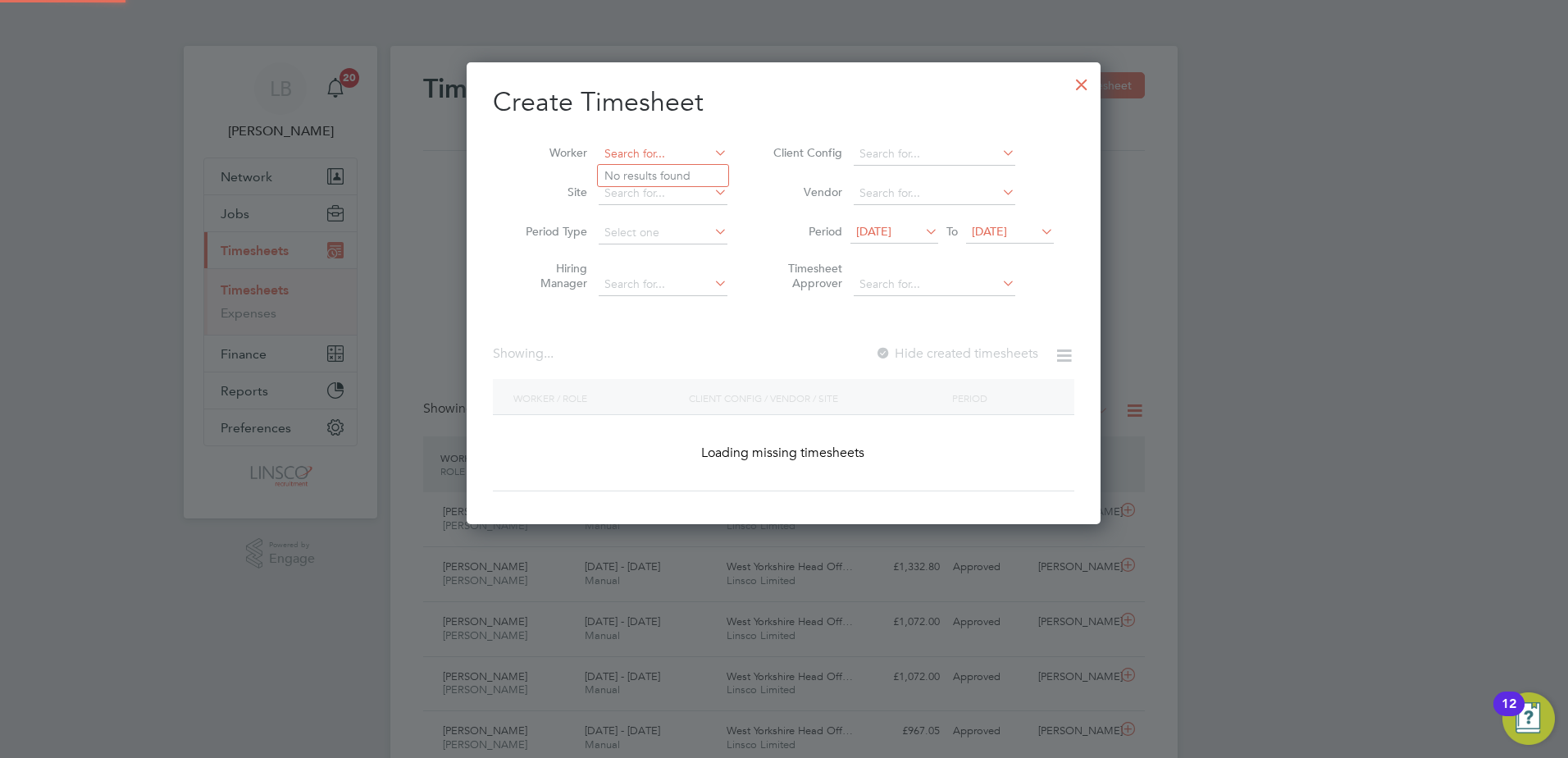
click at [705, 156] on input at bounding box center [663, 153] width 129 height 23
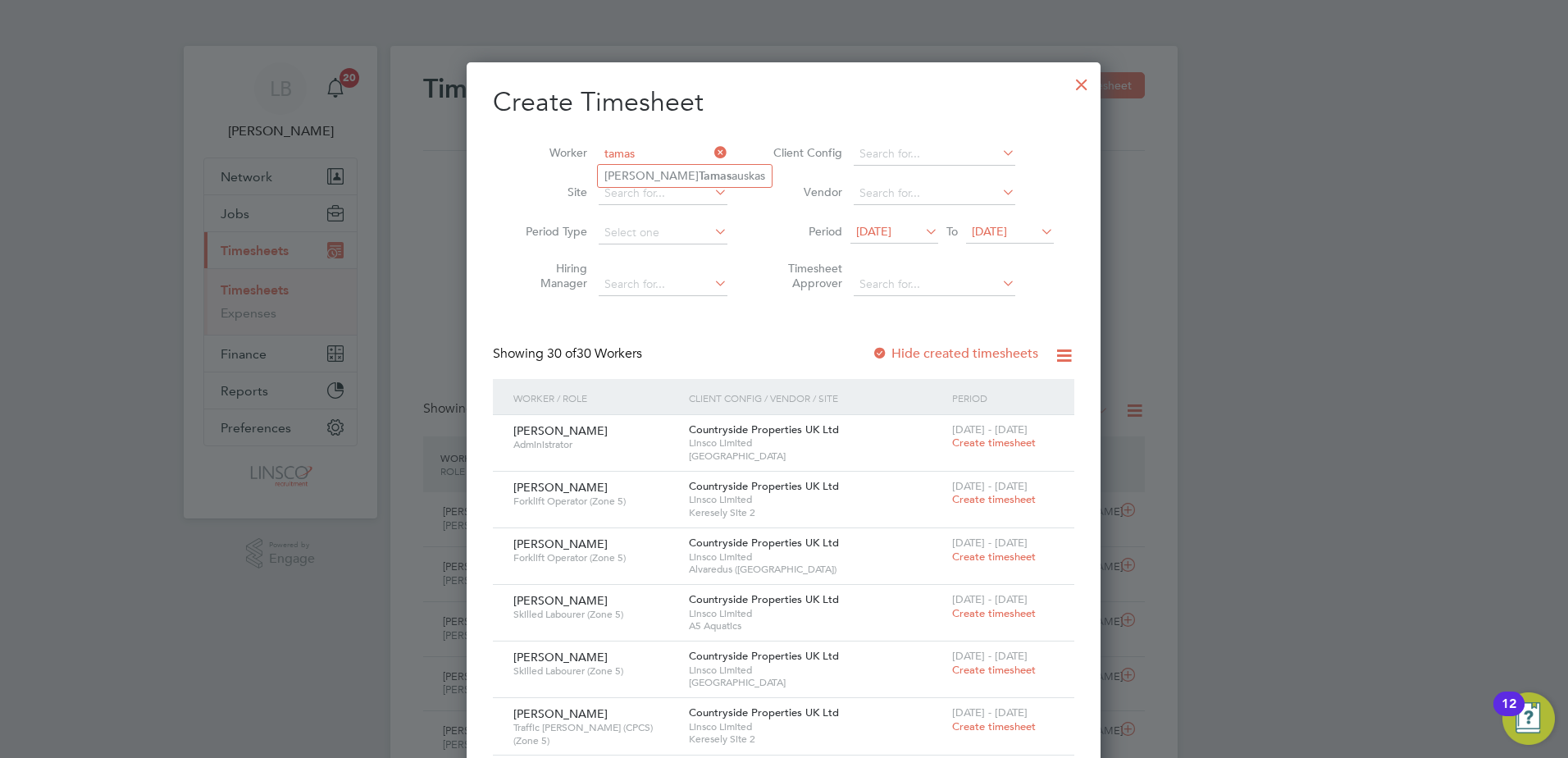
type input "tamas"
click at [1088, 80] on div at bounding box center [1082, 80] width 30 height 30
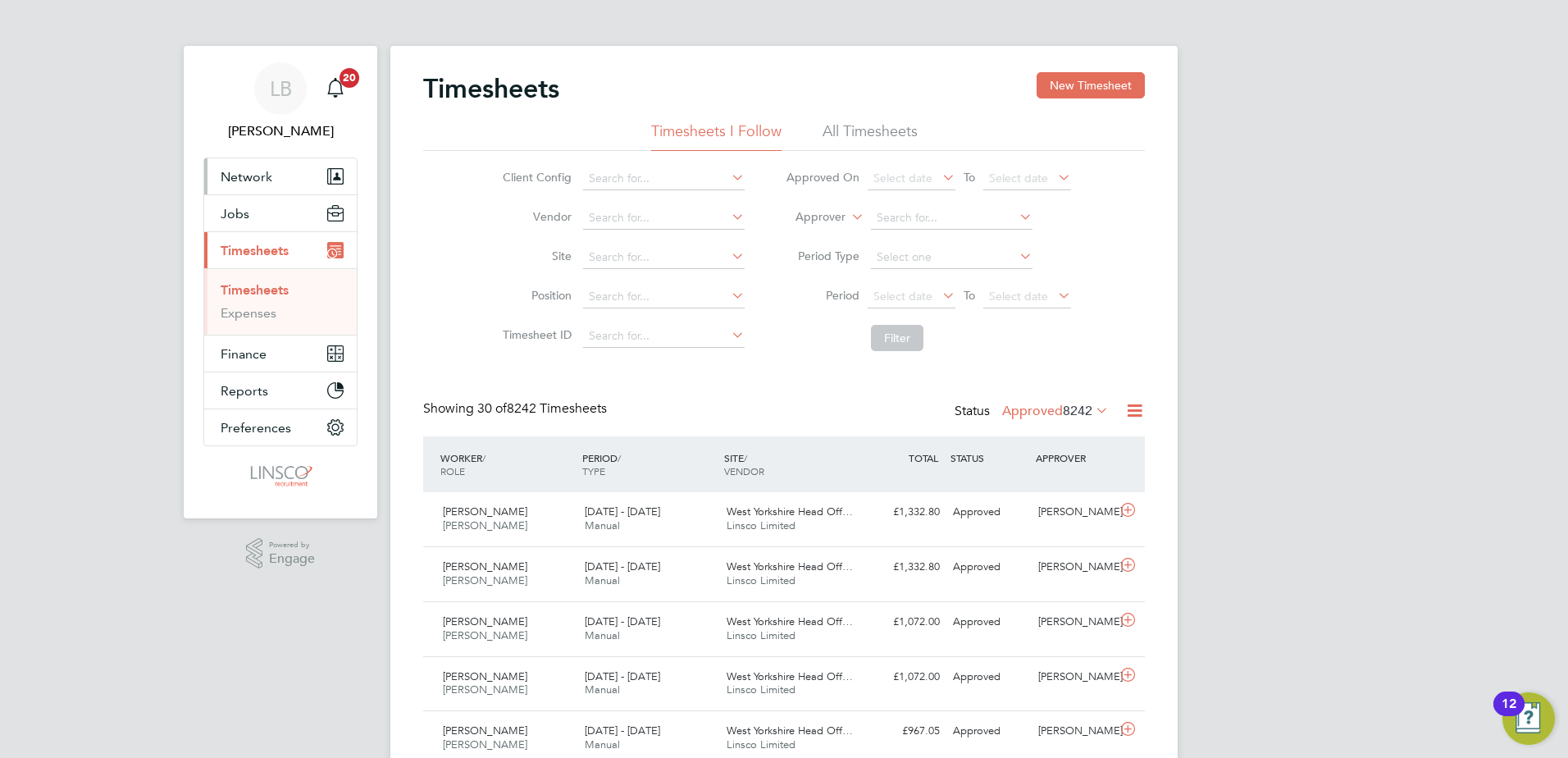
click at [253, 185] on button "Network" at bounding box center [280, 176] width 152 height 36
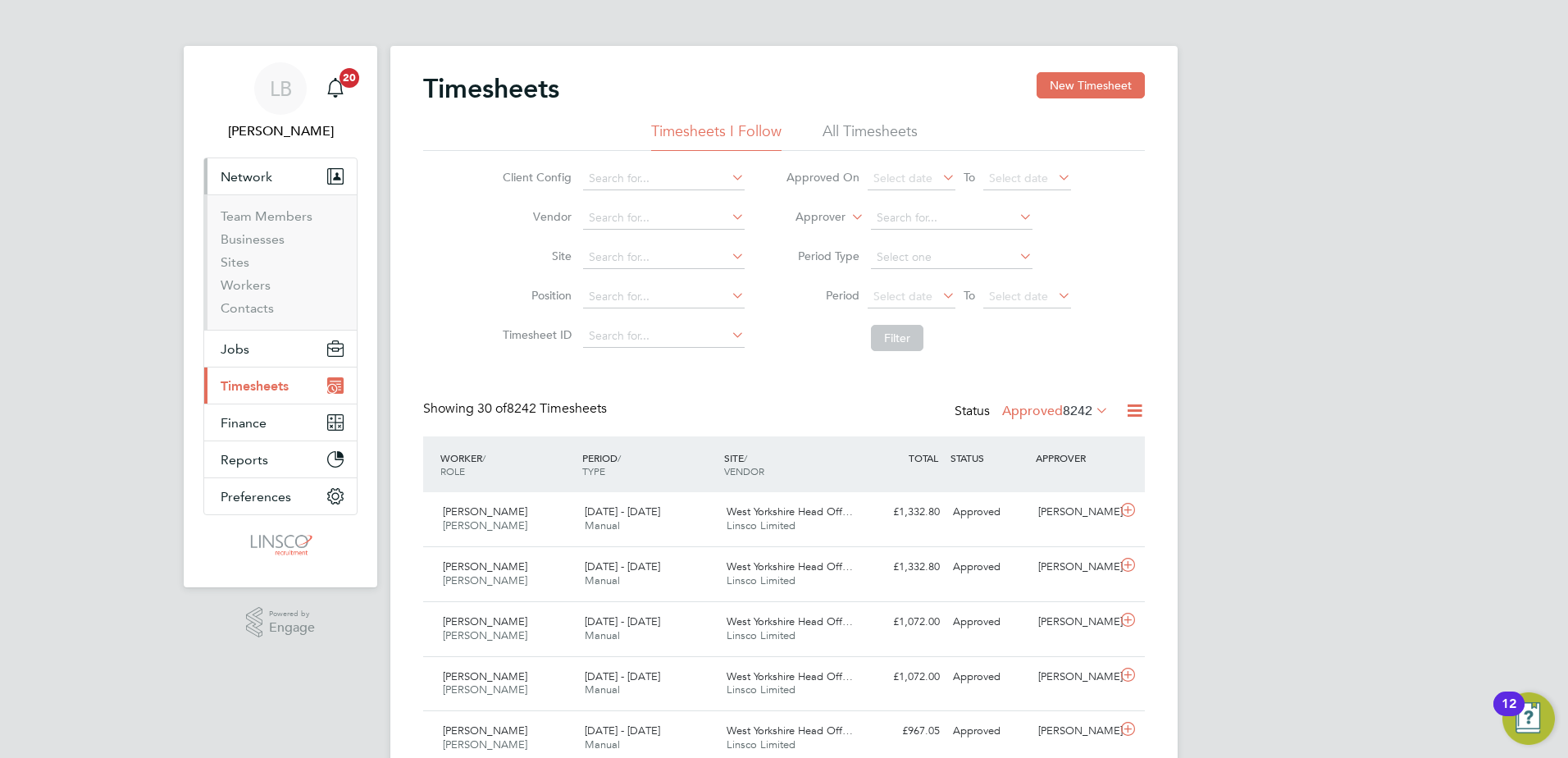
click at [244, 293] on li "Workers" at bounding box center [282, 288] width 123 height 23
click at [244, 286] on link "Workers" at bounding box center [245, 284] width 50 height 15
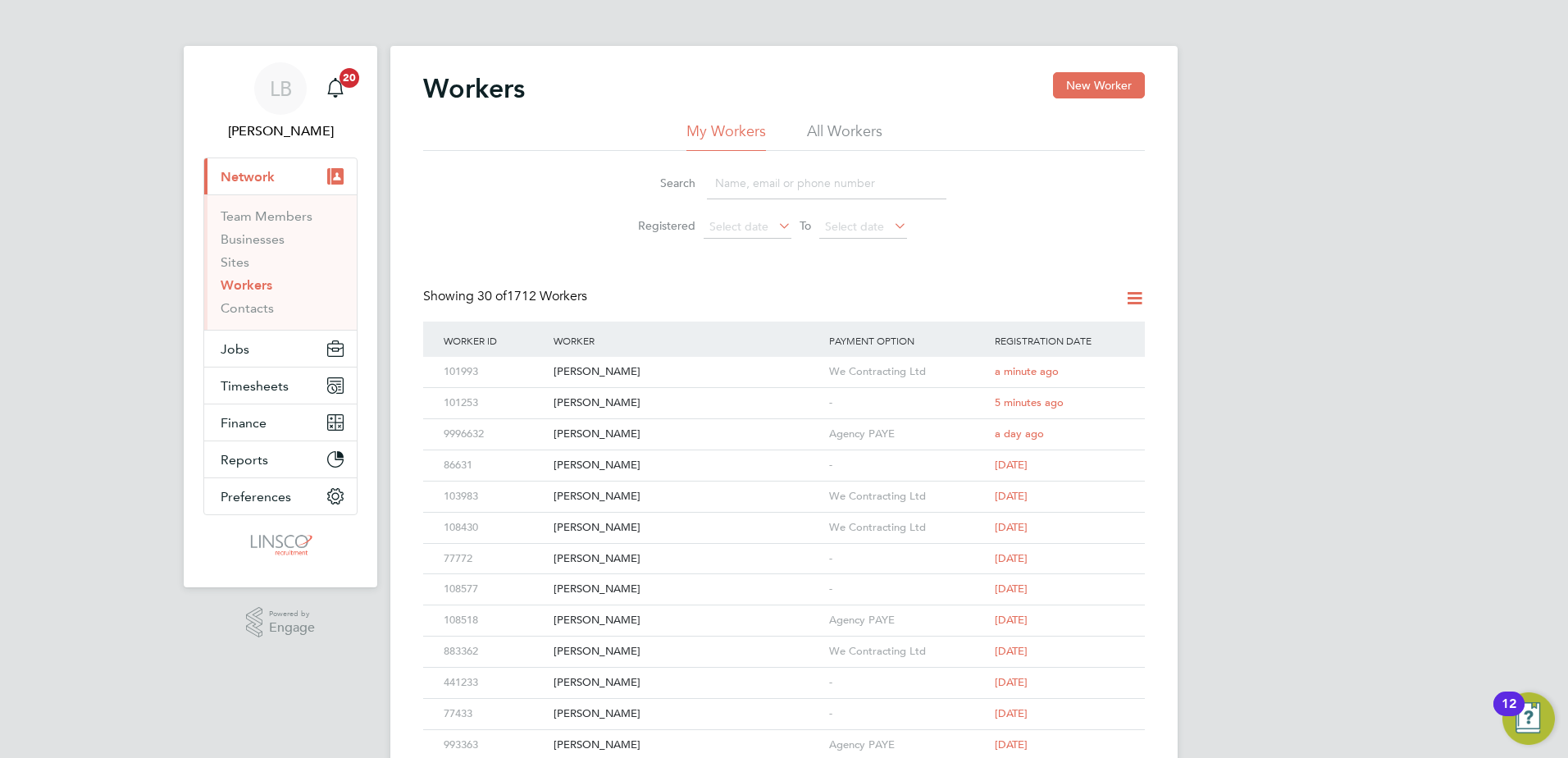
click at [772, 174] on input at bounding box center [826, 182] width 239 height 32
click at [246, 358] on button "Jobs" at bounding box center [280, 348] width 152 height 36
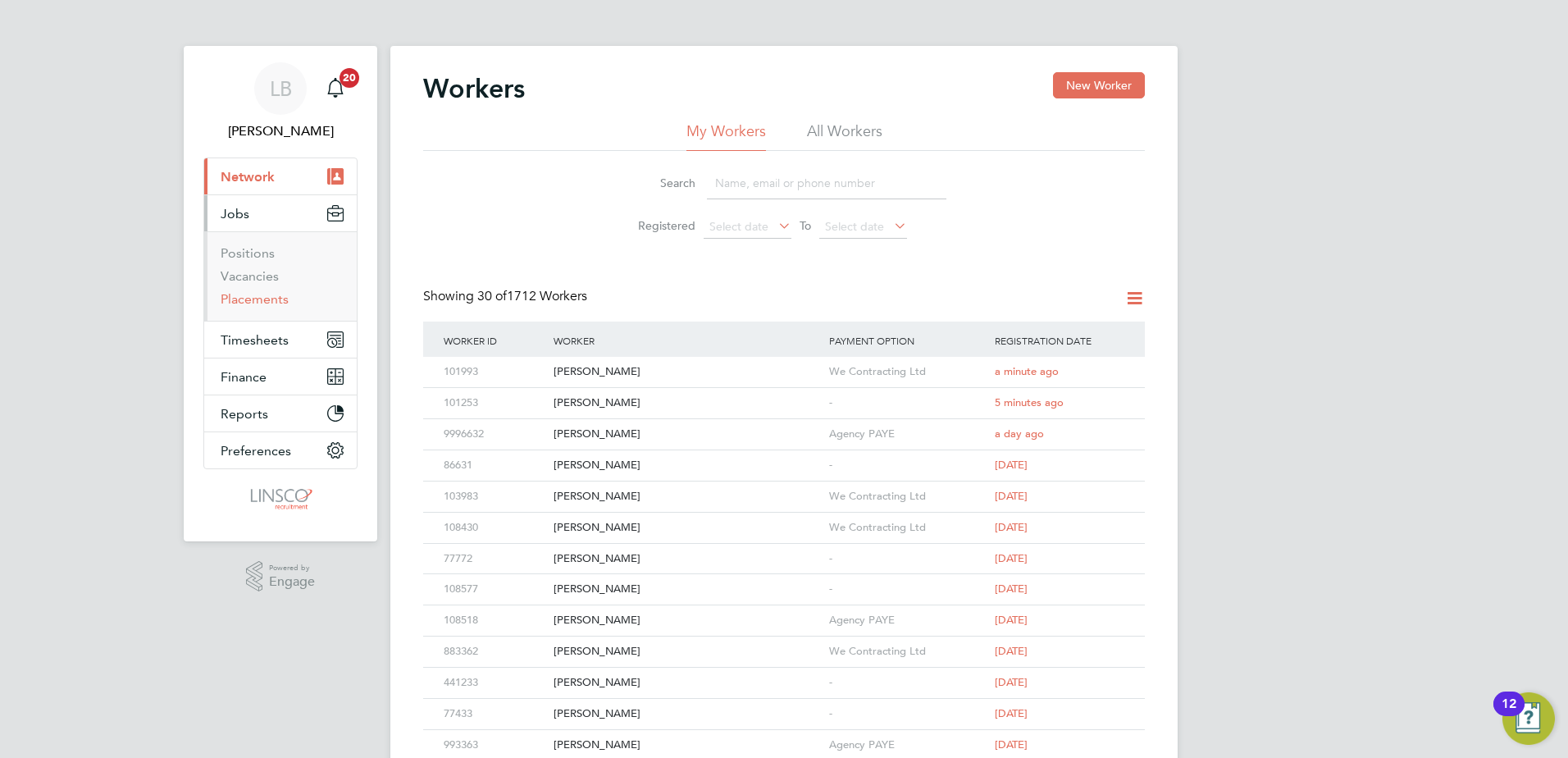
click at [258, 305] on link "Placements" at bounding box center [254, 299] width 68 height 15
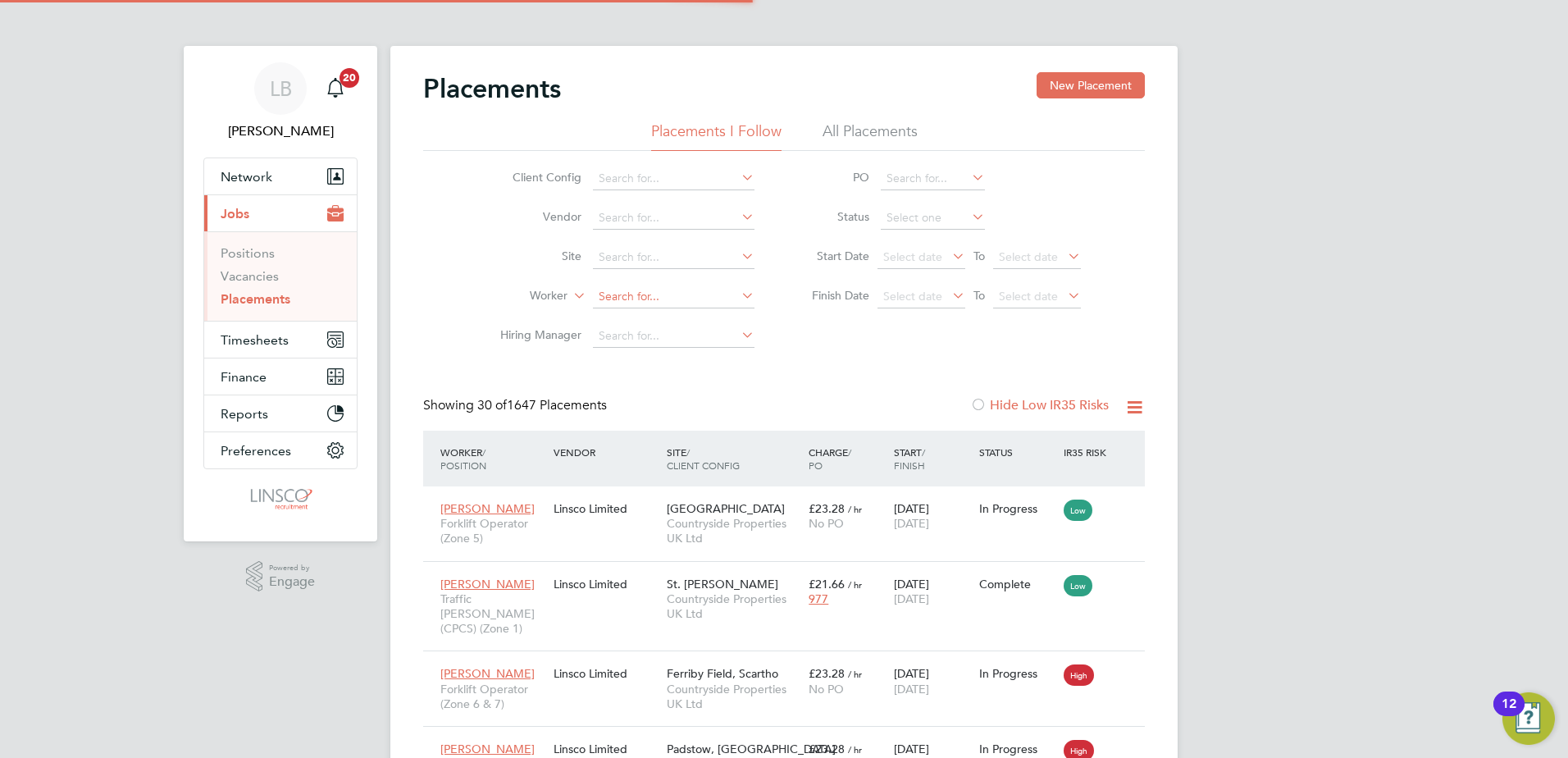
click at [647, 298] on input at bounding box center [673, 296] width 161 height 23
type input "tamas"
click at [257, 178] on span "Network" at bounding box center [246, 176] width 51 height 15
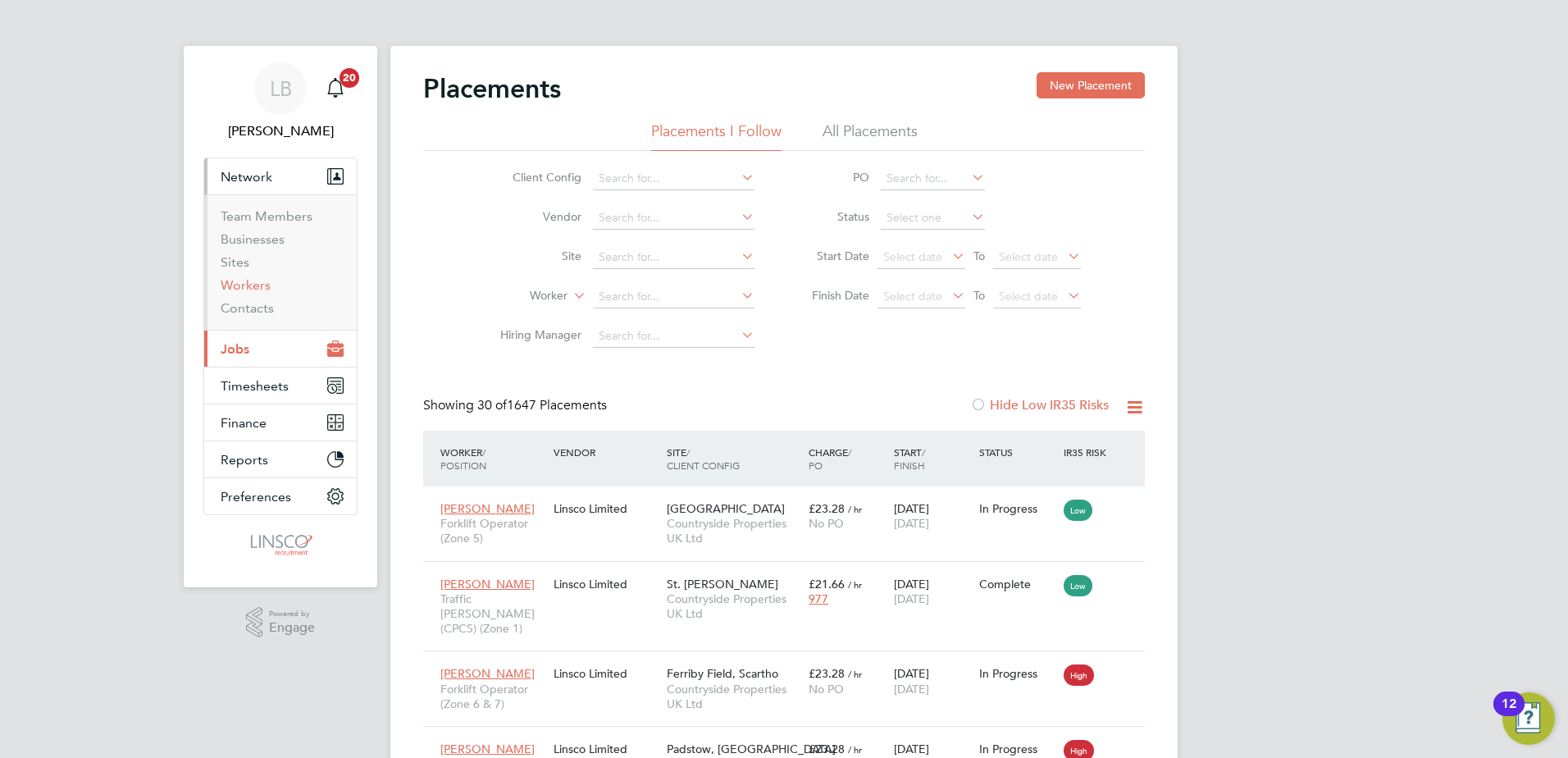
click at [237, 280] on link "Workers" at bounding box center [245, 284] width 50 height 15
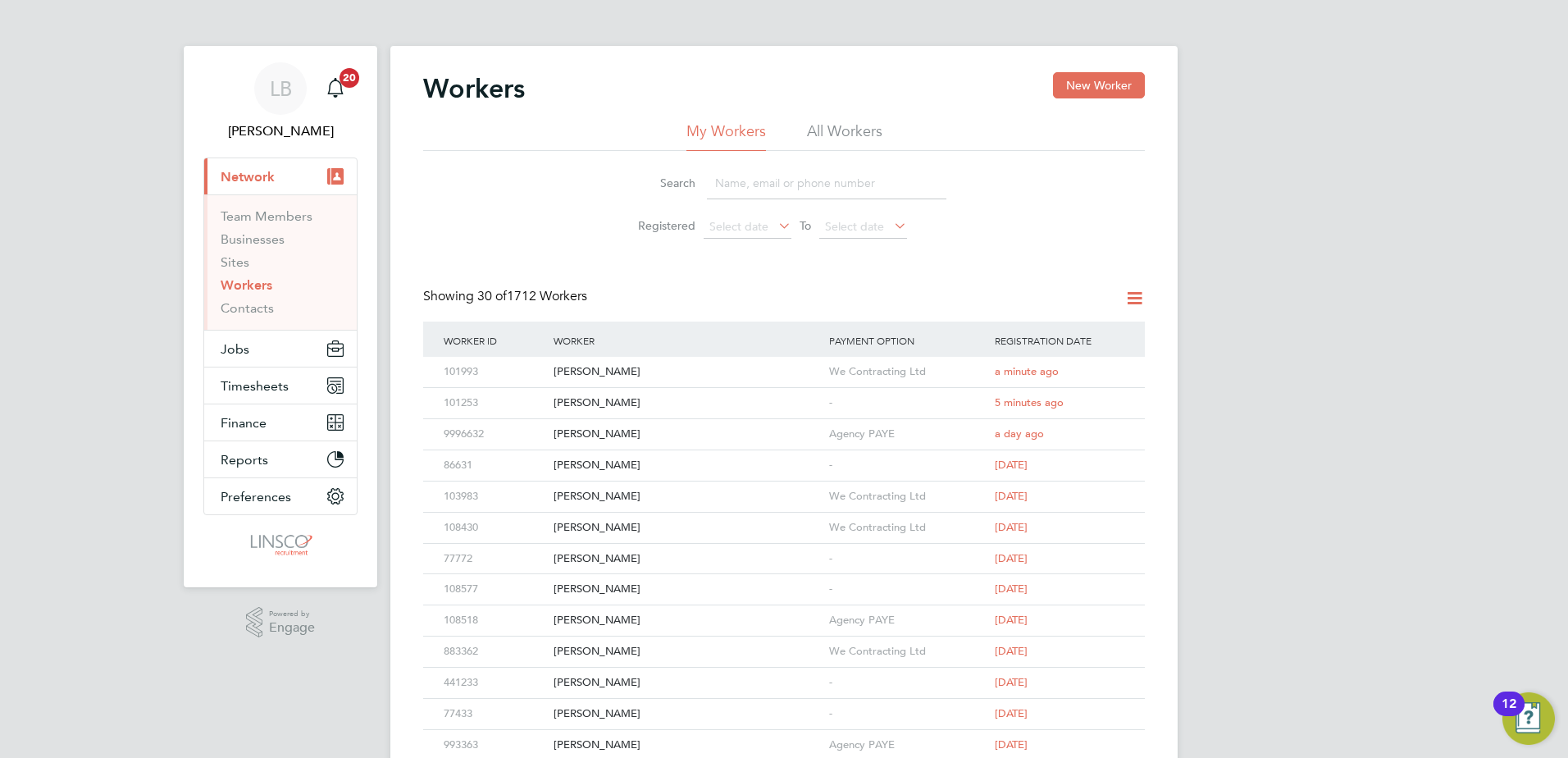
click at [807, 180] on input at bounding box center [826, 182] width 239 height 32
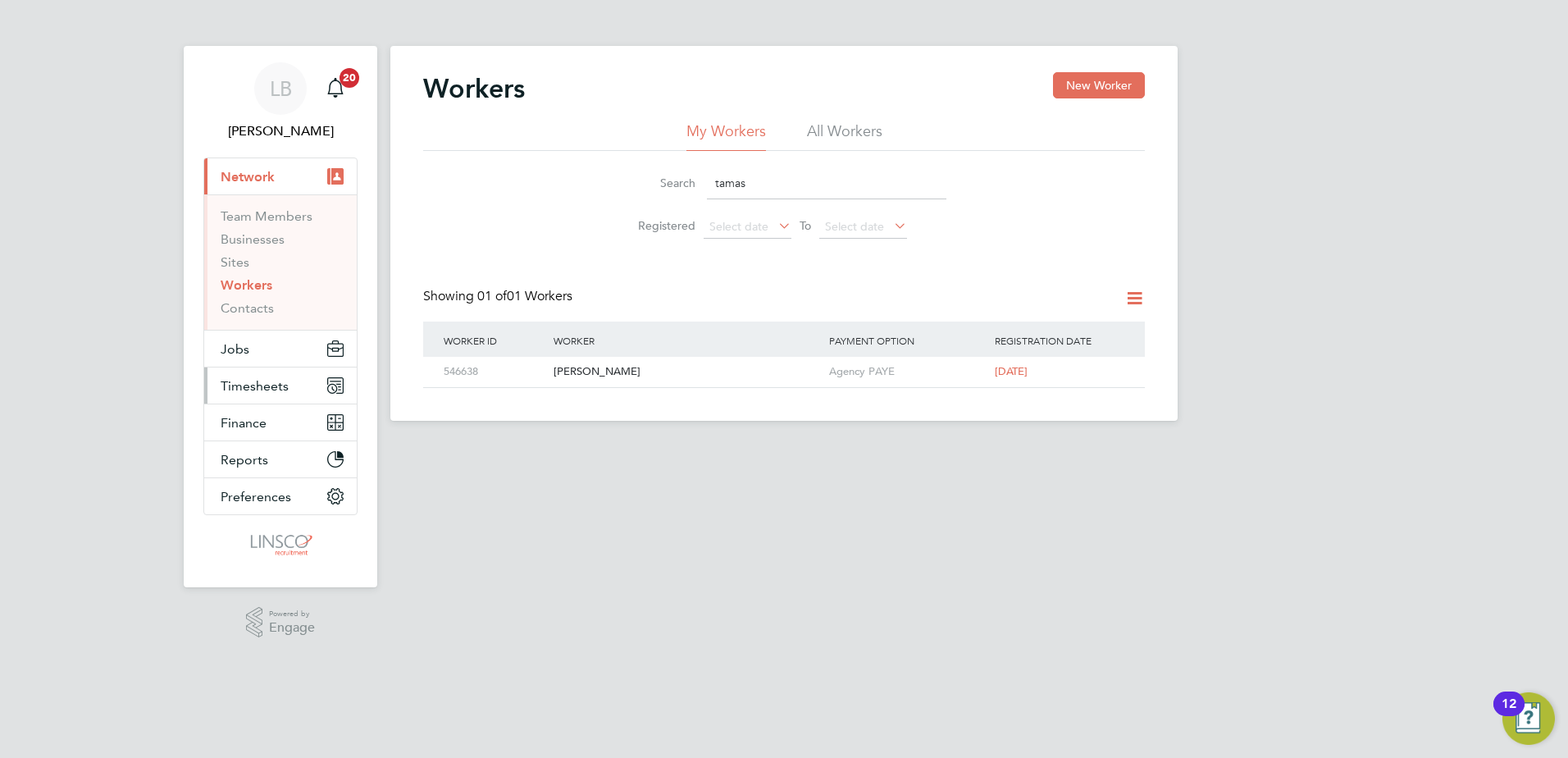
type input "tamas"
click at [246, 393] on button "Timesheets" at bounding box center [280, 385] width 152 height 36
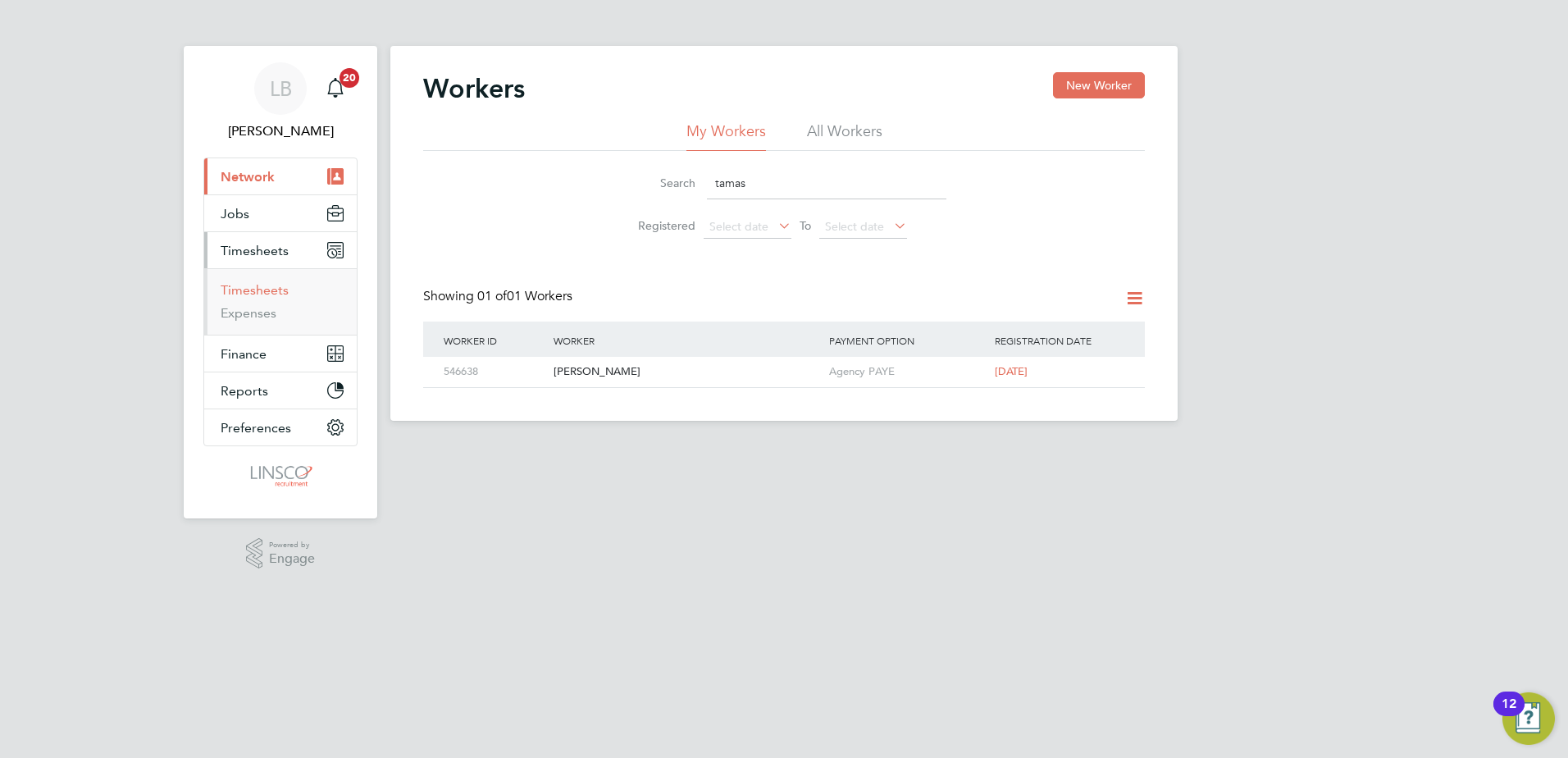
click at [260, 295] on link "Timesheets" at bounding box center [254, 290] width 68 height 15
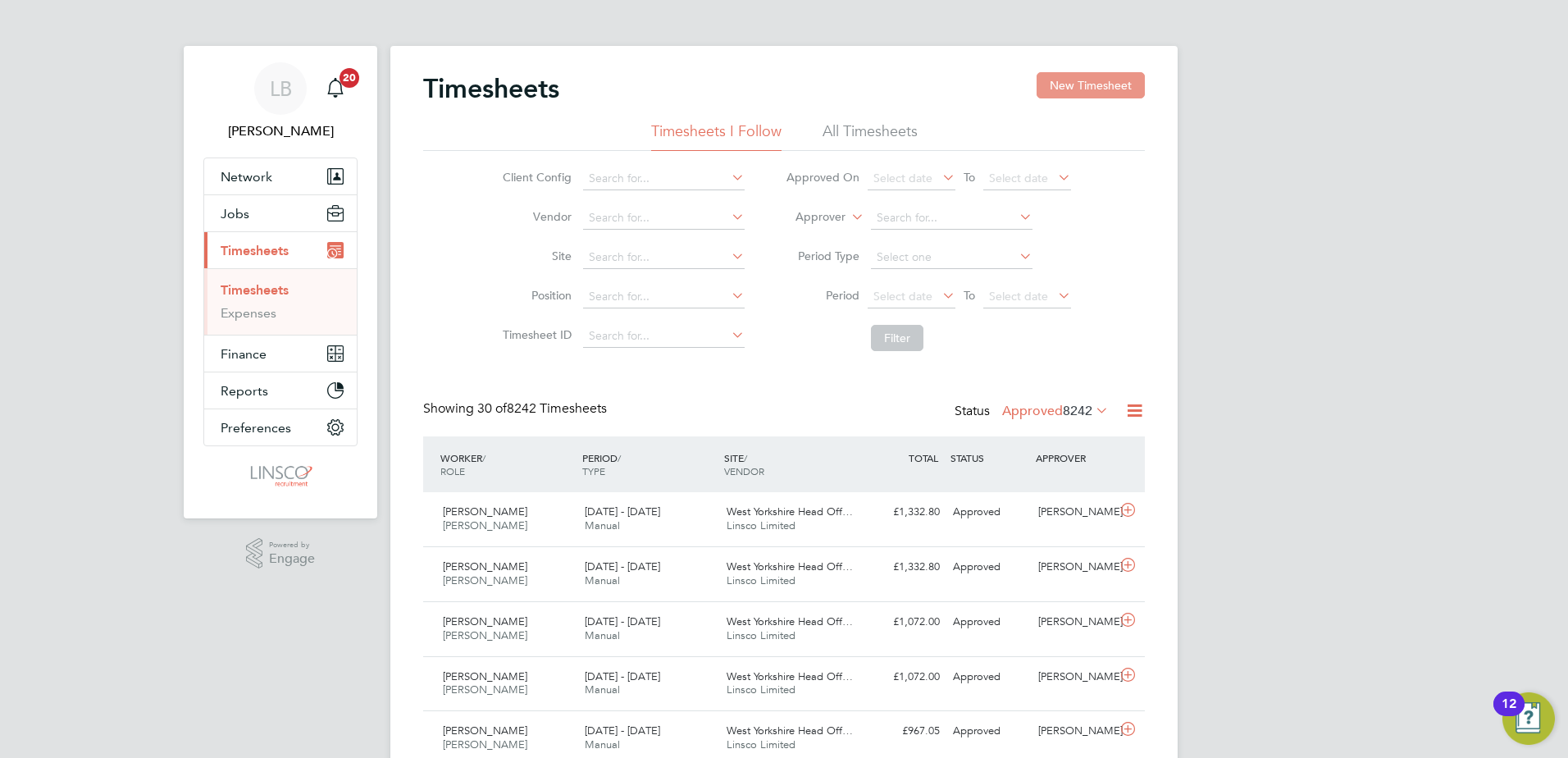
click at [1089, 88] on button "New Timesheet" at bounding box center [1091, 85] width 108 height 26
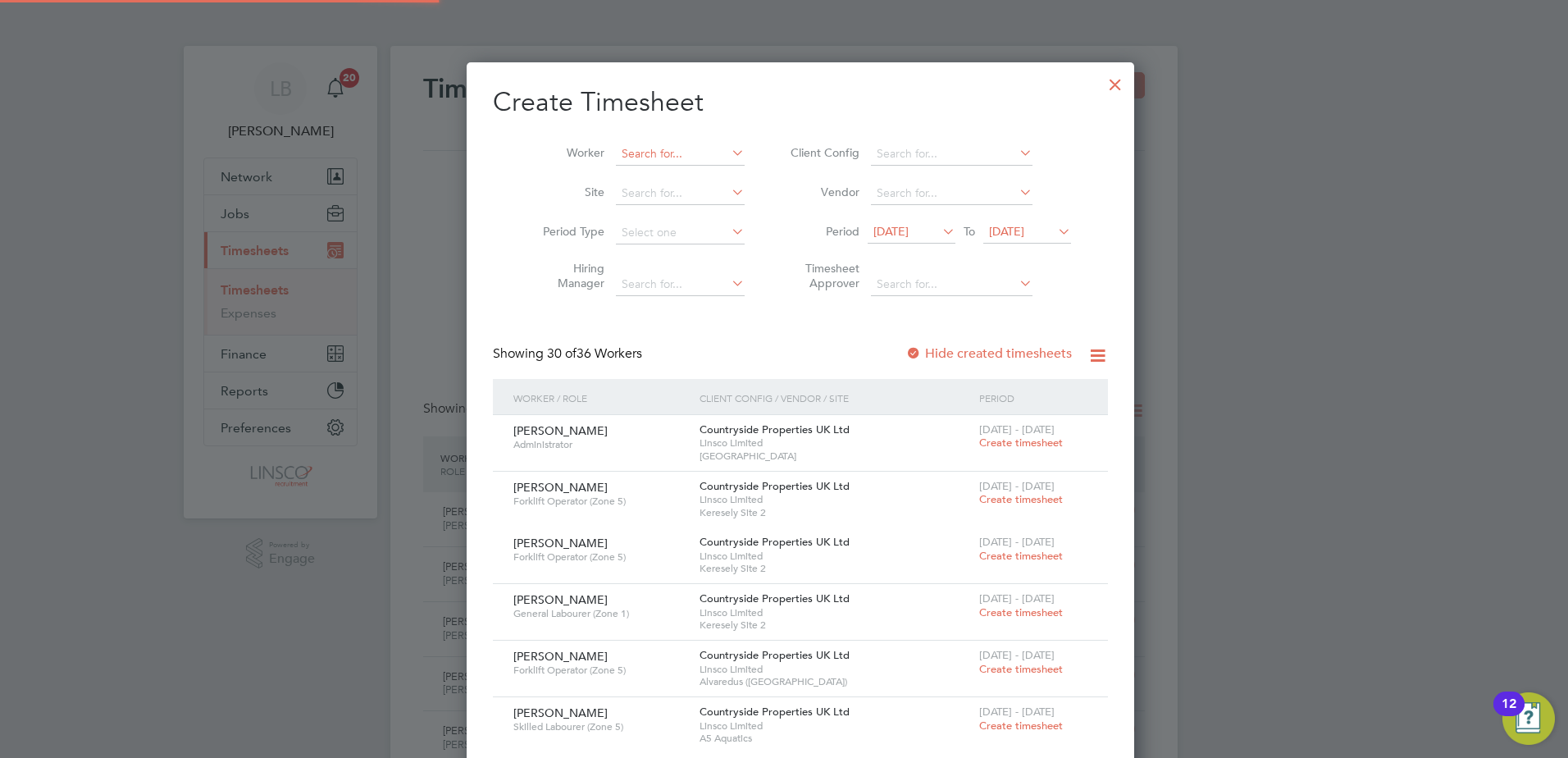
click at [656, 151] on input at bounding box center [680, 153] width 129 height 23
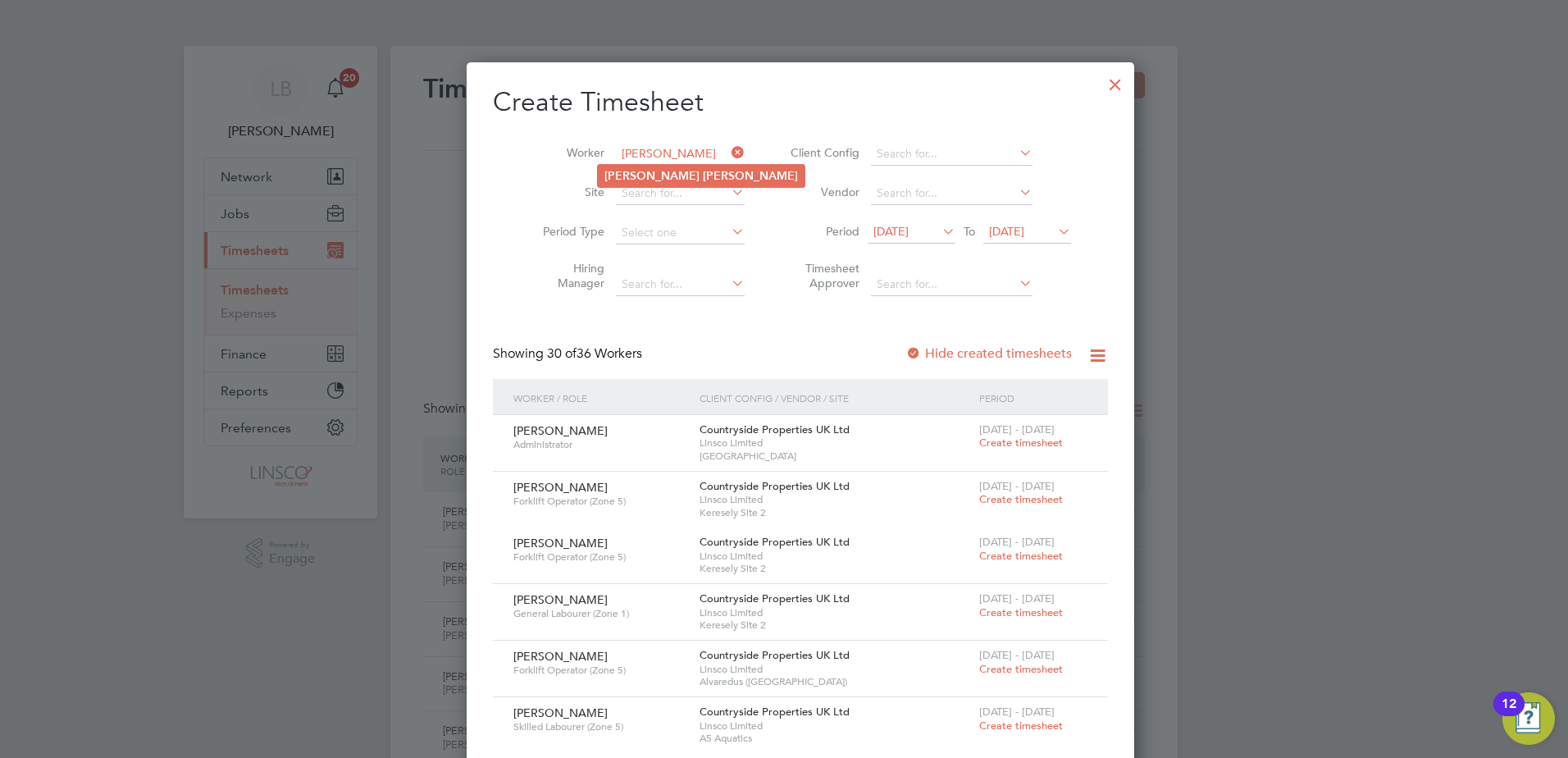
click at [632, 185] on li "[PERSON_NAME]" at bounding box center [701, 176] width 207 height 23
type input "[PERSON_NAME]"
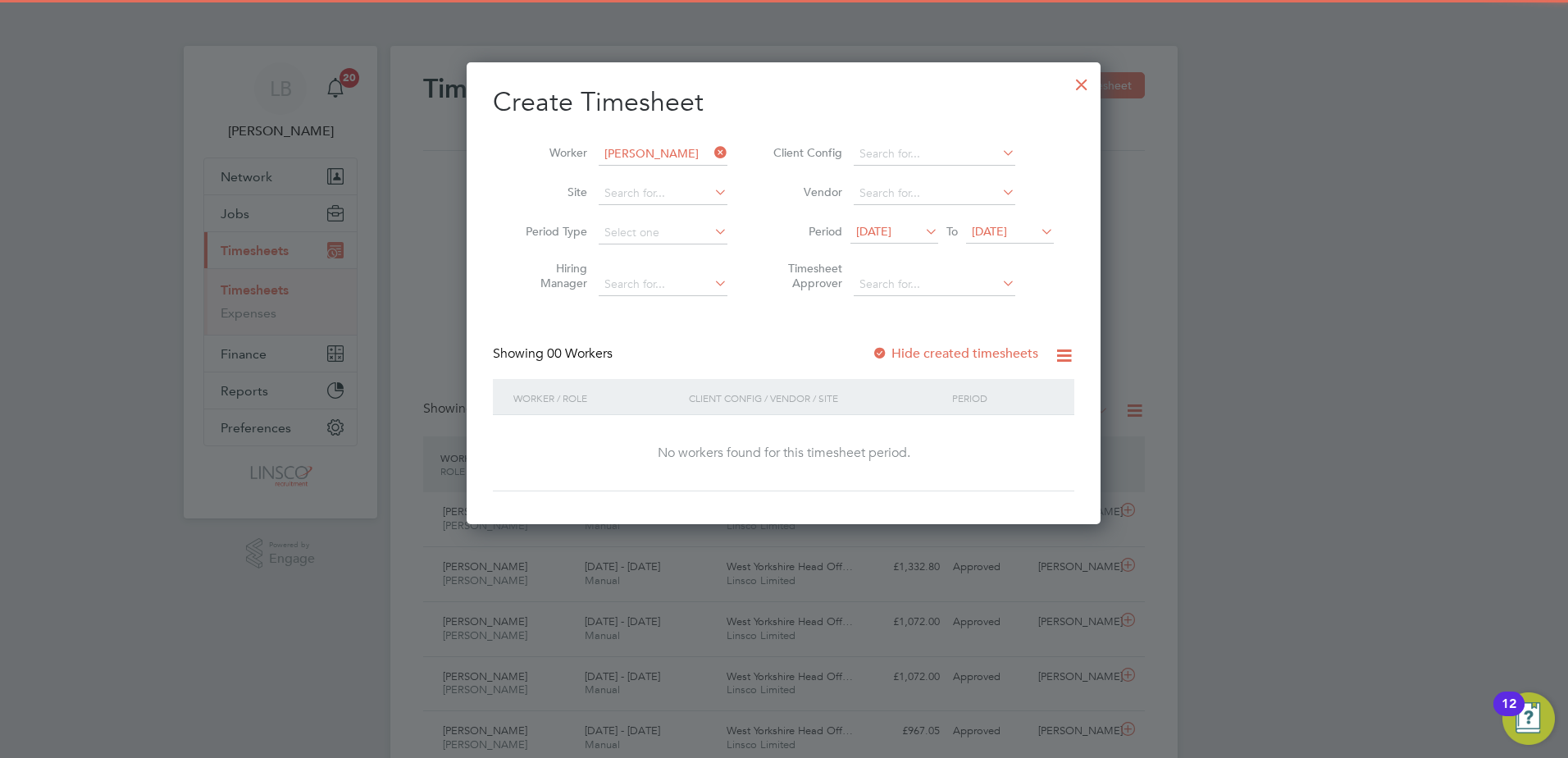
click at [913, 241] on span "[DATE]" at bounding box center [894, 232] width 88 height 23
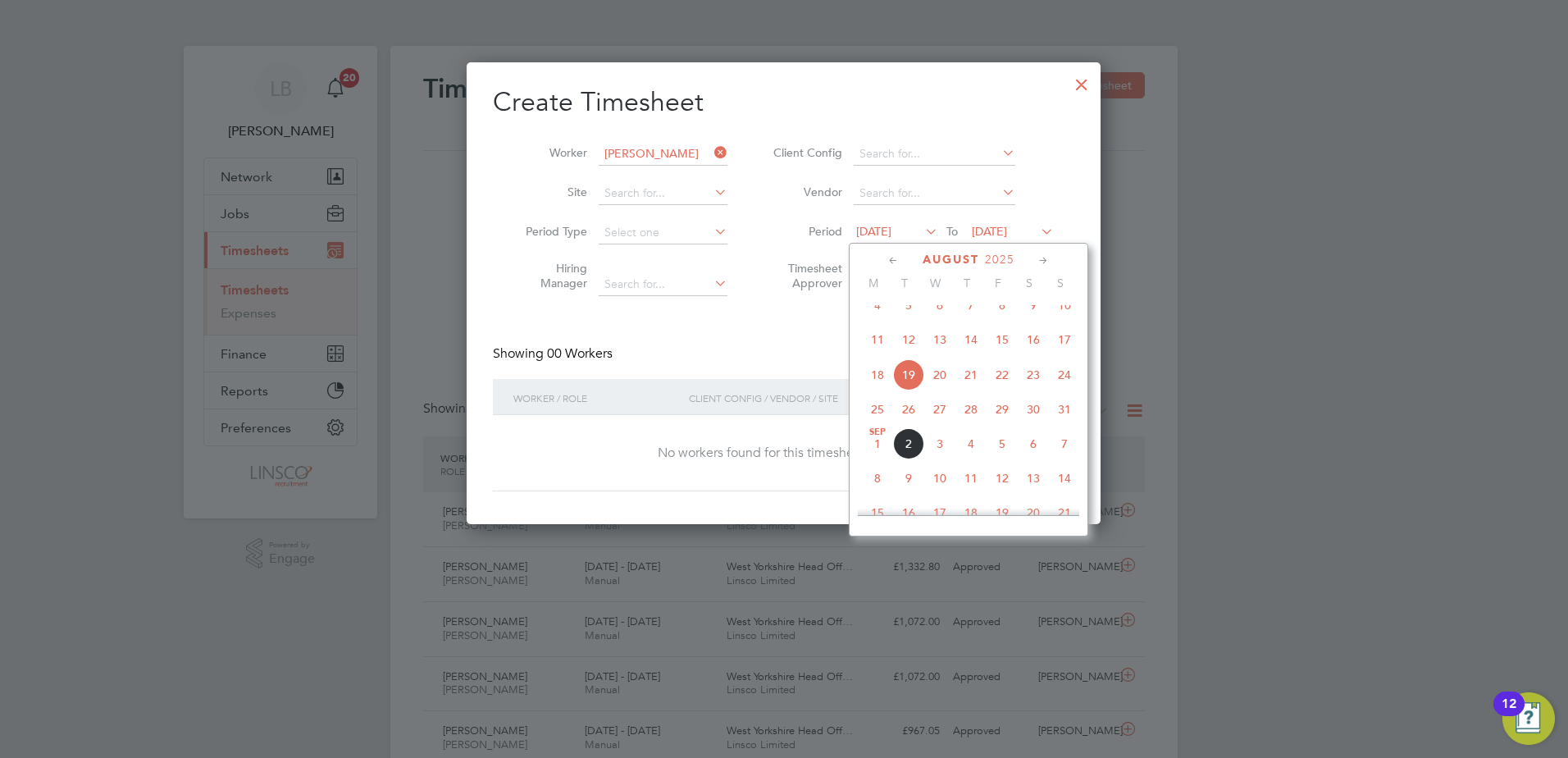
click at [881, 420] on span "25" at bounding box center [878, 409] width 32 height 32
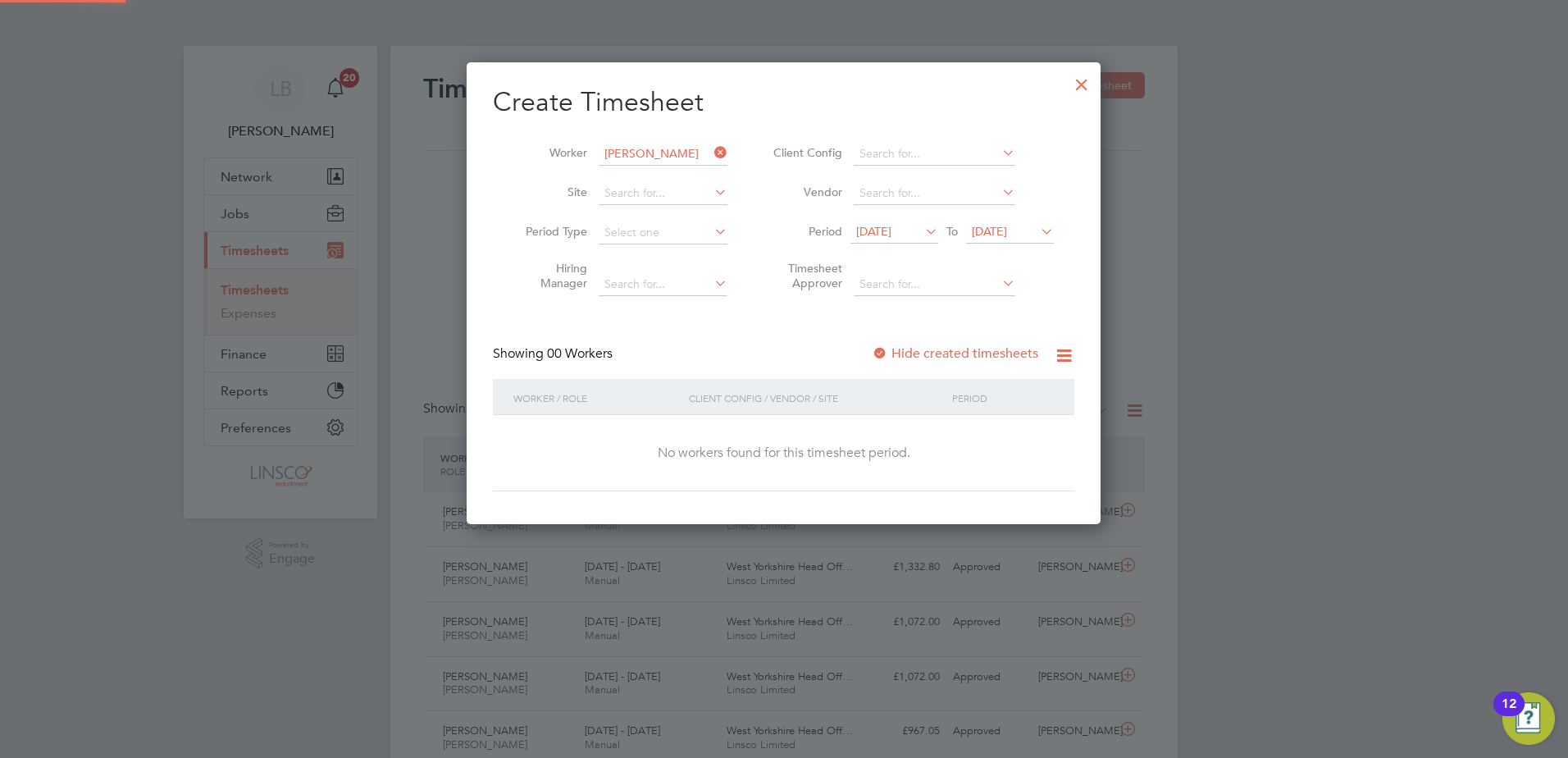
click at [1007, 237] on span "[DATE]" at bounding box center [989, 231] width 35 height 14
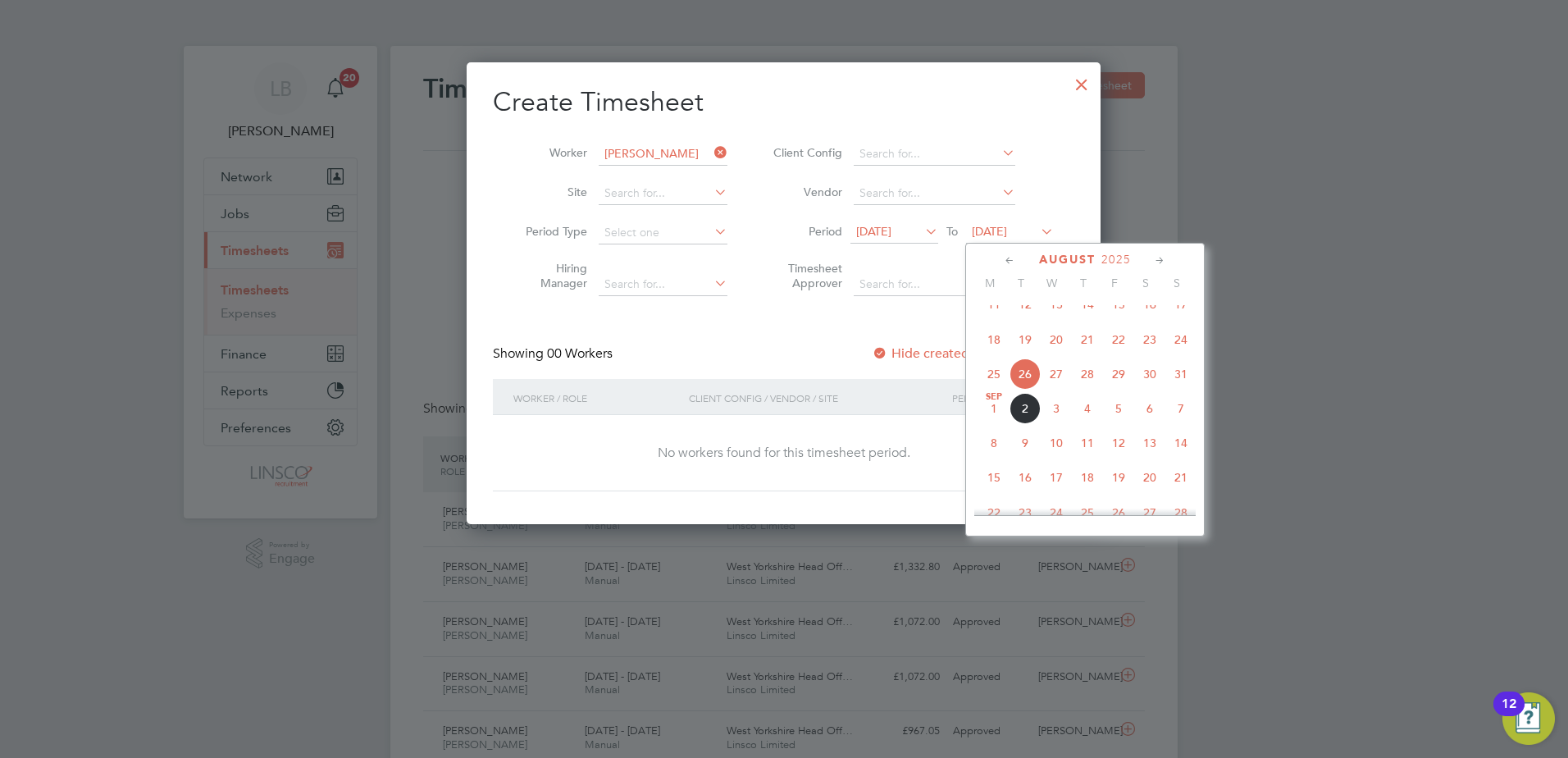
click at [1174, 390] on span "31" at bounding box center [1181, 374] width 32 height 32
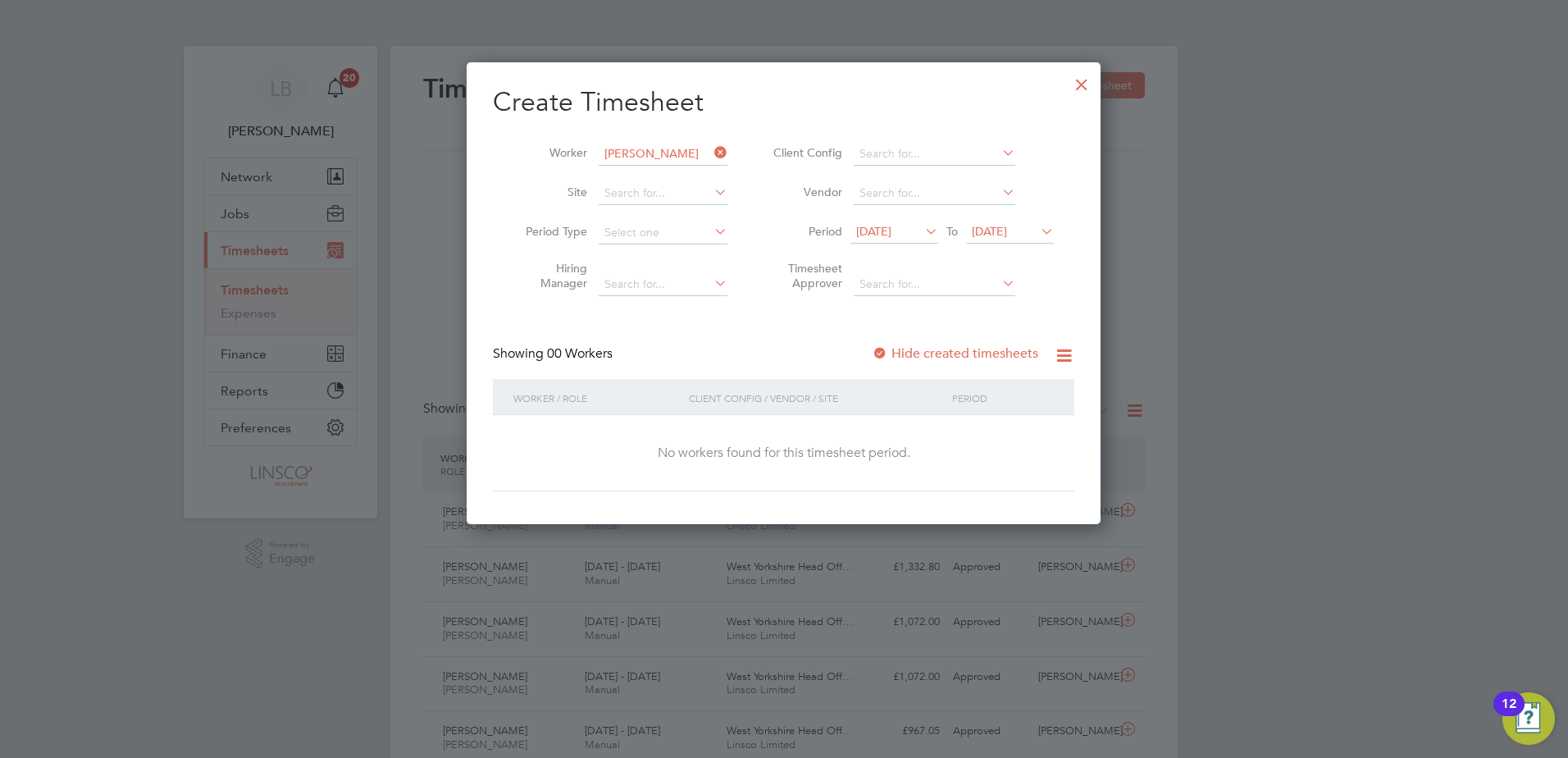
click at [950, 333] on div "Create Timesheet Worker [PERSON_NAME] Site Period Type Hiring Manager Client Co…" at bounding box center [783, 289] width 582 height 406
click at [951, 346] on label "Hide created timesheets" at bounding box center [955, 354] width 167 height 16
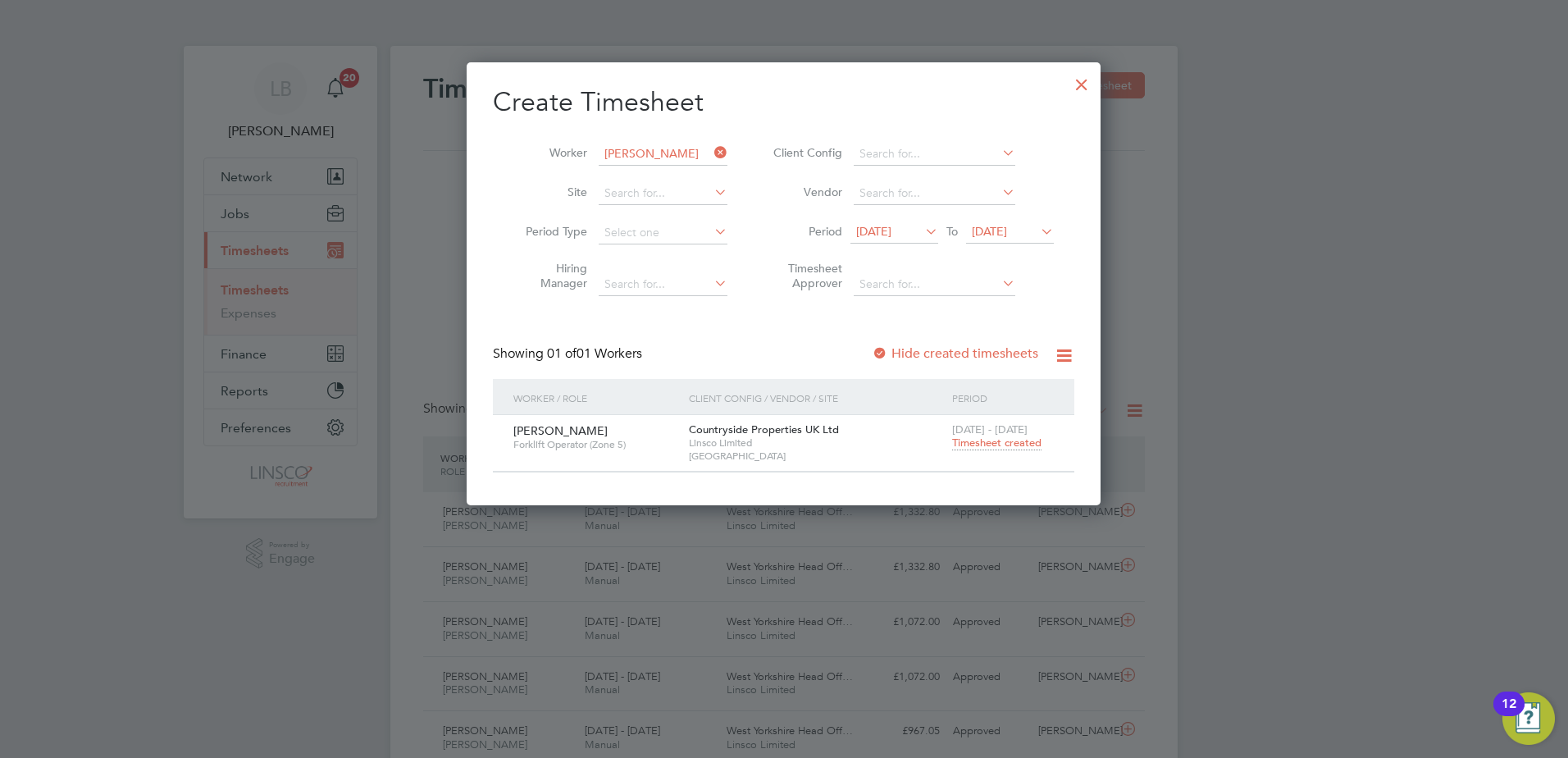
click at [963, 444] on span "Timesheet created" at bounding box center [997, 443] width 89 height 14
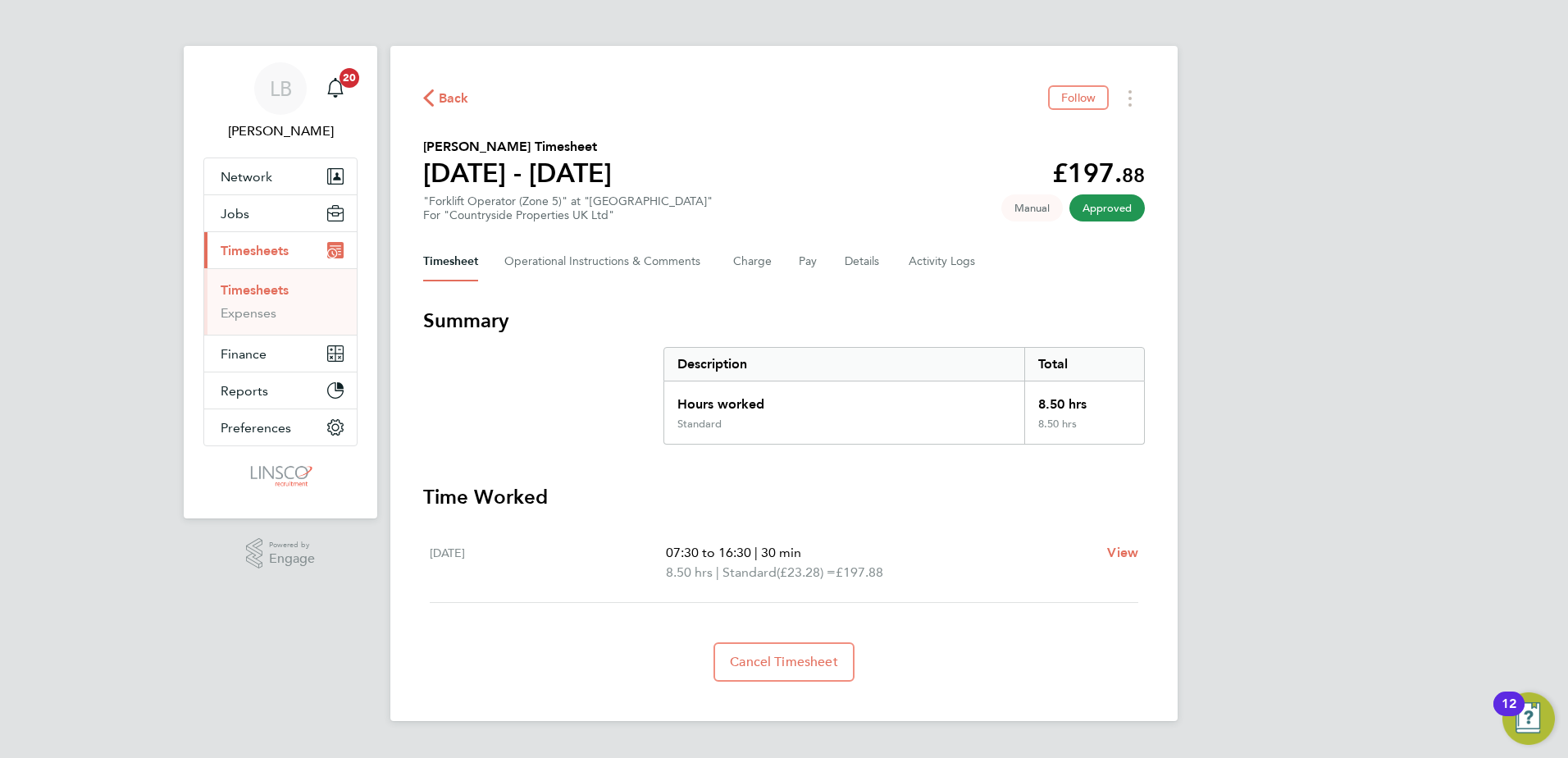
click at [429, 79] on div "Back Follow [PERSON_NAME] Timesheet [DATE] - [DATE] £197. 88 "Forklift Operator…" at bounding box center [784, 384] width 788 height 675
click at [443, 95] on span "Back" at bounding box center [454, 98] width 31 height 20
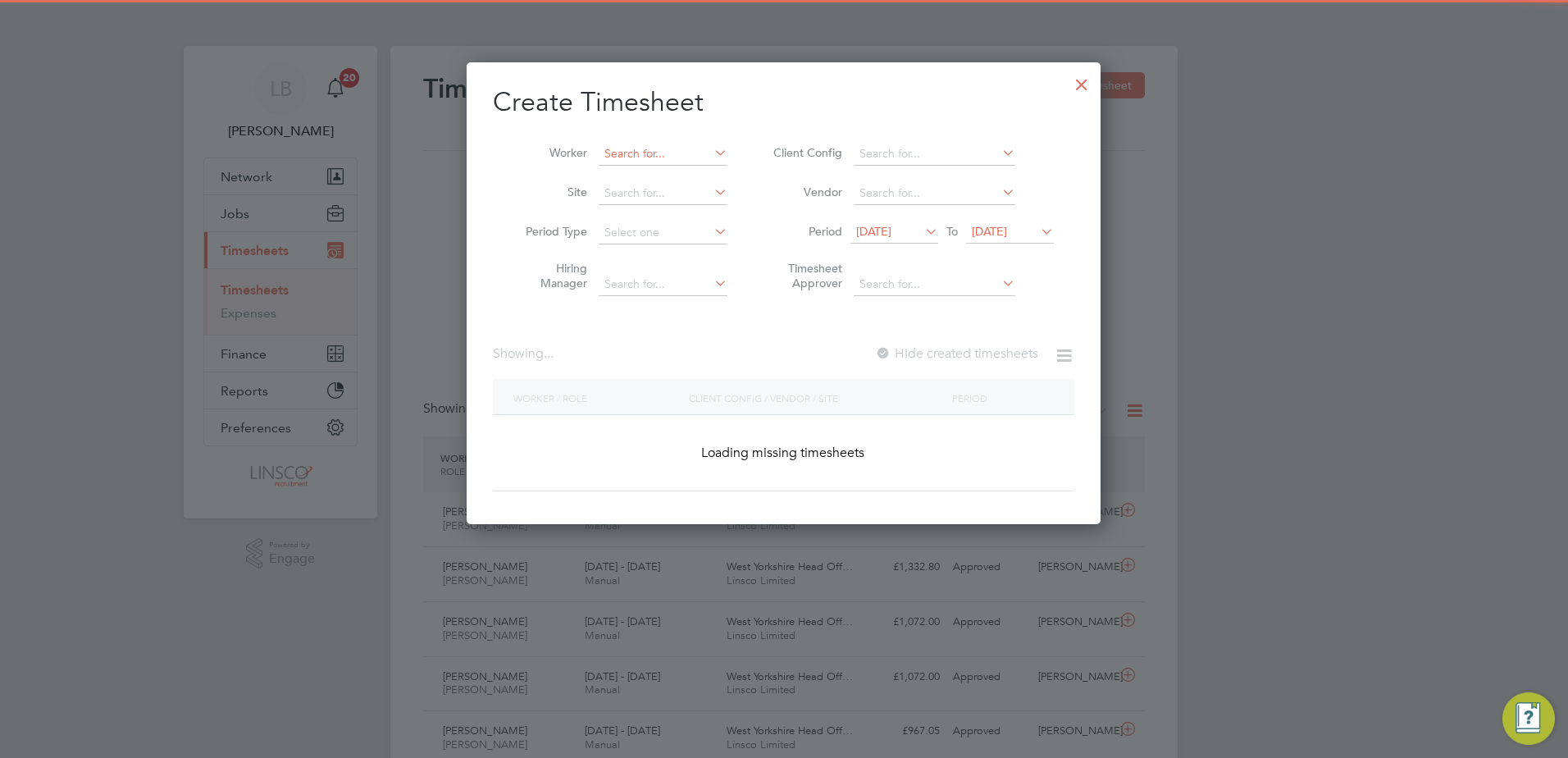
scroll to position [42, 143]
click at [699, 153] on input at bounding box center [663, 153] width 129 height 23
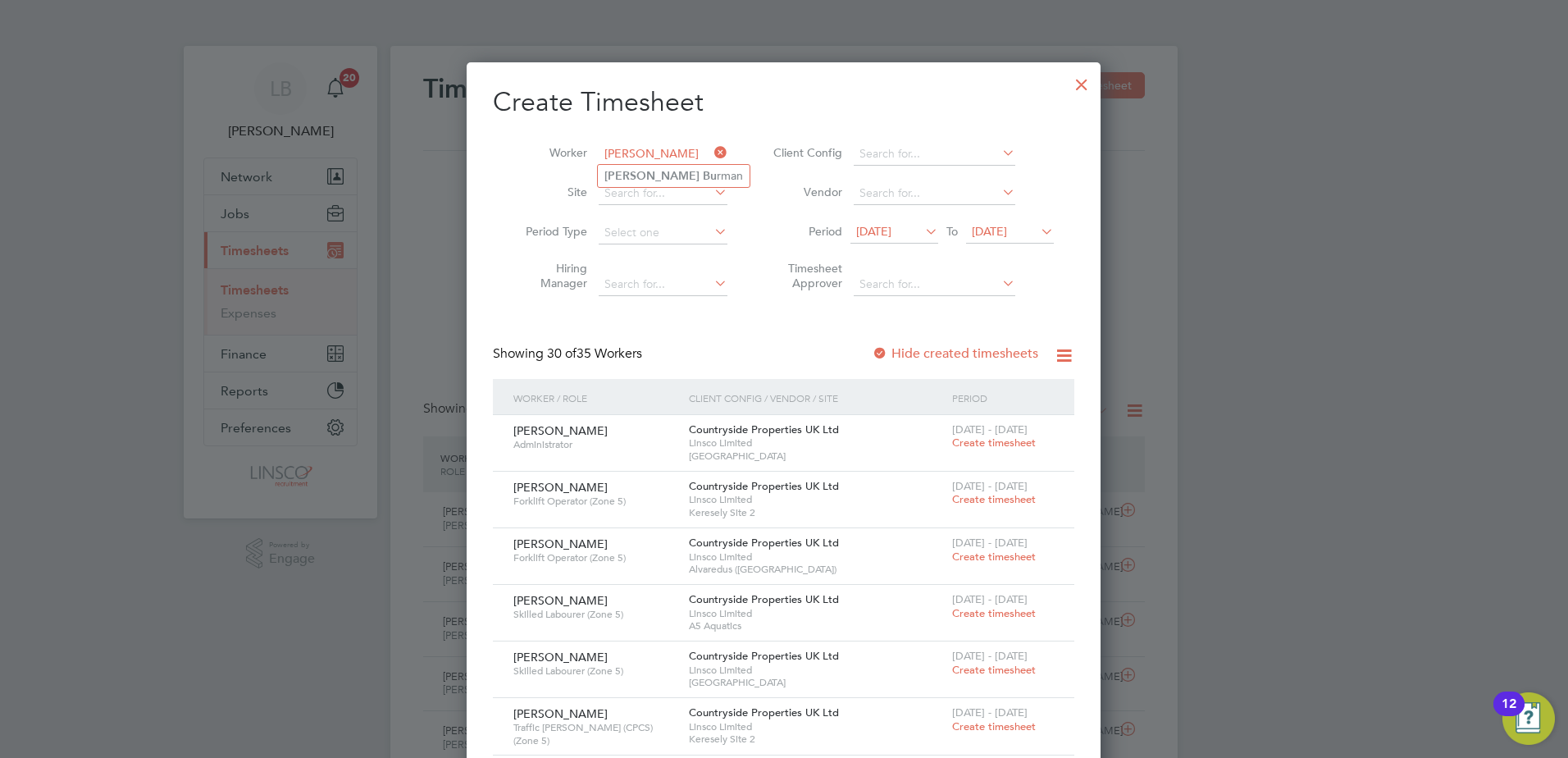
type input "[PERSON_NAME]"
click at [679, 187] on ul "[PERSON_NAME] rman" at bounding box center [674, 176] width 153 height 23
click at [675, 149] on input at bounding box center [663, 153] width 129 height 23
click at [659, 244] on li "Dun can [PERSON_NAME]" at bounding box center [721, 243] width 245 height 23
type input "[PERSON_NAME]"
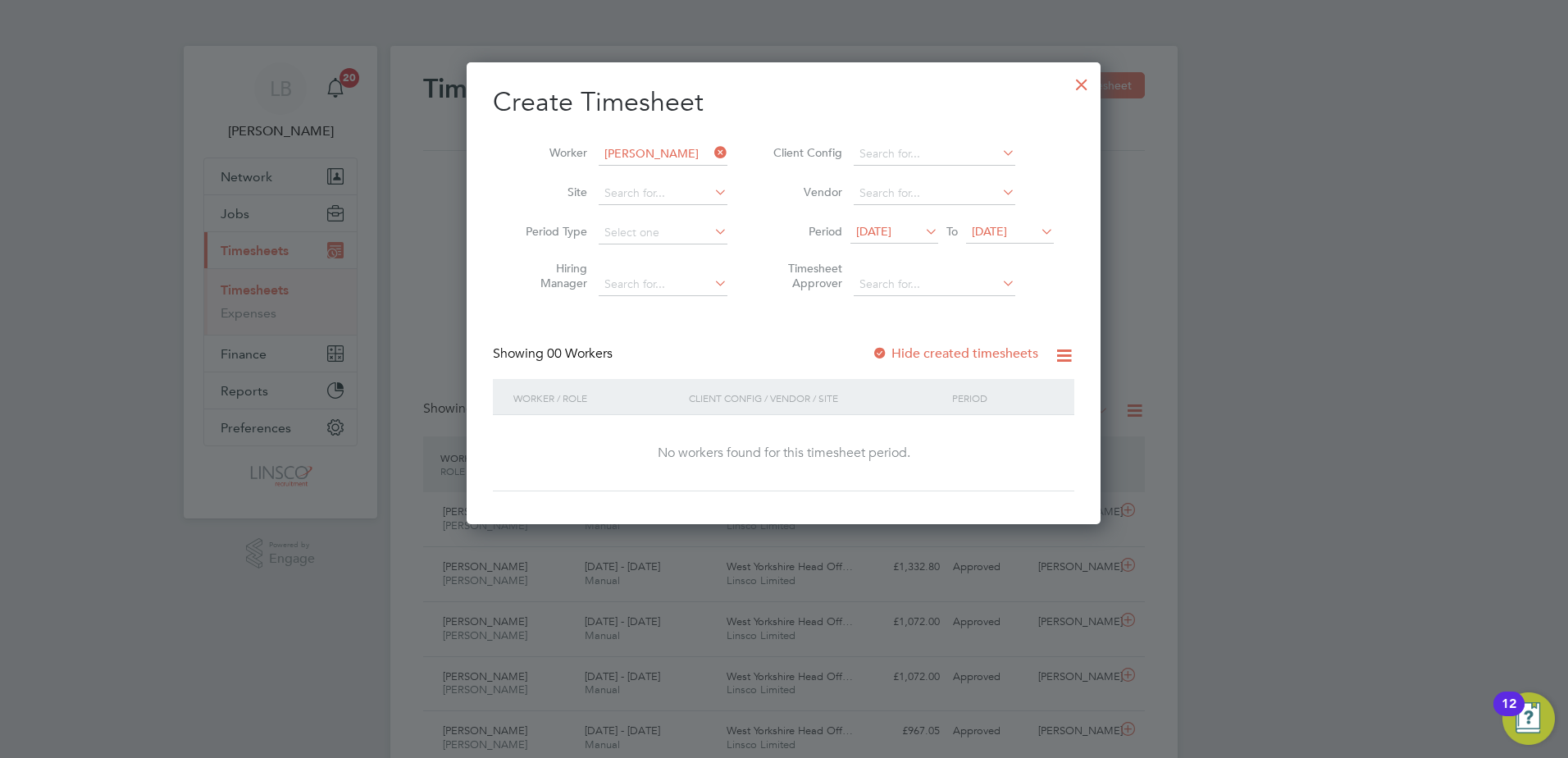
click at [871, 238] on span "[DATE]" at bounding box center [873, 231] width 35 height 14
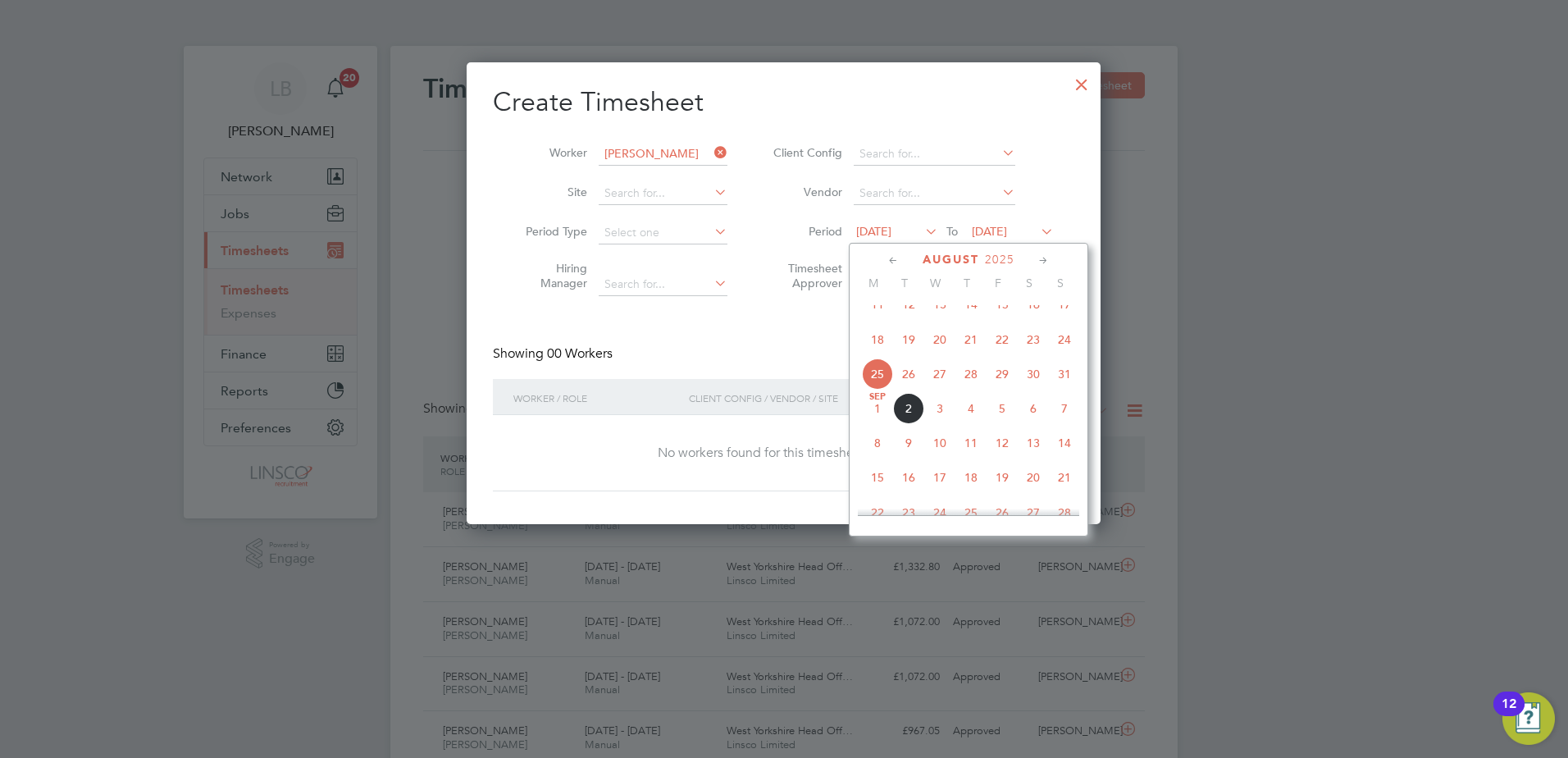
click at [913, 217] on li "Period [DATE] To [DATE]" at bounding box center [911, 233] width 327 height 40
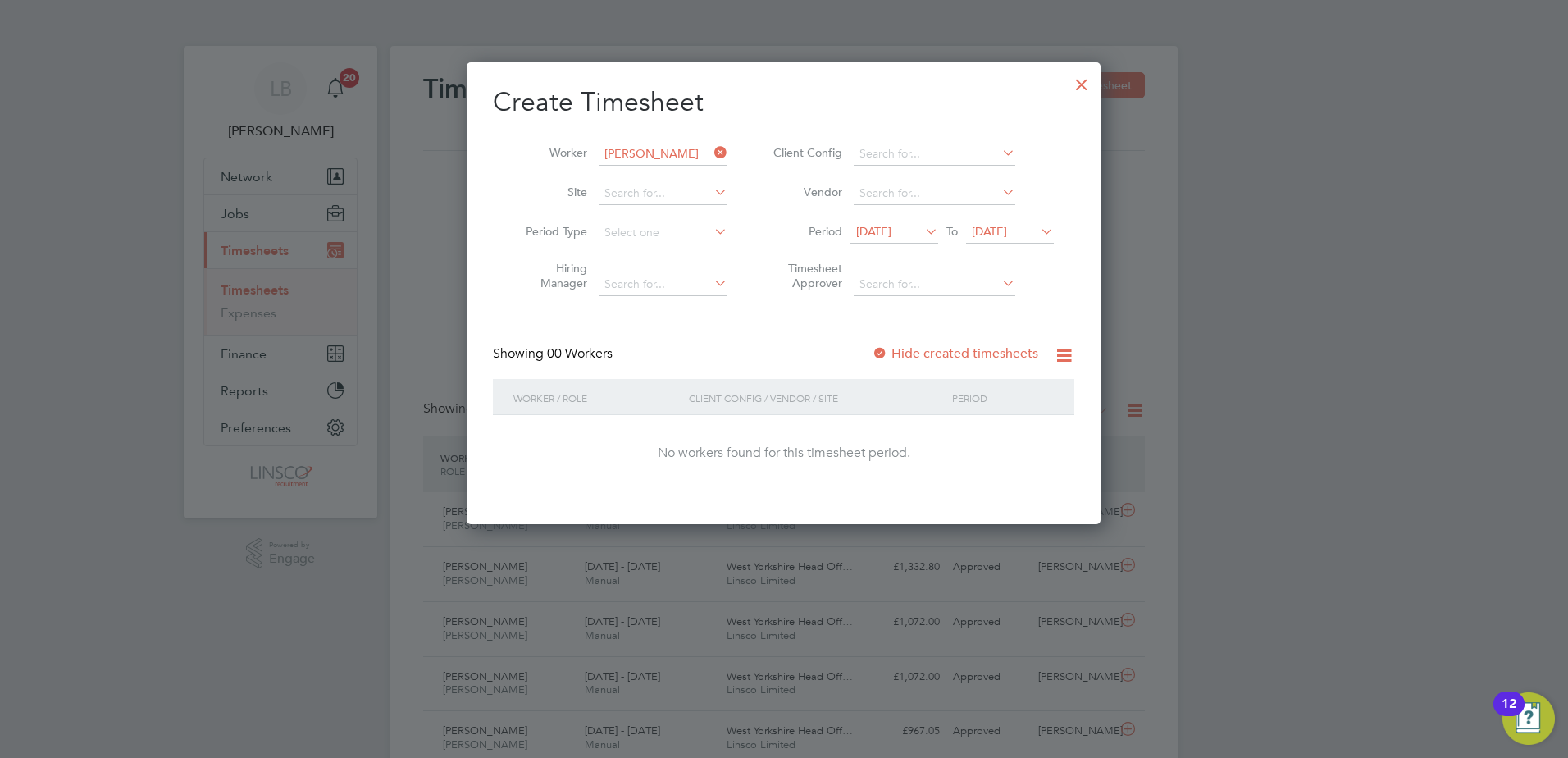
drag, startPoint x: 1019, startPoint y: 315, endPoint x: 982, endPoint y: 351, distance: 51.6
click at [1012, 325] on div "Create Timesheet Worker [PERSON_NAME] Site Period Type Hiring Manager Client Co…" at bounding box center [783, 289] width 582 height 406
click at [982, 351] on label "Hide created timesheets" at bounding box center [955, 354] width 167 height 16
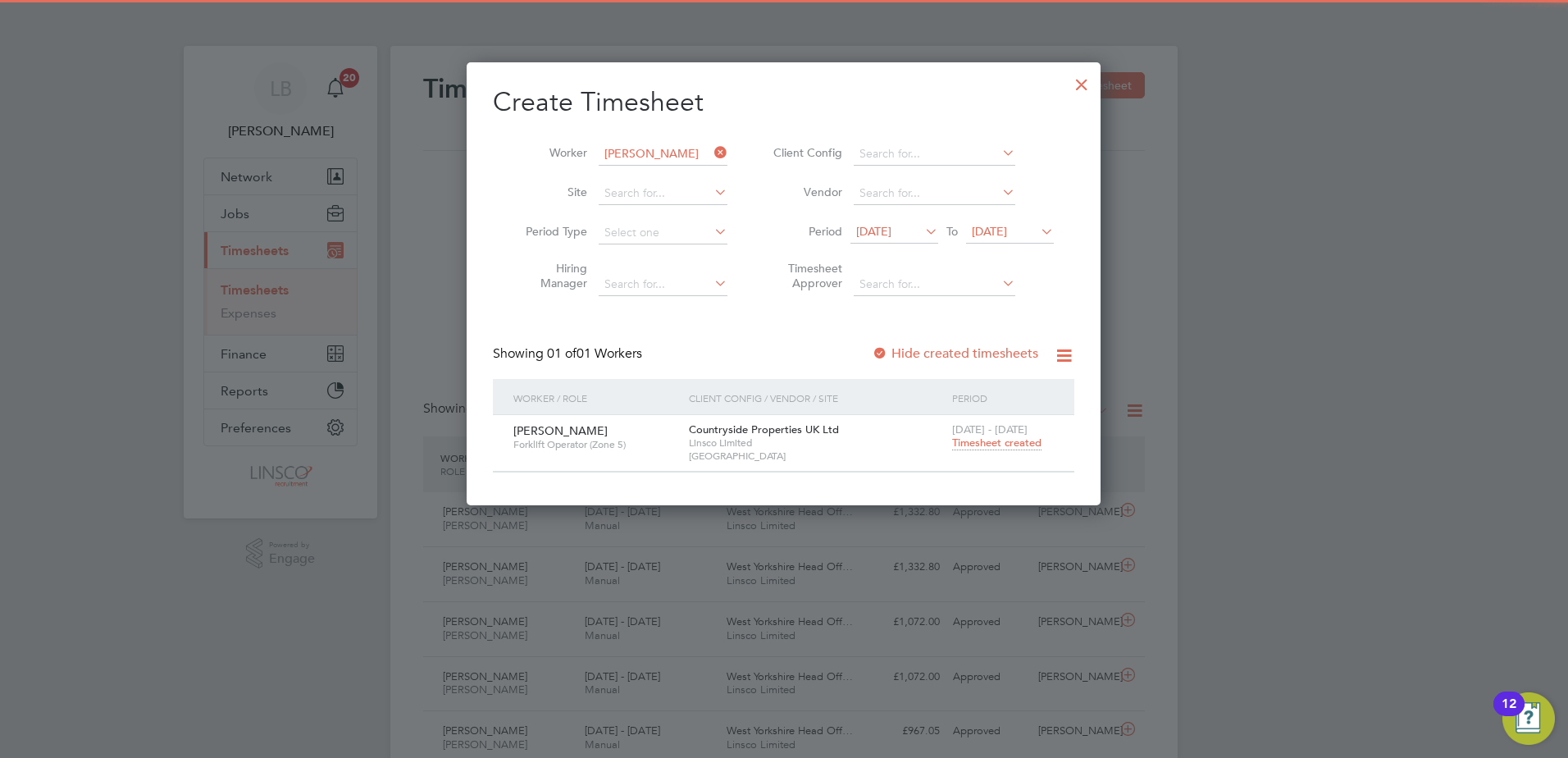
click at [985, 447] on span "Timesheet created" at bounding box center [997, 443] width 89 height 14
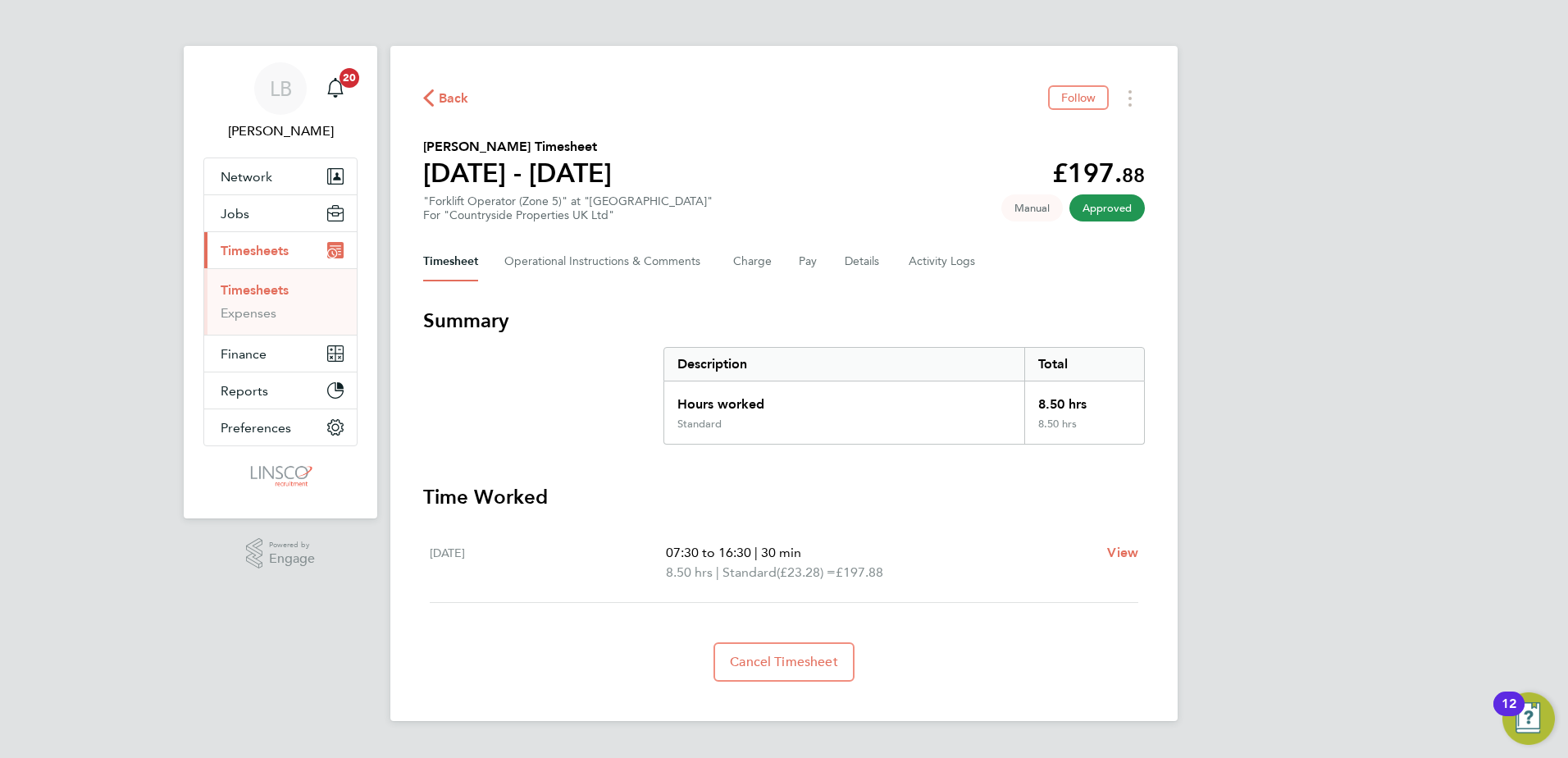
click at [461, 103] on span "Back" at bounding box center [454, 98] width 31 height 20
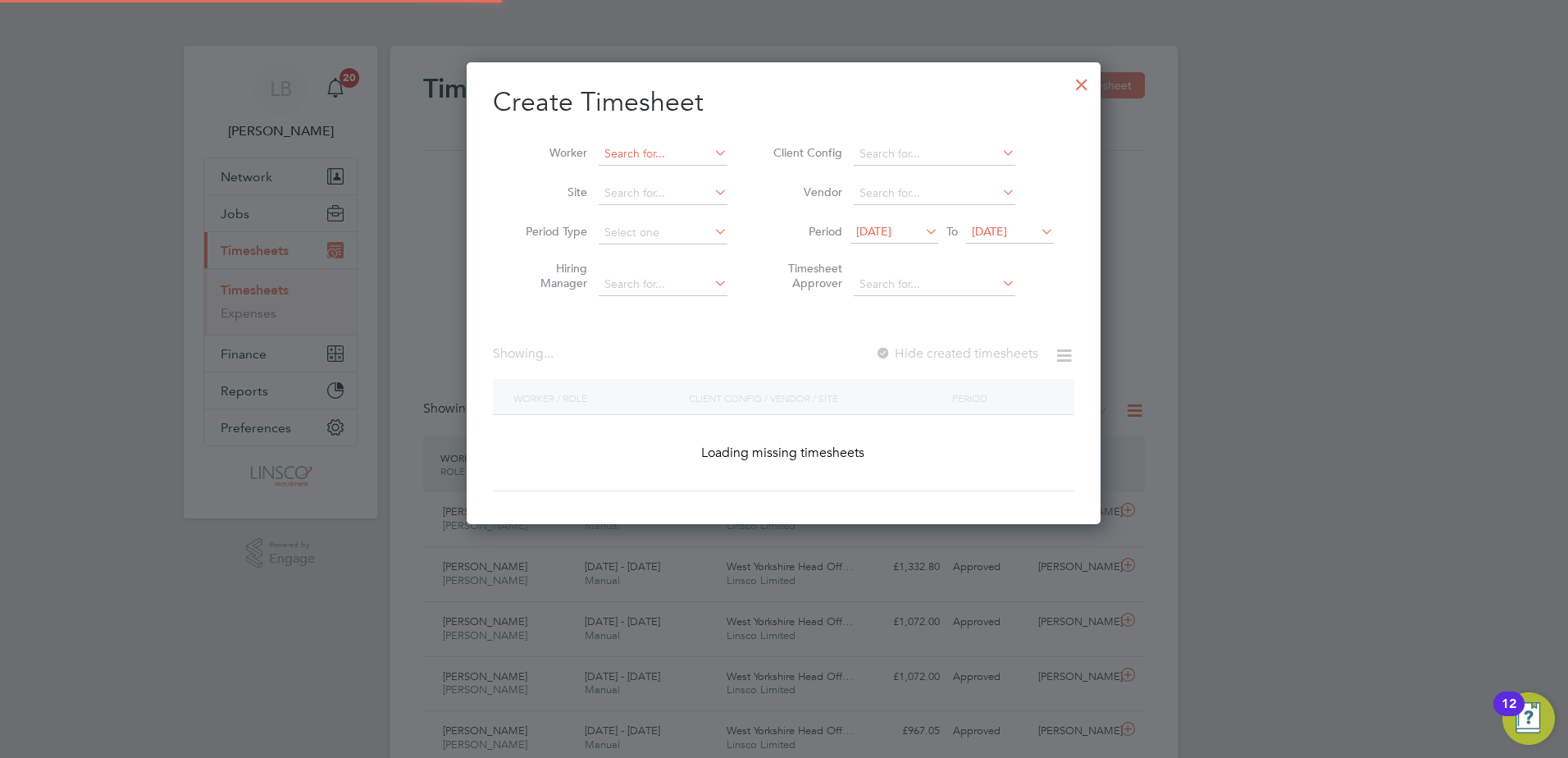
scroll to position [463, 635]
click at [657, 155] on input at bounding box center [663, 153] width 129 height 23
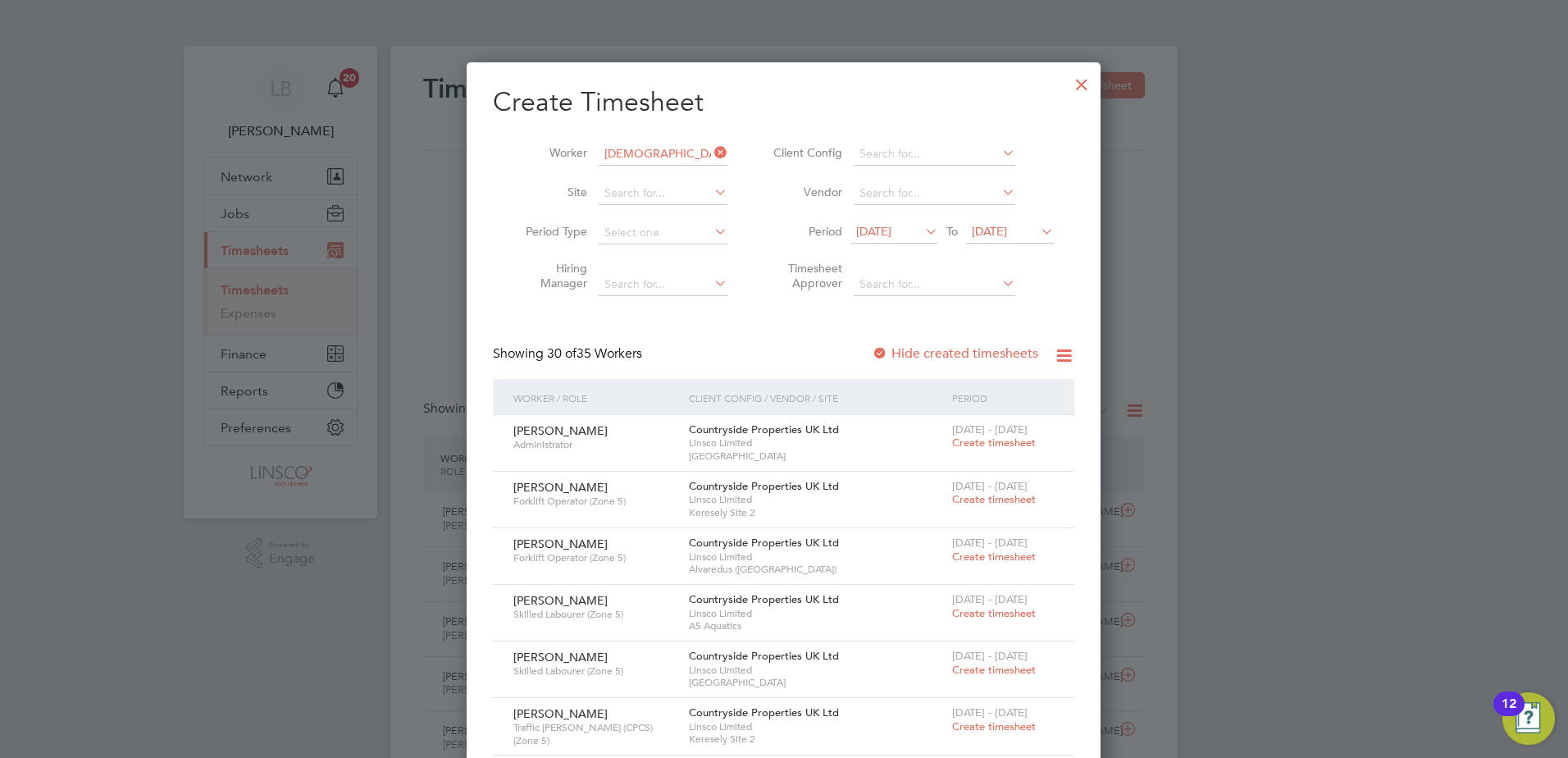
click at [657, 221] on li "[DEMOGRAPHIC_DATA][PERSON_NAME]" at bounding box center [710, 220] width 224 height 23
type input "[PERSON_NAME]"
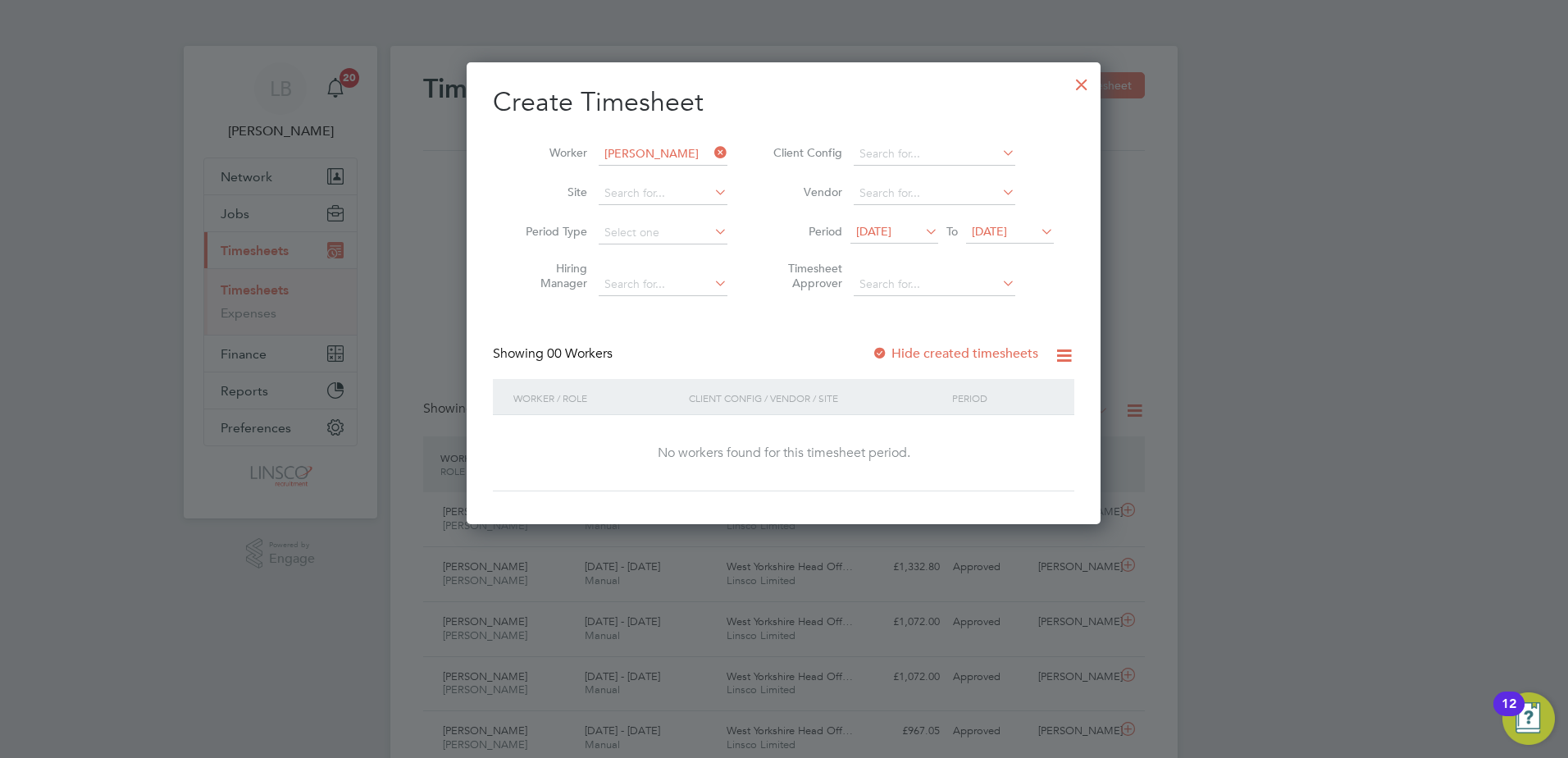
click at [1005, 351] on label "Hide created timesheets" at bounding box center [955, 354] width 167 height 16
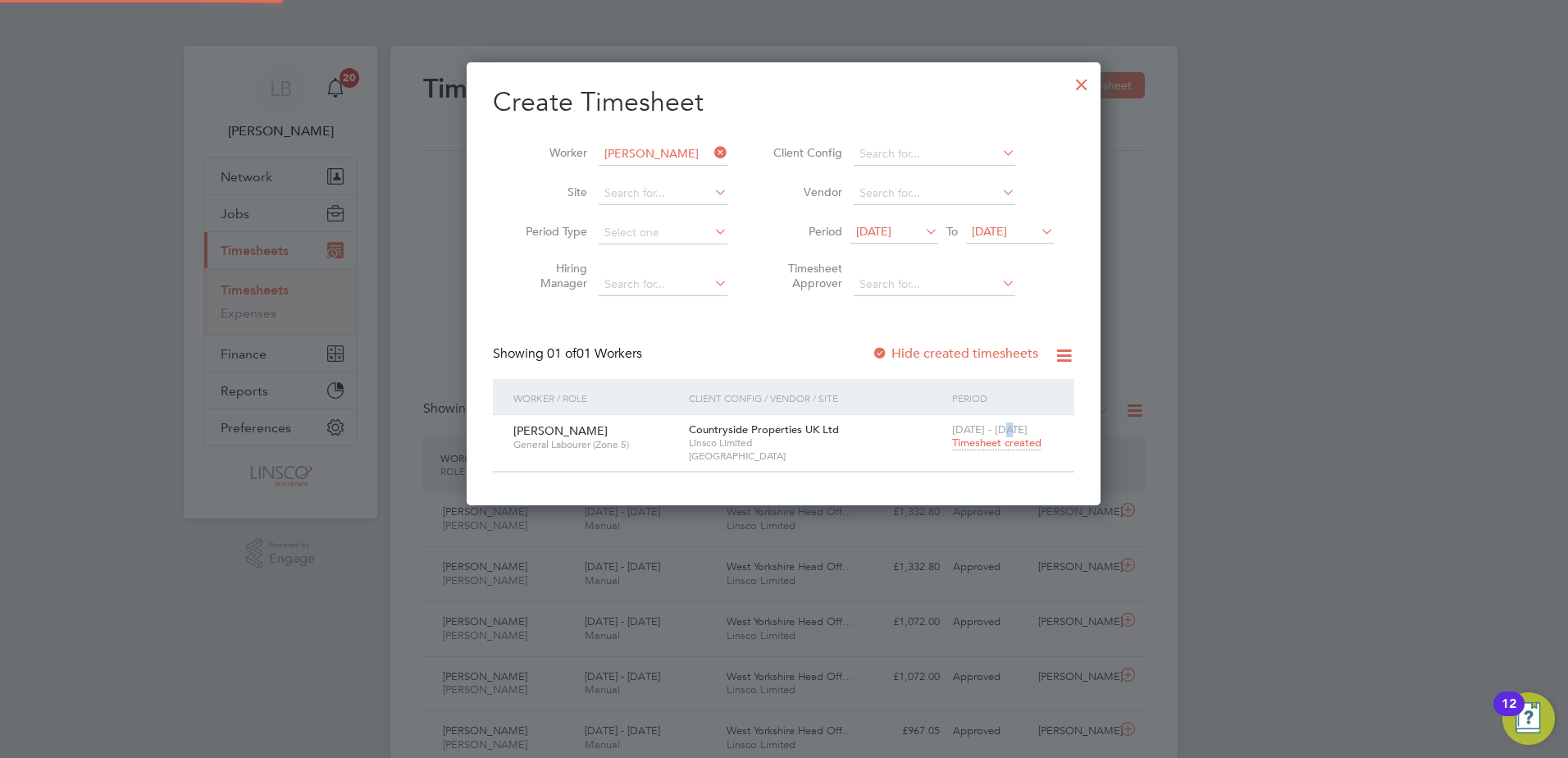
drag, startPoint x: 1010, startPoint y: 431, endPoint x: 1008, endPoint y: 440, distance: 9.2
click at [1010, 431] on span "[DATE] - [DATE]" at bounding box center [991, 429] width 76 height 14
click at [1007, 441] on span "Timesheet created" at bounding box center [997, 443] width 89 height 14
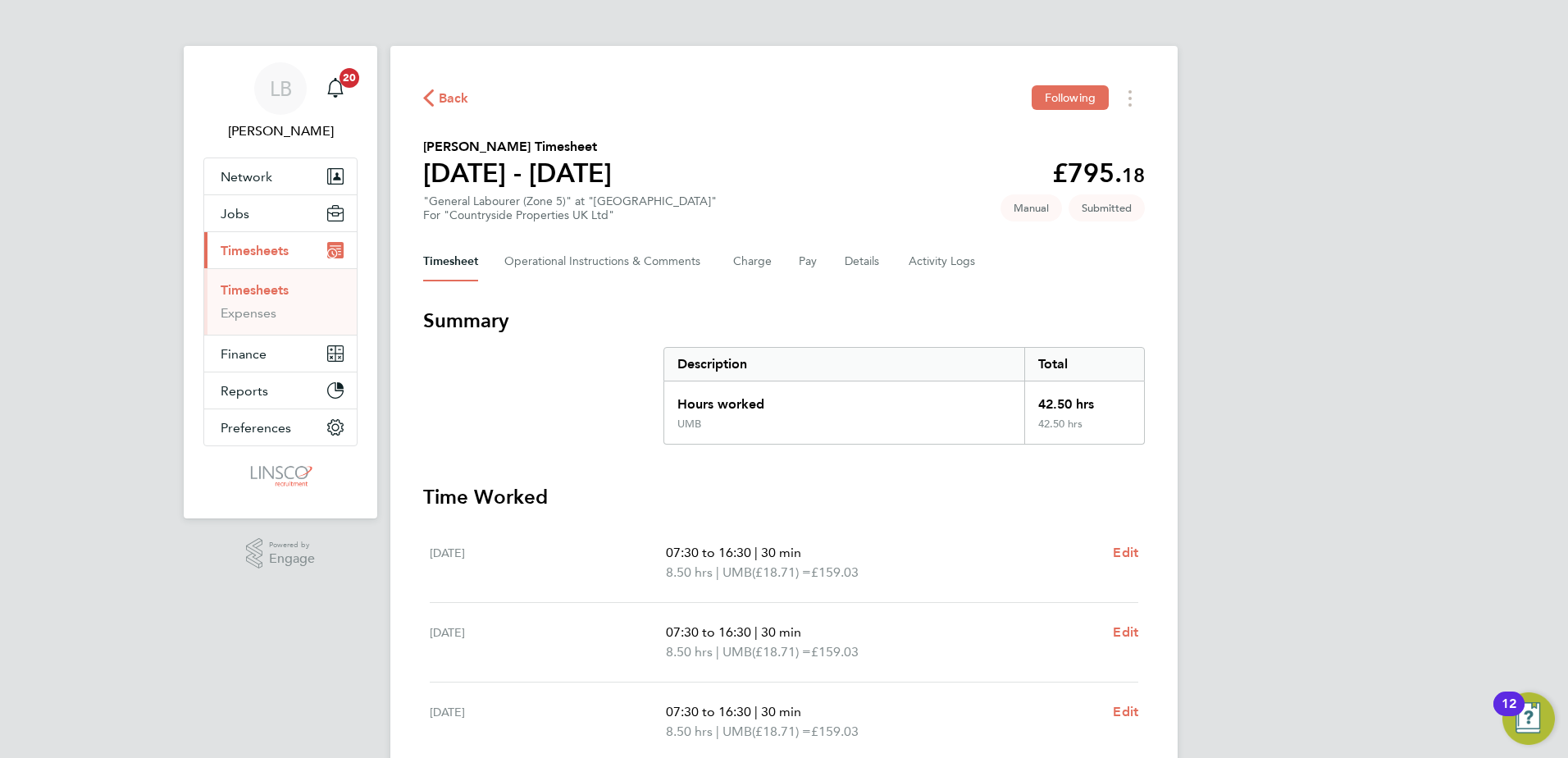
click at [442, 101] on span "Back" at bounding box center [454, 98] width 31 height 20
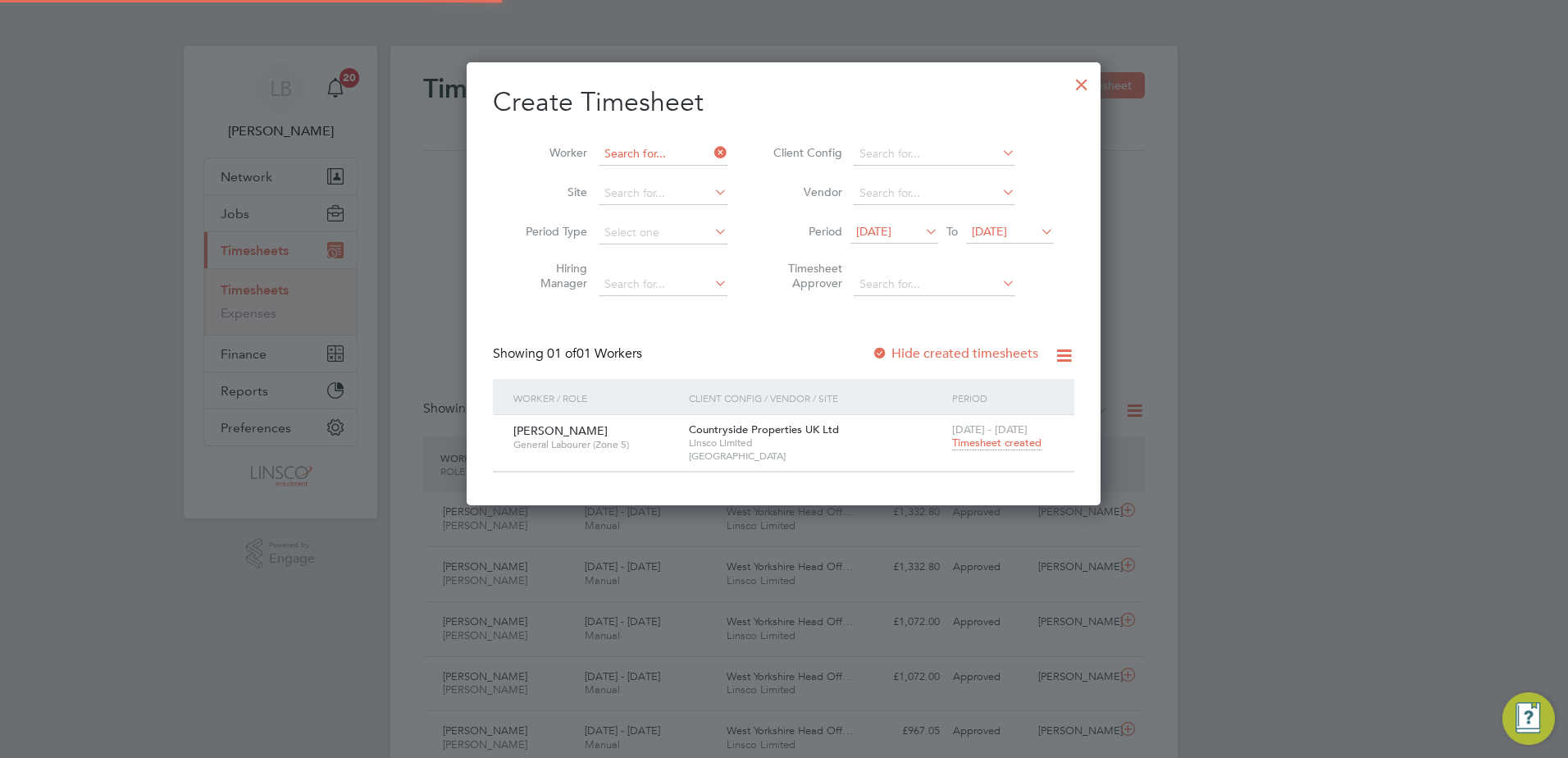
click at [675, 153] on input at bounding box center [663, 153] width 129 height 23
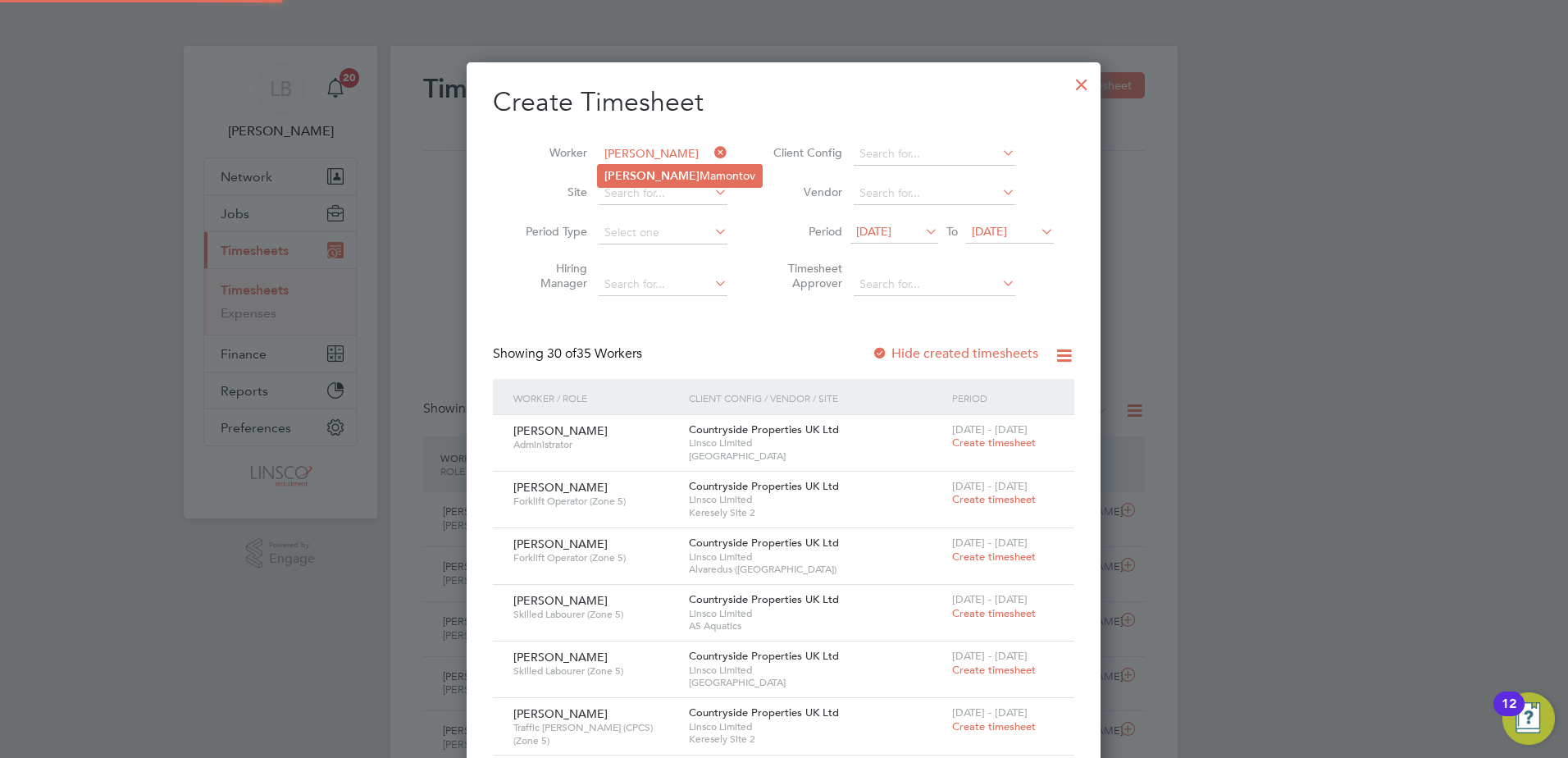
click at [650, 176] on li "[PERSON_NAME]" at bounding box center [680, 176] width 164 height 23
type input "[PERSON_NAME]"
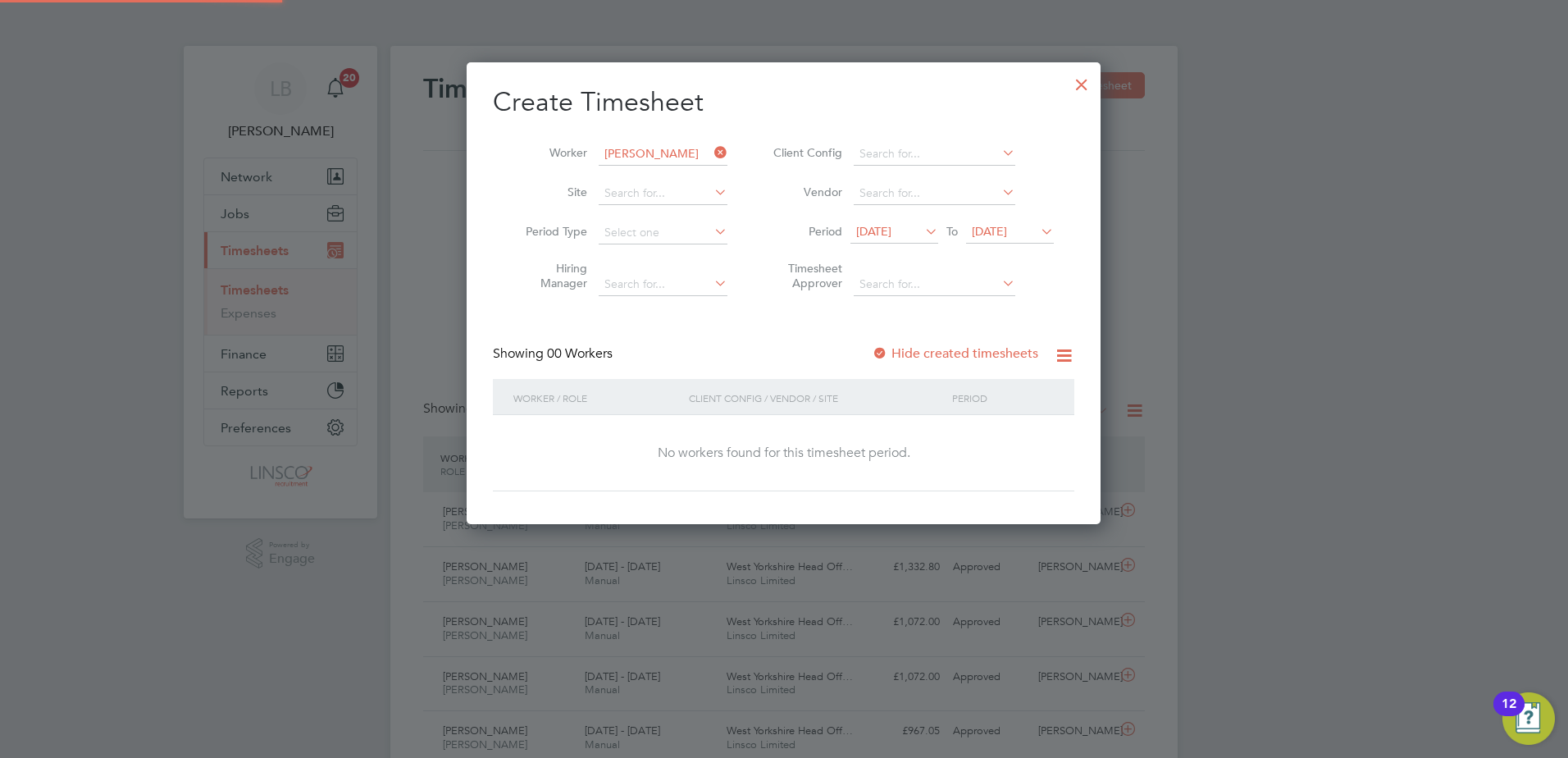
click at [882, 231] on span "[DATE]" at bounding box center [873, 231] width 35 height 14
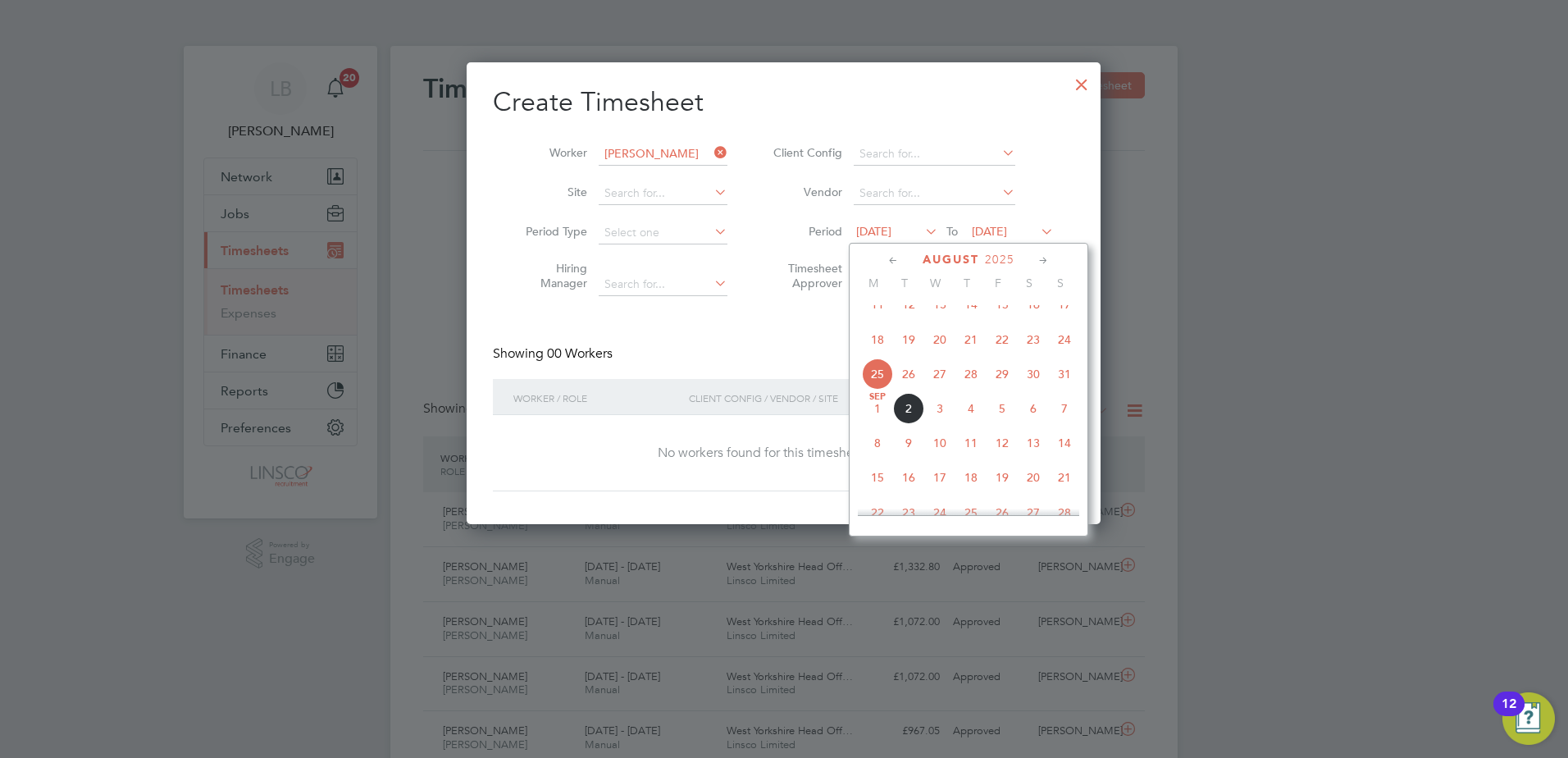
click at [793, 292] on li "Timesheet Approver" at bounding box center [911, 278] width 327 height 51
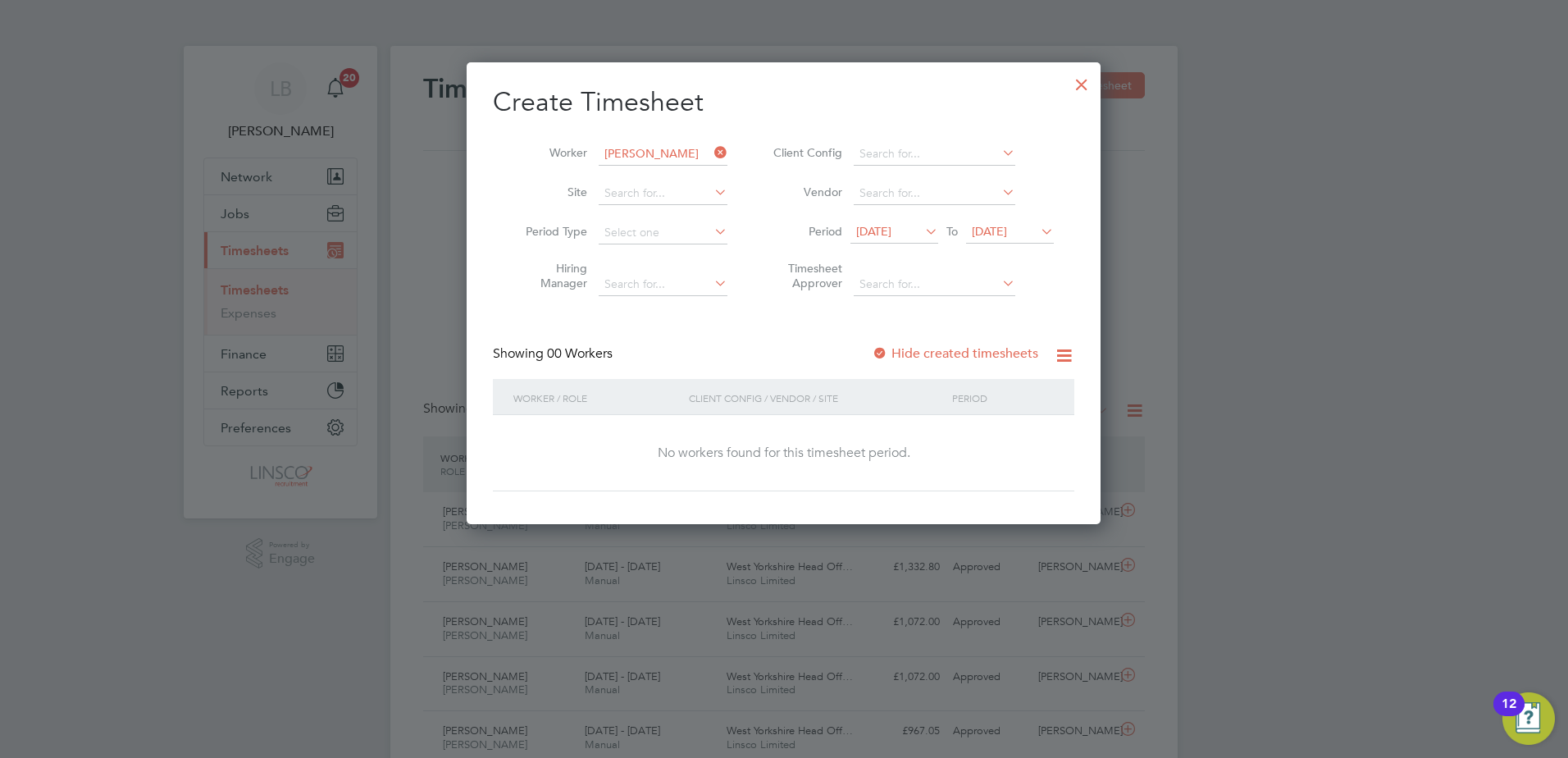
click at [994, 338] on div "Create Timesheet Worker [PERSON_NAME] Site Period Type Hiring Manager Client Co…" at bounding box center [783, 289] width 582 height 406
click at [978, 356] on label "Hide created timesheets" at bounding box center [955, 354] width 167 height 16
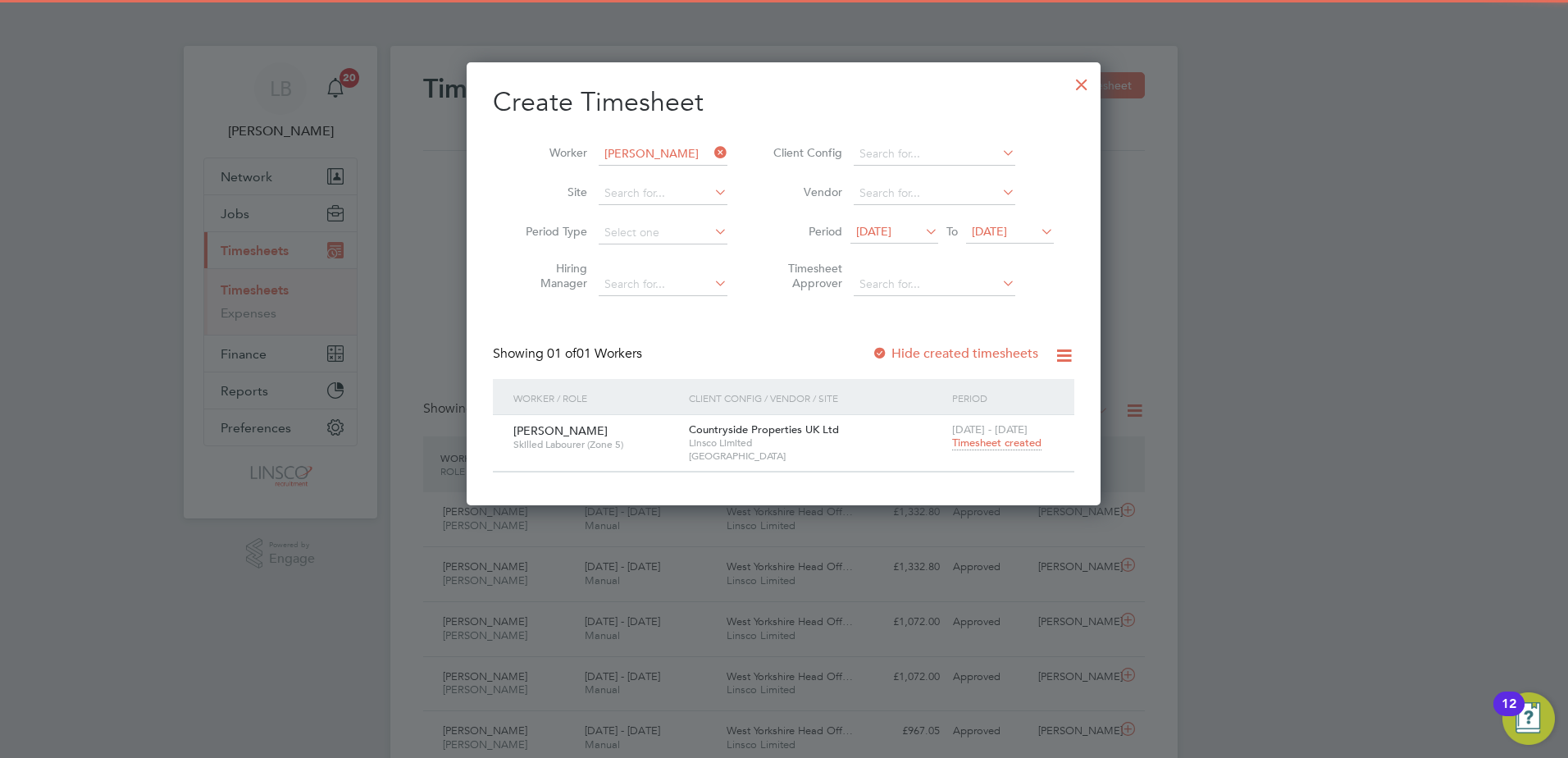
click at [988, 444] on span "Timesheet created" at bounding box center [997, 443] width 89 height 14
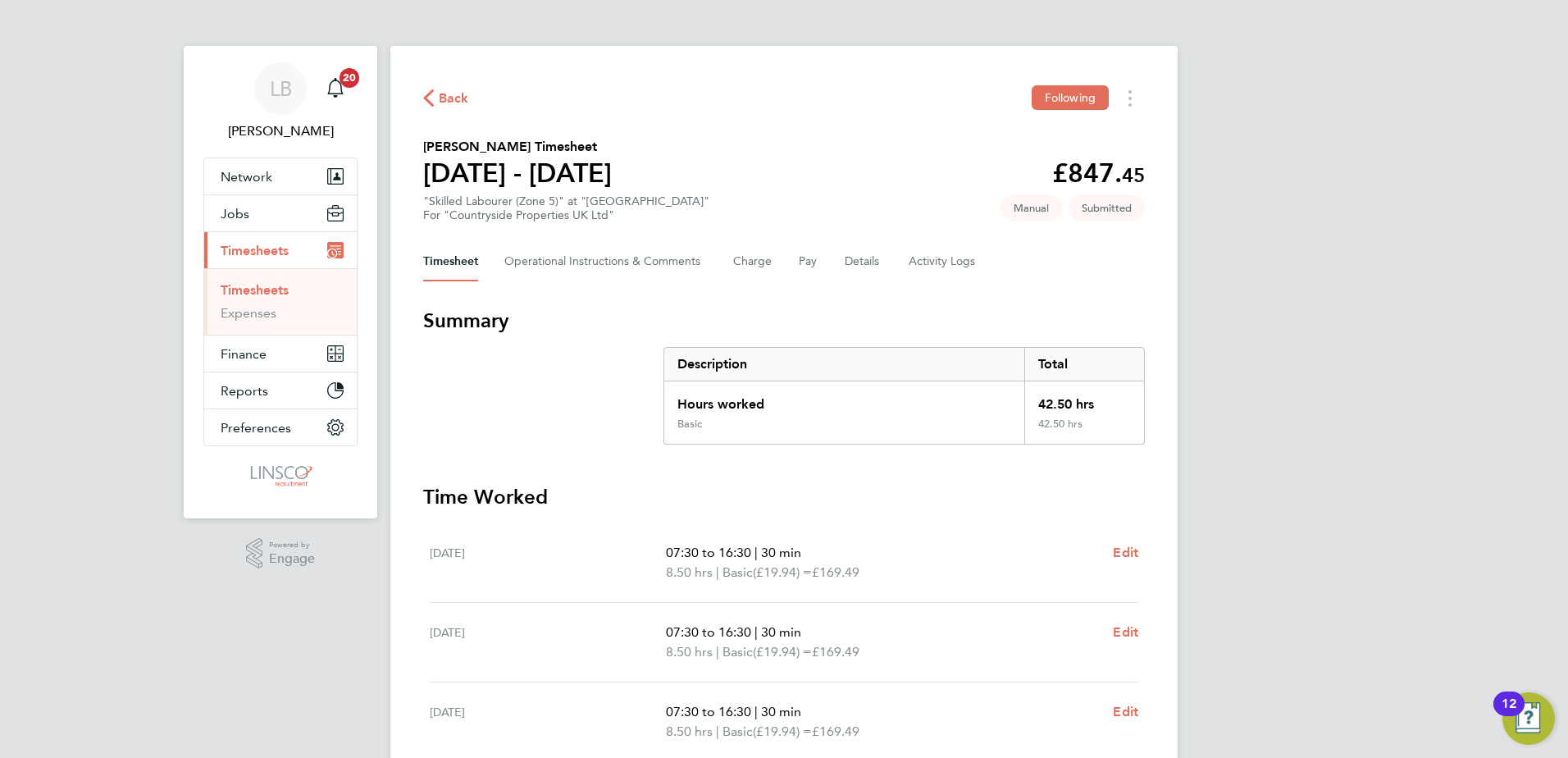
click at [460, 88] on span "Back" at bounding box center [454, 98] width 31 height 20
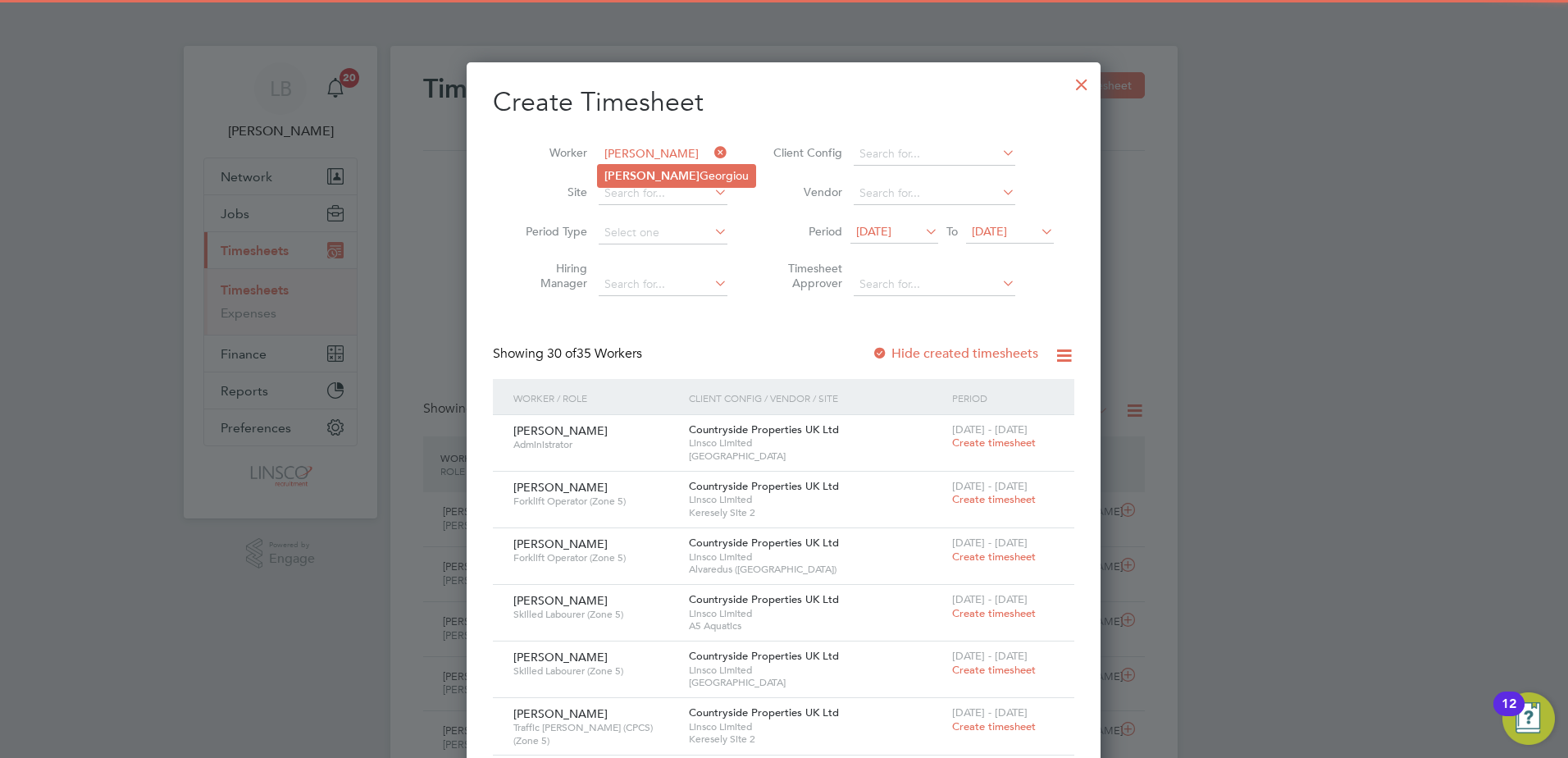
click at [697, 180] on li "[PERSON_NAME]" at bounding box center [677, 176] width 158 height 23
type input "[PERSON_NAME]"
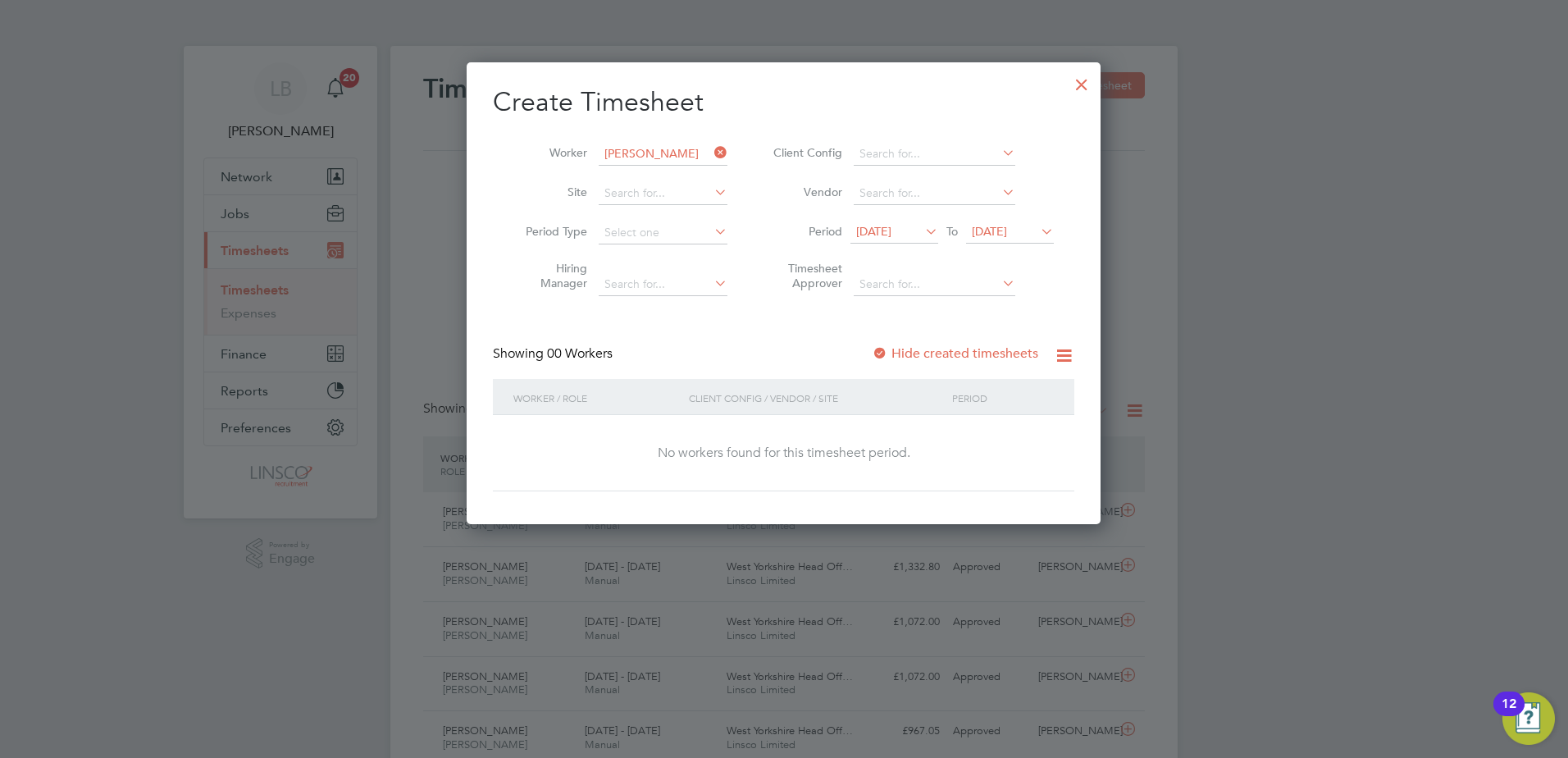
click at [986, 364] on div "Showing 00 Workers Hide created timesheets" at bounding box center [783, 362] width 582 height 33
click at [979, 350] on label "Hide created timesheets" at bounding box center [955, 354] width 167 height 16
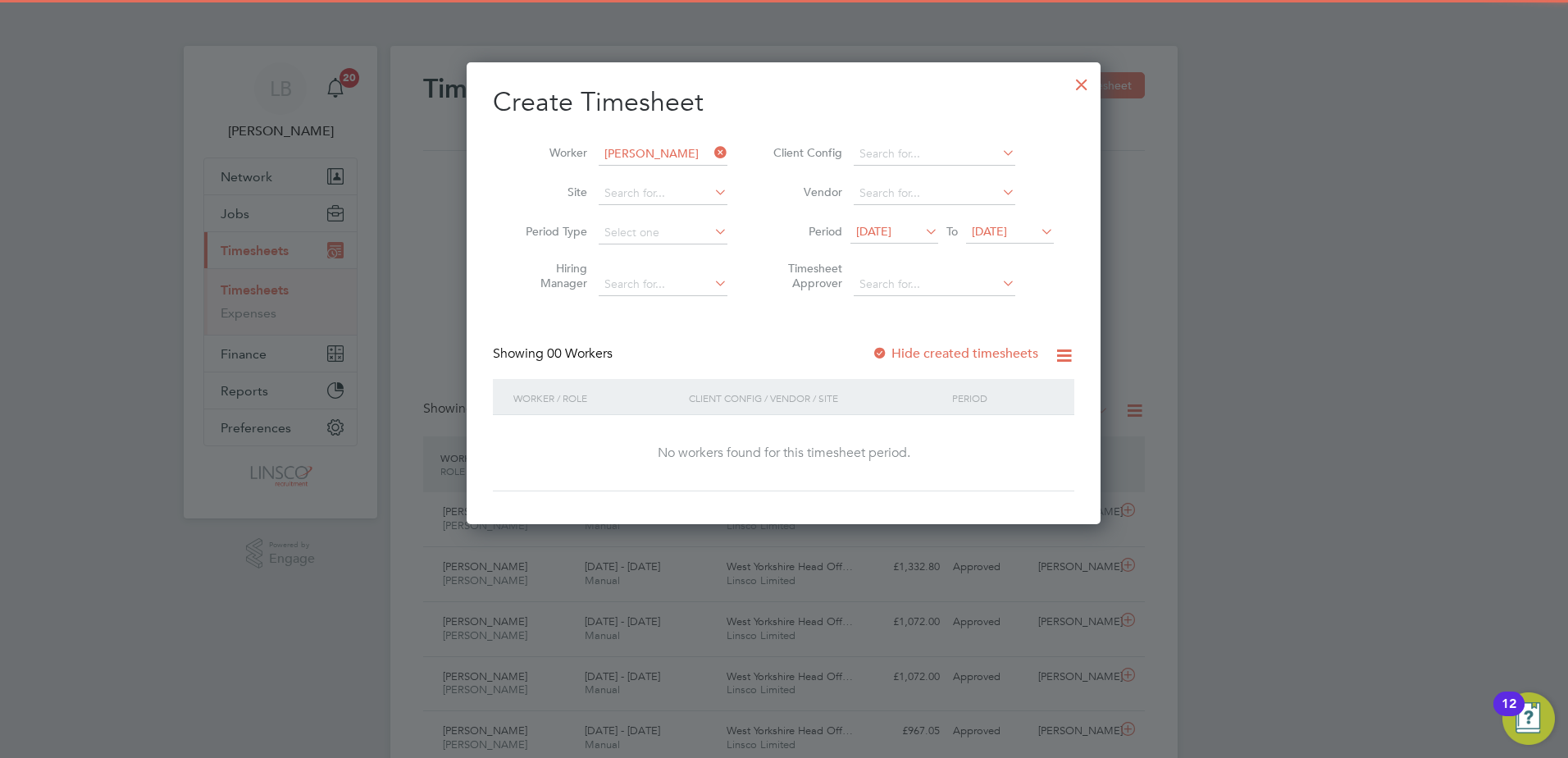
click at [933, 348] on label "Hide created timesheets" at bounding box center [955, 354] width 167 height 16
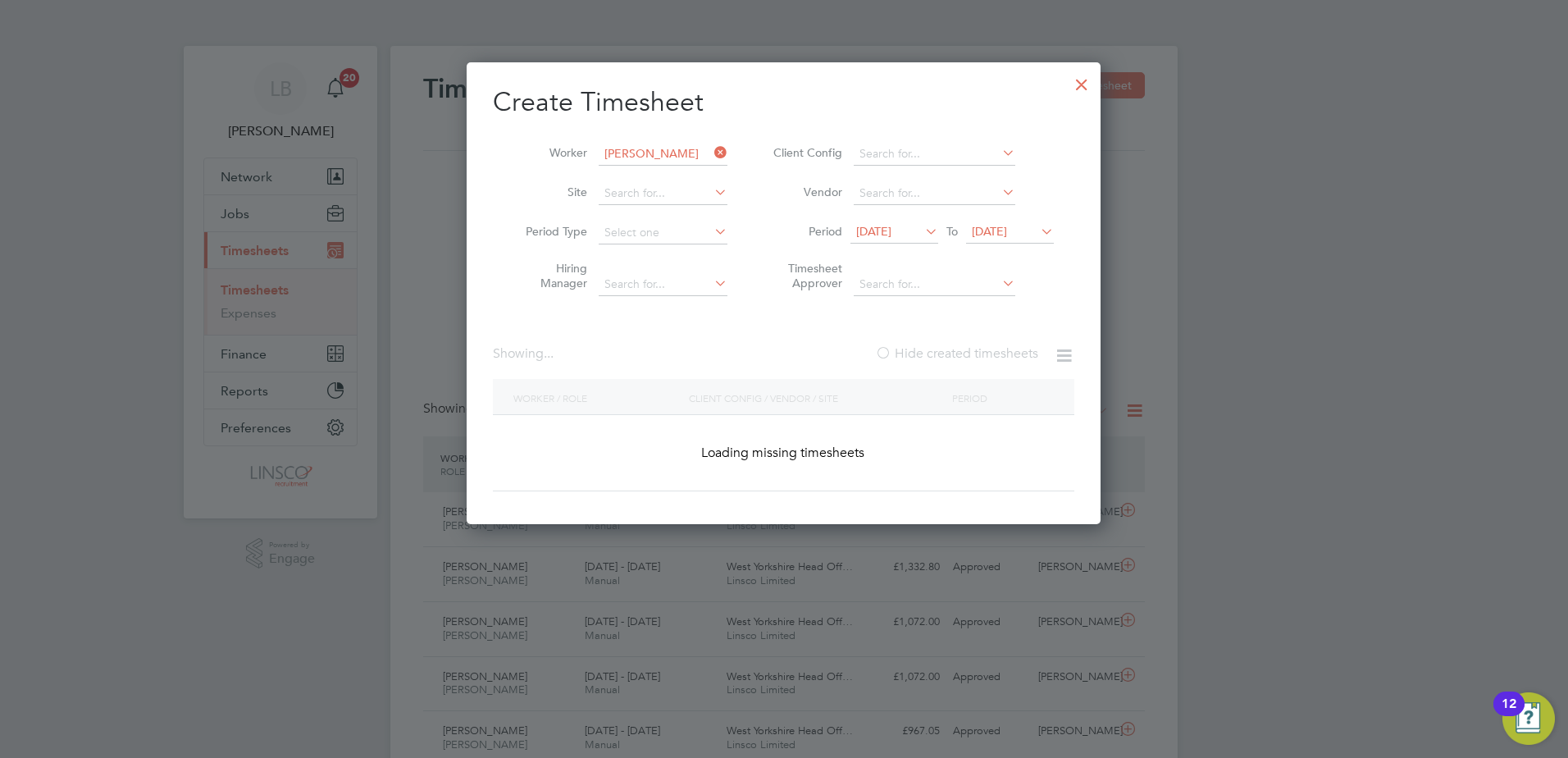
click at [933, 348] on label "Hide created timesheets" at bounding box center [956, 354] width 163 height 16
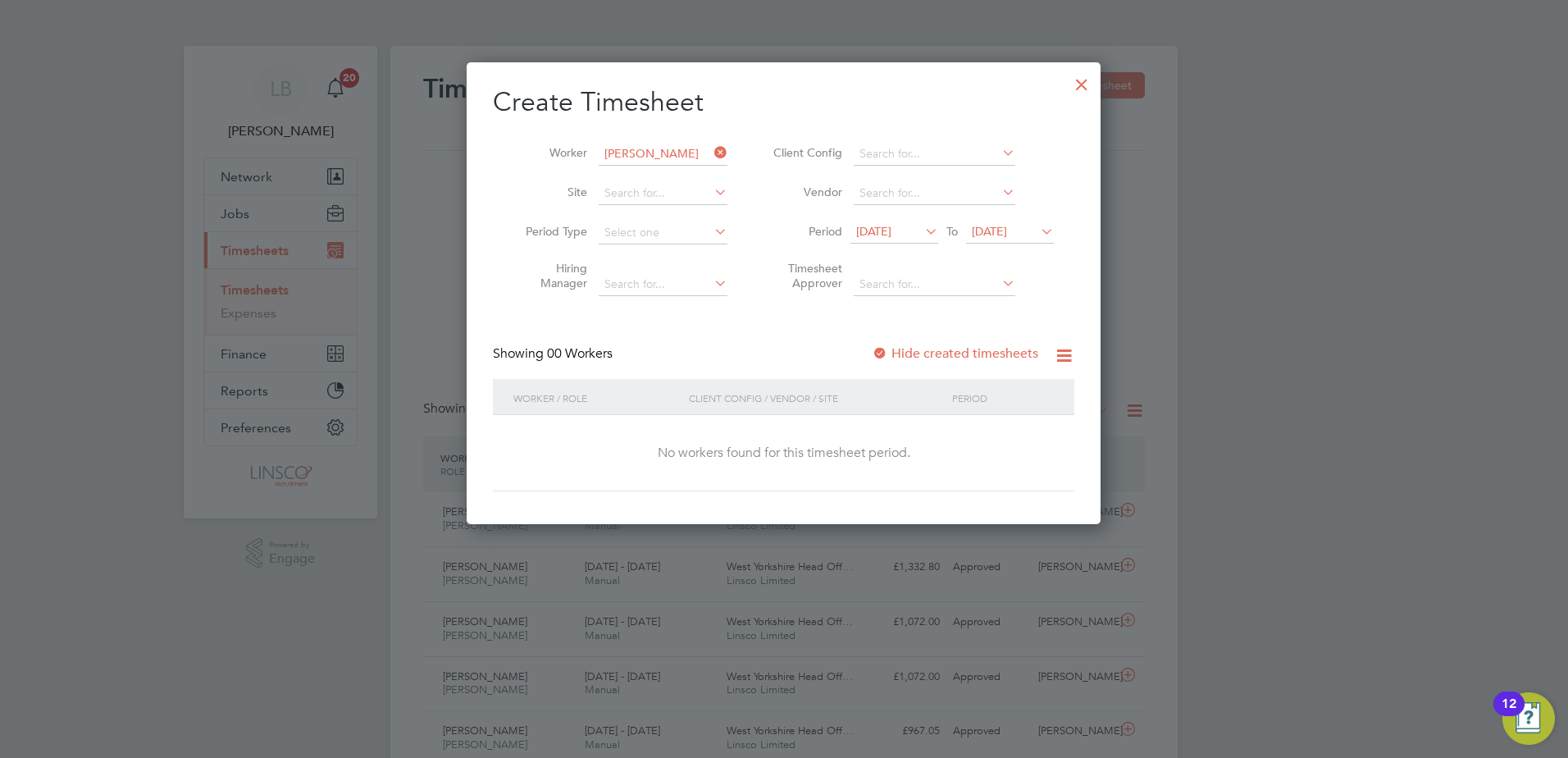
click at [711, 153] on icon at bounding box center [711, 152] width 0 height 23
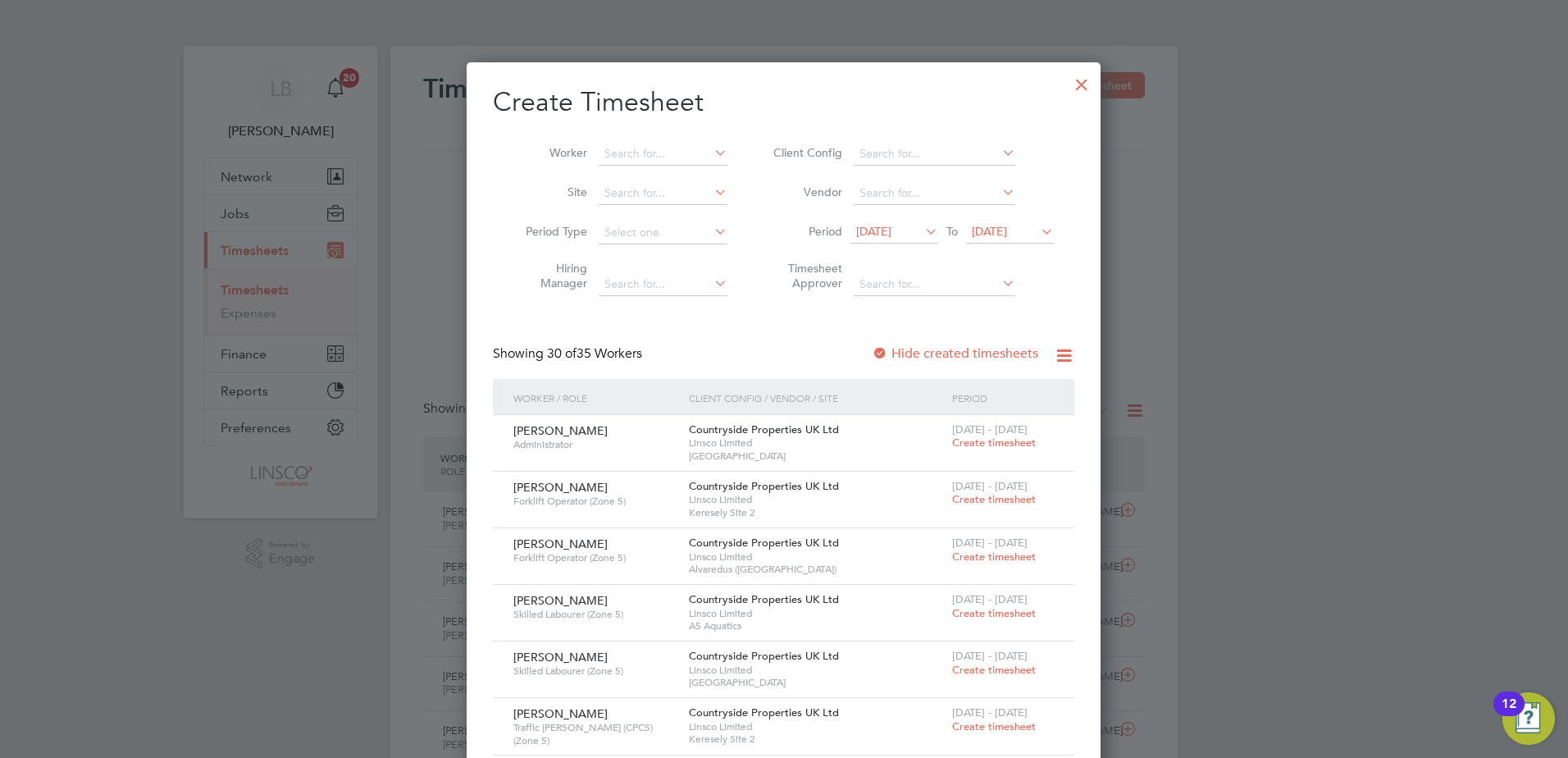
drag, startPoint x: 394, startPoint y: 36, endPoint x: 706, endPoint y: 174, distance: 341.2
click at [667, 154] on input at bounding box center [663, 153] width 129 height 23
click at [652, 201] on li "Abdu llah Afif" at bounding box center [669, 197] width 143 height 23
type input "[PERSON_NAME]"
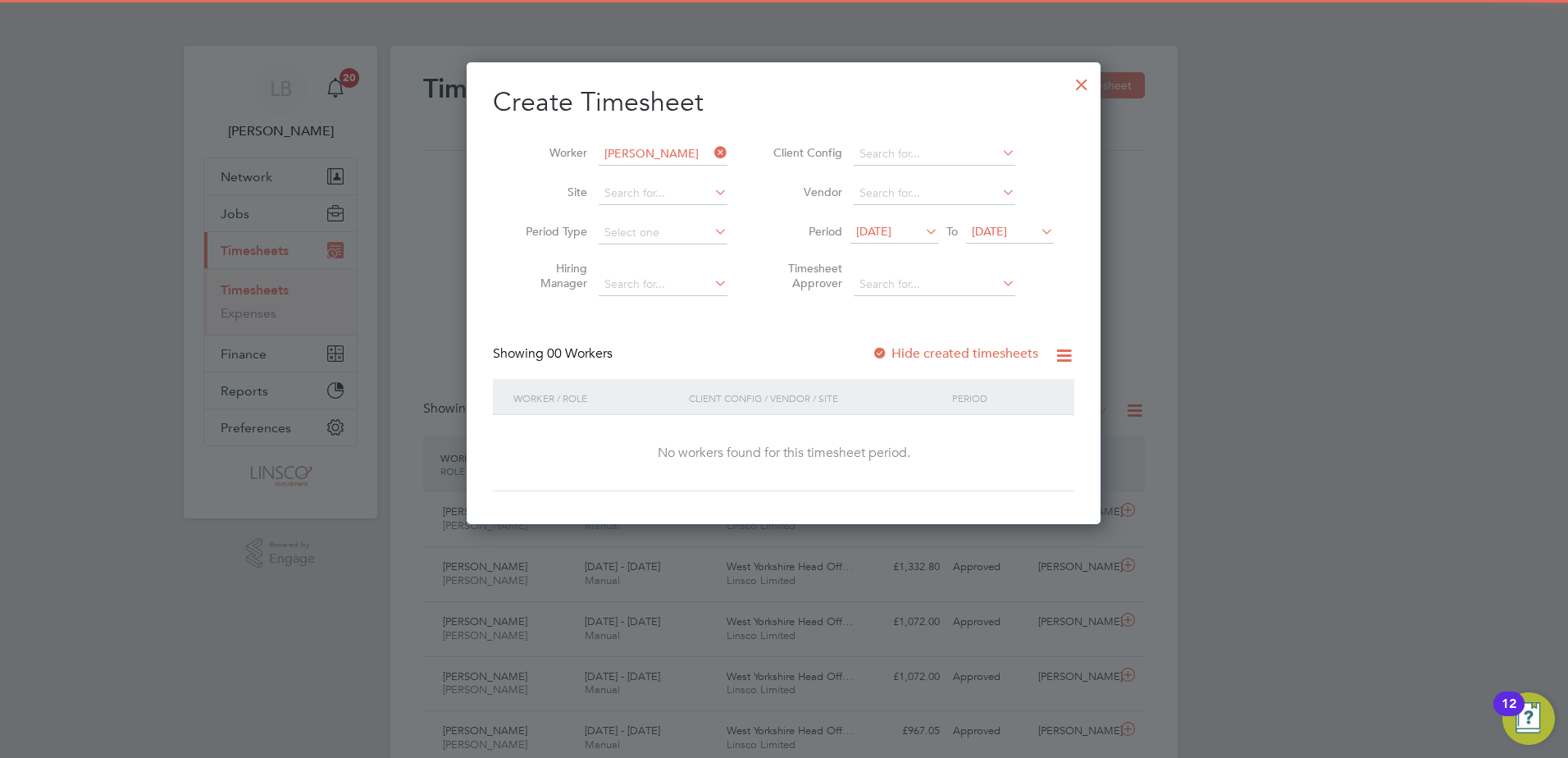
click at [872, 234] on span "[DATE]" at bounding box center [873, 231] width 35 height 14
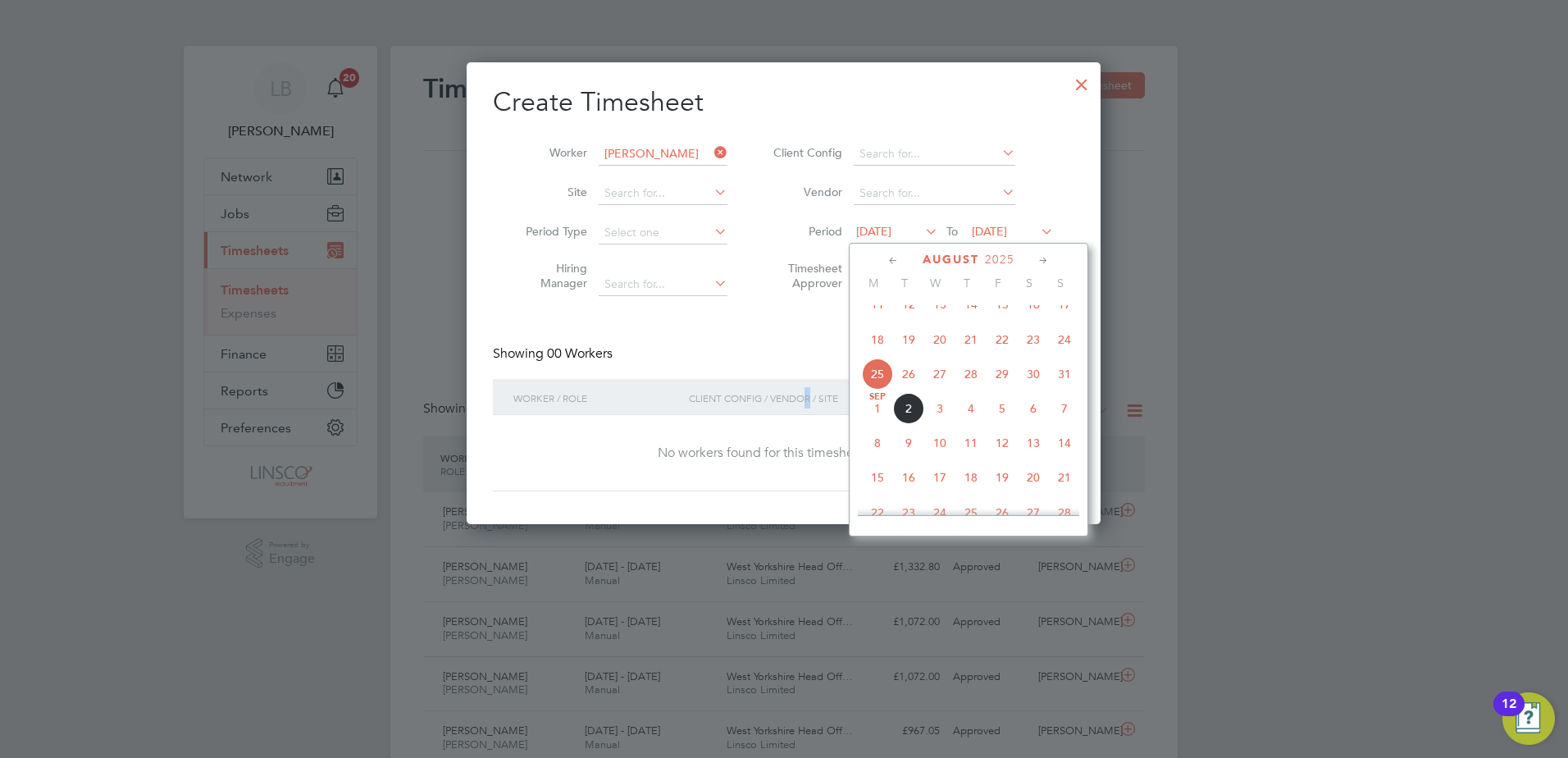
click at [808, 395] on div "Client Config / Vendor / Site" at bounding box center [816, 398] width 263 height 38
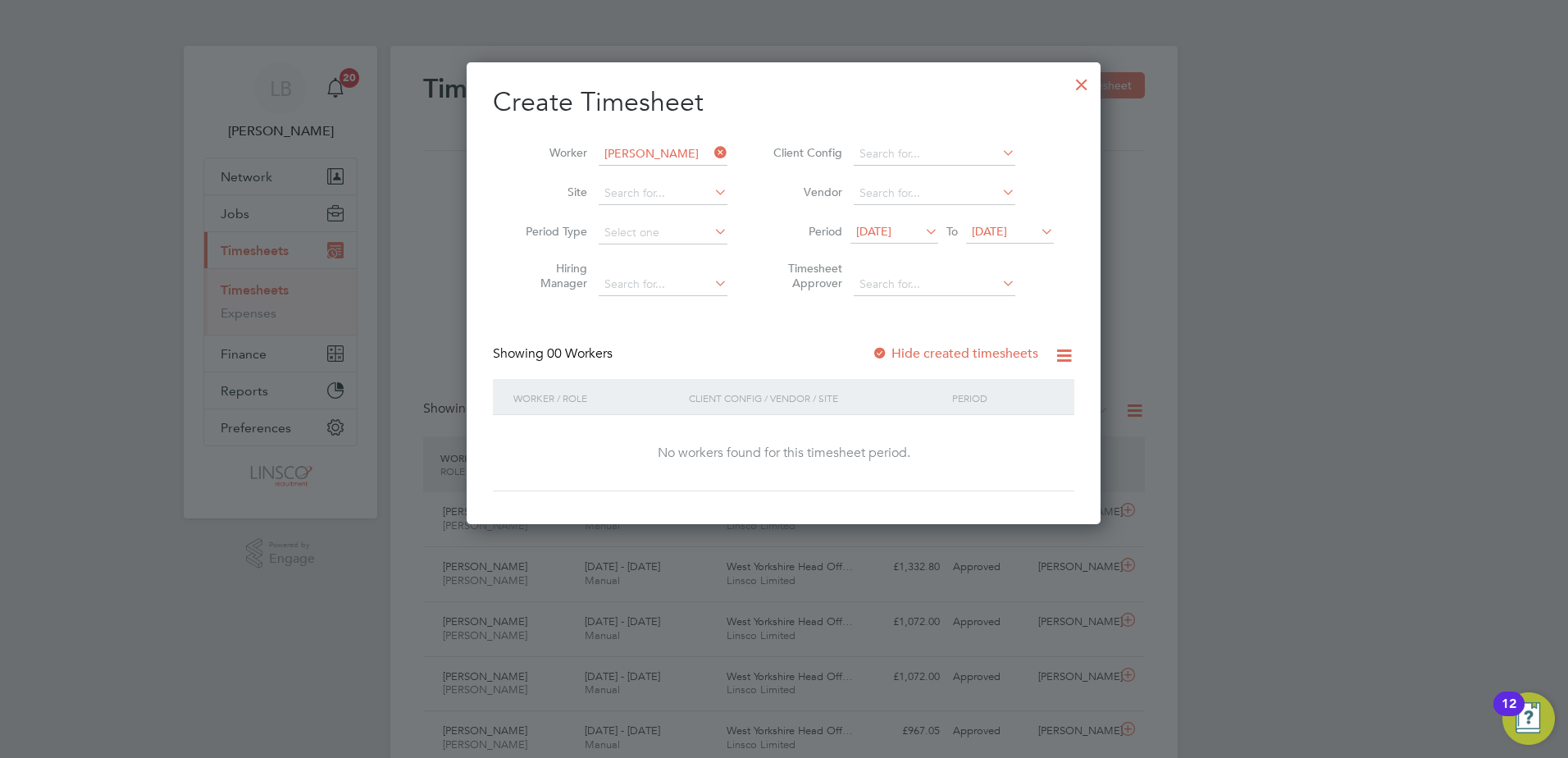
drag, startPoint x: 808, startPoint y: 395, endPoint x: 807, endPoint y: 336, distance: 59.0
click at [802, 336] on div "Create Timesheet Worker [PERSON_NAME] Site Period Type Hiring Manager Client Co…" at bounding box center [783, 289] width 582 height 406
click at [948, 340] on div "Create Timesheet Worker [PERSON_NAME] Site Period Type Hiring Manager Client Co…" at bounding box center [783, 289] width 582 height 406
click at [953, 352] on label "Hide created timesheets" at bounding box center [955, 354] width 167 height 16
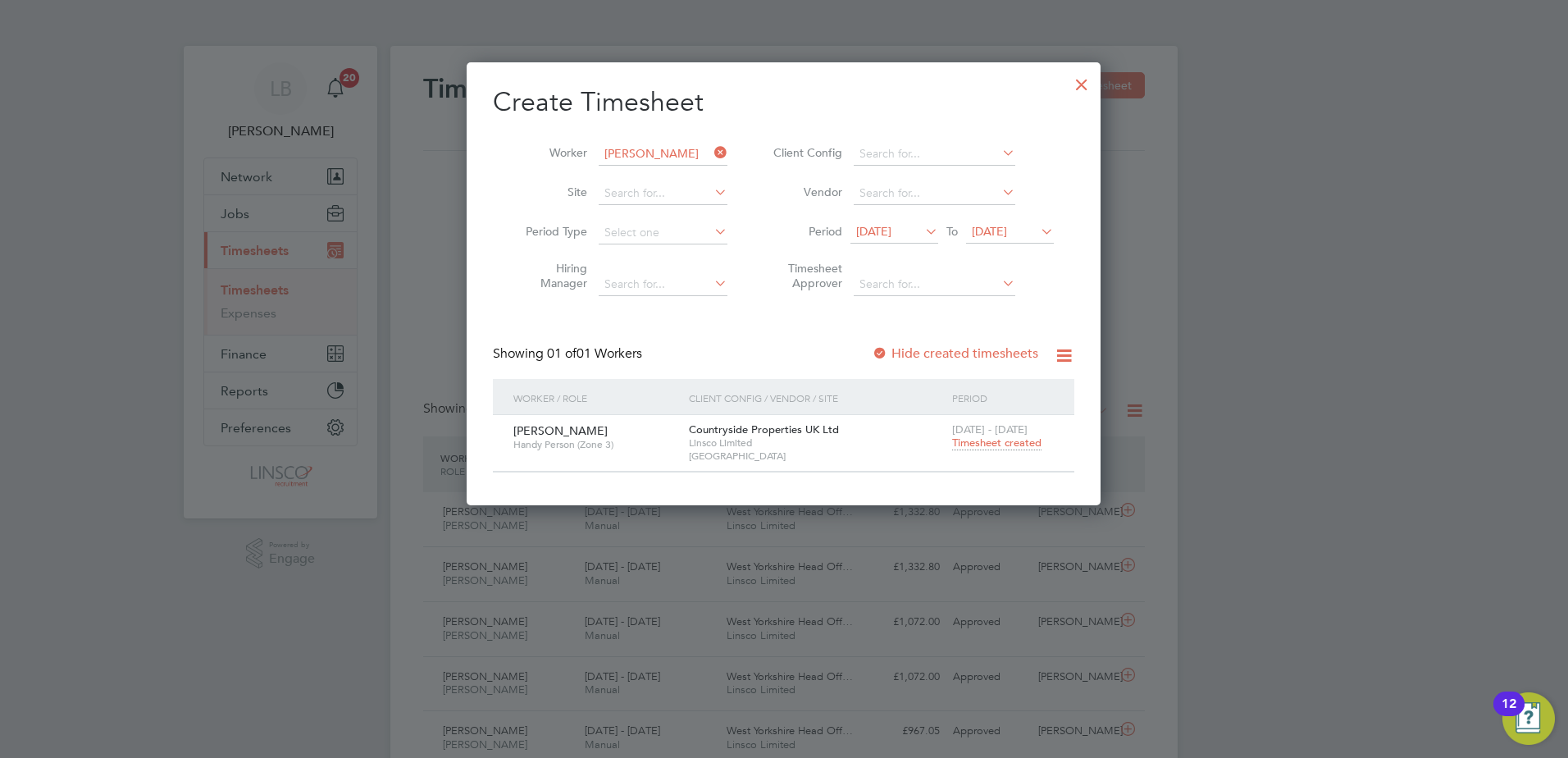
click at [978, 439] on span "Timesheet created" at bounding box center [997, 443] width 89 height 14
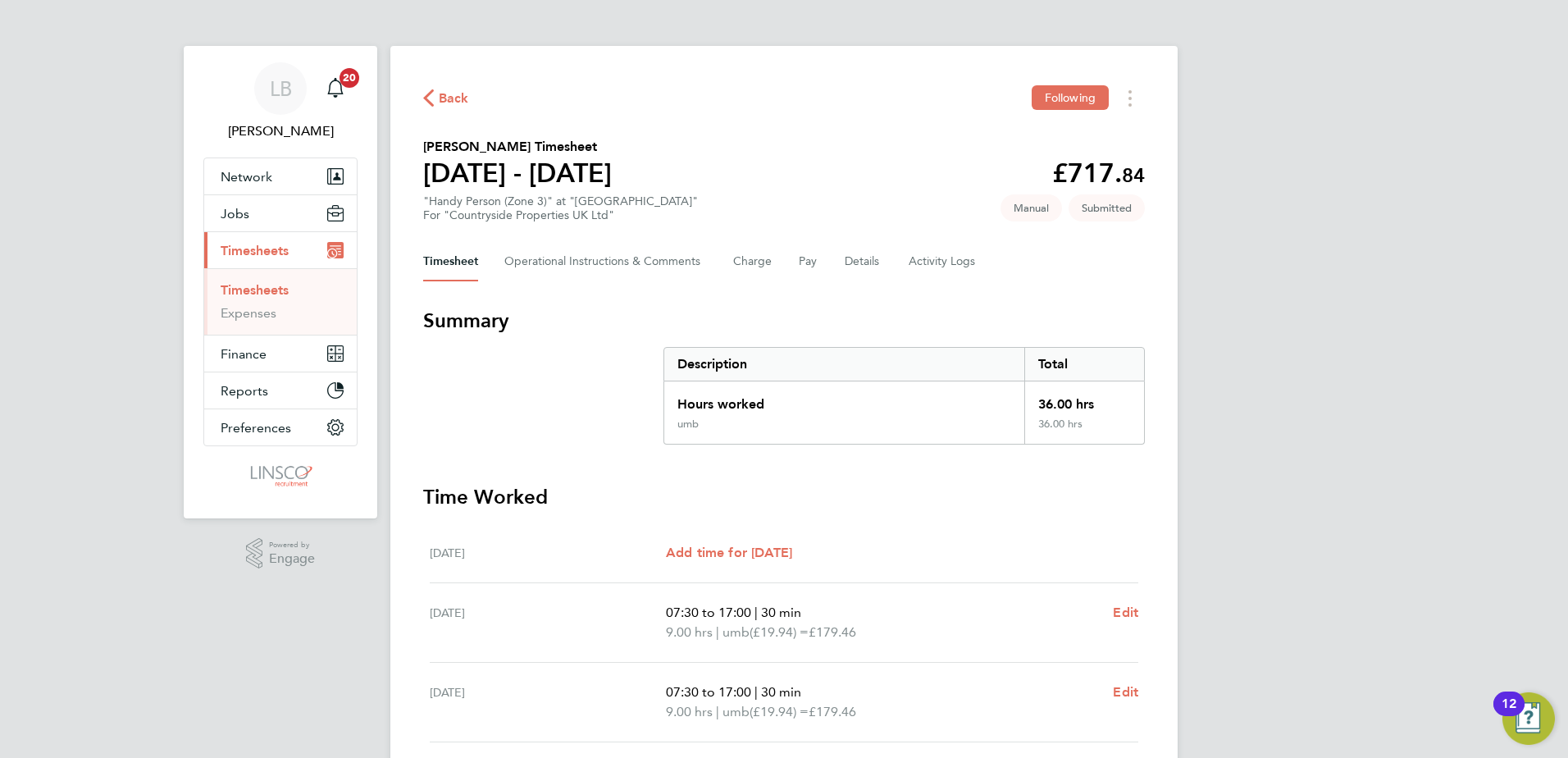
drag, startPoint x: 440, startPoint y: 97, endPoint x: 447, endPoint y: 105, distance: 10.6
click at [441, 97] on span "Back" at bounding box center [454, 98] width 31 height 20
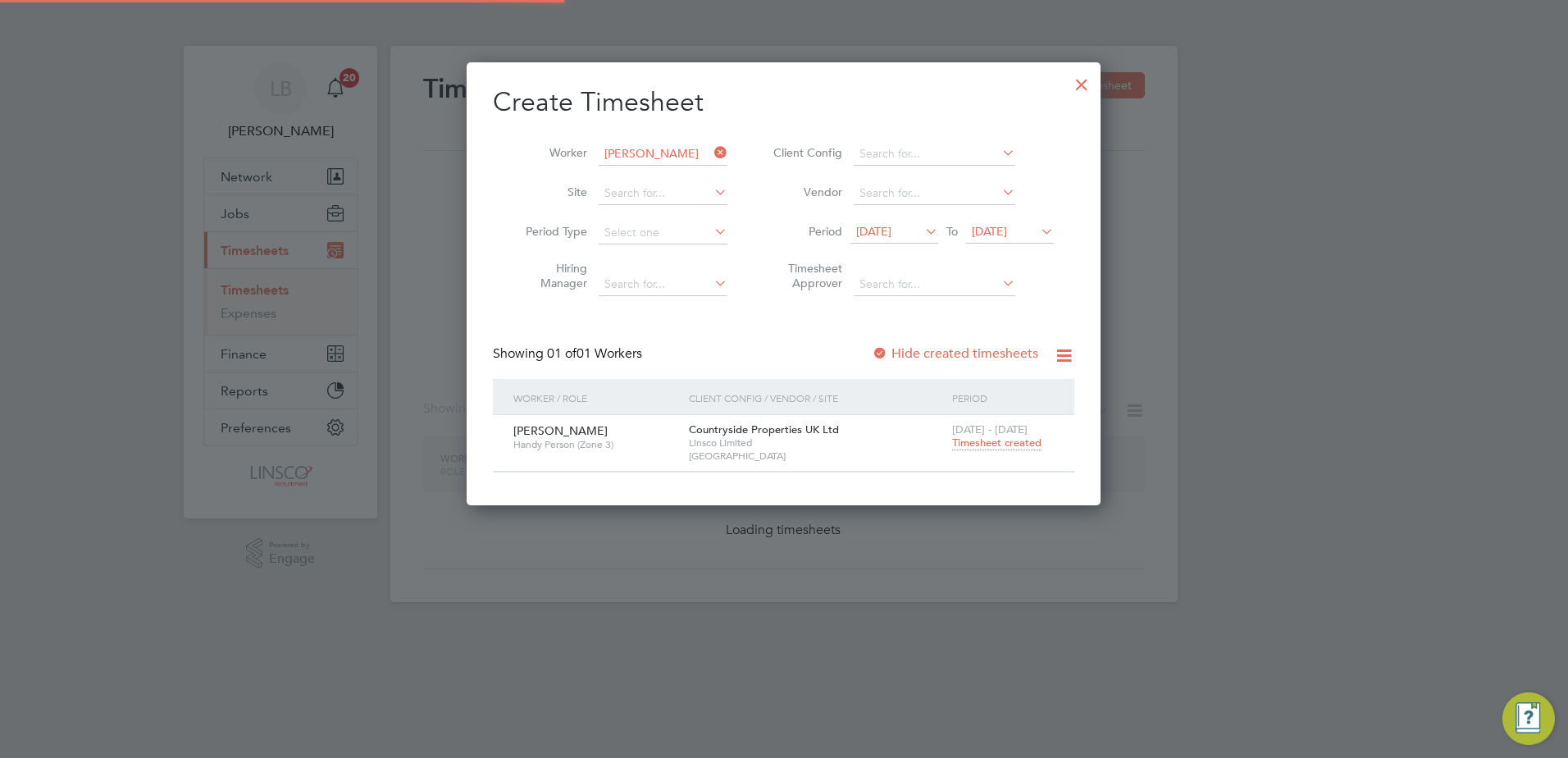
click at [682, 156] on input "[PERSON_NAME]" at bounding box center [663, 153] width 129 height 23
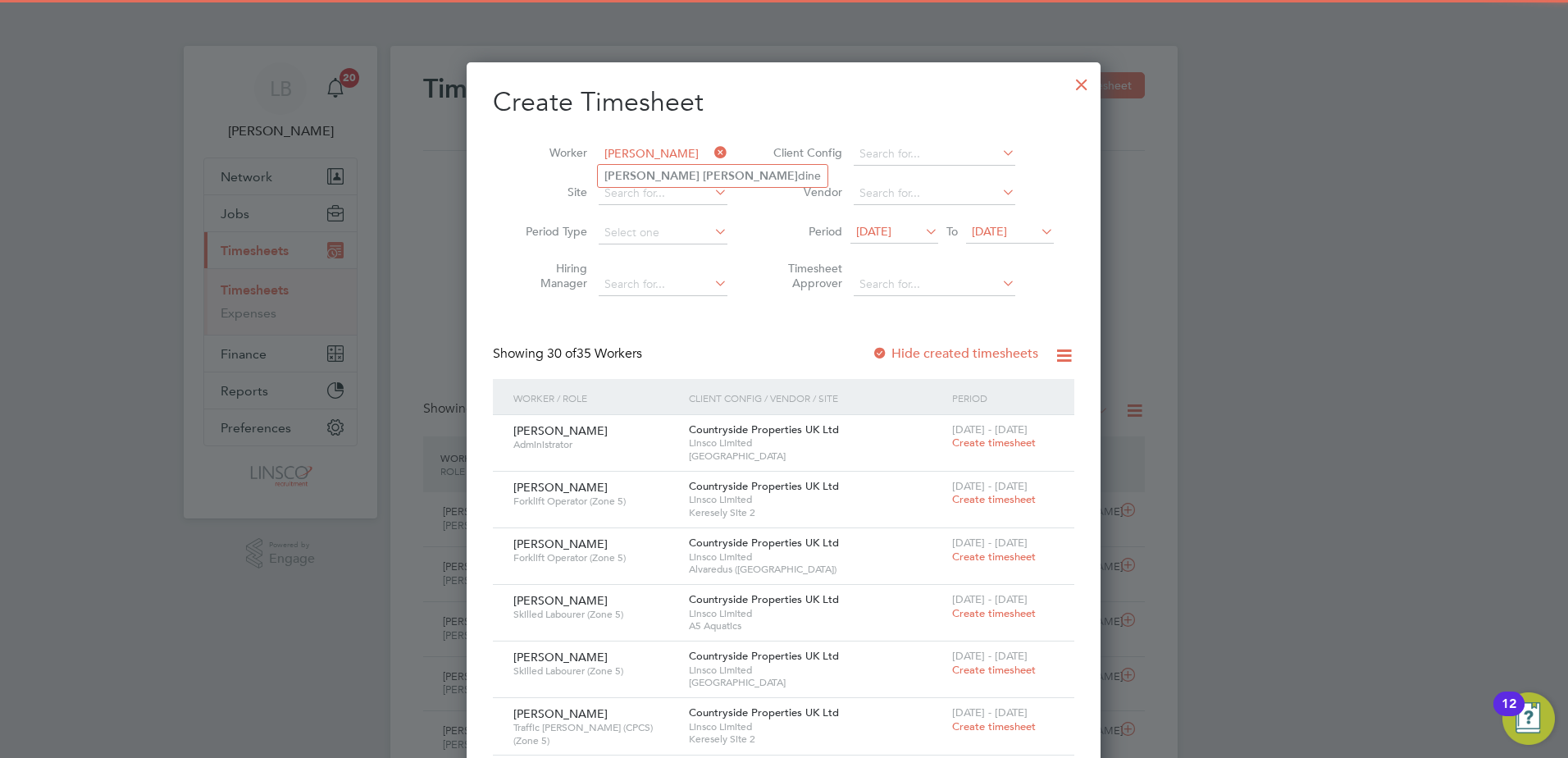
click at [678, 163] on input "[PERSON_NAME]" at bounding box center [663, 153] width 129 height 23
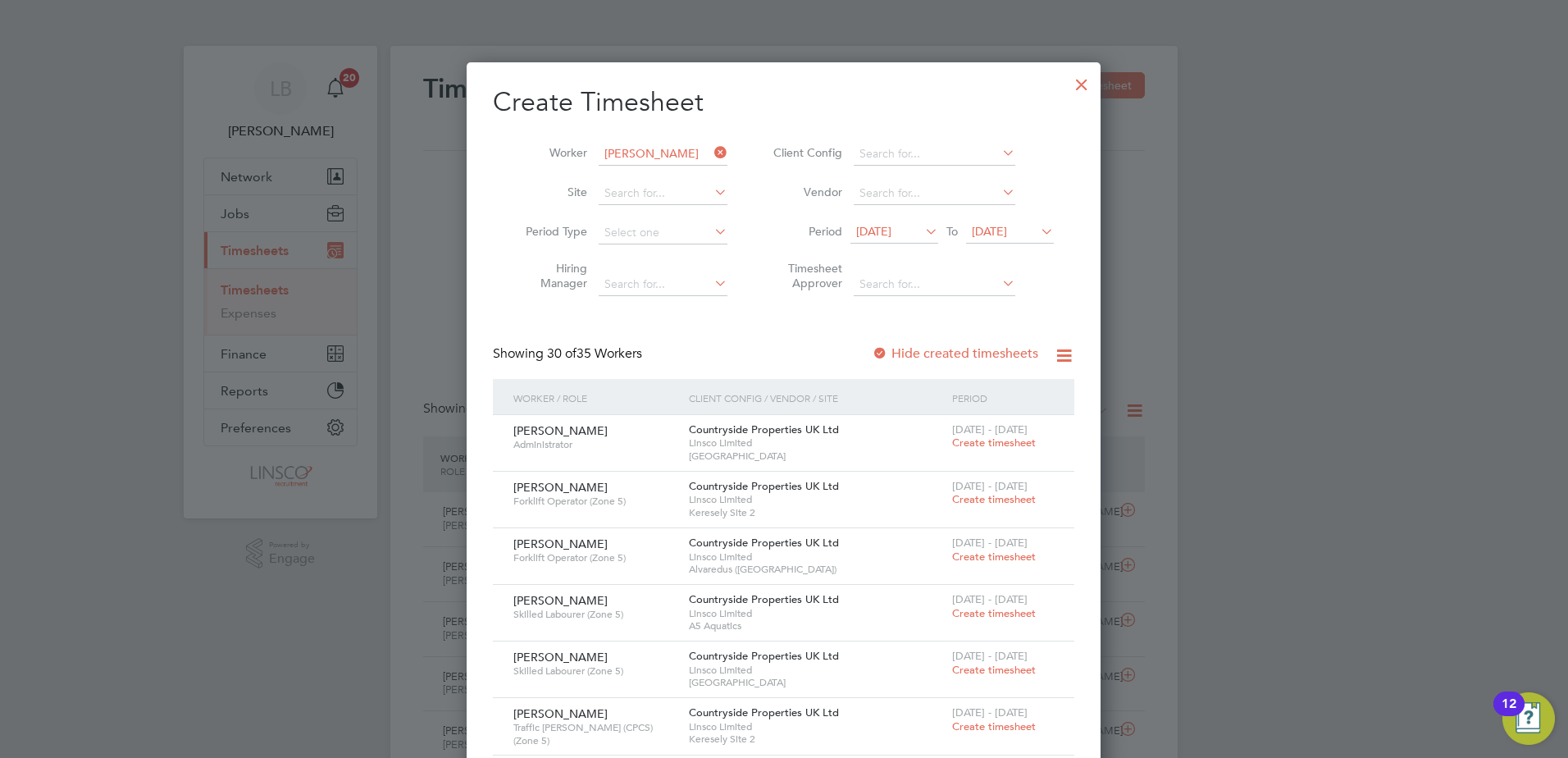
click at [680, 171] on li "[PERSON_NAME] dine" at bounding box center [713, 176] width 230 height 23
type input "[PERSON_NAME]"
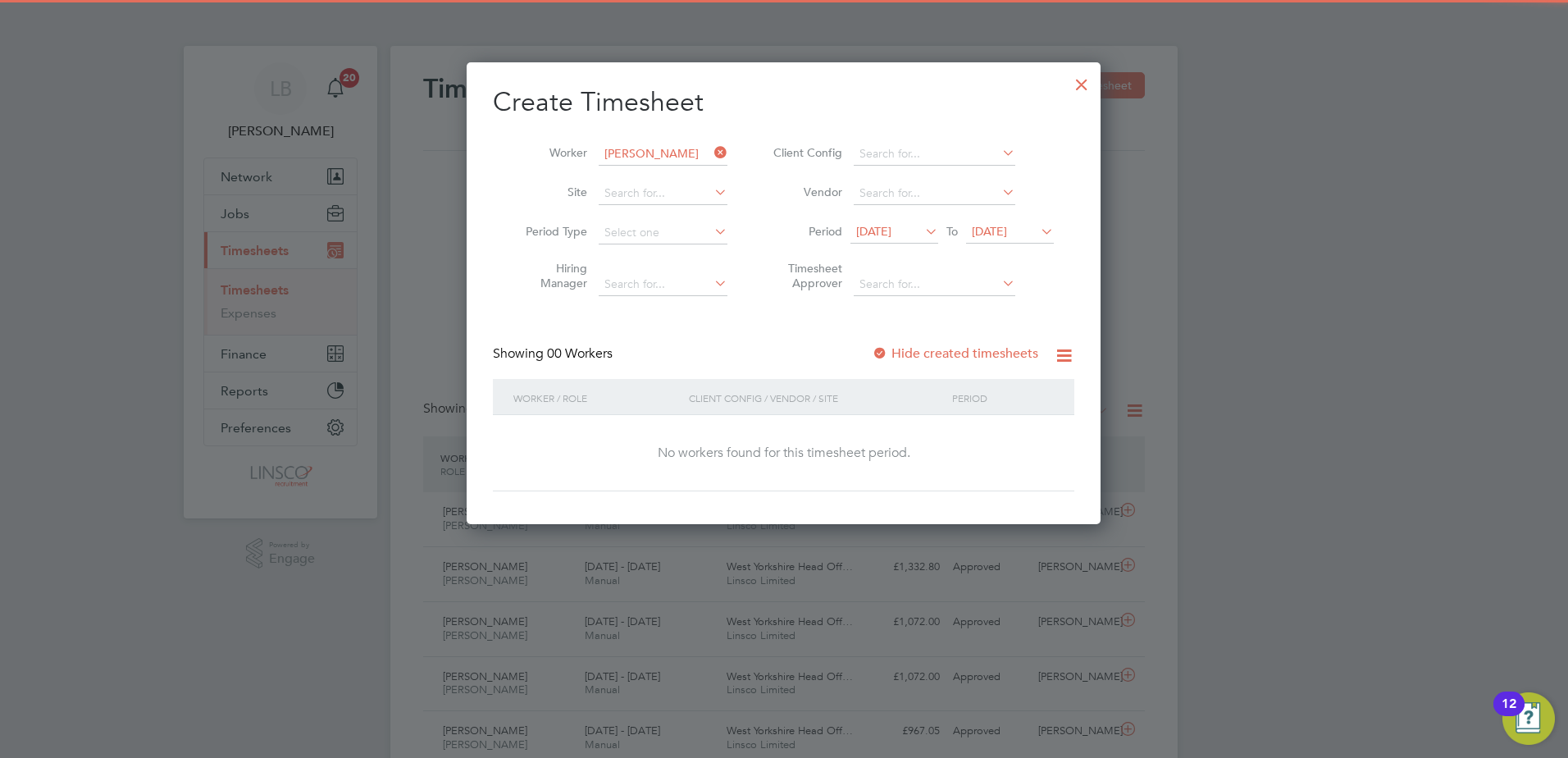
click at [986, 351] on label "Hide created timesheets" at bounding box center [955, 354] width 167 height 16
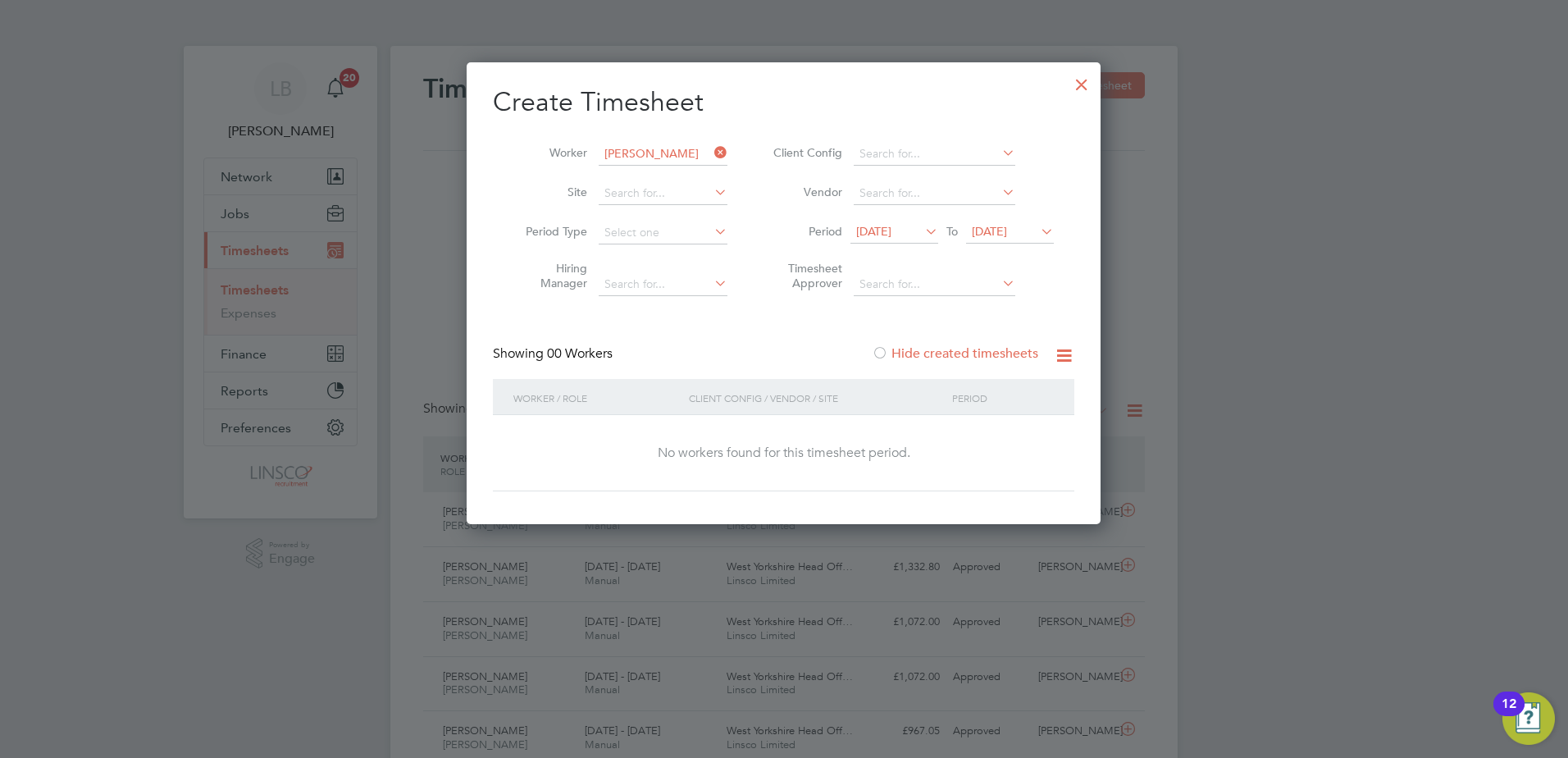
click at [986, 351] on label "Hide created timesheets" at bounding box center [955, 354] width 167 height 16
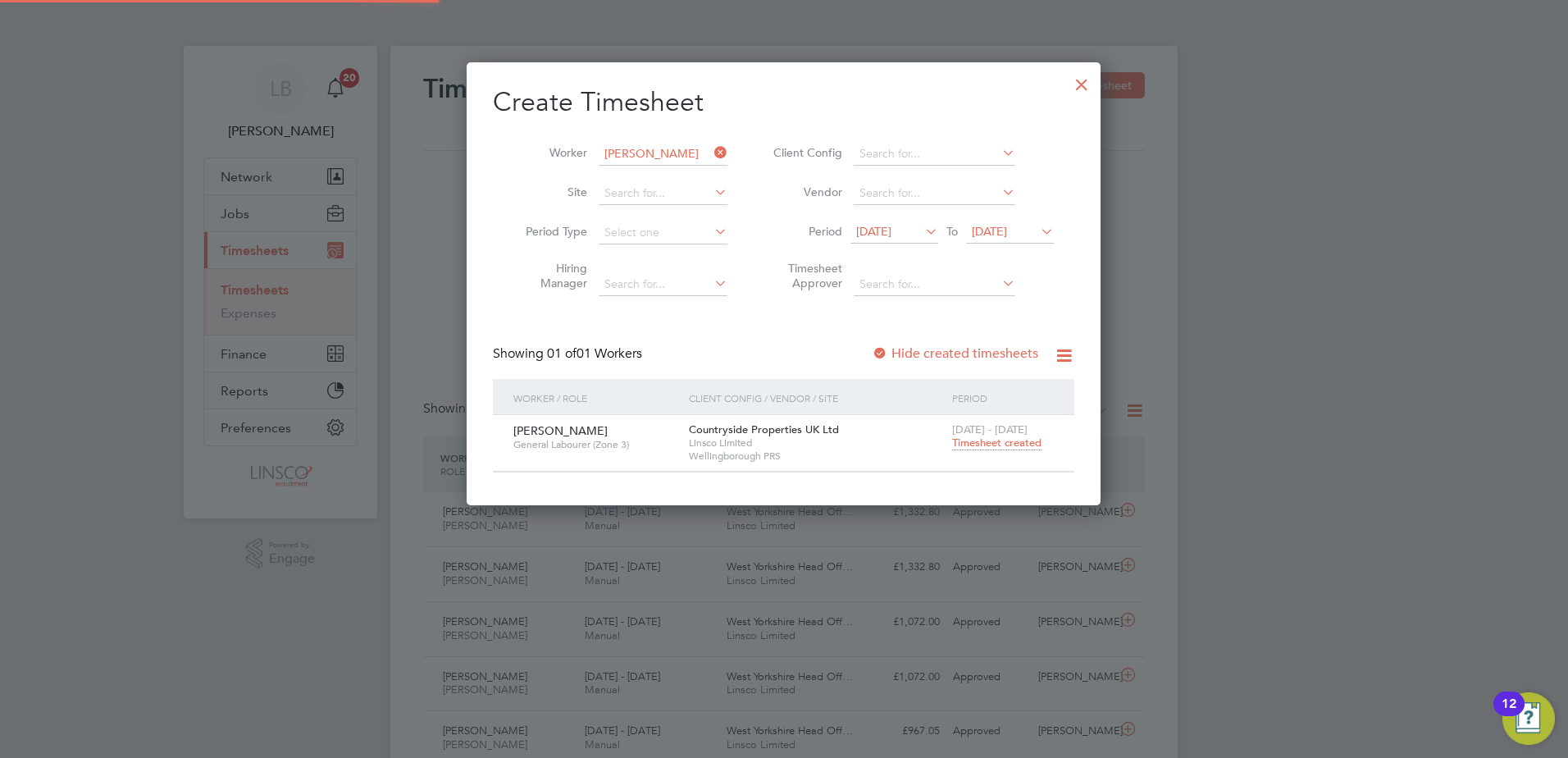
click at [986, 351] on label "Hide created timesheets" at bounding box center [955, 354] width 167 height 16
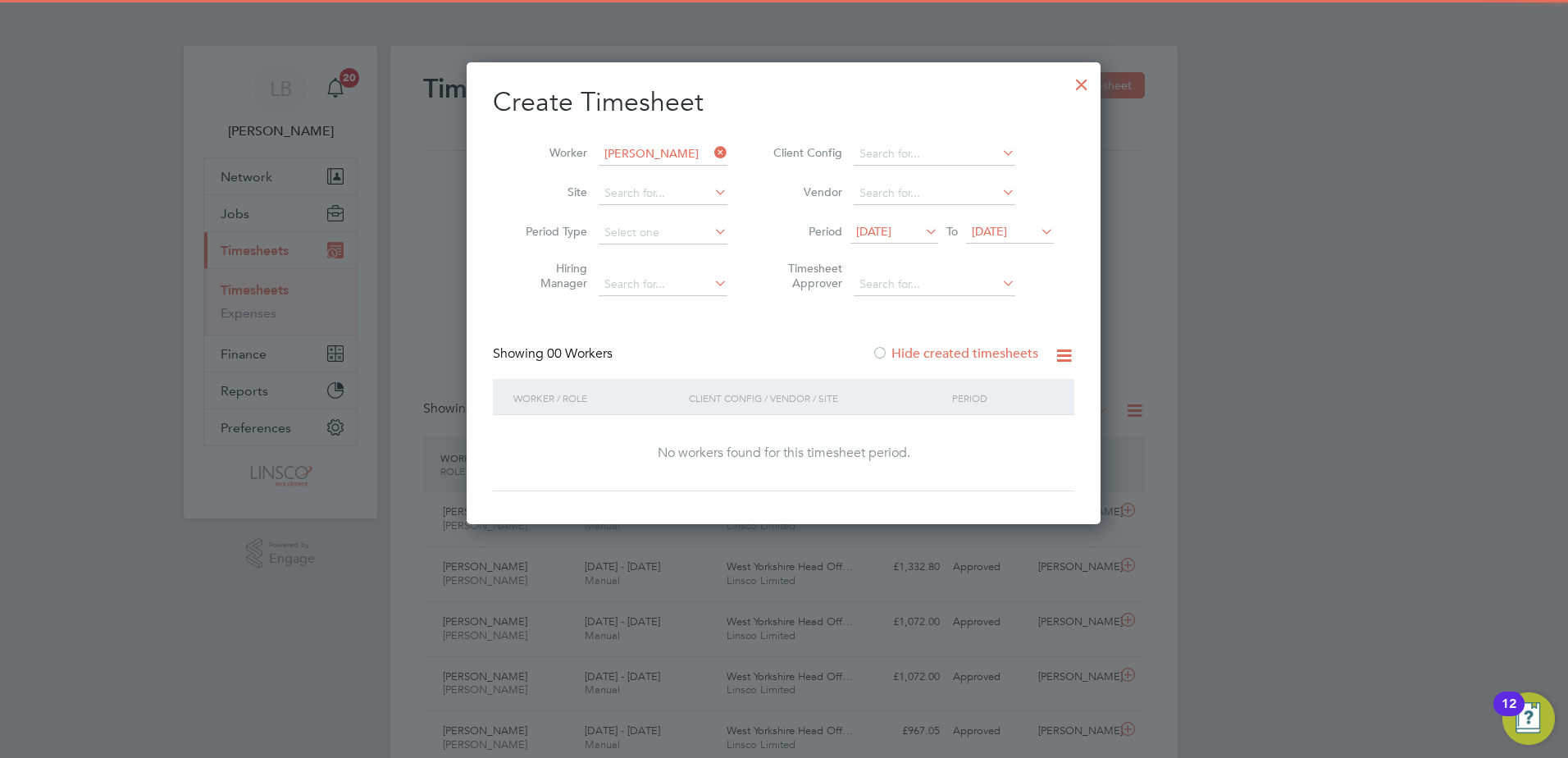
click at [985, 351] on label "Hide created timesheets" at bounding box center [955, 354] width 167 height 16
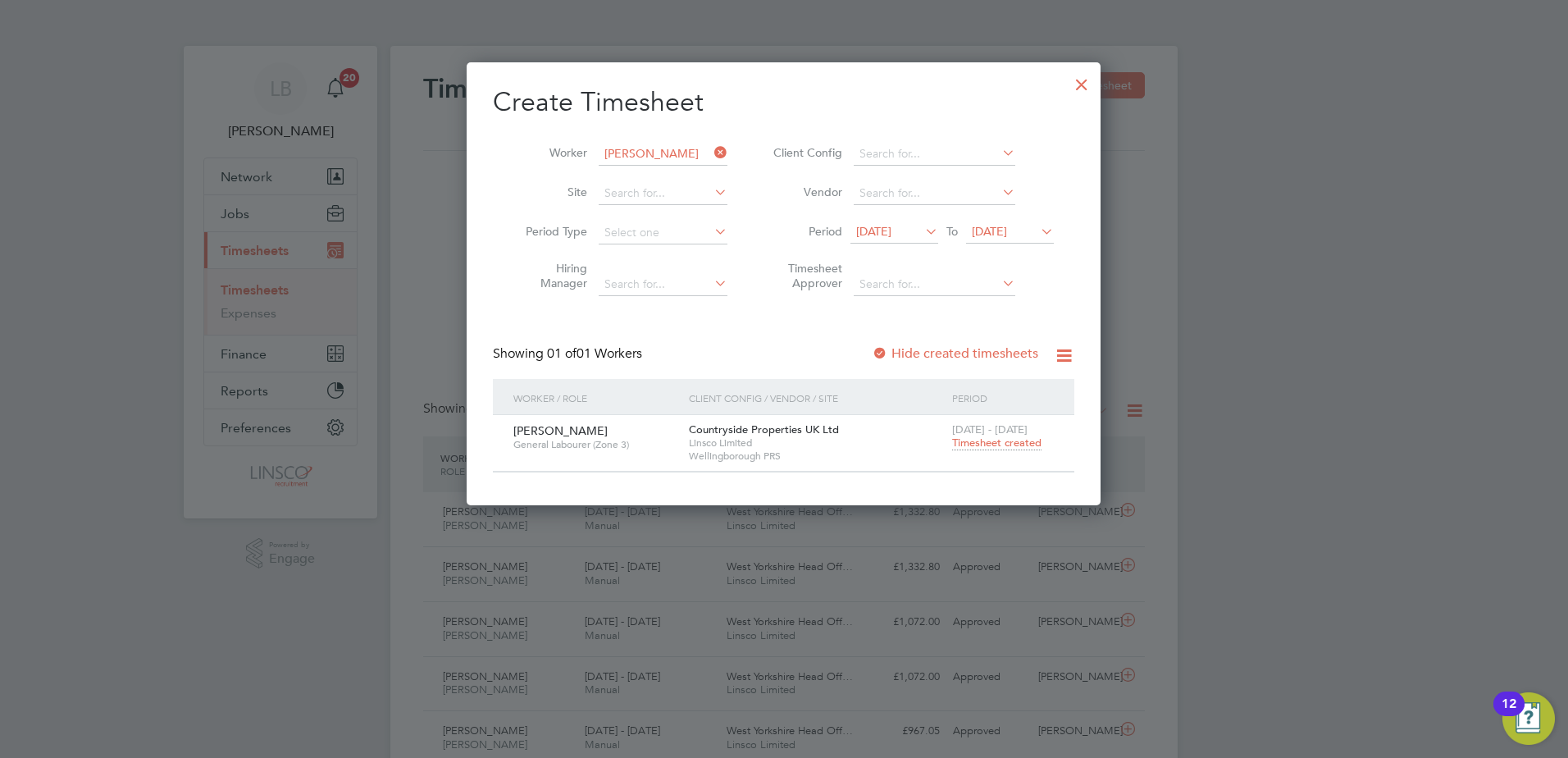
drag, startPoint x: 1017, startPoint y: 420, endPoint x: 1014, endPoint y: 434, distance: 14.3
click at [1014, 434] on div "[DATE] - [DATE] Timesheet created" at bounding box center [1003, 437] width 110 height 44
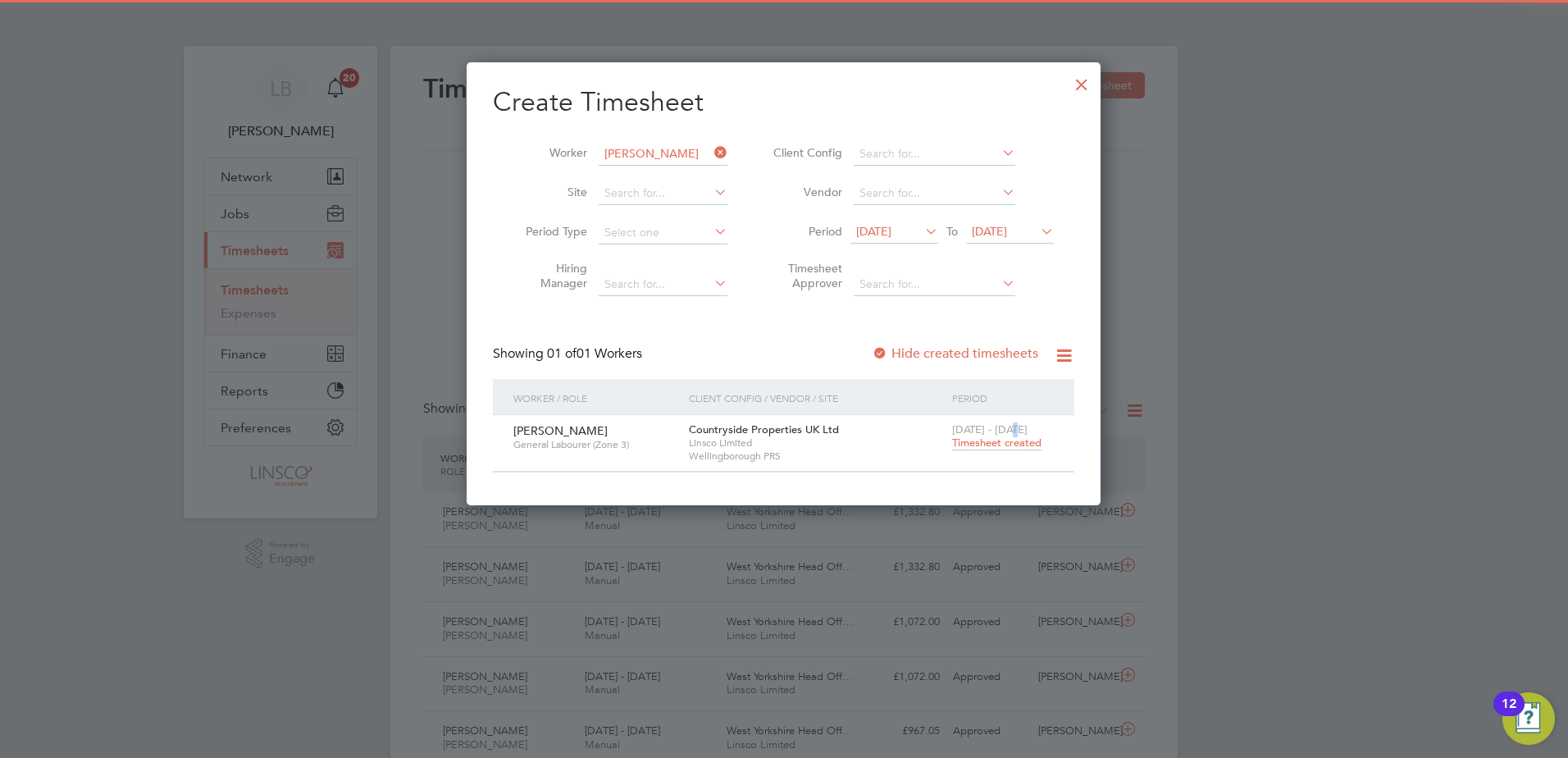
click at [1013, 439] on span "Timesheet created" at bounding box center [997, 443] width 89 height 14
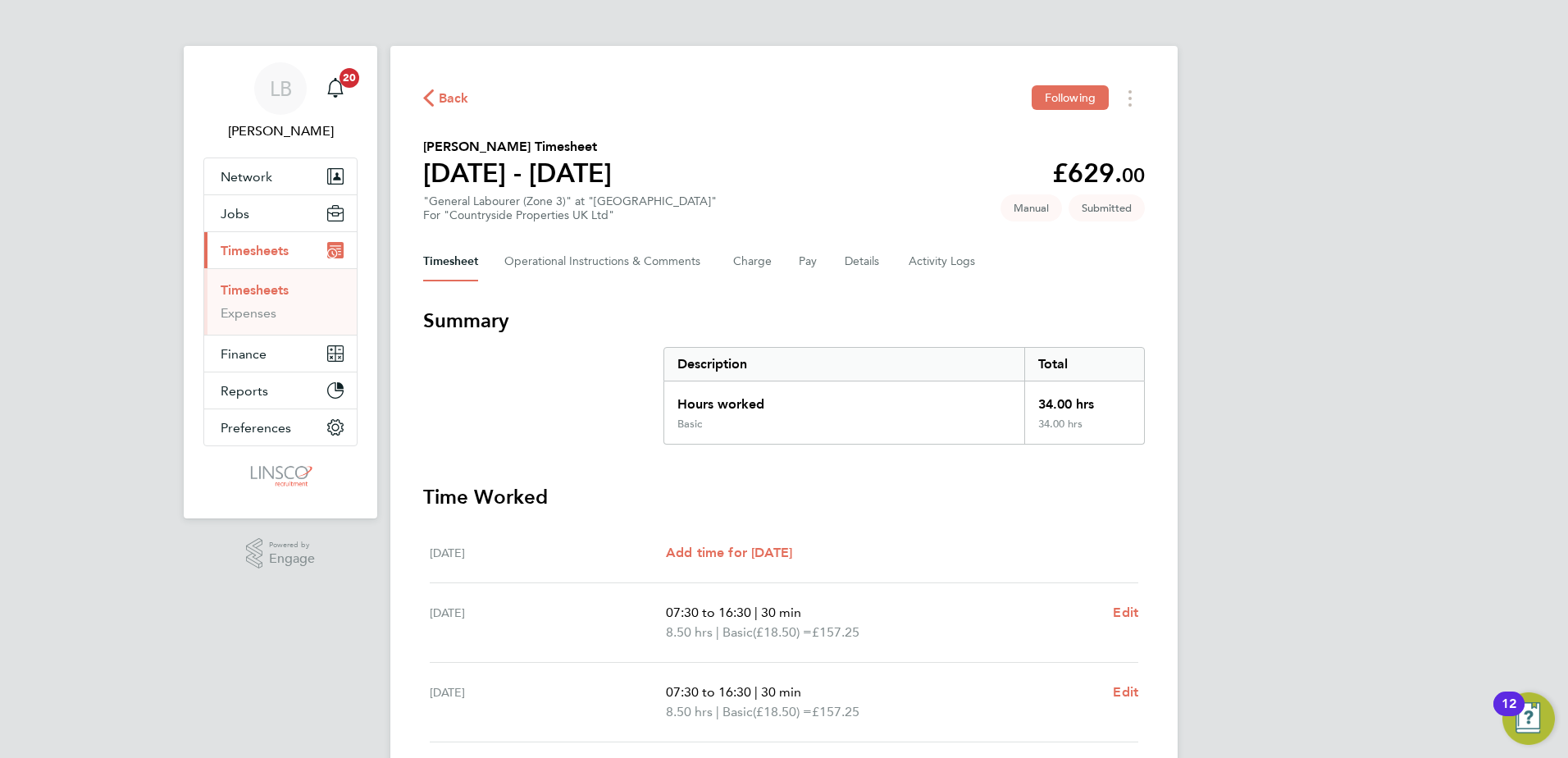
click at [444, 92] on span "Back" at bounding box center [454, 98] width 31 height 20
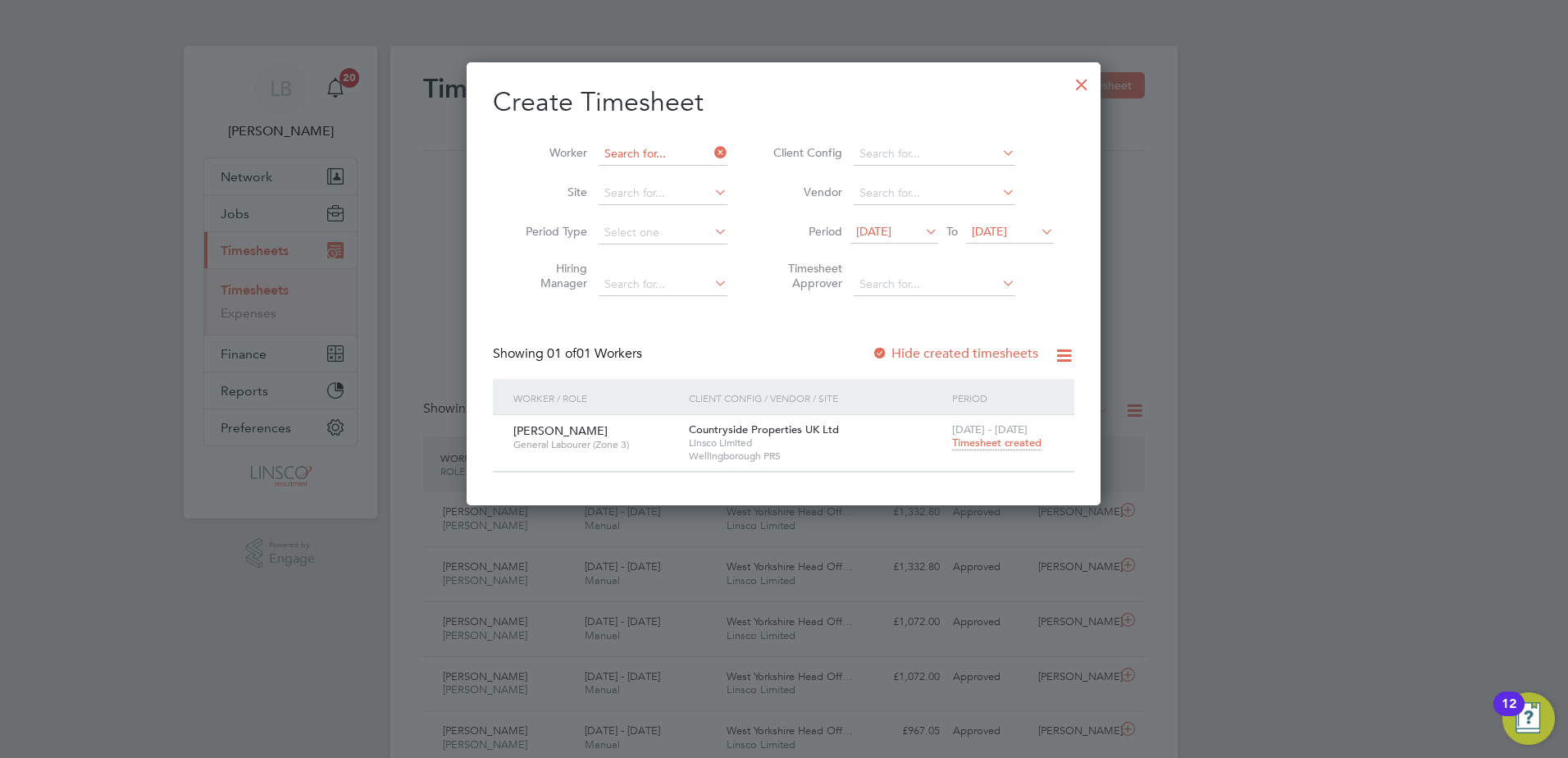
click at [622, 150] on input at bounding box center [663, 153] width 129 height 23
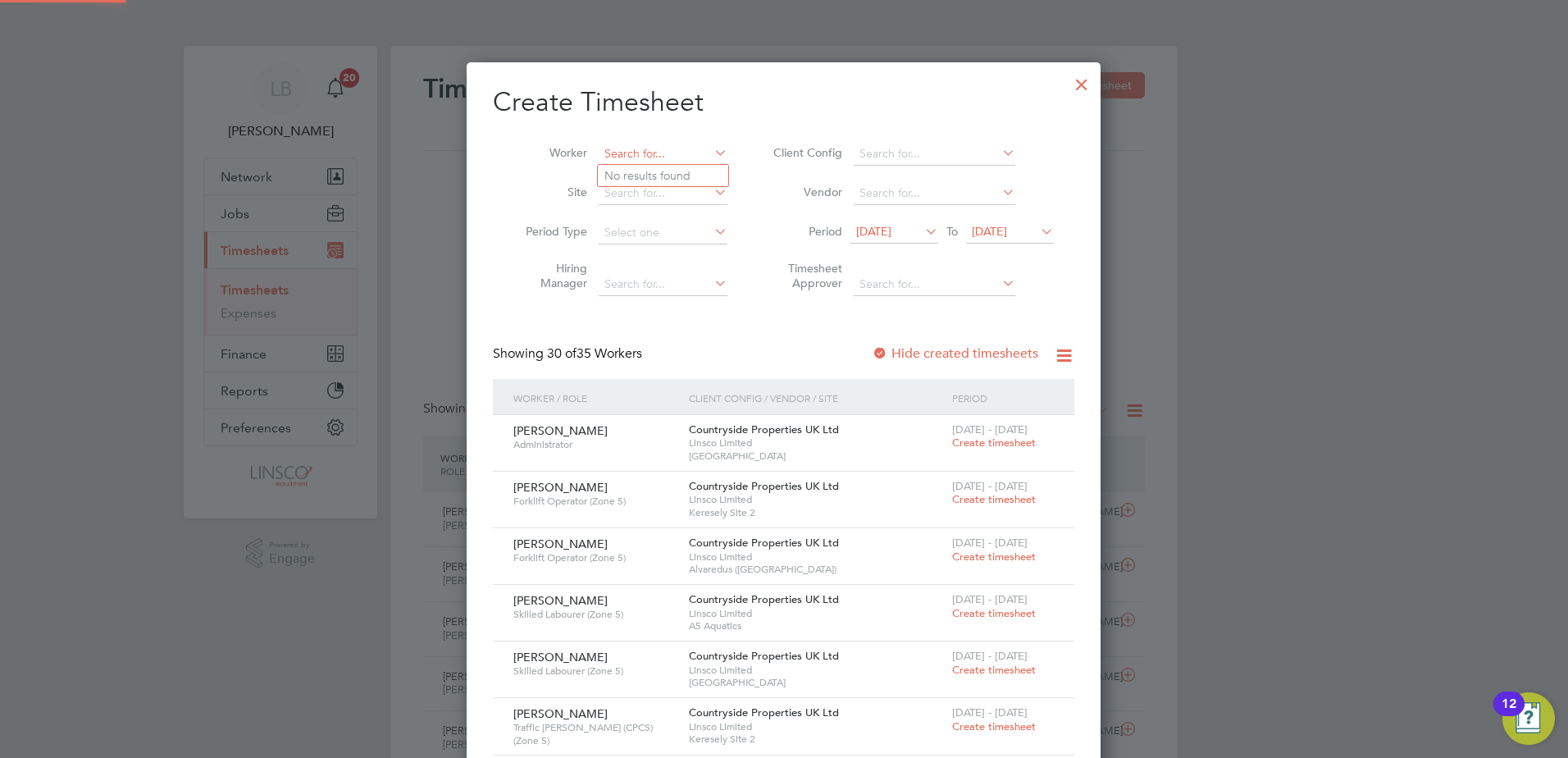
type input "d"
click at [693, 168] on li "Fenta Ban kat" at bounding box center [663, 176] width 131 height 23
type input "[PERSON_NAME]"
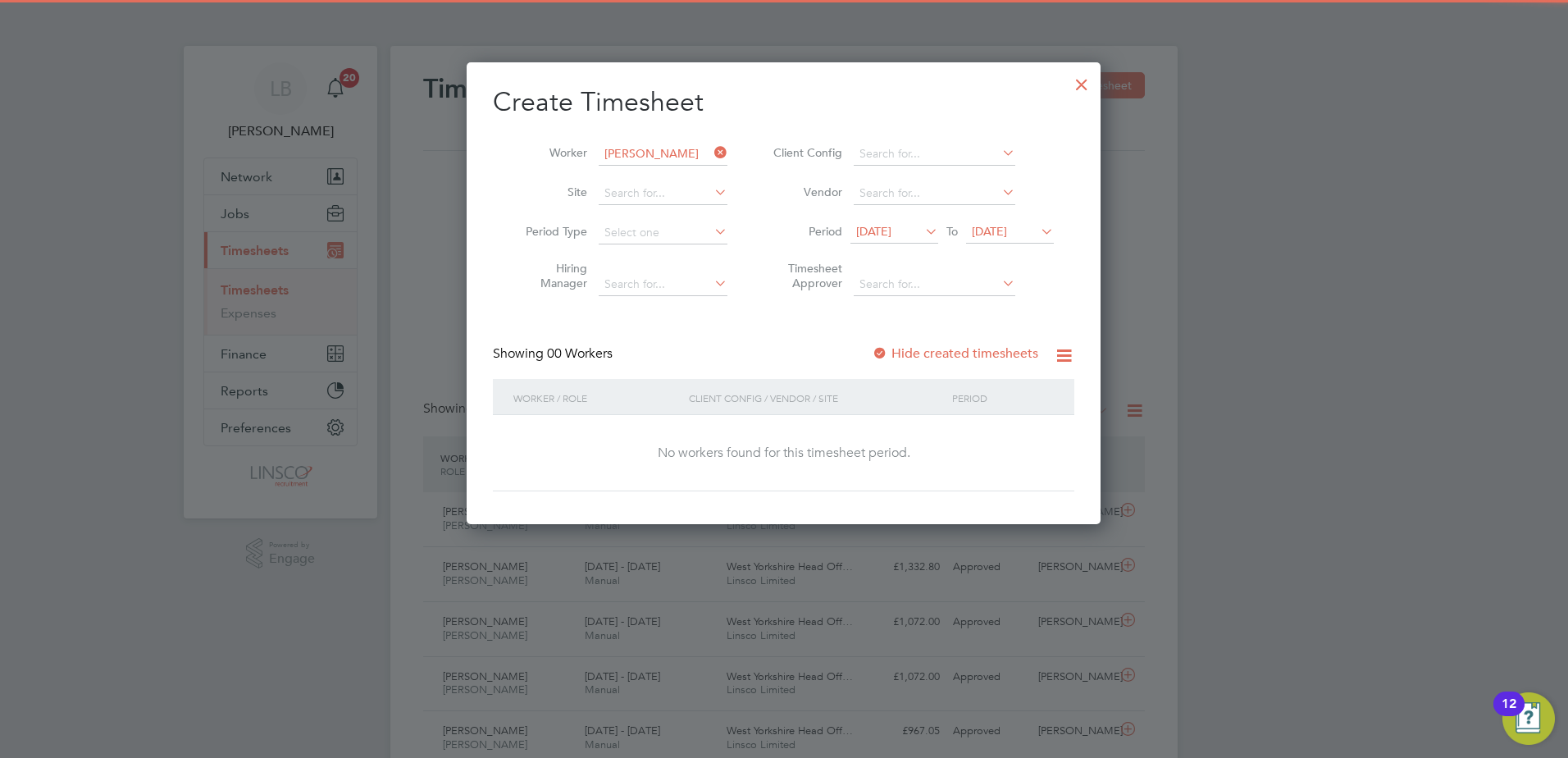
click at [940, 358] on label "Hide created timesheets" at bounding box center [955, 354] width 167 height 16
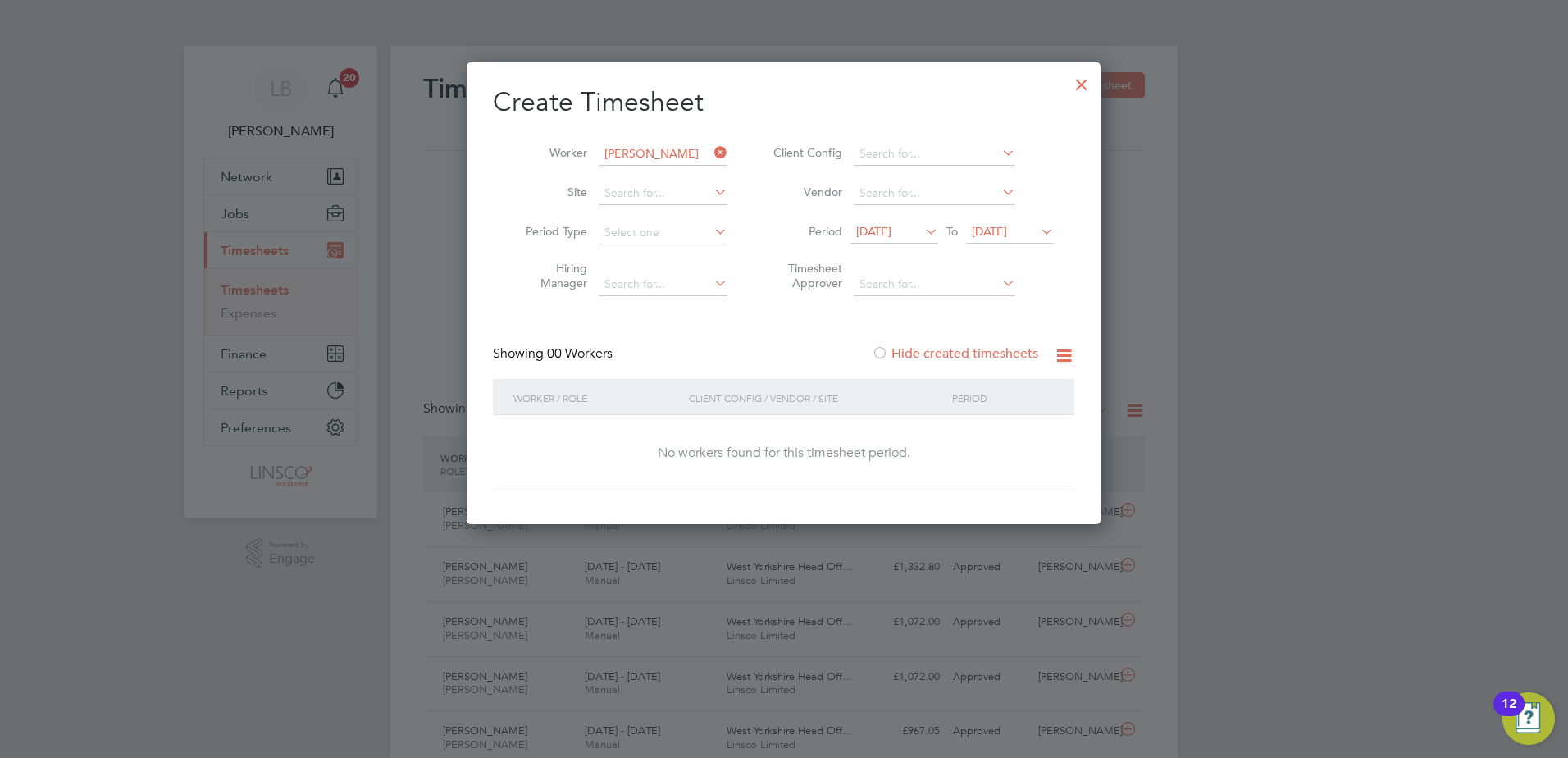
click at [940, 358] on label "Hide created timesheets" at bounding box center [955, 354] width 167 height 16
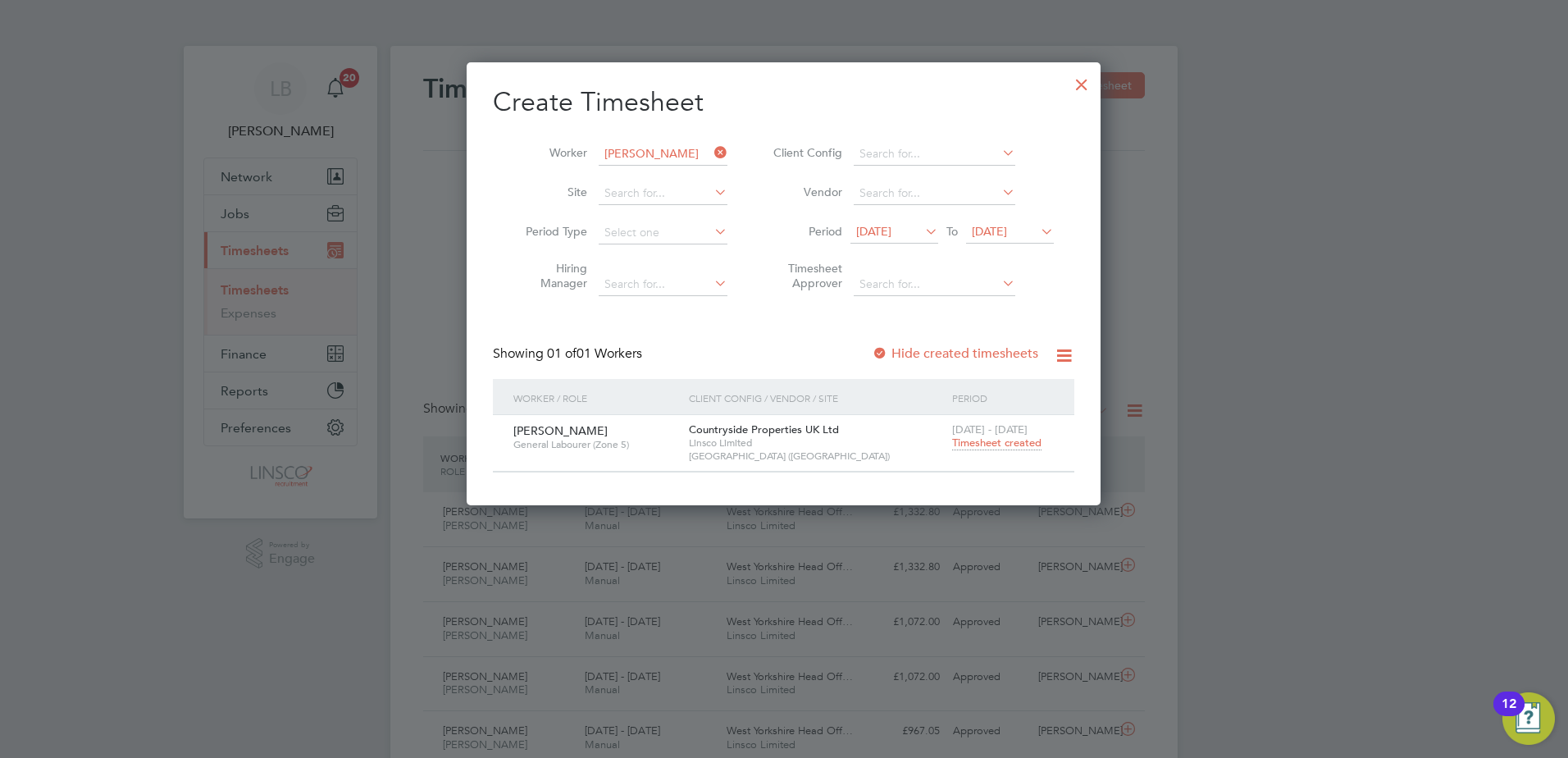
click at [977, 434] on span "[DATE] - [DATE]" at bounding box center [991, 429] width 76 height 14
click at [980, 444] on span "Timesheet created" at bounding box center [997, 443] width 89 height 14
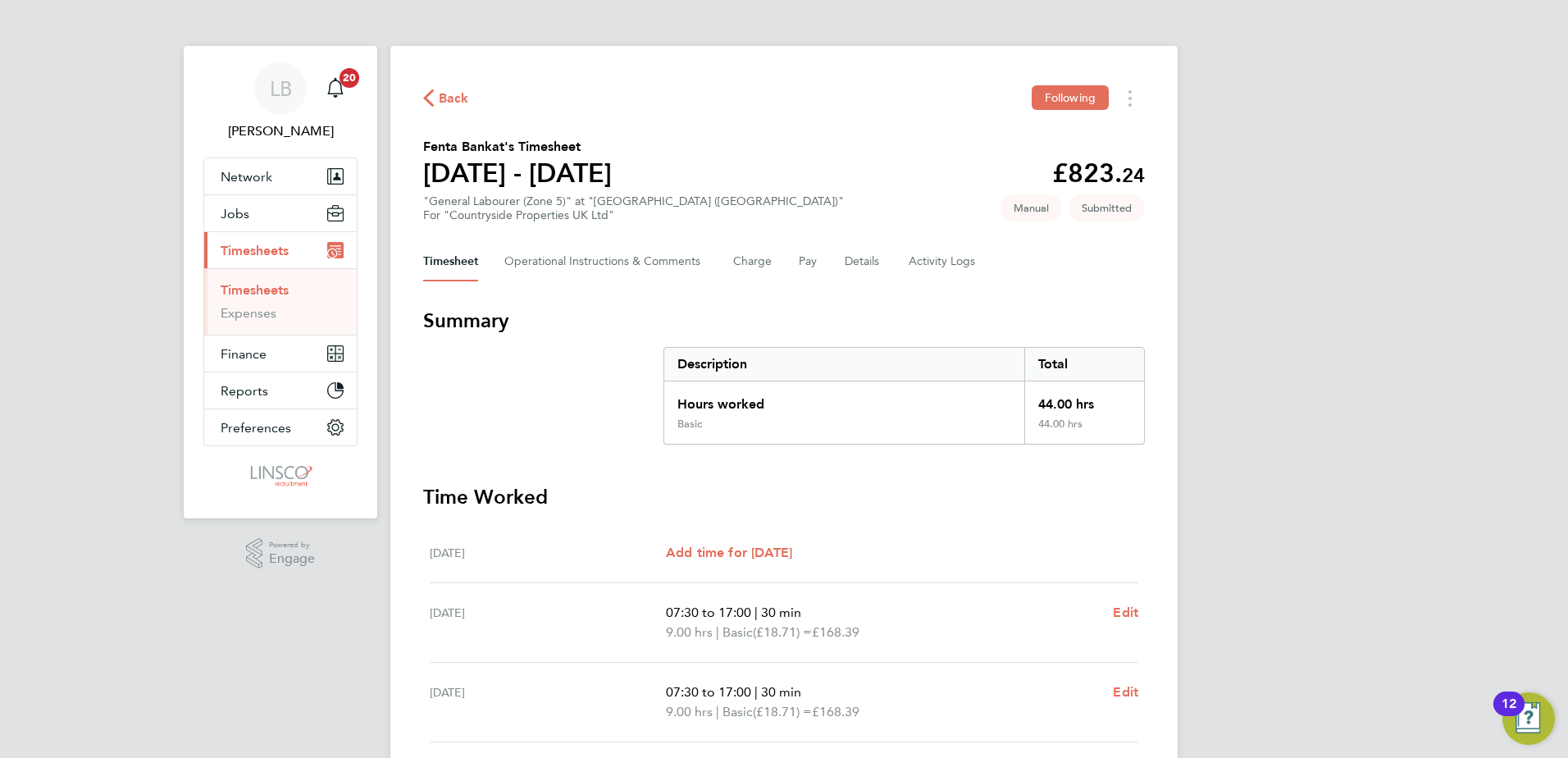
click at [429, 97] on icon "button" at bounding box center [429, 97] width 11 height 17
